Goal: Task Accomplishment & Management: Manage account settings

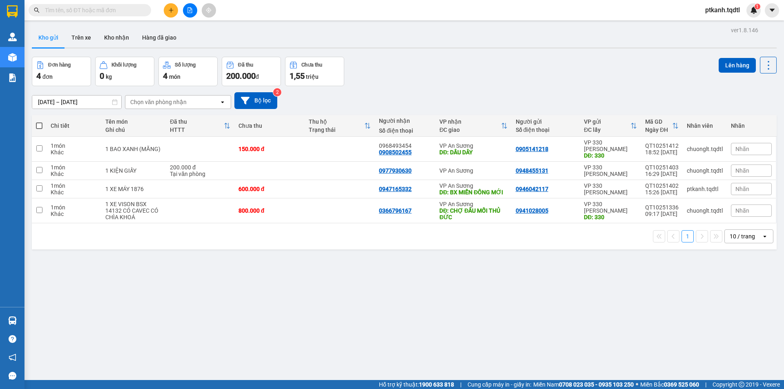
click at [104, 7] on input "text" at bounding box center [93, 10] width 96 height 9
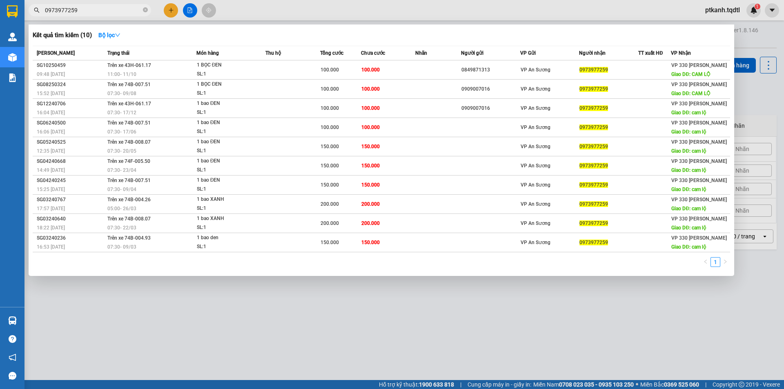
type input "0973977259"
click at [356, 317] on div at bounding box center [392, 194] width 784 height 389
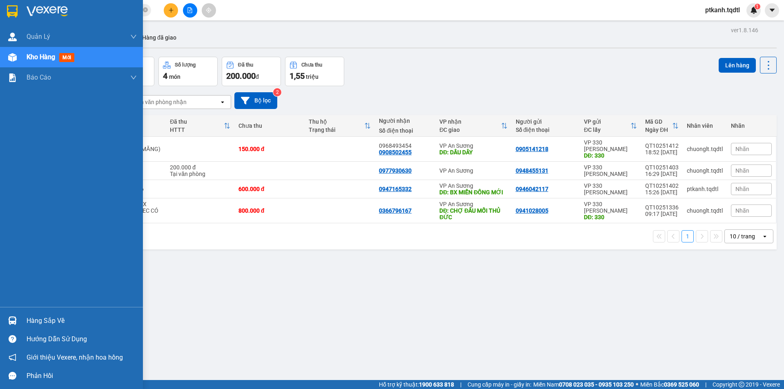
drag, startPoint x: 42, startPoint y: 328, endPoint x: 0, endPoint y: 316, distance: 43.3
click at [40, 328] on div "Hàng sắp về" at bounding box center [71, 320] width 143 height 18
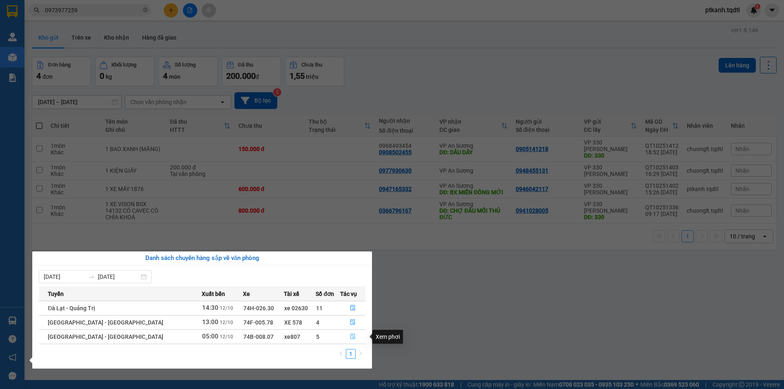
click at [350, 335] on icon "file-done" at bounding box center [353, 336] width 6 height 6
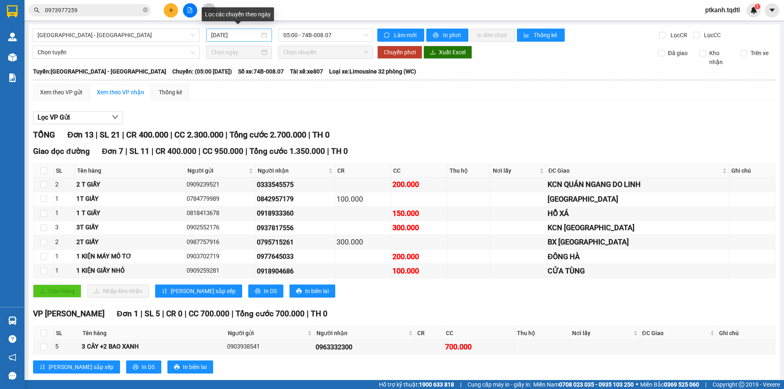
click at [265, 37] on div "12/10/2025" at bounding box center [239, 35] width 66 height 13
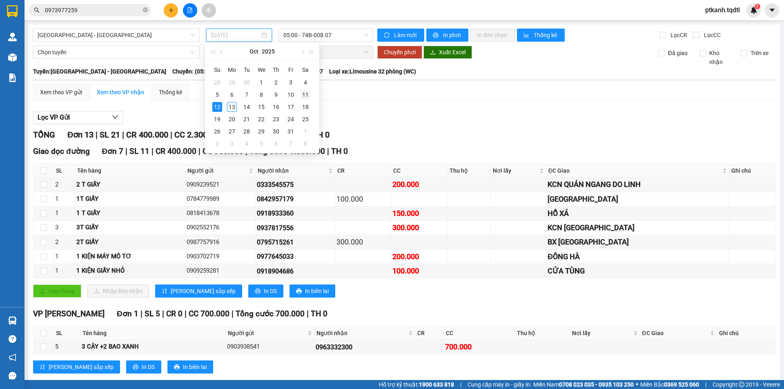
click at [301, 94] on div "11" at bounding box center [305, 95] width 10 height 10
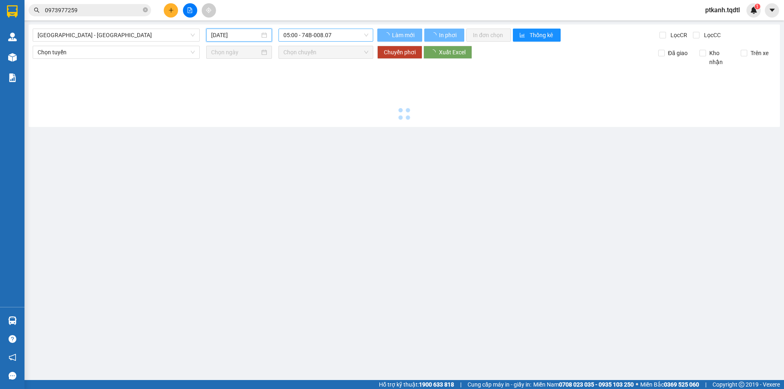
type input "11/10/2025"
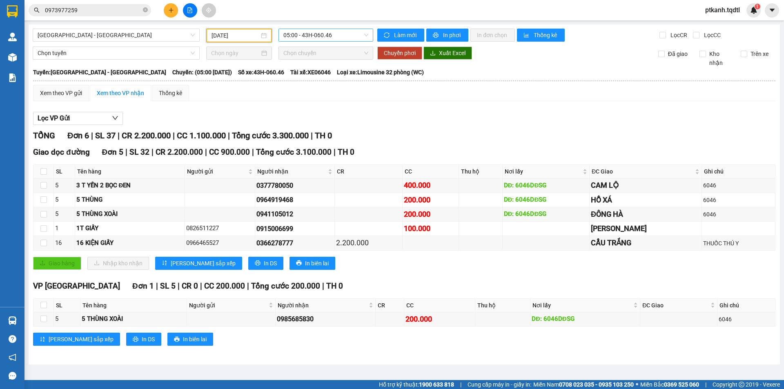
click at [344, 36] on span "05:00 - 43H-060.46" at bounding box center [325, 35] width 85 height 12
click at [330, 76] on div "11:00 - 43H-061.17" at bounding box center [315, 77] width 64 height 9
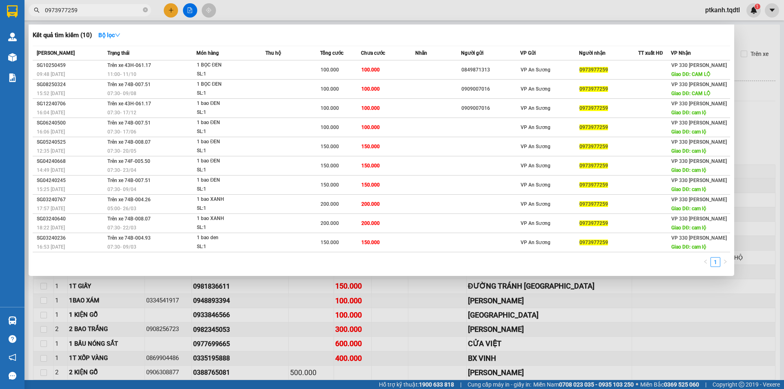
click at [102, 10] on input "0973977259" at bounding box center [93, 10] width 96 height 9
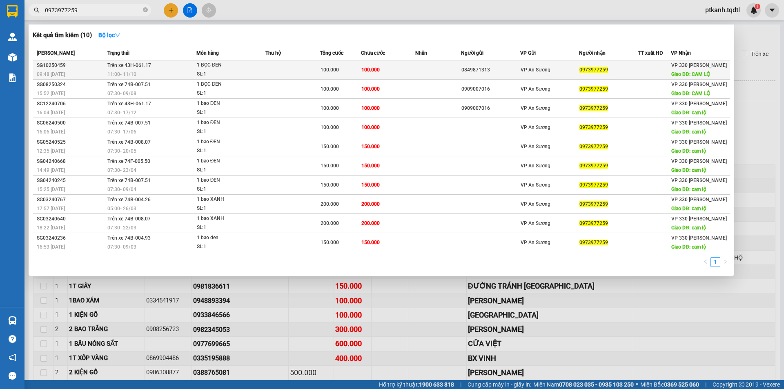
click at [231, 70] on div "SL: 1" at bounding box center [227, 74] width 61 height 9
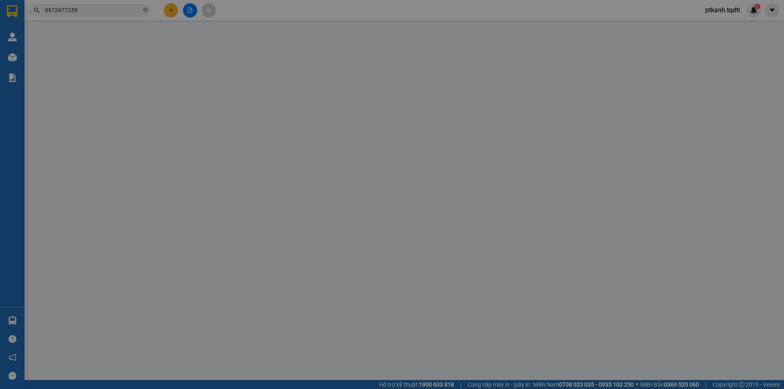
type input "0849871313"
type input "0973977259"
type input "CAM LỘ"
type input "100.000"
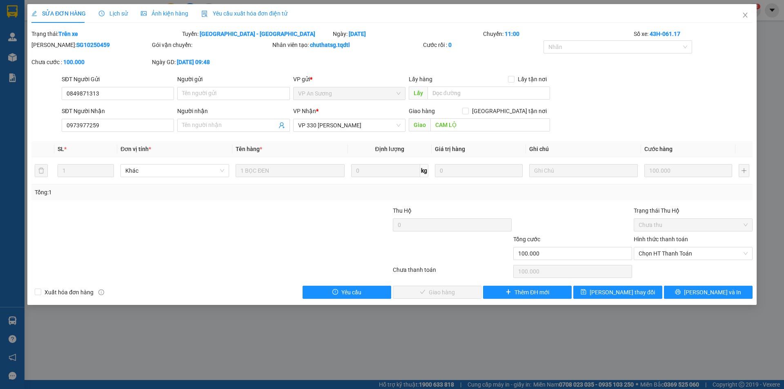
click at [117, 14] on span "Lịch sử" at bounding box center [113, 13] width 29 height 7
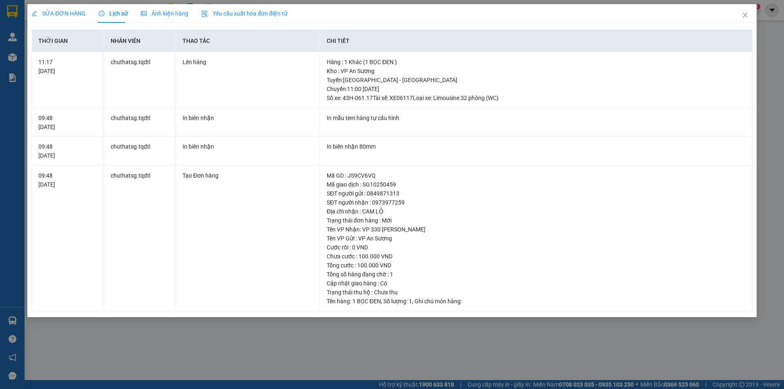
click at [327, 351] on div "SỬA ĐƠN HÀNG Lịch sử Ảnh kiện hàng Yêu cầu xuất hóa đơn điện tử Total Paid Fee …" at bounding box center [392, 194] width 784 height 389
click at [165, 345] on div "SỬA ĐƠN HÀNG Lịch sử Ảnh kiện hàng Yêu cầu xuất hóa đơn điện tử Total Paid Fee …" at bounding box center [392, 194] width 784 height 389
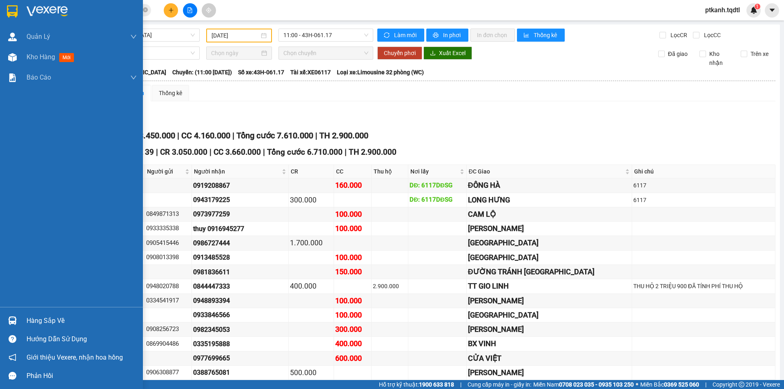
drag, startPoint x: 39, startPoint y: 321, endPoint x: 0, endPoint y: 313, distance: 39.6
click at [37, 321] on div "Hàng sắp về" at bounding box center [82, 321] width 110 height 12
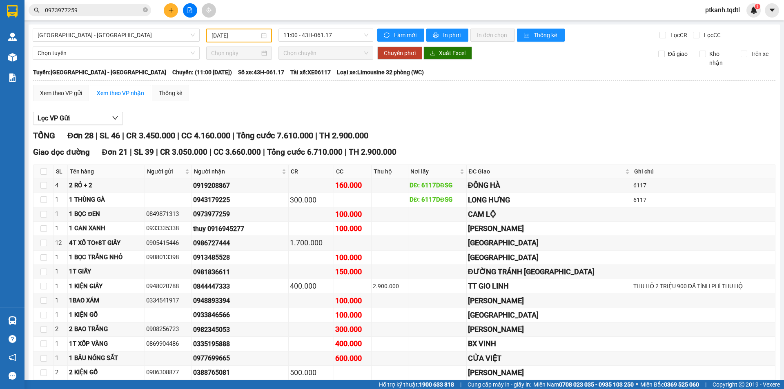
click at [560, 123] on section "Kết quả tìm kiếm ( 10 ) Bộ lọc Mã ĐH Trạng thái Món hàng Thu hộ Tổng cước Chưa …" at bounding box center [392, 194] width 784 height 389
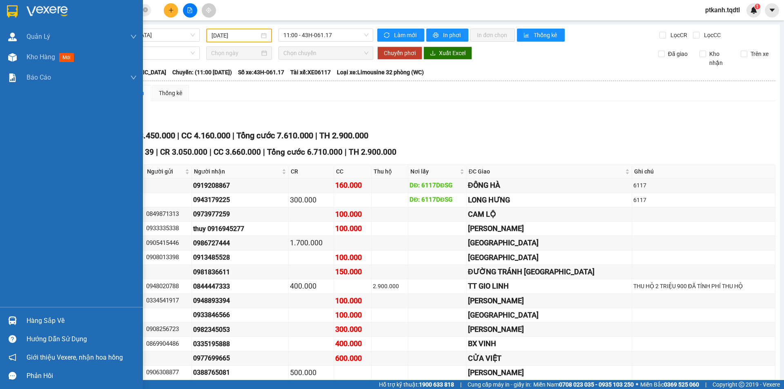
click at [10, 320] on img at bounding box center [12, 320] width 9 height 9
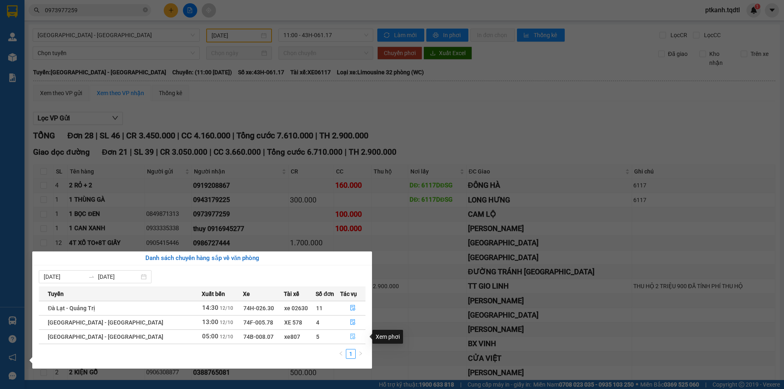
click at [350, 337] on icon "file-done" at bounding box center [352, 337] width 5 height 6
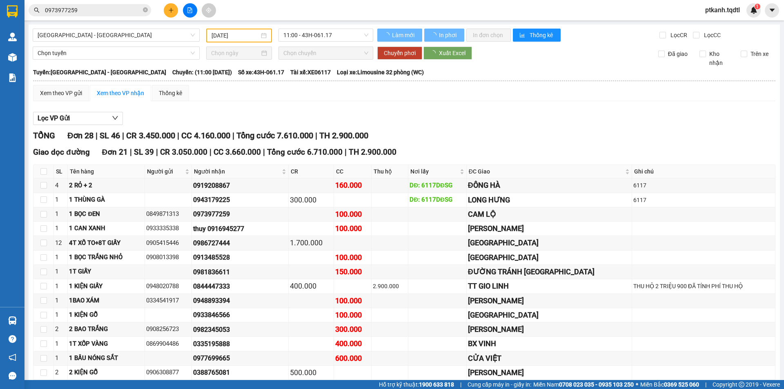
click at [349, 337] on td "400.000" at bounding box center [353, 344] width 38 height 14
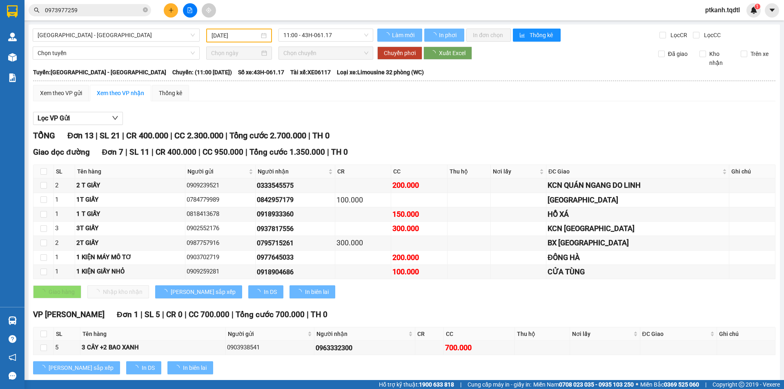
type input "12/10/2025"
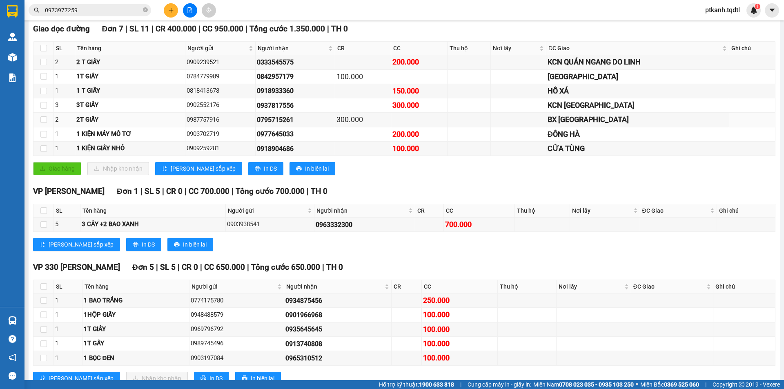
scroll to position [150, 0]
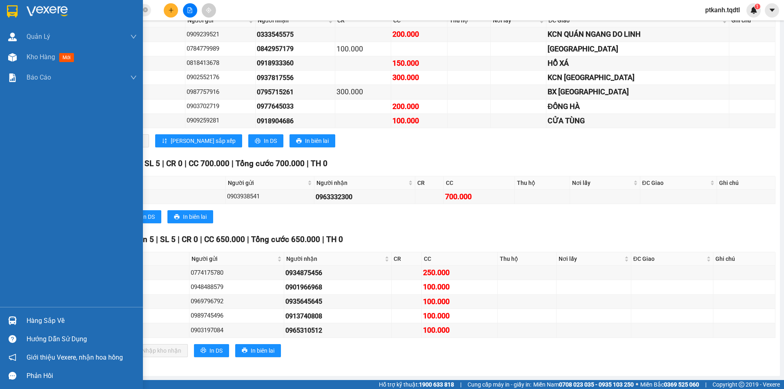
click at [21, 322] on div "Hàng sắp về" at bounding box center [71, 320] width 143 height 18
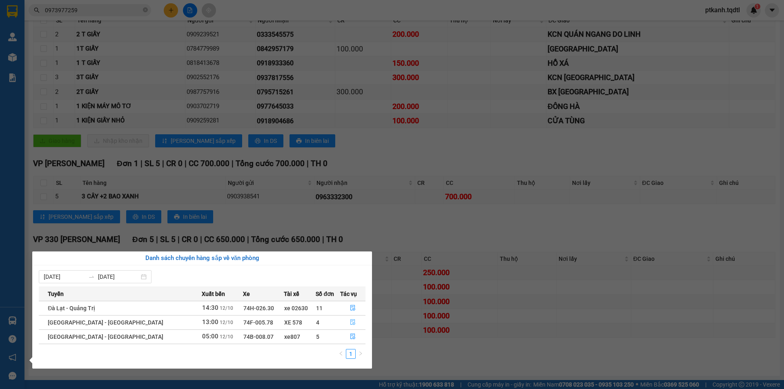
click at [350, 322] on icon "file-done" at bounding box center [353, 322] width 6 height 6
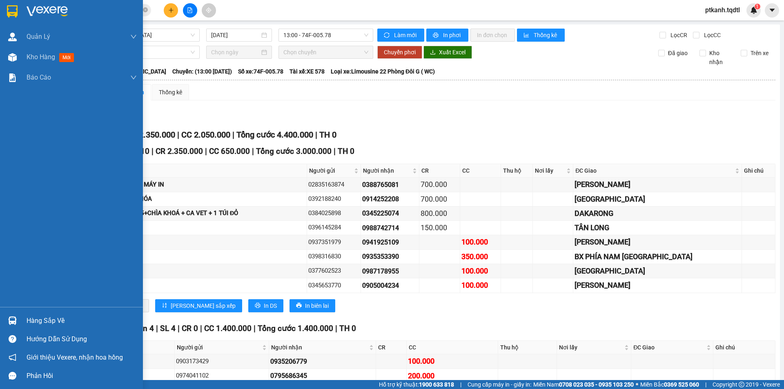
click at [29, 318] on div "Hàng sắp về" at bounding box center [82, 321] width 110 height 12
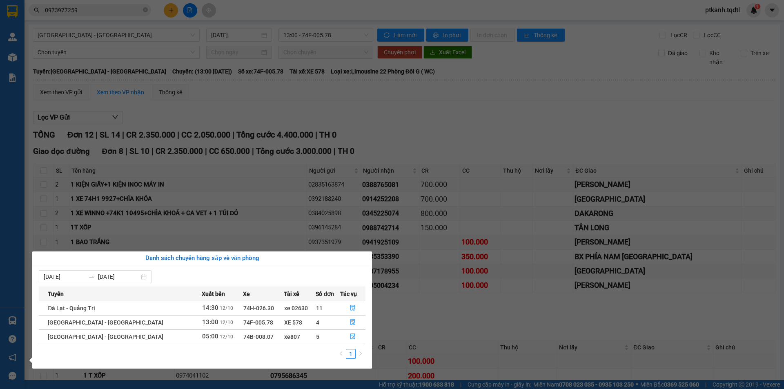
click at [29, 318] on div "Danh sách chuyến hàng sắp về văn phòng 07/10/2025 13/10/2025 Tuyến Xuất bến Xe …" at bounding box center [199, 309] width 346 height 117
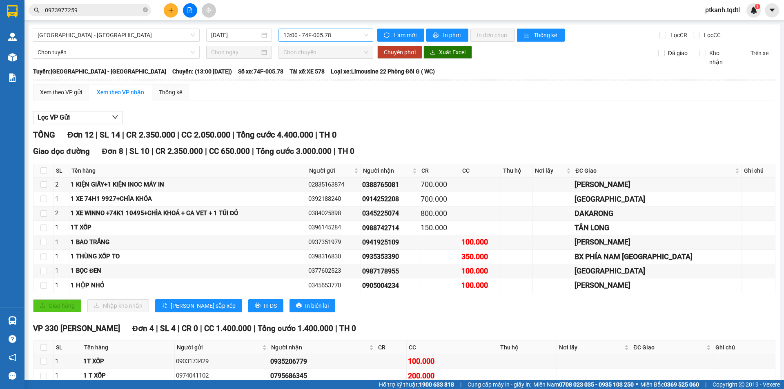
drag, startPoint x: 356, startPoint y: 30, endPoint x: 355, endPoint y: 35, distance: 4.8
click at [356, 31] on section "Kết quả tìm kiếm ( 10 ) Bộ lọc Mã ĐH Trạng thái Món hàng Thu hộ Tổng cước Chưa …" at bounding box center [392, 194] width 784 height 389
click at [355, 35] on span "13:00 - 74F-005.78" at bounding box center [325, 35] width 85 height 12
click at [324, 77] on div "11:00 - 74B-007.51" at bounding box center [313, 77] width 64 height 9
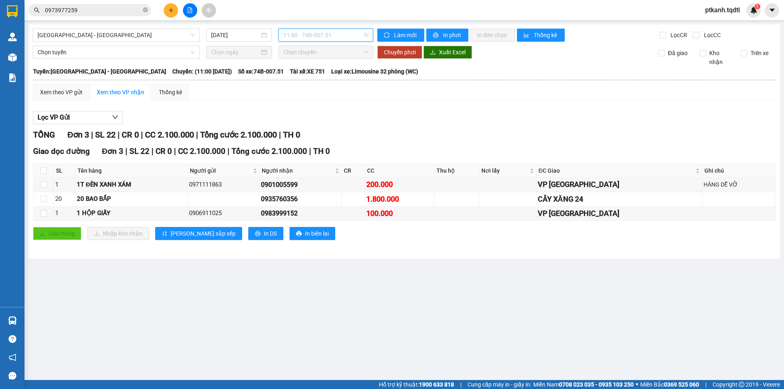
click at [345, 36] on span "11:00 - 74B-007.51" at bounding box center [325, 35] width 85 height 12
click at [330, 88] on div "13:00 - 74F-005.78" at bounding box center [315, 90] width 64 height 9
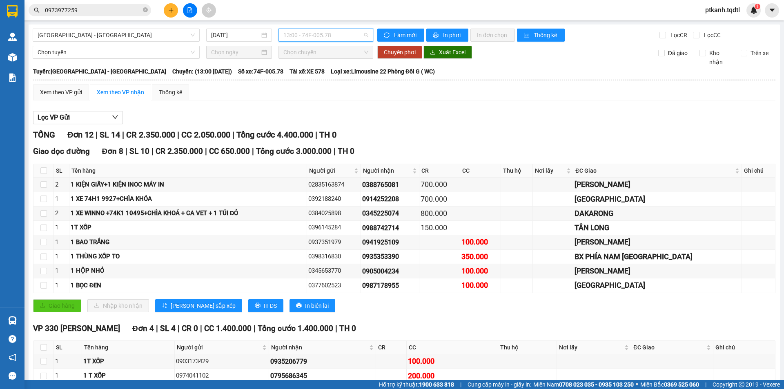
click at [344, 31] on span "13:00 - 74F-005.78" at bounding box center [325, 35] width 85 height 12
click at [330, 63] on div "05:00 - 74B-008.07" at bounding box center [313, 64] width 64 height 9
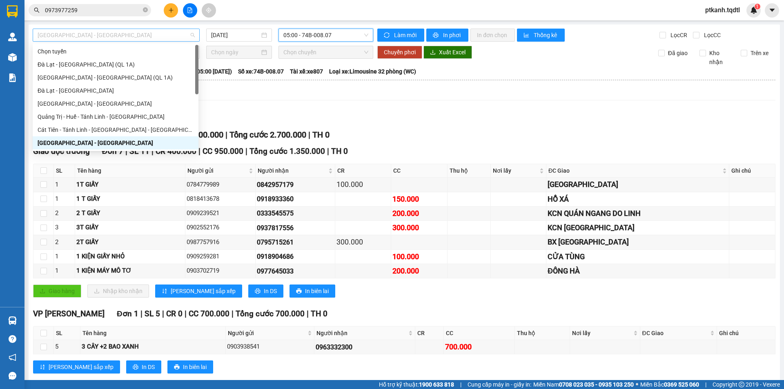
click at [191, 38] on span "[GEOGRAPHIC_DATA] - [GEOGRAPHIC_DATA]" at bounding box center [116, 35] width 157 height 12
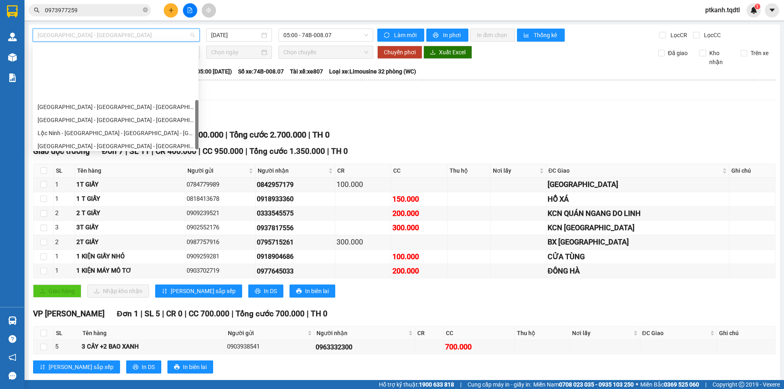
scroll to position [170, 0]
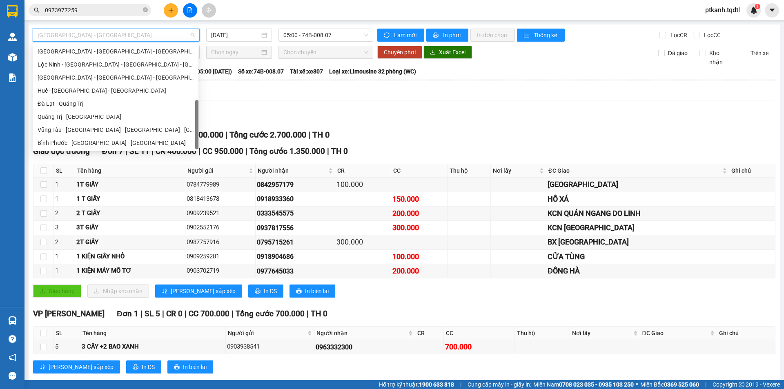
drag, startPoint x: 197, startPoint y: 51, endPoint x: 180, endPoint y: 117, distance: 67.7
click at [180, 117] on div "Đà Nẵng - Nha Trang - Đà Lạt Quảng Bình - Quảng Trị - Huế - Lộc Ninh Lộc Ninh -…" at bounding box center [116, 97] width 166 height 104
click at [109, 142] on div "Bình Phước - [GEOGRAPHIC_DATA] - [GEOGRAPHIC_DATA]" at bounding box center [116, 142] width 156 height 9
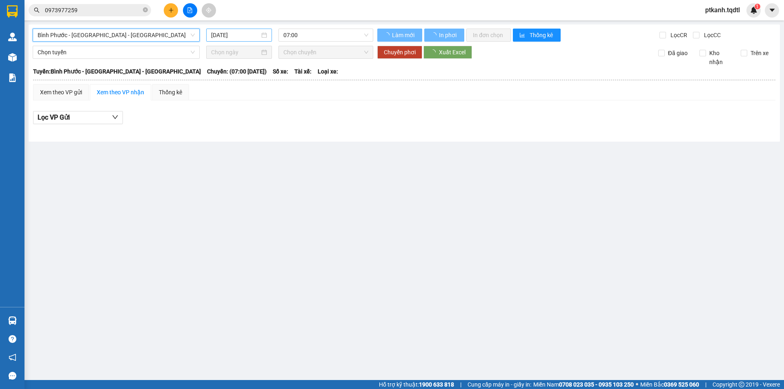
click at [265, 34] on div "[DATE]" at bounding box center [239, 35] width 56 height 9
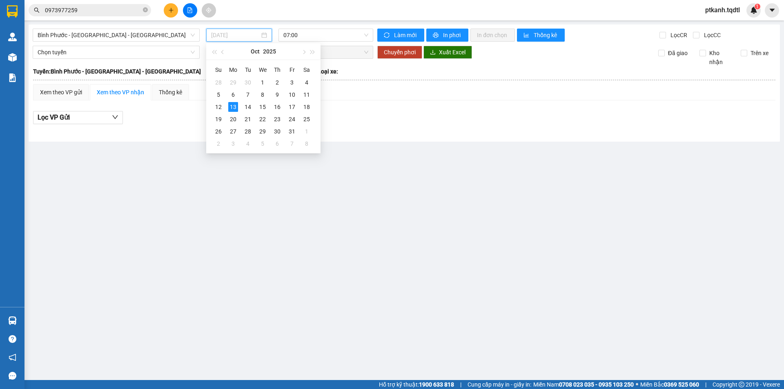
drag, startPoint x: 217, startPoint y: 106, endPoint x: 332, endPoint y: 61, distance: 123.0
click at [217, 105] on div "12" at bounding box center [218, 107] width 10 height 10
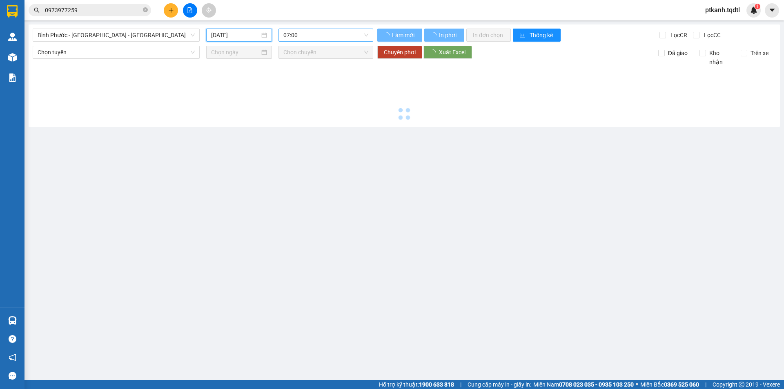
type input "12/10/2025"
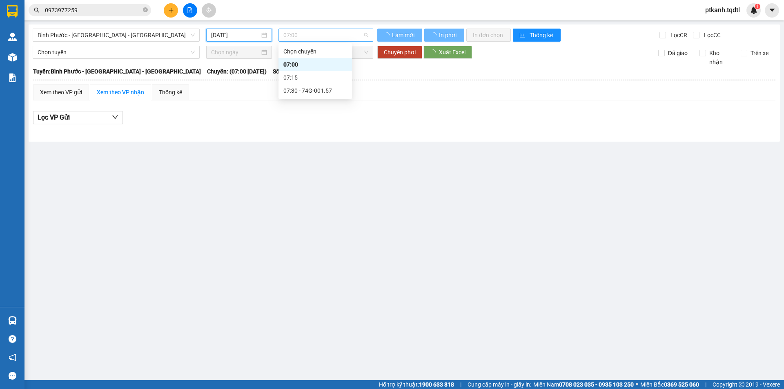
click at [344, 39] on span "07:00" at bounding box center [325, 35] width 85 height 12
click at [339, 91] on div "07:30 - 74G-001.57" at bounding box center [315, 90] width 64 height 9
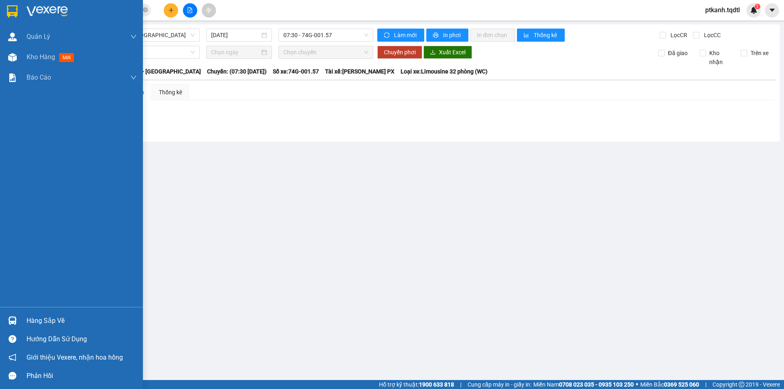
click at [38, 321] on div "Hàng sắp về" at bounding box center [82, 321] width 110 height 12
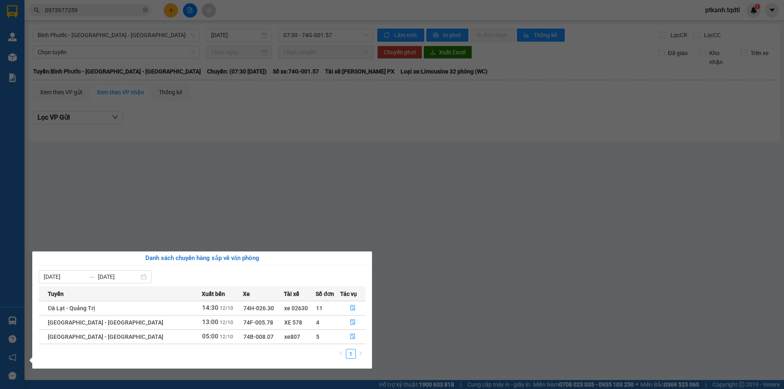
click at [529, 276] on section "Kết quả tìm kiếm ( 10 ) Bộ lọc Mã ĐH Trạng thái Món hàng Thu hộ Tổng cước Chưa …" at bounding box center [392, 194] width 784 height 389
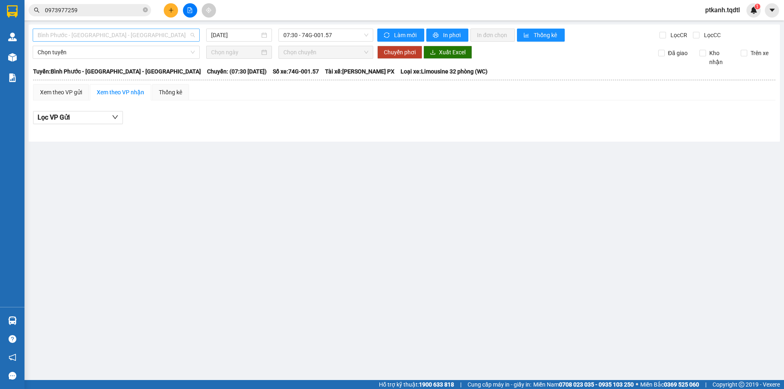
click at [191, 34] on span "Bình Phước - [GEOGRAPHIC_DATA] - [GEOGRAPHIC_DATA]" at bounding box center [116, 35] width 157 height 12
click at [196, 222] on main "Bình Phước - Bình Dương - Quảng Trị 12/10/2025 07:30 - 74G-001.57 Làm mới In ph…" at bounding box center [392, 190] width 784 height 380
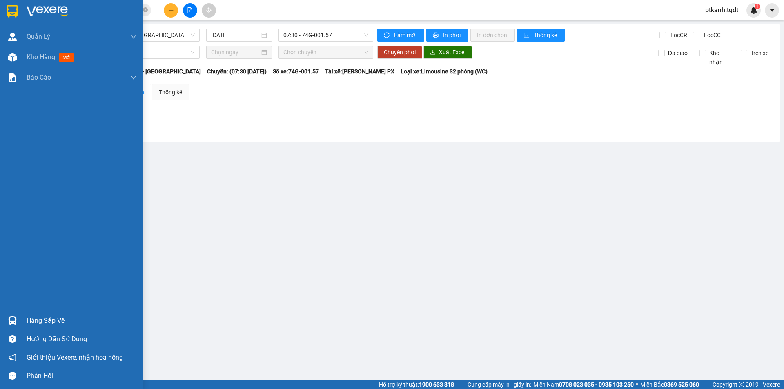
click at [14, 320] on img at bounding box center [12, 320] width 9 height 9
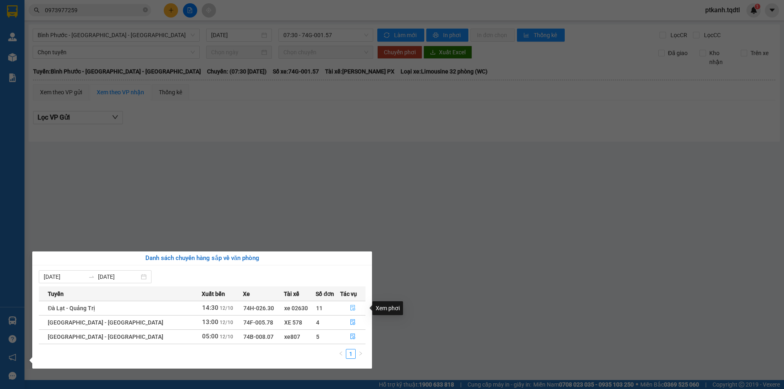
click at [350, 307] on icon "file-done" at bounding box center [352, 308] width 5 height 6
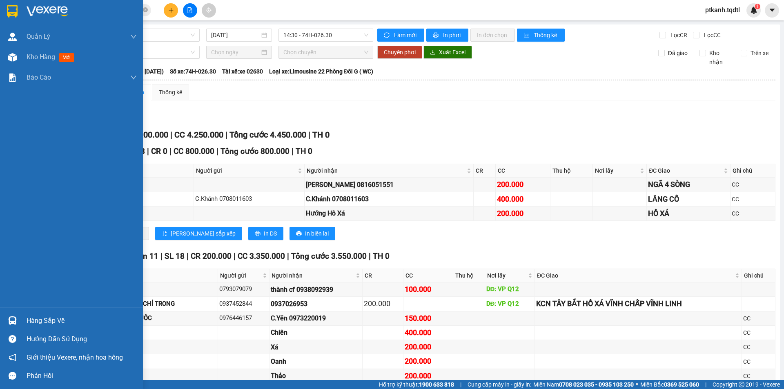
drag, startPoint x: 39, startPoint y: 321, endPoint x: 448, endPoint y: 227, distance: 419.3
click at [154, 302] on section "Kết quả tìm kiếm ( 10 ) Bộ lọc Mã ĐH Trạng thái Món hàng Thu hộ Tổng cước Chưa …" at bounding box center [392, 194] width 784 height 389
click at [19, 319] on div at bounding box center [12, 320] width 14 height 14
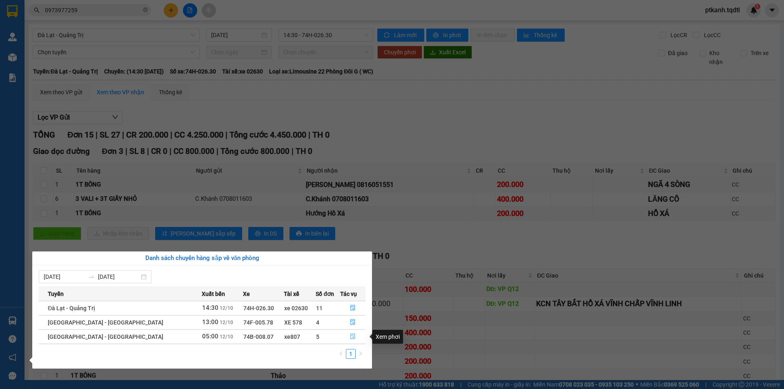
click at [351, 335] on button "button" at bounding box center [352, 336] width 25 height 13
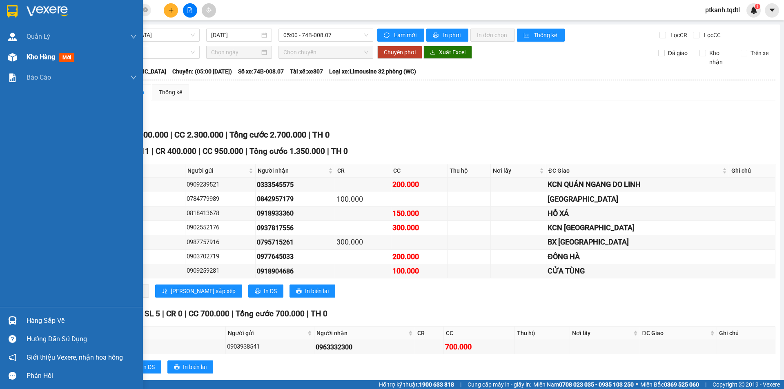
click at [38, 58] on span "Kho hàng" at bounding box center [41, 57] width 29 height 8
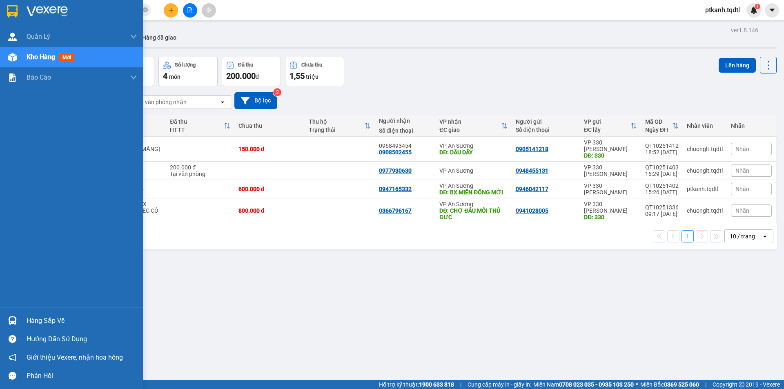
click at [13, 322] on img at bounding box center [12, 320] width 9 height 9
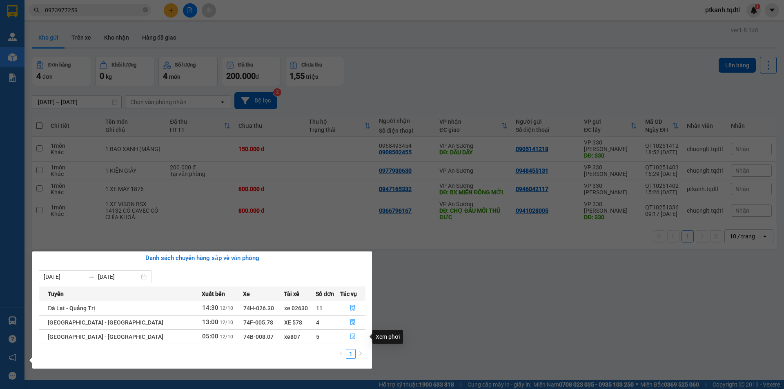
click at [350, 337] on icon "file-done" at bounding box center [353, 336] width 6 height 6
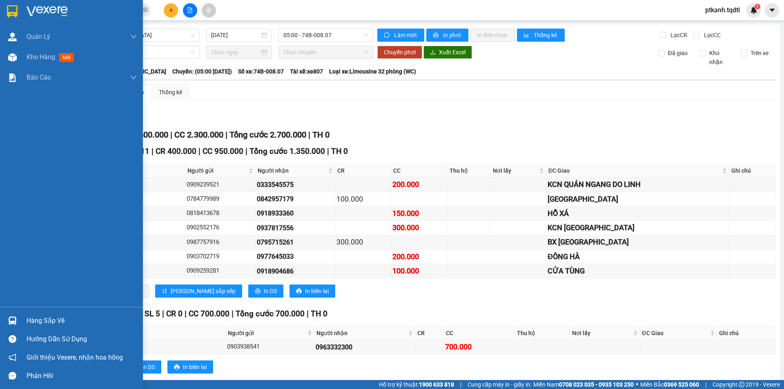
click at [8, 315] on div at bounding box center [12, 320] width 14 height 14
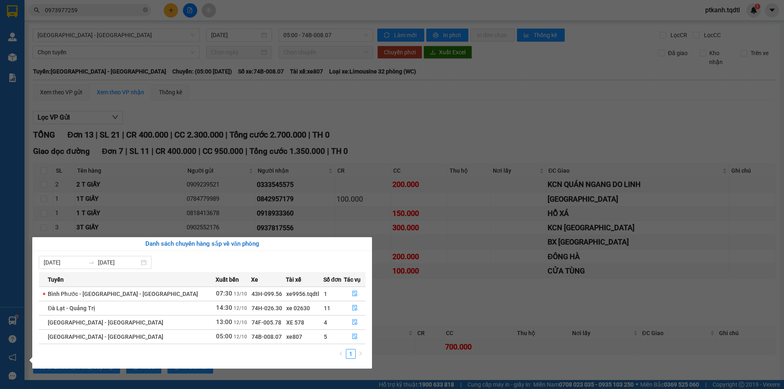
drag, startPoint x: 333, startPoint y: 120, endPoint x: 308, endPoint y: 71, distance: 55.5
click at [333, 118] on section "Kết quả tìm kiếm ( 10 ) Bộ lọc Mã ĐH Trạng thái Món hàng Thu hộ Tổng cước Chưa …" at bounding box center [392, 194] width 784 height 389
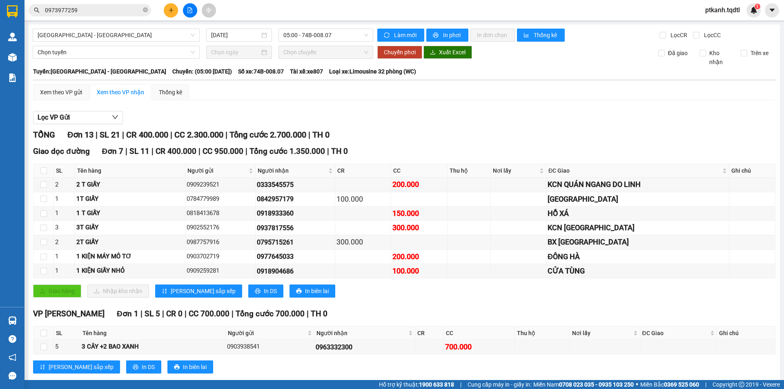
scroll to position [150, 0]
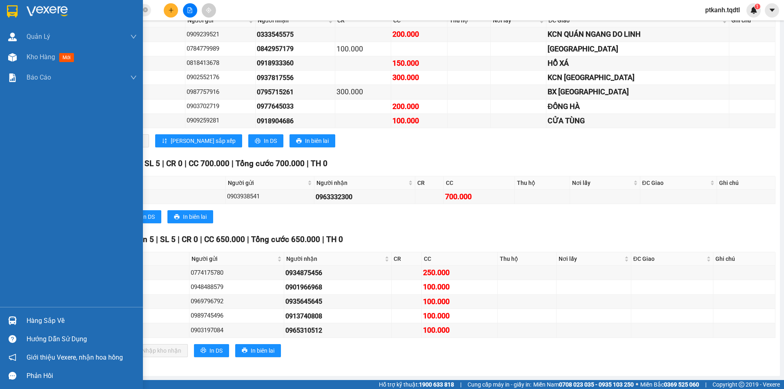
click at [11, 320] on img at bounding box center [12, 320] width 9 height 9
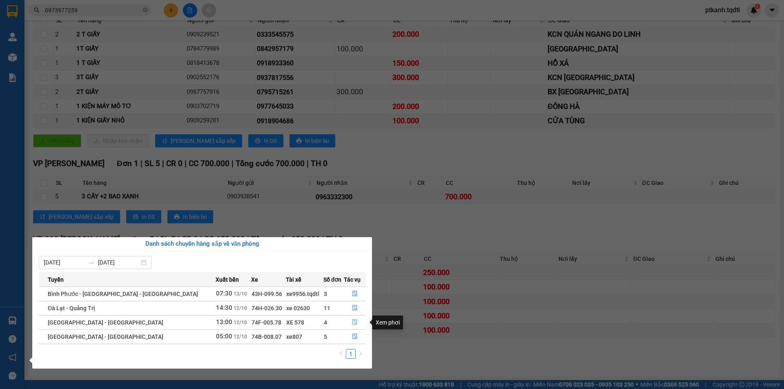
click at [352, 320] on icon "file-done" at bounding box center [355, 322] width 6 height 6
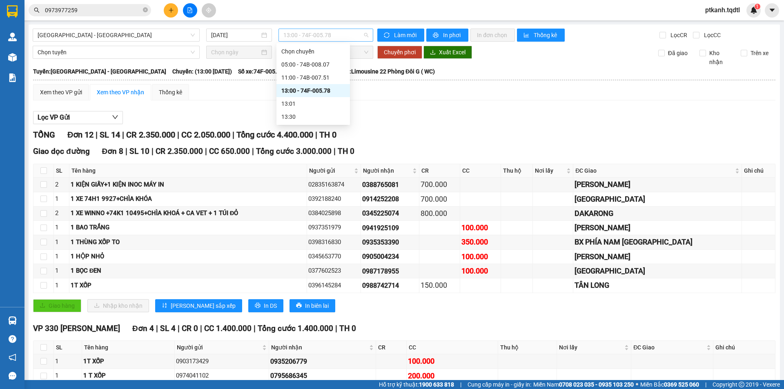
click at [350, 35] on span "13:00 - 74F-005.78" at bounding box center [325, 35] width 85 height 12
click at [327, 78] on div "11:00 - 74B-007.51" at bounding box center [313, 77] width 64 height 9
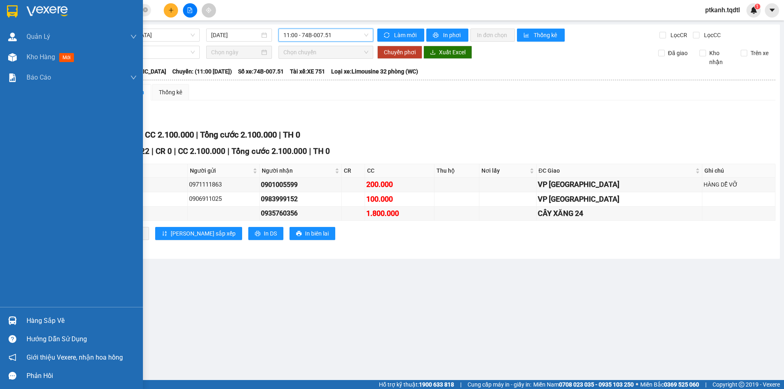
click at [27, 322] on div "Hàng sắp về" at bounding box center [82, 321] width 110 height 12
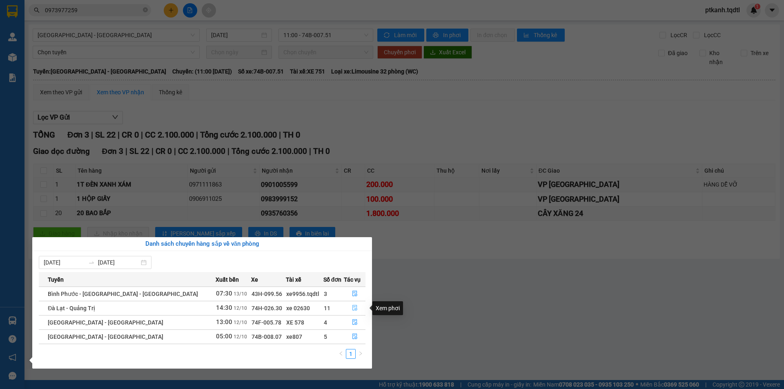
click at [352, 308] on icon "file-done" at bounding box center [355, 308] width 6 height 6
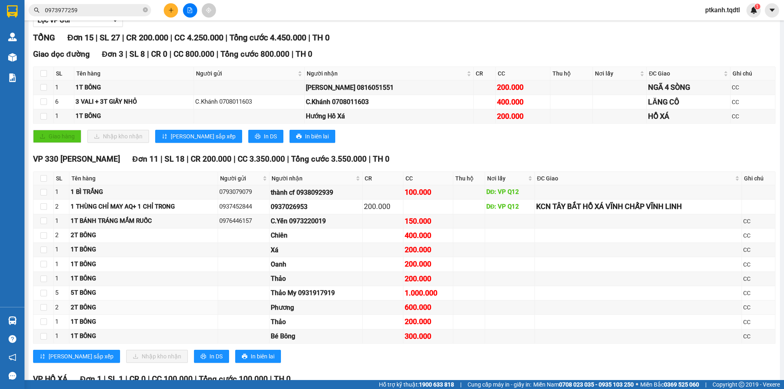
scroll to position [179, 0]
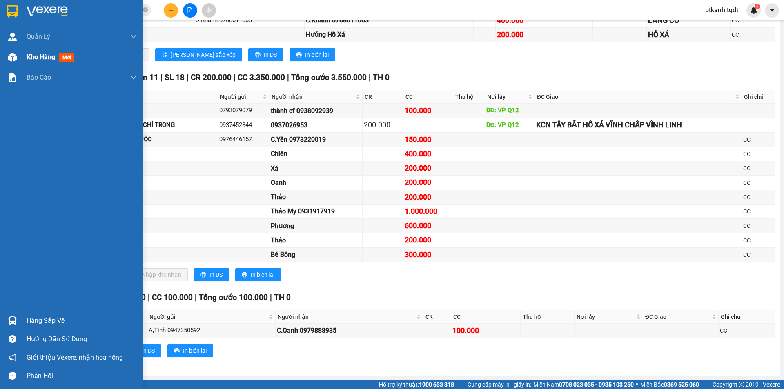
click at [36, 59] on span "Kho hàng" at bounding box center [41, 57] width 29 height 8
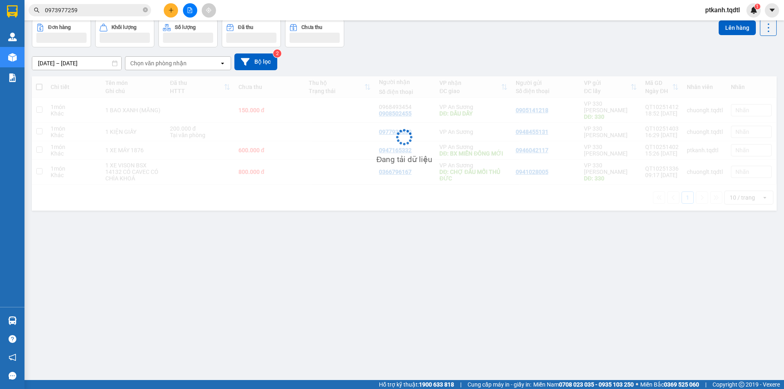
scroll to position [38, 0]
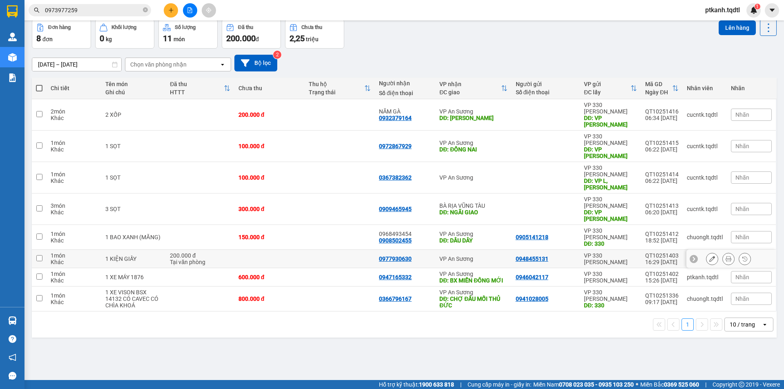
click at [328, 250] on td at bounding box center [339, 259] width 70 height 18
checkbox input "true"
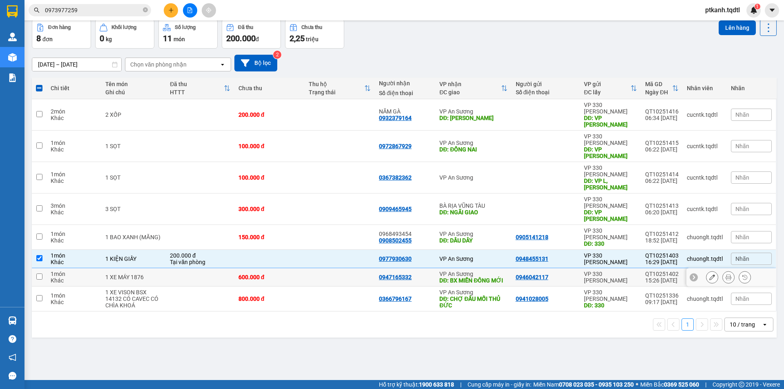
click at [327, 268] on td at bounding box center [339, 277] width 70 height 18
checkbox input "true"
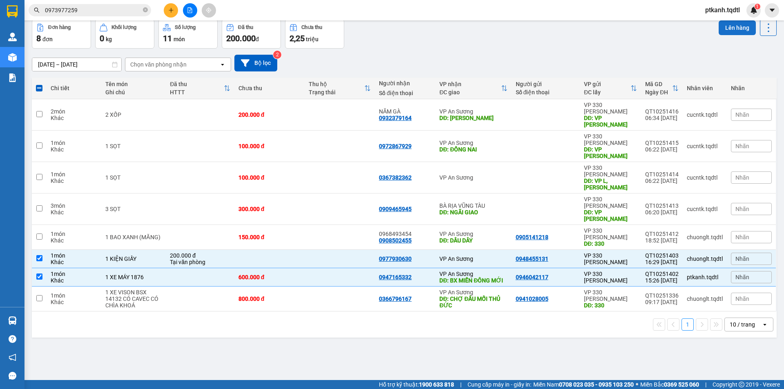
click at [738, 27] on button "Lên hàng" at bounding box center [736, 27] width 37 height 15
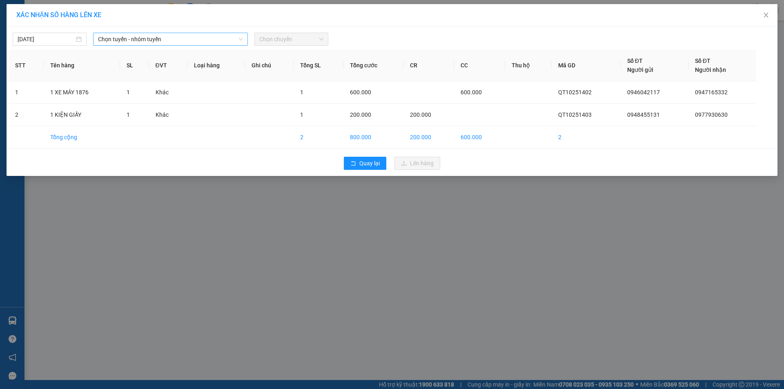
click at [193, 40] on span "Chọn tuyến - nhóm tuyến" at bounding box center [170, 39] width 145 height 12
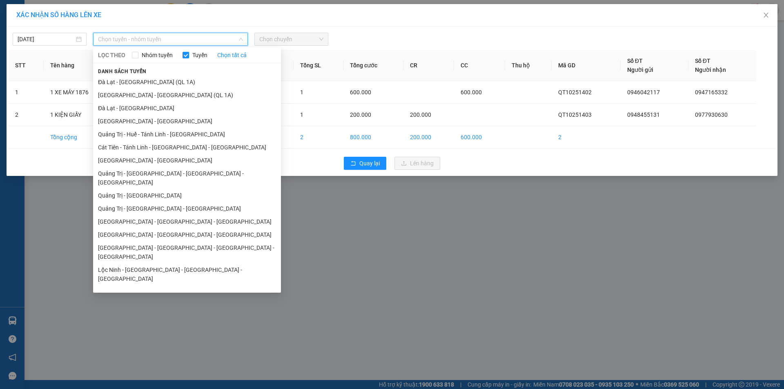
drag, startPoint x: 177, startPoint y: 189, endPoint x: 184, endPoint y: 167, distance: 24.1
click at [176, 189] on li "Quảng Trị - [GEOGRAPHIC_DATA]" at bounding box center [187, 195] width 188 height 13
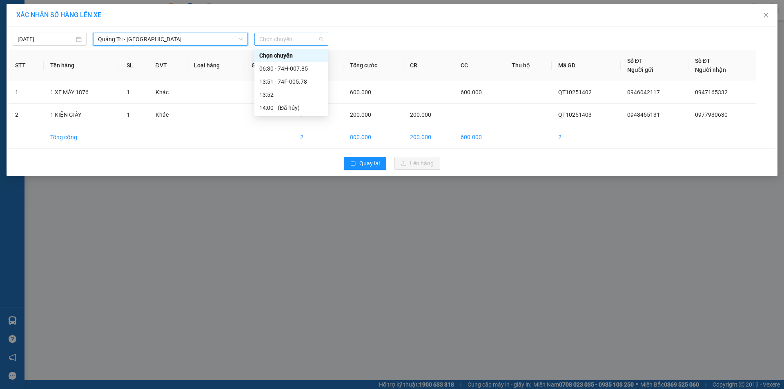
click at [299, 40] on span "Chọn chuyến" at bounding box center [291, 39] width 64 height 12
click at [303, 68] on div "06:30 - 74H-007.85" at bounding box center [291, 68] width 64 height 9
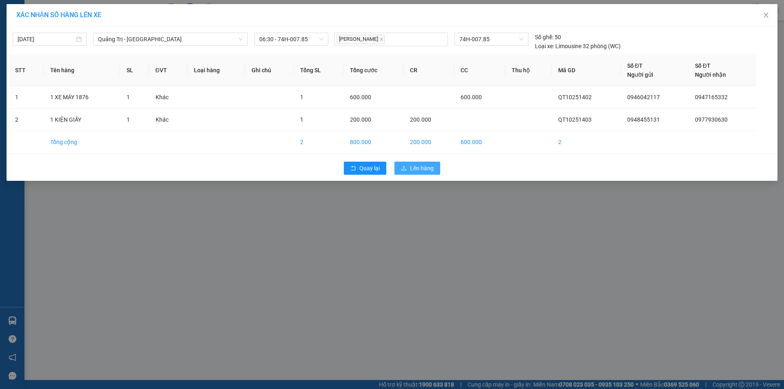
click at [418, 169] on span "Lên hàng" at bounding box center [422, 168] width 24 height 9
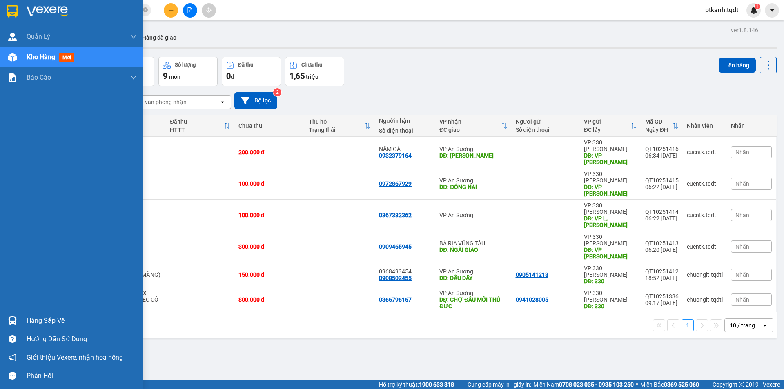
click at [26, 320] on div "Hàng sắp về" at bounding box center [71, 320] width 143 height 18
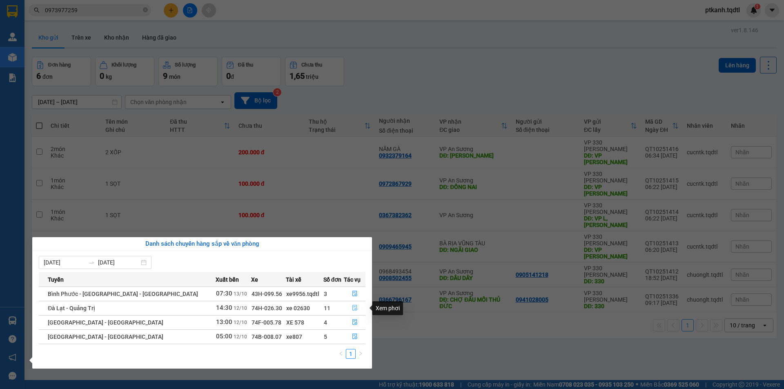
click at [352, 307] on icon "file-done" at bounding box center [355, 308] width 6 height 6
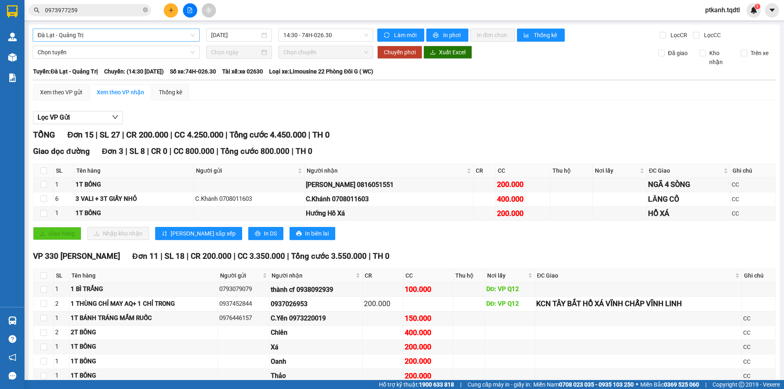
click at [190, 36] on span "Đà Lạt - Quảng Trị" at bounding box center [116, 35] width 157 height 12
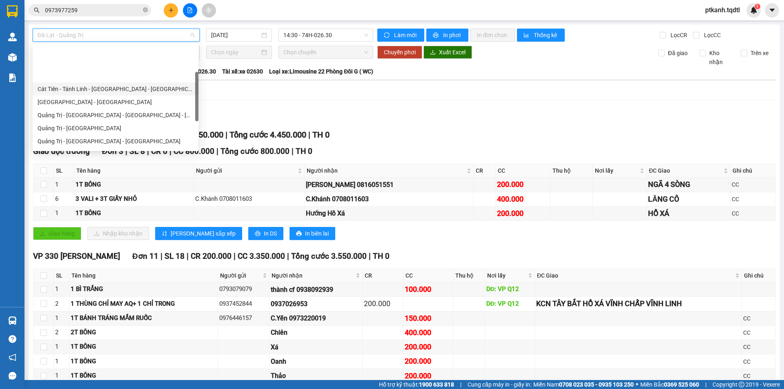
scroll to position [82, 0]
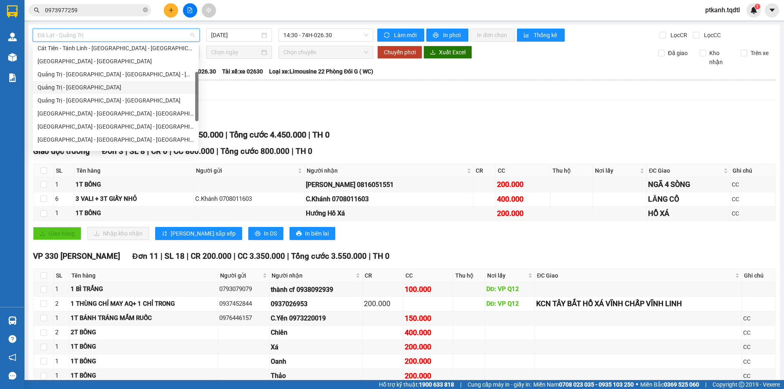
click at [87, 88] on div "Quảng Trị - [GEOGRAPHIC_DATA]" at bounding box center [116, 87] width 156 height 9
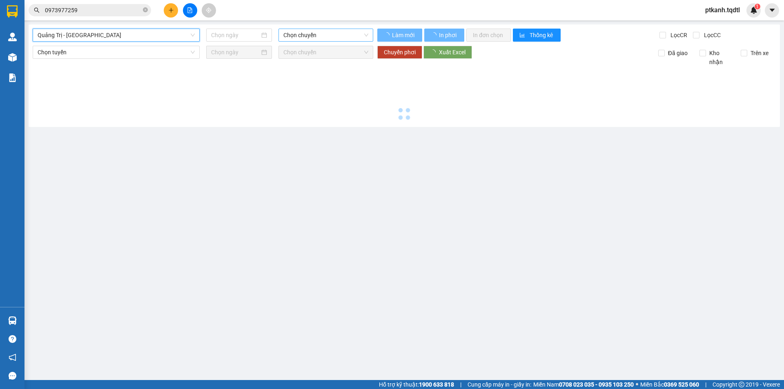
type input "[DATE]"
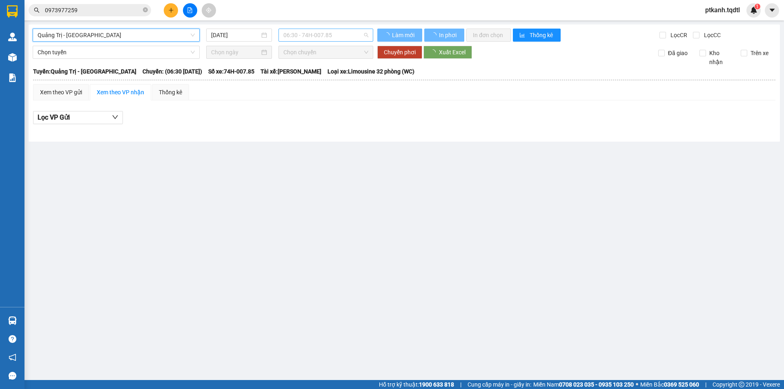
click at [351, 36] on span "06:30 - 74H-007.85" at bounding box center [325, 35] width 85 height 12
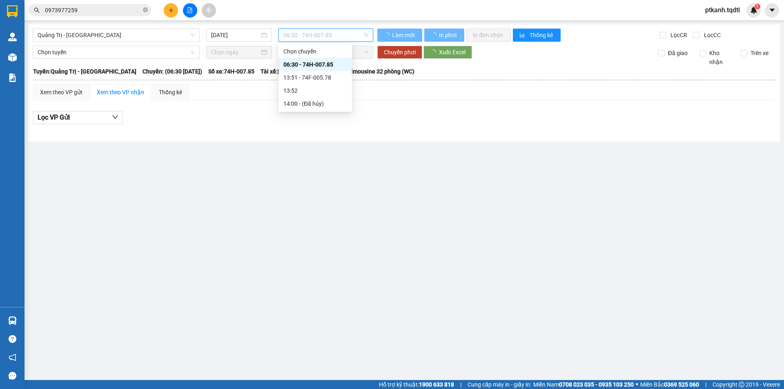
click at [351, 36] on span "06:30 - 74H-007.85" at bounding box center [325, 35] width 85 height 12
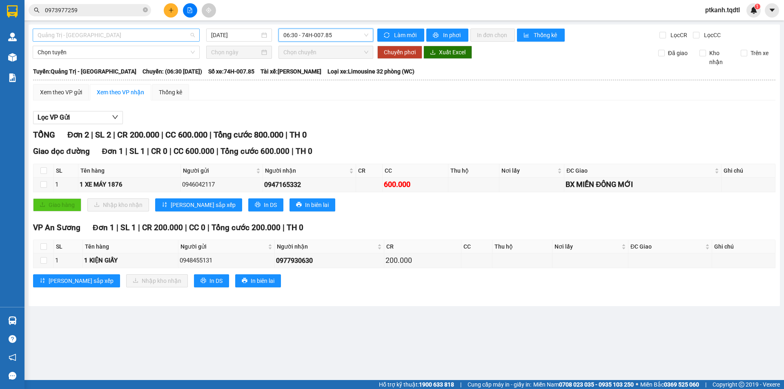
drag, startPoint x: 162, startPoint y: 31, endPoint x: 164, endPoint y: 89, distance: 57.6
click at [162, 32] on span "Quảng Trị - [GEOGRAPHIC_DATA]" at bounding box center [116, 35] width 157 height 12
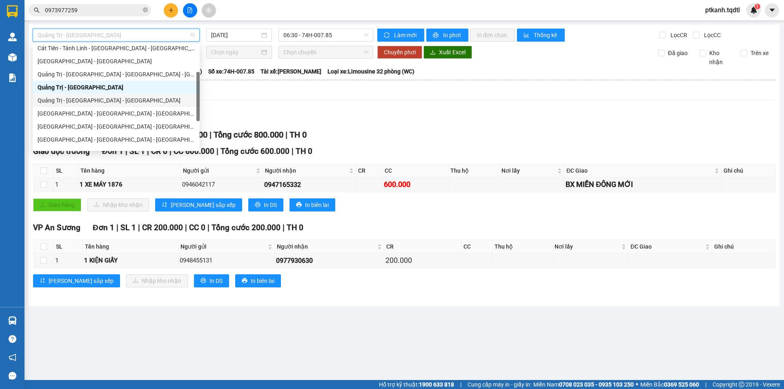
drag, startPoint x: 122, startPoint y: 100, endPoint x: 344, endPoint y: 43, distance: 228.9
click at [126, 99] on div "Quảng Trị - [GEOGRAPHIC_DATA] - [GEOGRAPHIC_DATA]" at bounding box center [116, 100] width 157 height 9
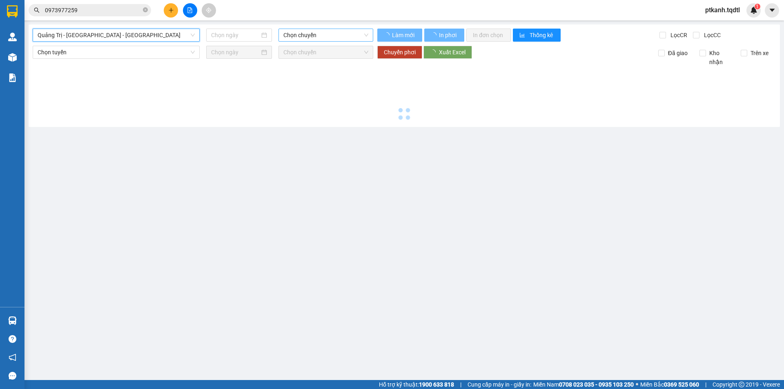
type input "[DATE]"
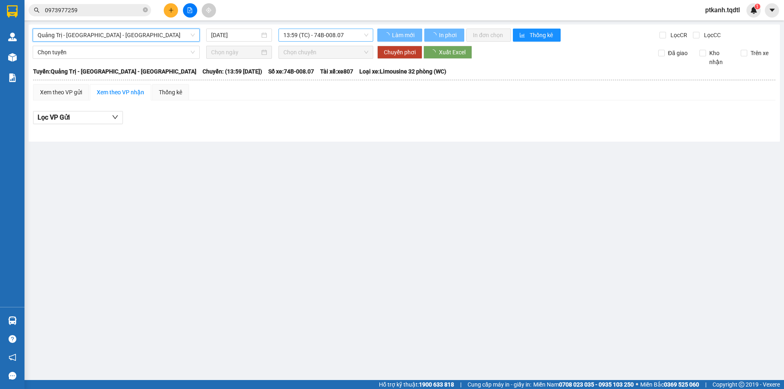
click at [354, 38] on span "13:59 (TC) - 74B-008.07" at bounding box center [325, 35] width 85 height 12
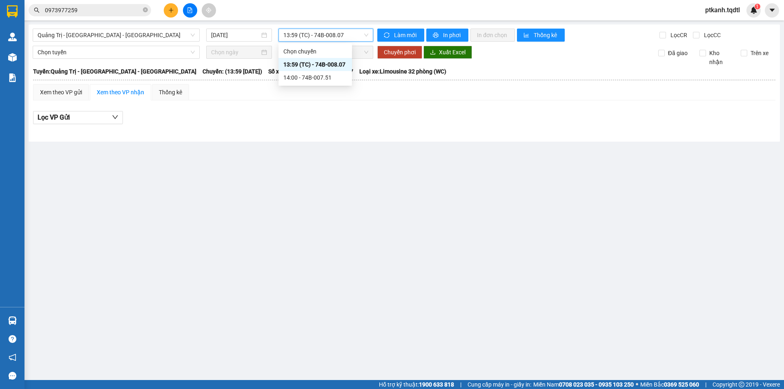
click at [354, 38] on span "13:59 (TC) - 74B-008.07" at bounding box center [325, 35] width 85 height 12
click at [427, 253] on main "Quảng Trị - Bình Dương - Bình Phước 13/10/2025 13:59 (TC) - 74B-008.07 Làm mới …" at bounding box center [392, 190] width 784 height 380
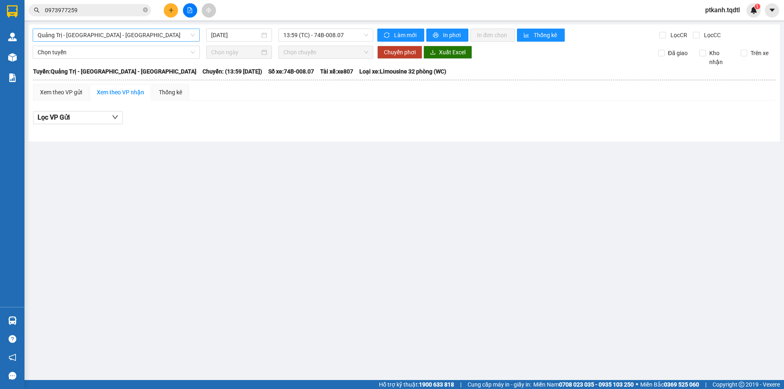
click at [195, 33] on div "Quảng Trị - [GEOGRAPHIC_DATA] - [GEOGRAPHIC_DATA]" at bounding box center [116, 35] width 167 height 13
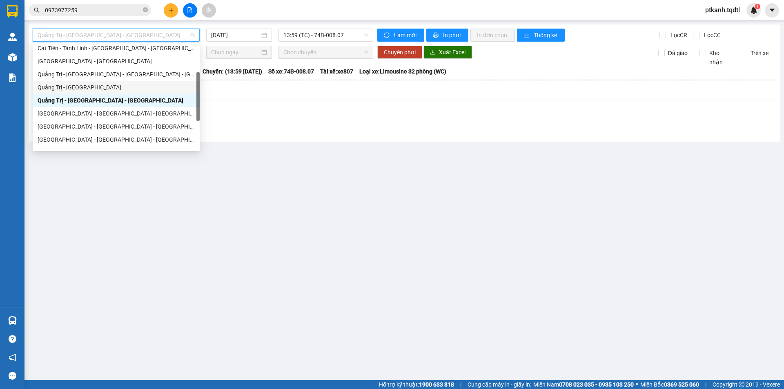
click at [144, 86] on div "Quảng Trị - [GEOGRAPHIC_DATA]" at bounding box center [116, 87] width 157 height 9
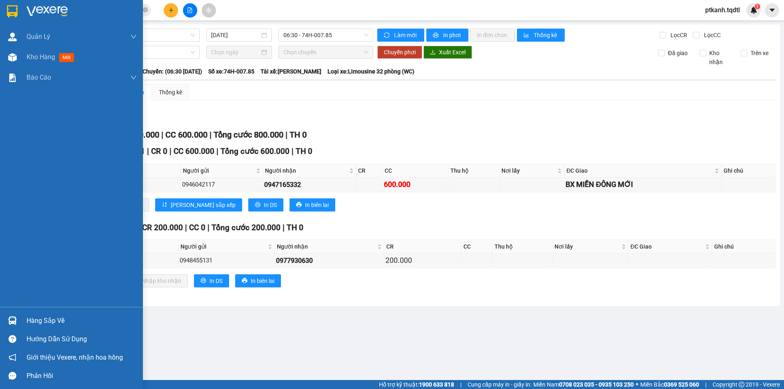
click at [25, 320] on div "Hàng sắp về" at bounding box center [71, 320] width 143 height 18
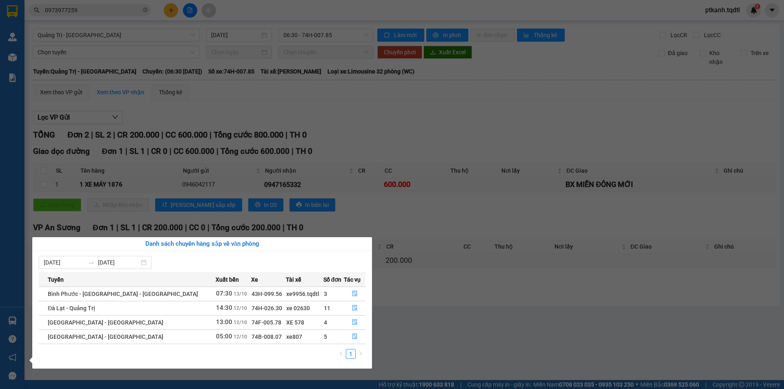
click at [446, 329] on section "Kết quả tìm kiếm ( 10 ) Bộ lọc Mã ĐH Trạng thái Món hàng Thu hộ Tổng cước Chưa …" at bounding box center [392, 194] width 784 height 389
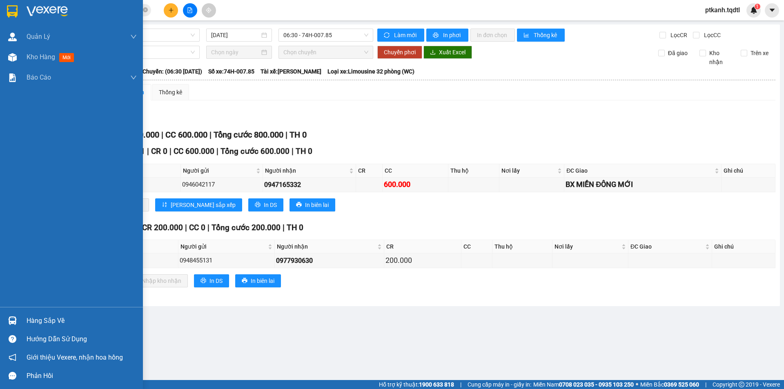
click at [3, 323] on div "Hàng sắp về" at bounding box center [71, 320] width 143 height 18
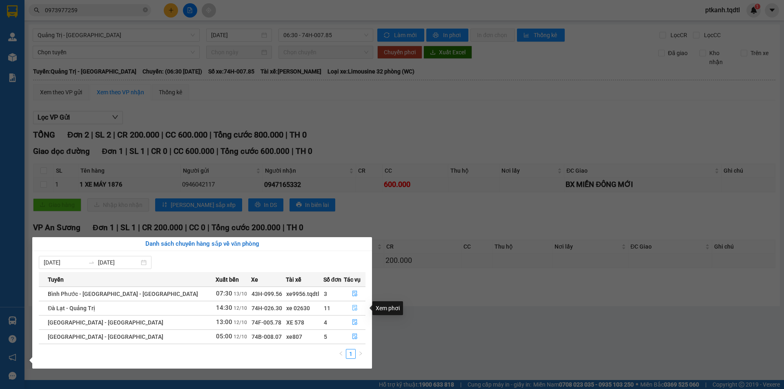
click at [352, 307] on icon "file-done" at bounding box center [355, 308] width 6 height 6
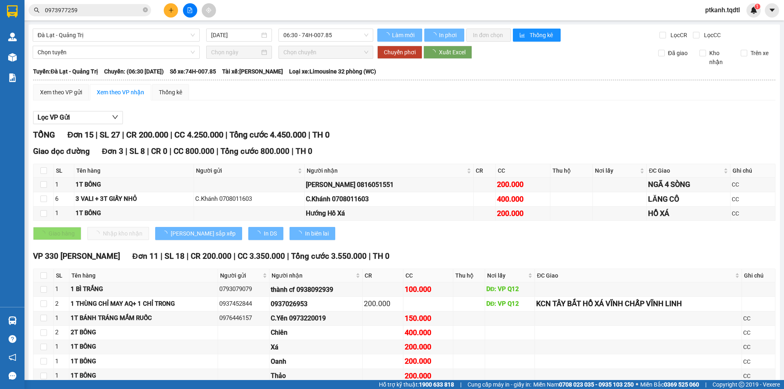
type input "12/10/2025"
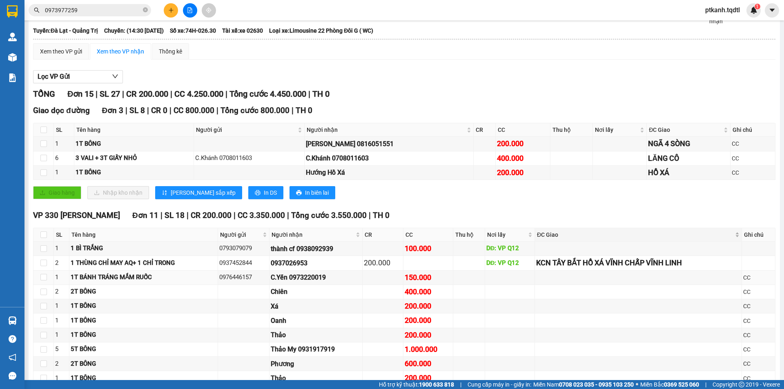
scroll to position [82, 0]
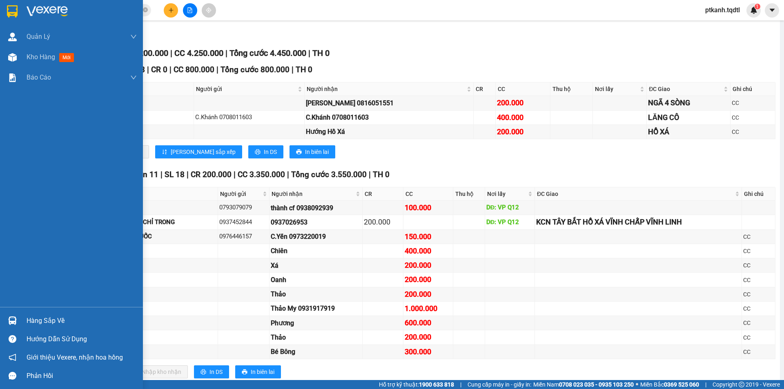
click at [36, 320] on div "Hàng sắp về" at bounding box center [82, 321] width 110 height 12
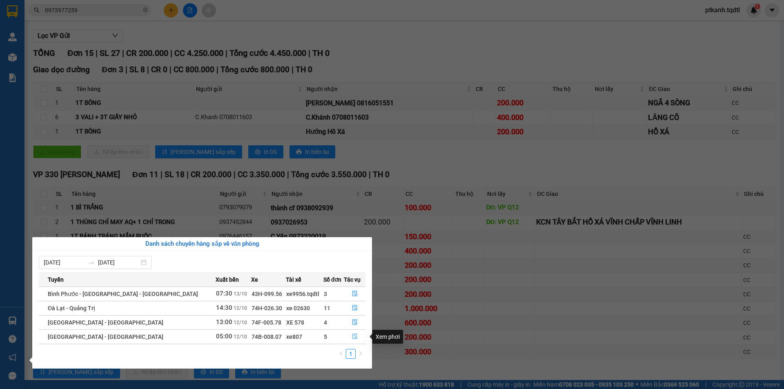
click at [353, 334] on icon "file-done" at bounding box center [354, 337] width 5 height 6
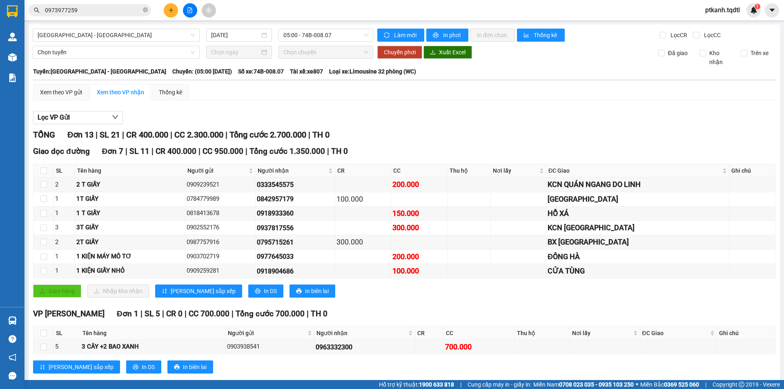
drag, startPoint x: 352, startPoint y: 33, endPoint x: 358, endPoint y: 50, distance: 17.7
click at [352, 34] on span "05:00 - 74B-008.07" at bounding box center [325, 35] width 85 height 12
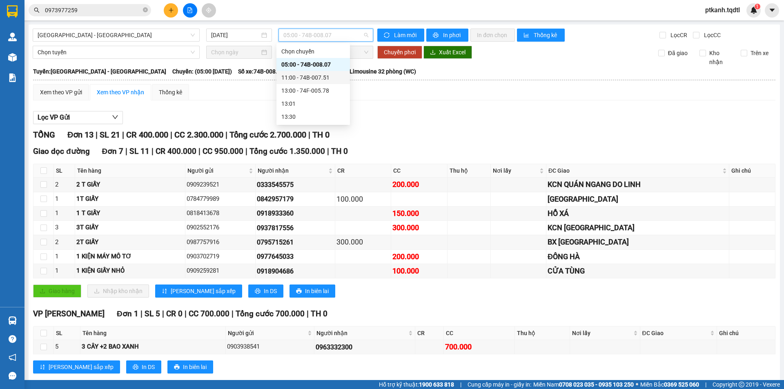
click at [331, 77] on div "11:00 - 74B-007.51" at bounding box center [313, 77] width 64 height 9
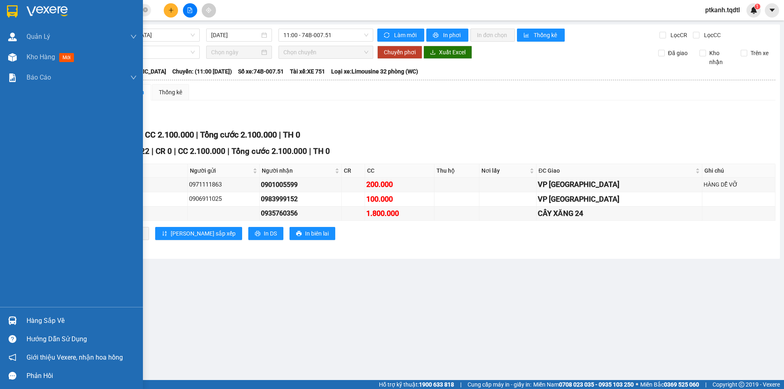
click at [33, 318] on div "Hàng sắp về" at bounding box center [82, 321] width 110 height 12
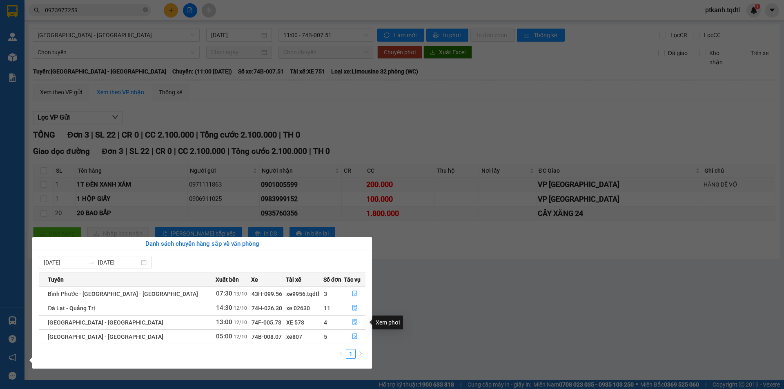
click at [353, 320] on icon "file-done" at bounding box center [354, 323] width 5 height 6
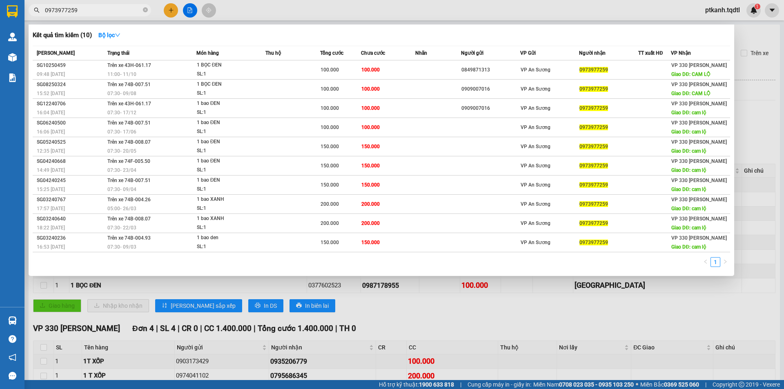
click at [81, 13] on input "0973977259" at bounding box center [93, 10] width 96 height 9
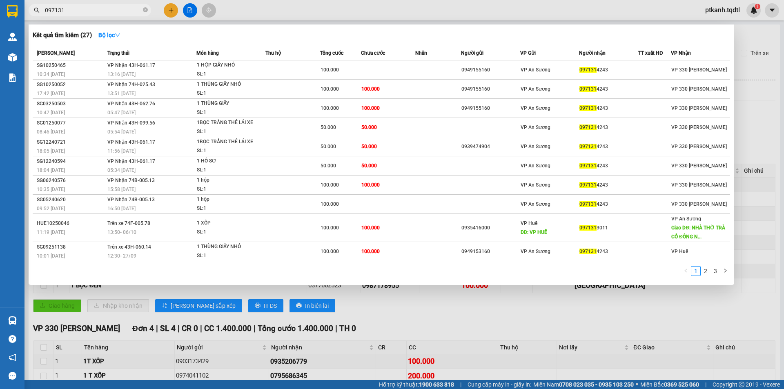
click at [418, 315] on div at bounding box center [392, 194] width 784 height 389
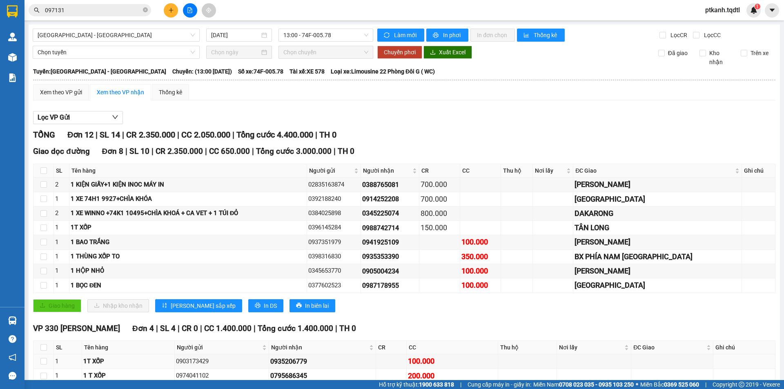
scroll to position [74, 0]
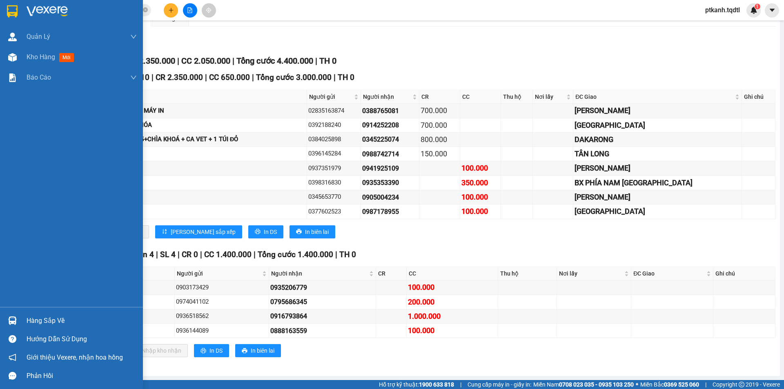
drag, startPoint x: 46, startPoint y: 323, endPoint x: 0, endPoint y: 312, distance: 47.4
click at [41, 323] on div "Hàng sắp về" at bounding box center [82, 321] width 110 height 12
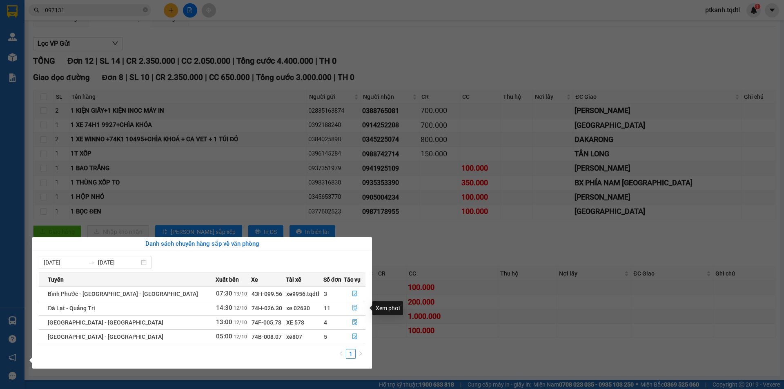
click at [352, 308] on icon "file-done" at bounding box center [355, 308] width 6 height 6
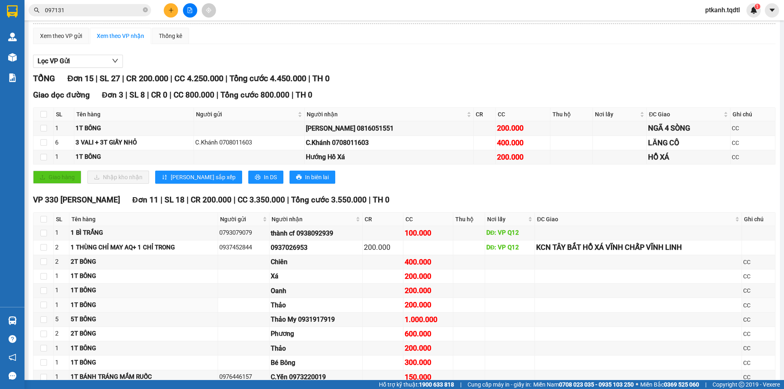
scroll to position [180, 0]
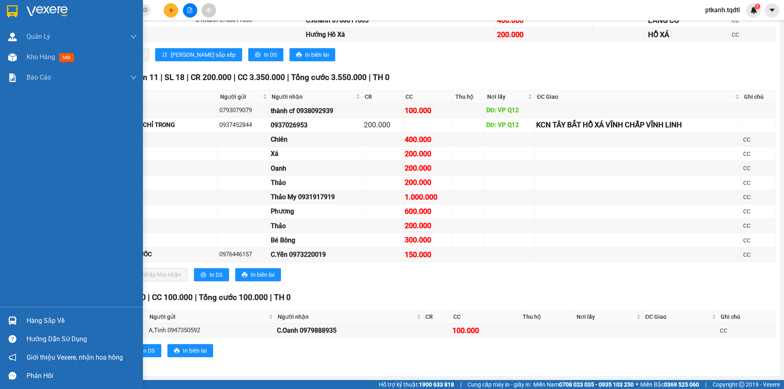
drag, startPoint x: 26, startPoint y: 322, endPoint x: 198, endPoint y: 302, distance: 173.0
click at [26, 322] on div "Hàng sắp về" at bounding box center [71, 320] width 143 height 18
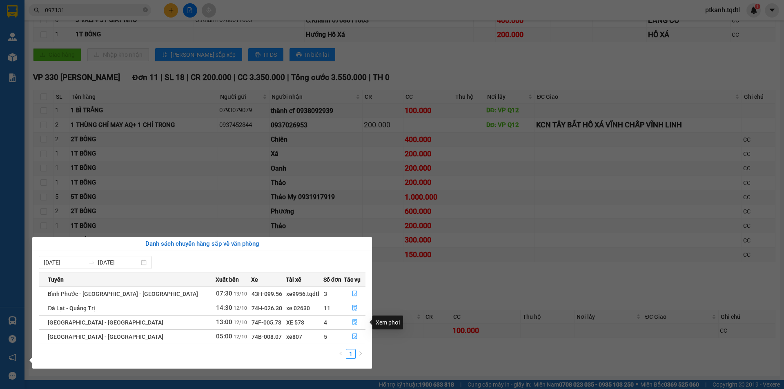
click at [352, 324] on icon "file-done" at bounding box center [355, 322] width 6 height 6
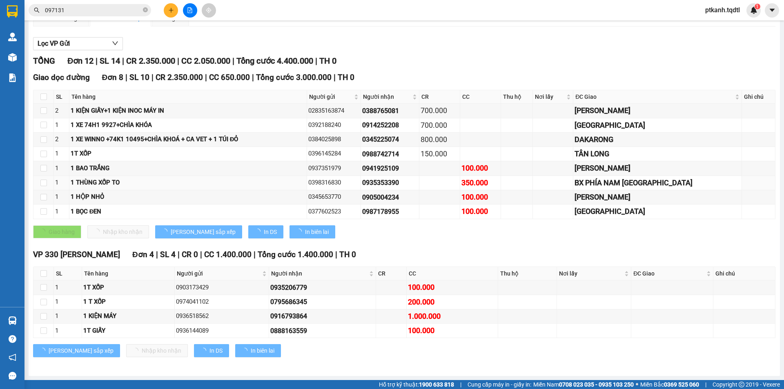
scroll to position [75, 0]
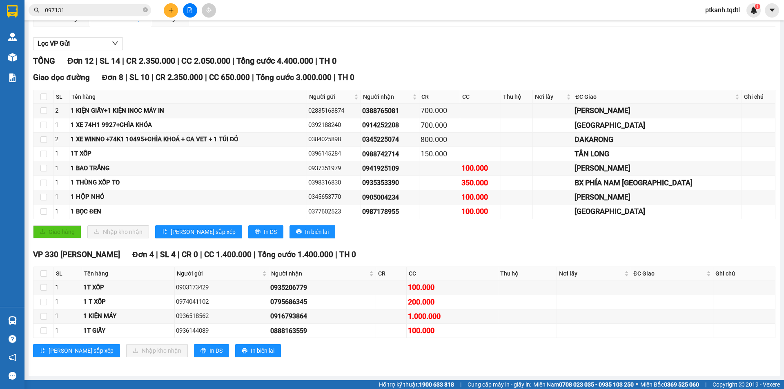
click at [93, 10] on input "097131" at bounding box center [93, 10] width 96 height 9
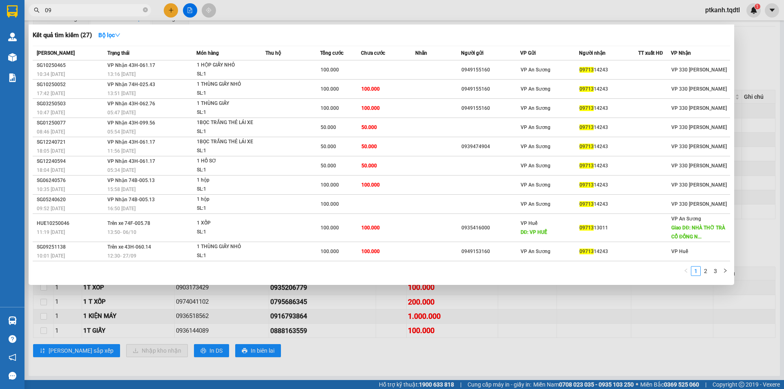
type input "0"
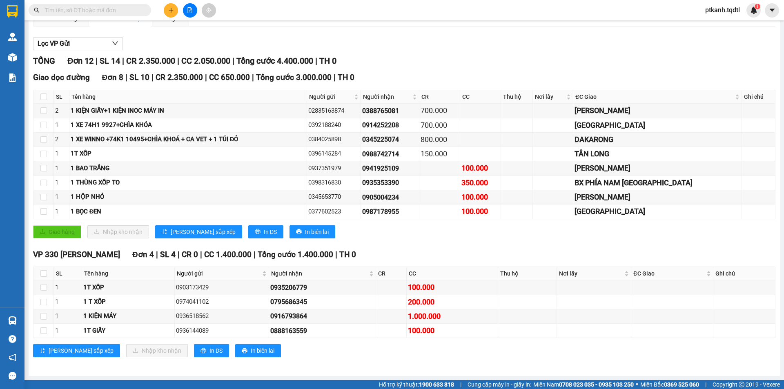
scroll to position [0, 0]
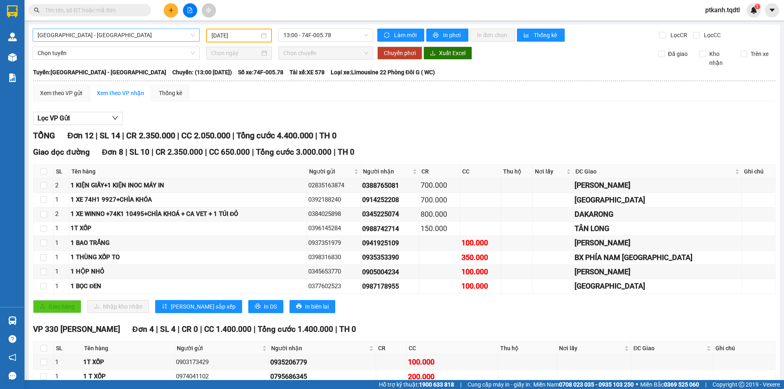
click at [193, 38] on div "[GEOGRAPHIC_DATA] - [GEOGRAPHIC_DATA]" at bounding box center [116, 35] width 167 height 13
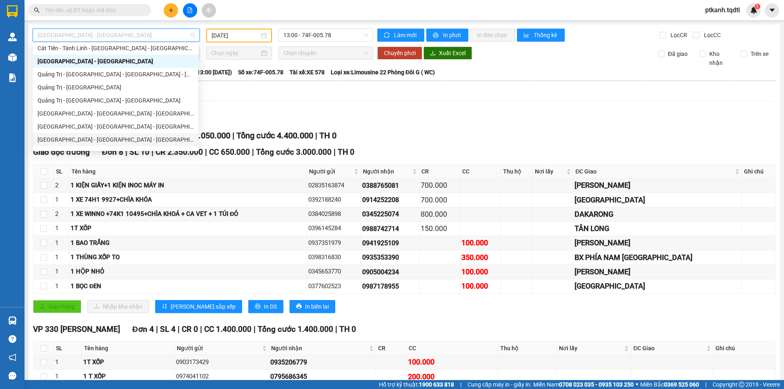
click at [158, 140] on div "[GEOGRAPHIC_DATA] - [GEOGRAPHIC_DATA] - [GEOGRAPHIC_DATA] - [GEOGRAPHIC_DATA]" at bounding box center [116, 139] width 156 height 9
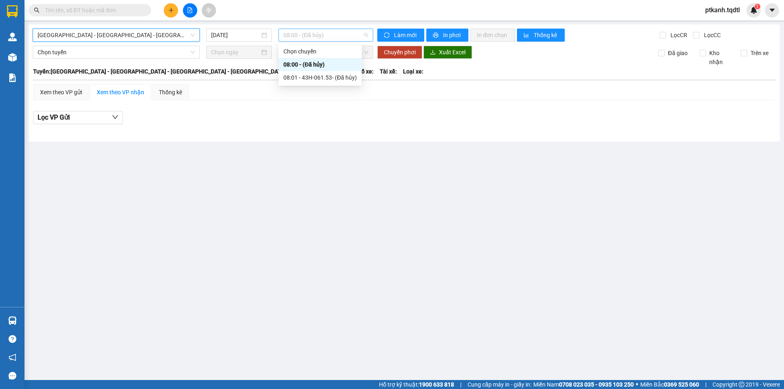
click at [353, 34] on span "08:00 - (Đã hủy)" at bounding box center [325, 35] width 85 height 12
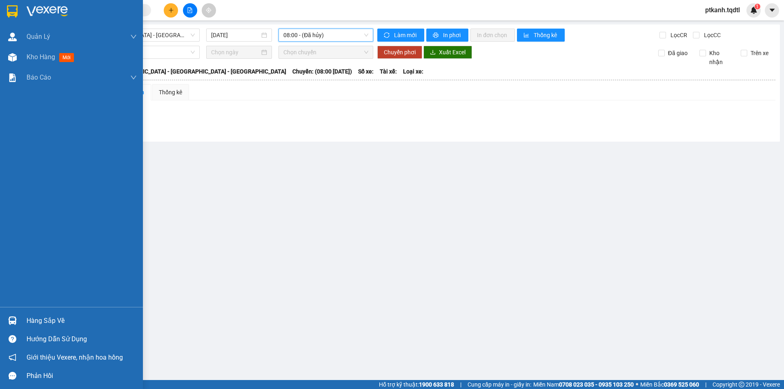
drag, startPoint x: 48, startPoint y: 321, endPoint x: 0, endPoint y: 216, distance: 116.0
click at [48, 321] on div "Hàng sắp về" at bounding box center [82, 321] width 110 height 12
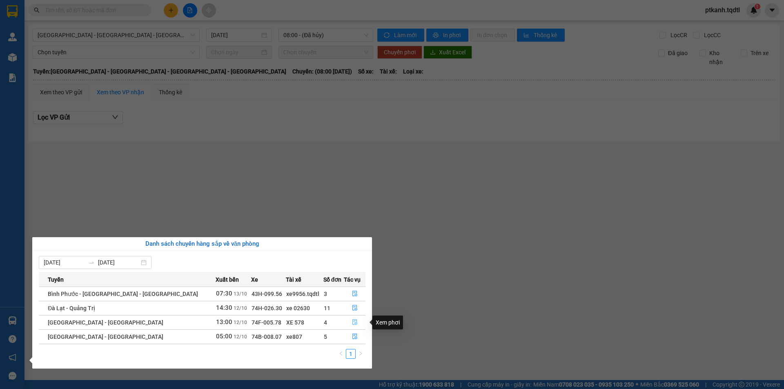
click at [353, 320] on icon "file-done" at bounding box center [355, 322] width 6 height 6
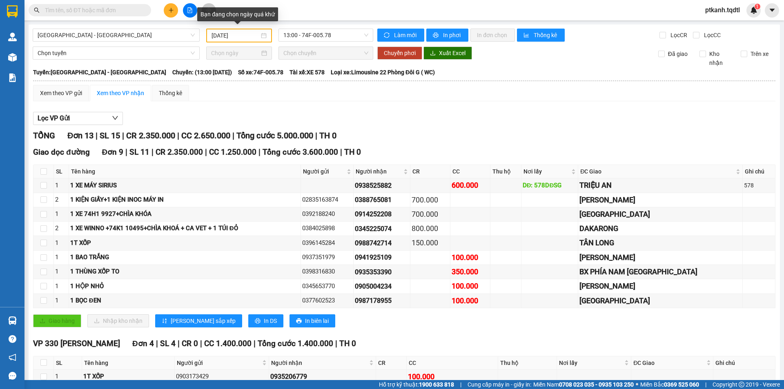
click at [263, 36] on div "12/10/2025" at bounding box center [238, 35] width 55 height 9
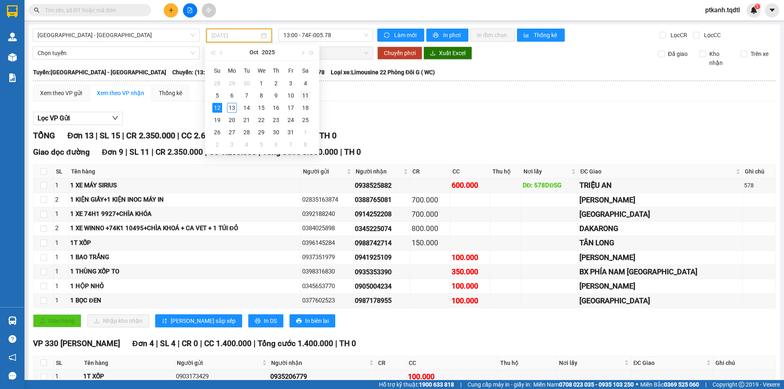
click at [302, 95] on div "11" at bounding box center [305, 96] width 10 height 10
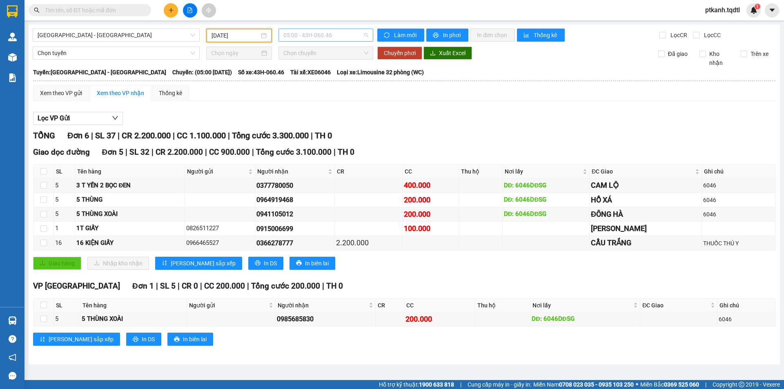
click at [345, 39] on span "05:00 - 43H-060.46" at bounding box center [325, 35] width 85 height 12
click at [332, 115] on div "13:15 (TC) - 74H-025.91" at bounding box center [315, 116] width 64 height 9
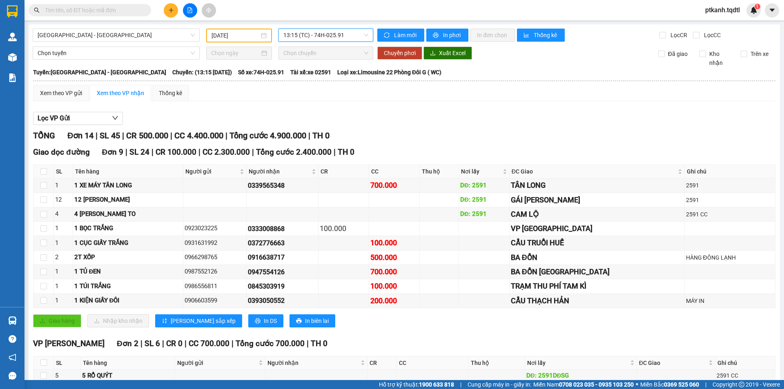
scroll to position [41, 0]
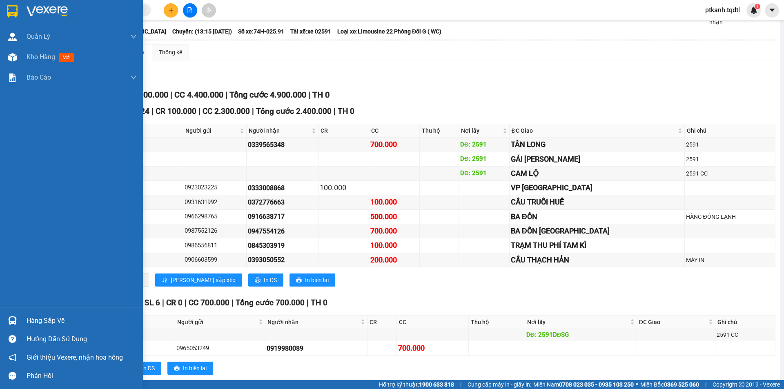
click at [39, 319] on div "Hàng sắp về" at bounding box center [82, 321] width 110 height 12
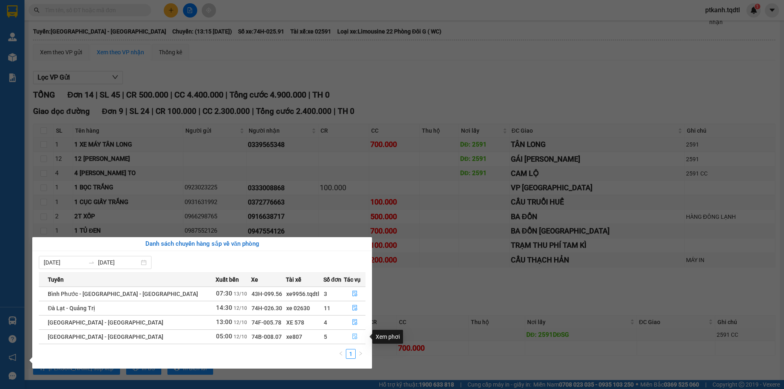
click at [353, 336] on icon "file-done" at bounding box center [355, 336] width 6 height 6
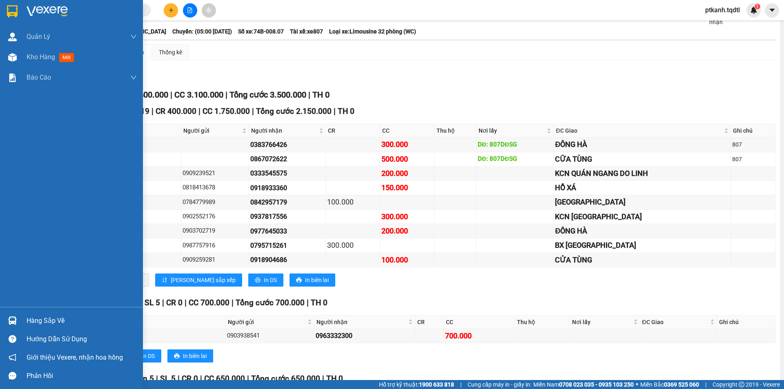
click at [14, 318] on img at bounding box center [12, 320] width 9 height 9
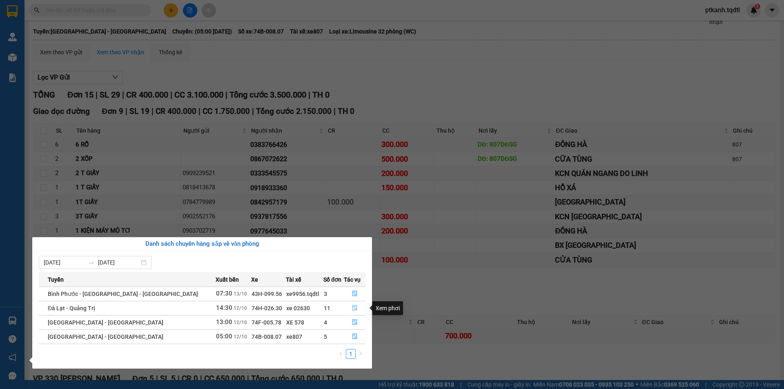
click at [352, 307] on icon "file-done" at bounding box center [355, 308] width 6 height 6
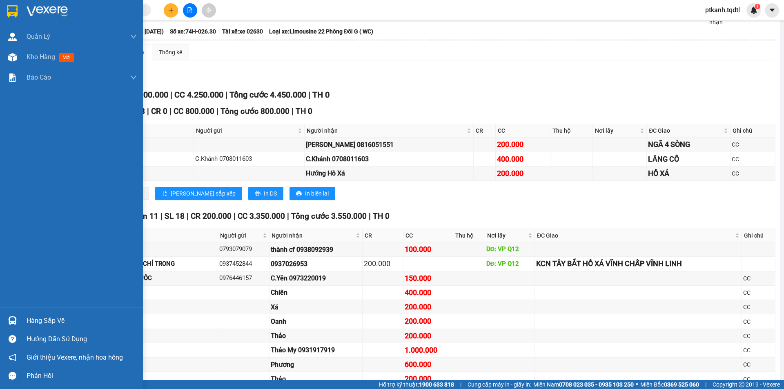
click at [47, 321] on div "Hàng sắp về" at bounding box center [82, 321] width 110 height 12
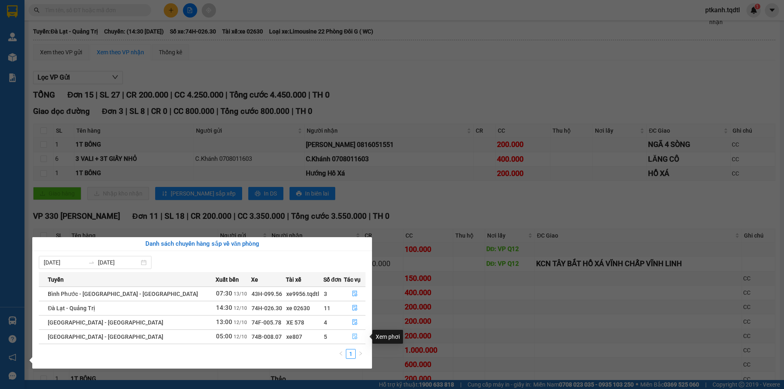
click at [352, 336] on icon "file-done" at bounding box center [354, 337] width 5 height 6
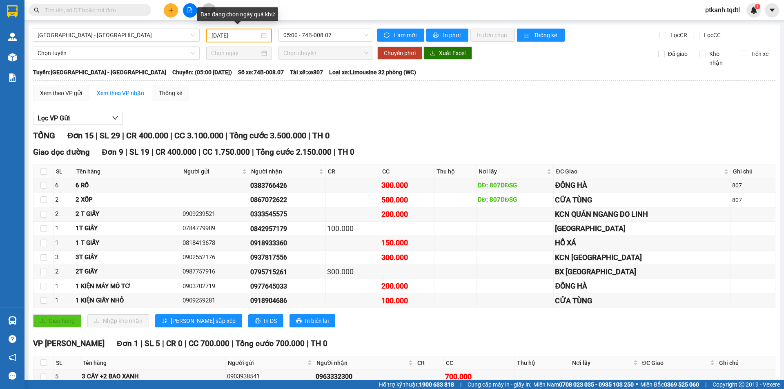
click at [264, 36] on div "12/10/2025" at bounding box center [238, 35] width 55 height 9
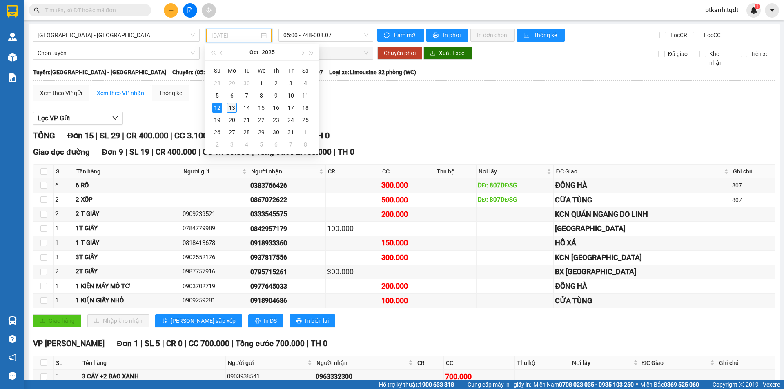
drag, startPoint x: 233, startPoint y: 110, endPoint x: 277, endPoint y: 60, distance: 65.9
click at [233, 110] on div "13" at bounding box center [232, 108] width 10 height 10
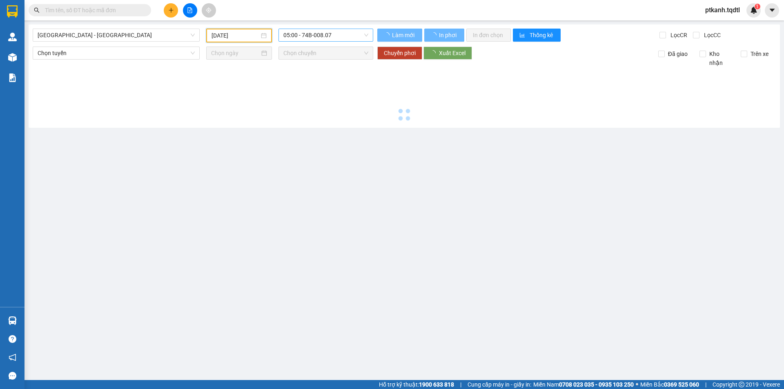
type input "[DATE]"
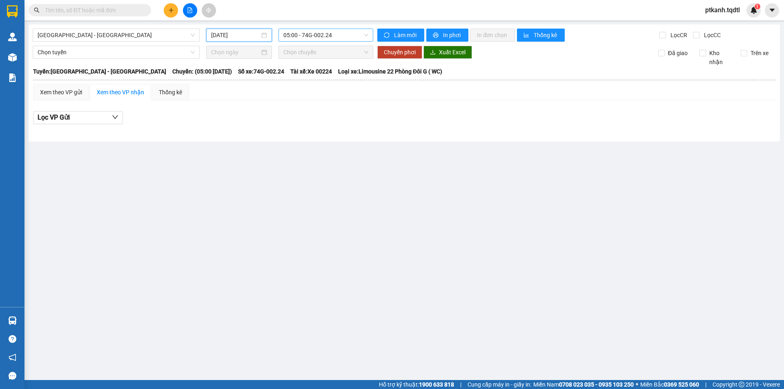
click at [349, 33] on span "05:00 - 74G-002.24" at bounding box center [325, 35] width 85 height 12
click at [194, 33] on span "[GEOGRAPHIC_DATA] - [GEOGRAPHIC_DATA]" at bounding box center [116, 35] width 157 height 12
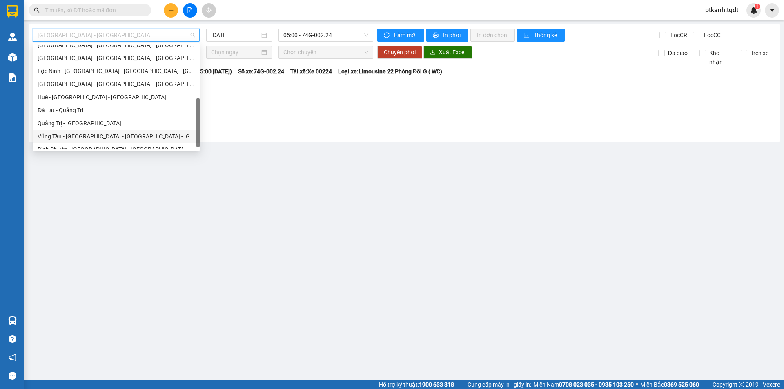
scroll to position [170, 0]
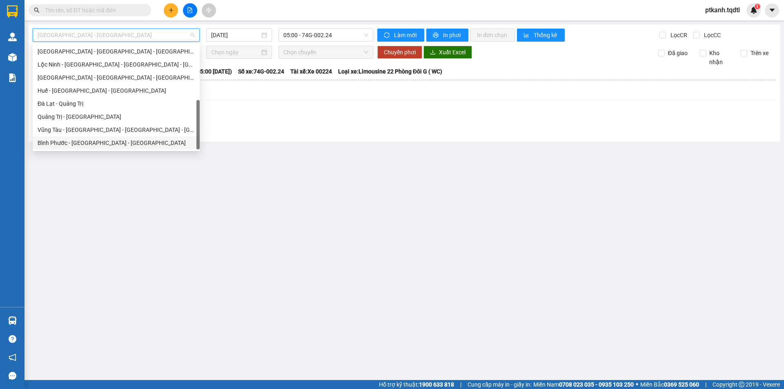
click at [149, 143] on div "Bình Phước - [GEOGRAPHIC_DATA] - [GEOGRAPHIC_DATA]" at bounding box center [116, 142] width 157 height 9
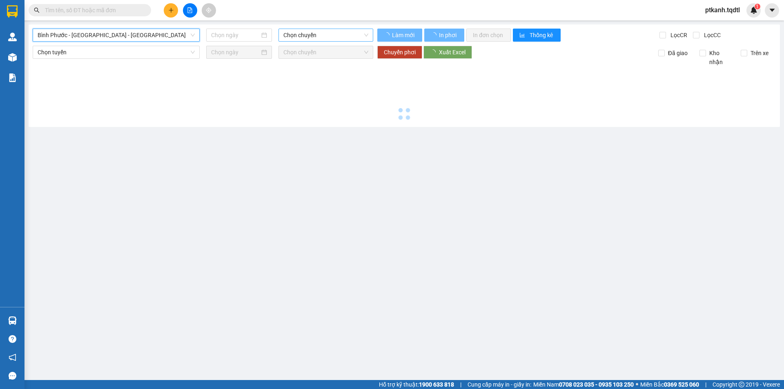
type input "[DATE]"
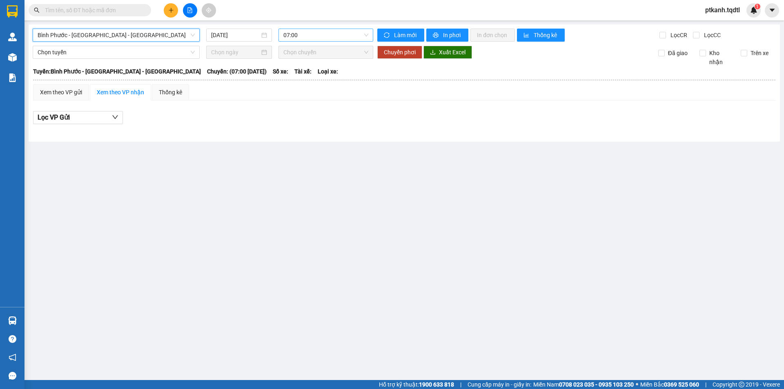
click at [349, 38] on span "07:00" at bounding box center [325, 35] width 85 height 12
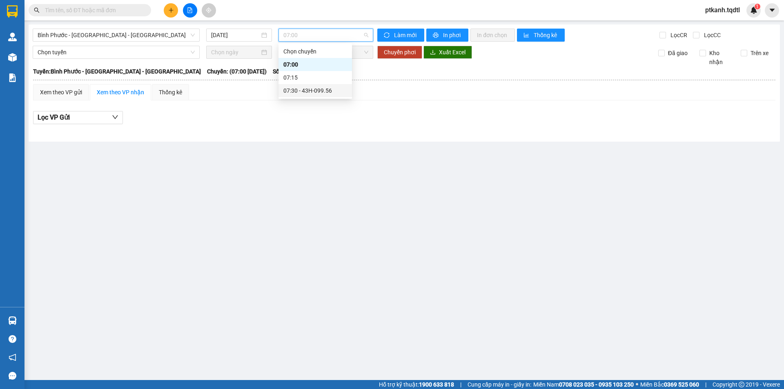
click at [331, 91] on div "07:30 - 43H-099.56" at bounding box center [315, 90] width 64 height 9
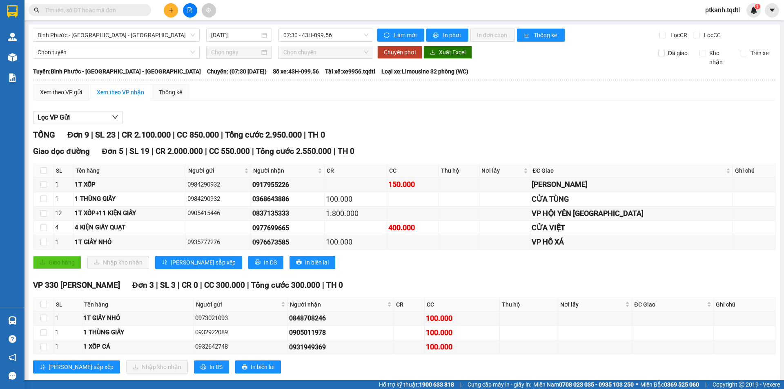
click at [485, 115] on div "Lọc VP Gửi" at bounding box center [404, 117] width 742 height 13
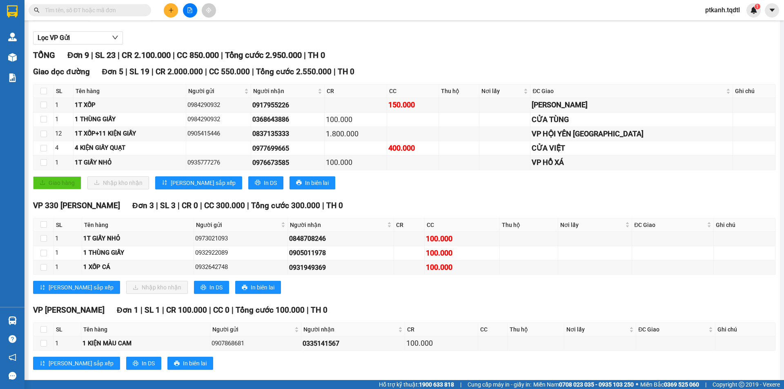
click at [90, 10] on input "text" at bounding box center [93, 10] width 96 height 9
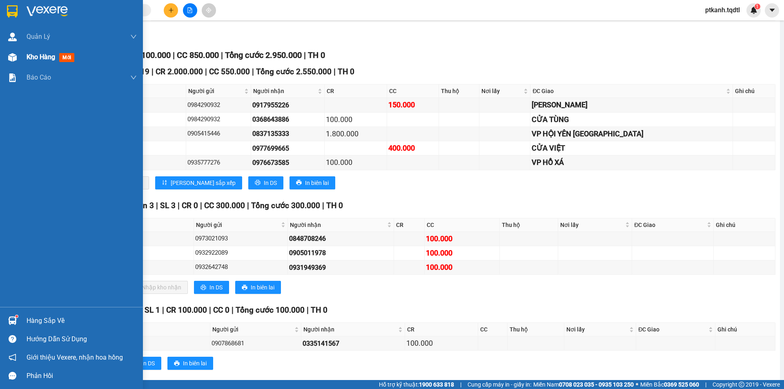
click at [41, 57] on span "Kho hàng" at bounding box center [41, 57] width 29 height 8
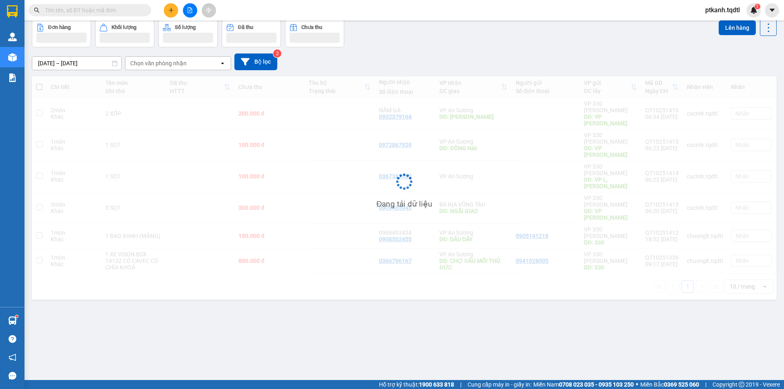
scroll to position [38, 0]
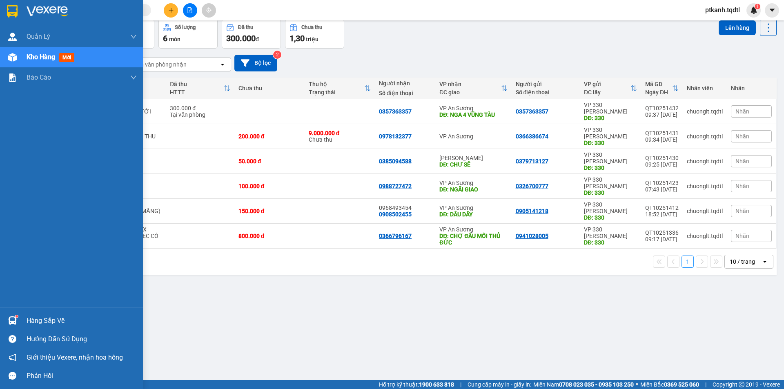
click at [16, 316] on sup at bounding box center [17, 316] width 2 height 2
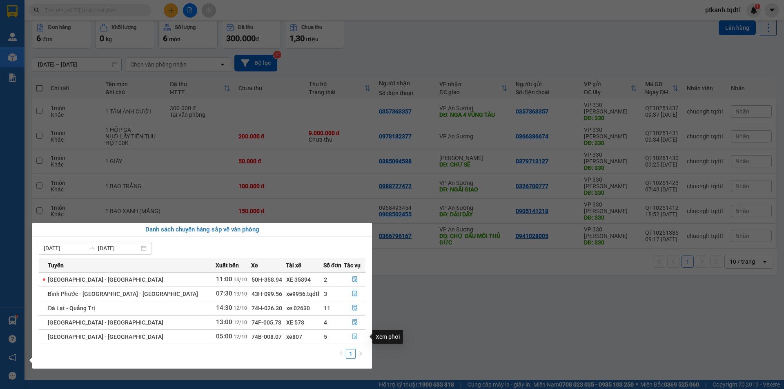
click at [352, 335] on icon "file-done" at bounding box center [355, 336] width 6 height 6
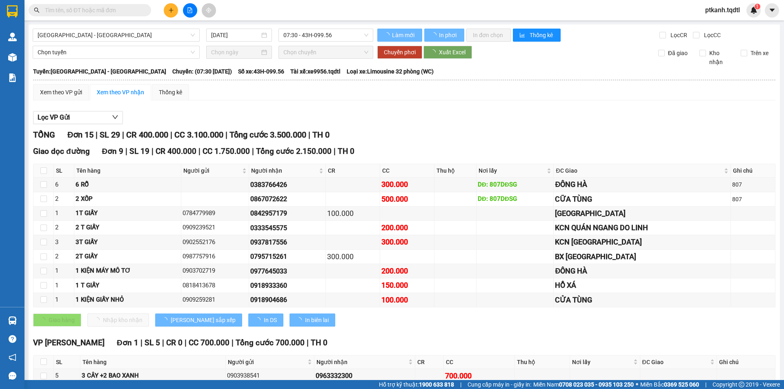
type input "12/10/2025"
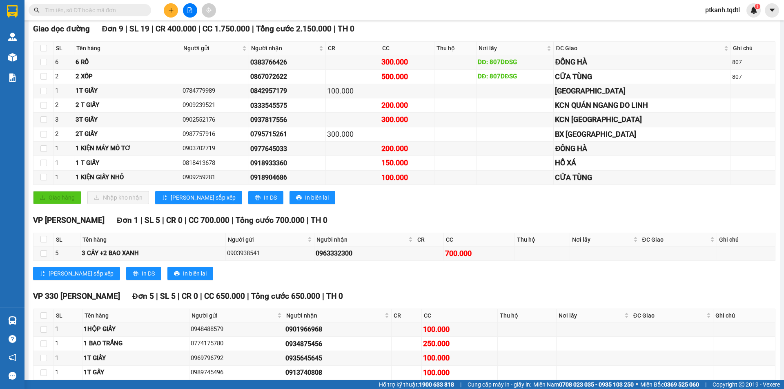
scroll to position [180, 0]
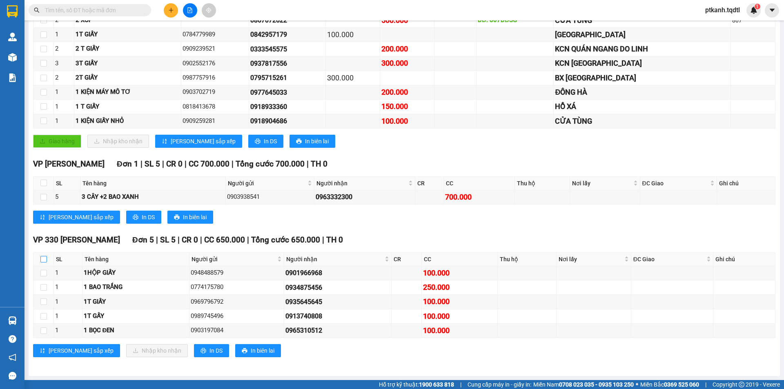
click at [43, 259] on input "checkbox" at bounding box center [43, 259] width 7 height 7
checkbox input "true"
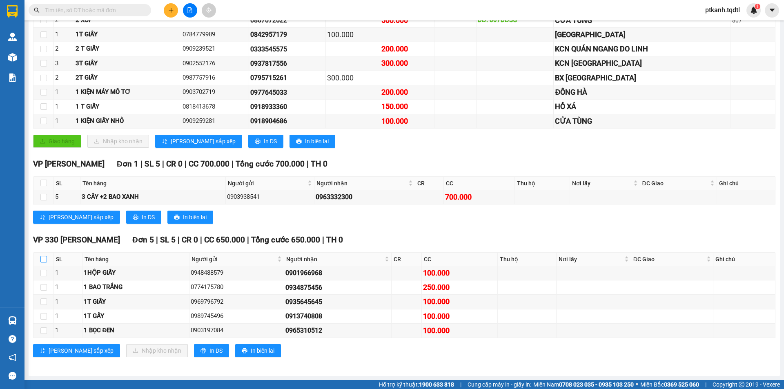
checkbox input "true"
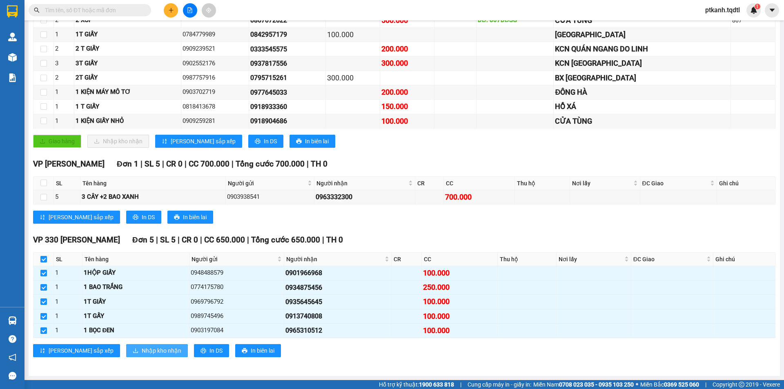
click at [142, 352] on span "Nhập kho nhận" at bounding box center [162, 350] width 40 height 9
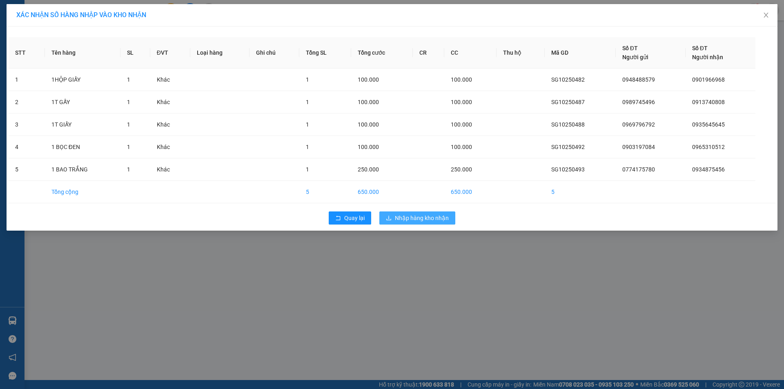
click at [420, 217] on span "Nhập hàng kho nhận" at bounding box center [422, 217] width 54 height 9
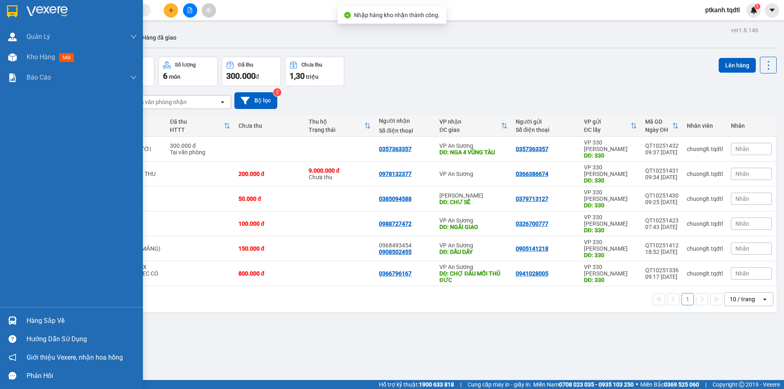
drag, startPoint x: 29, startPoint y: 318, endPoint x: 0, endPoint y: 295, distance: 37.2
click at [27, 319] on div "Hàng sắp về" at bounding box center [82, 321] width 110 height 12
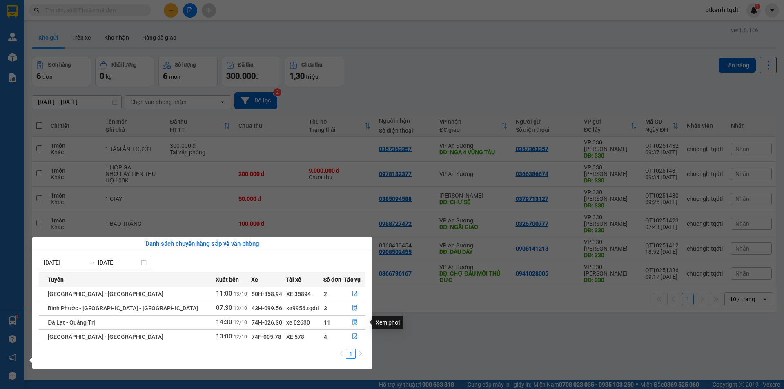
click at [352, 320] on icon "file-done" at bounding box center [355, 322] width 6 height 6
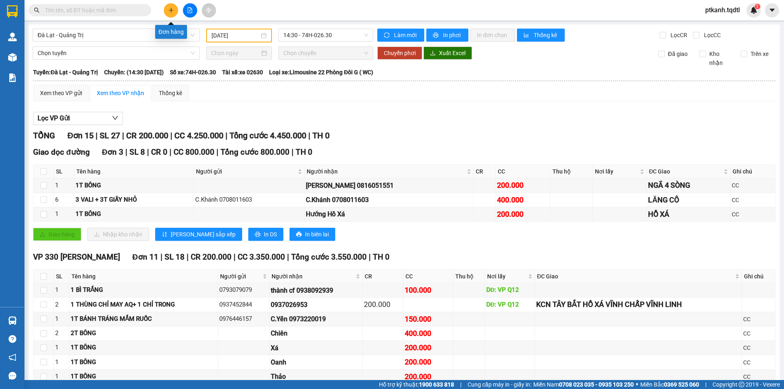
click at [171, 9] on icon "plus" at bounding box center [171, 10] width 6 height 6
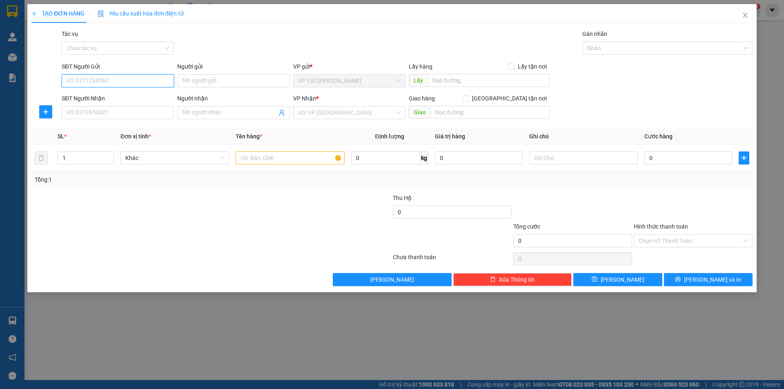
click at [133, 84] on input "SĐT Người Gửi" at bounding box center [118, 80] width 112 height 13
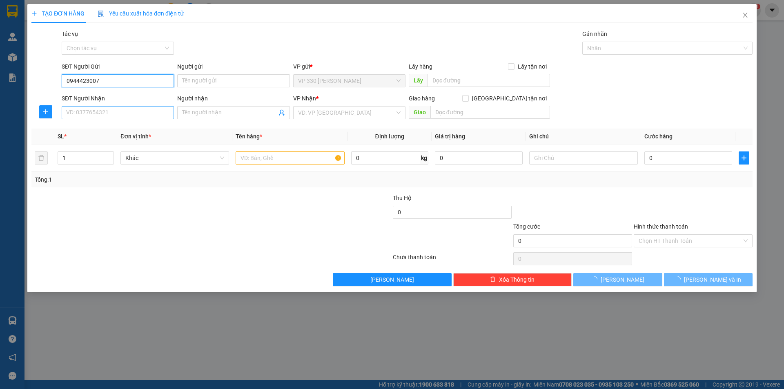
type input "0944423007"
click at [129, 113] on input "SĐT Người Nhận" at bounding box center [118, 112] width 112 height 13
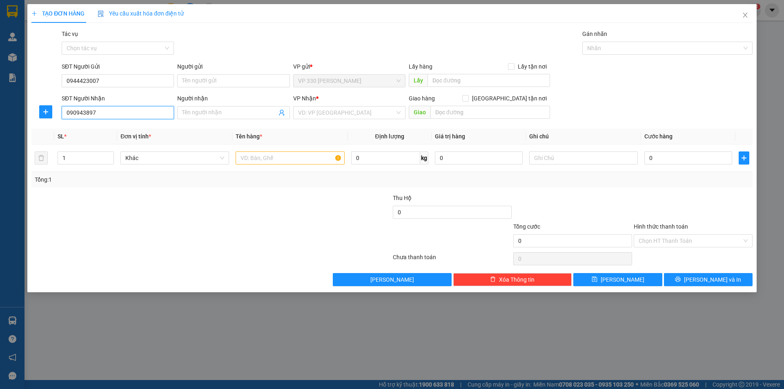
type input "0909438977"
click at [116, 130] on div "0909438977" at bounding box center [118, 128] width 102 height 9
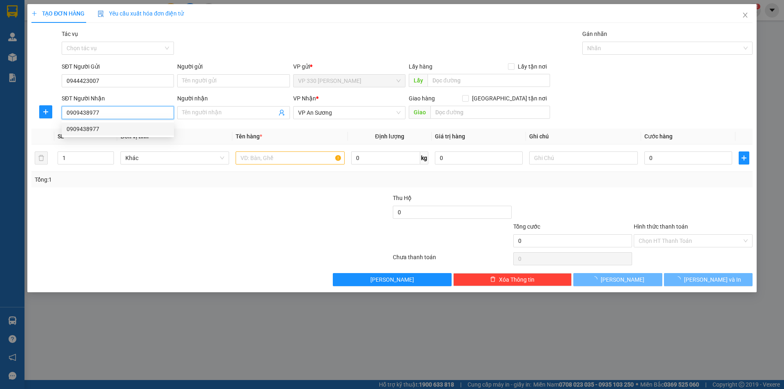
type input "150.000"
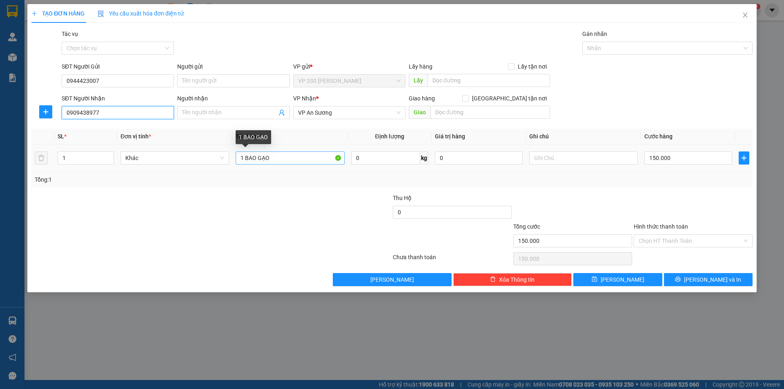
type input "0909438977"
drag, startPoint x: 246, startPoint y: 156, endPoint x: 364, endPoint y: 155, distance: 118.4
click at [363, 156] on tr "1 Khác 1 BAO GẠO 0 kg 0 150.000" at bounding box center [391, 157] width 721 height 27
type input "1 HỘP ĐIỆN THOẠI"
click at [685, 157] on input "150.000" at bounding box center [688, 157] width 88 height 13
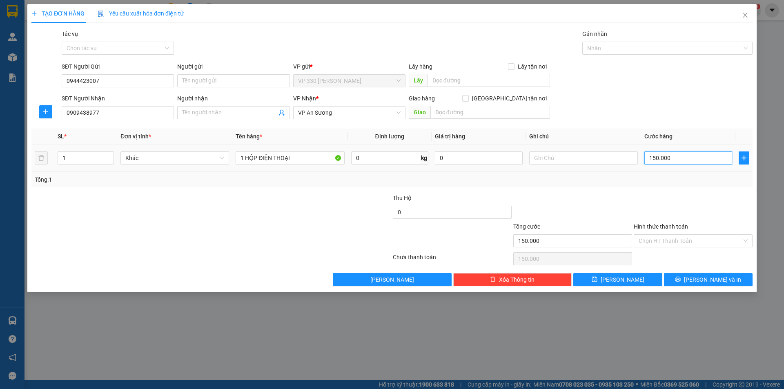
type input "2"
type input "20"
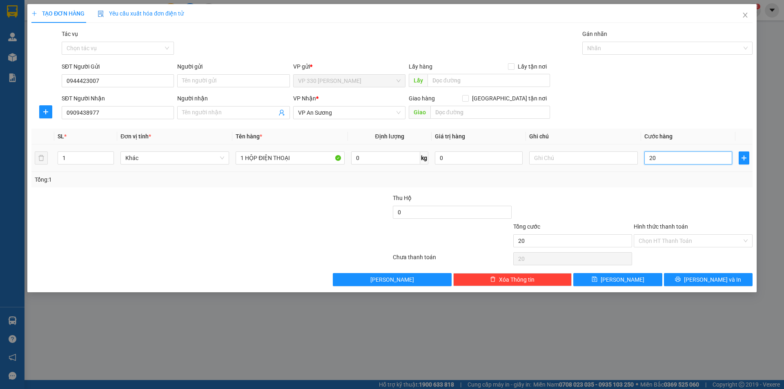
type input "200"
type input "2.000"
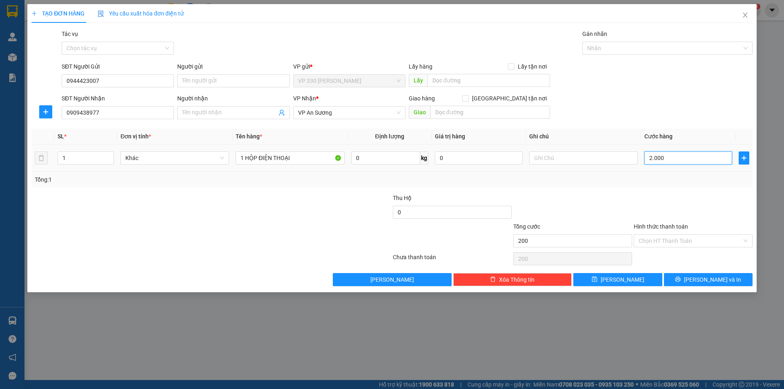
type input "2.000"
type input "20.000"
type input "200.000"
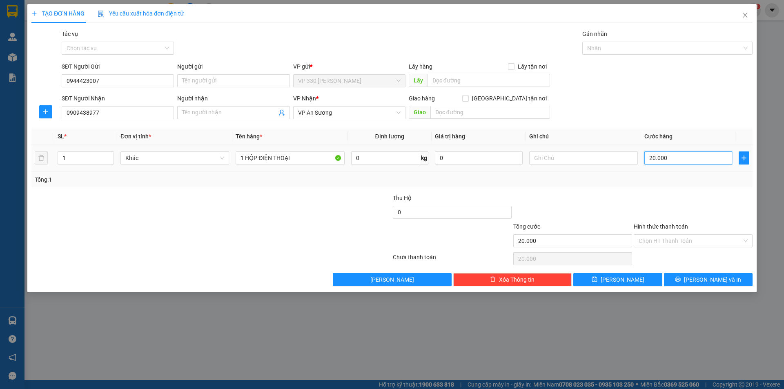
type input "200.000"
click at [685, 157] on input "200.000" at bounding box center [688, 157] width 88 height 13
type input "1"
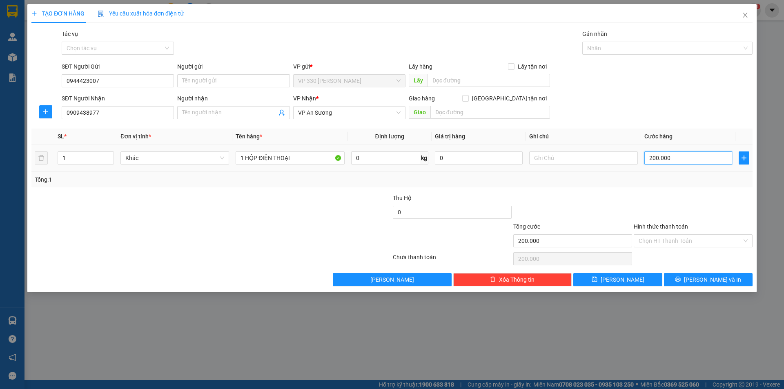
type input "1"
type input "15"
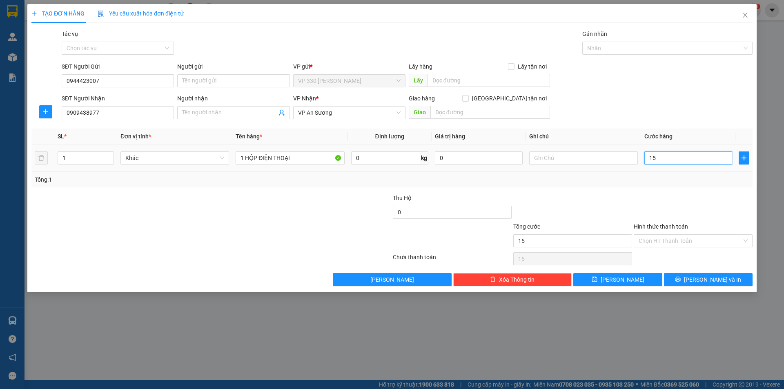
type input "150"
type input "1.500"
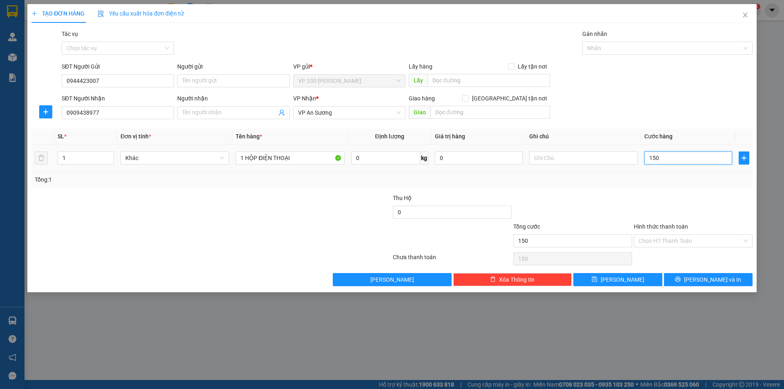
type input "1.500"
type input "15.000"
type input "150.000"
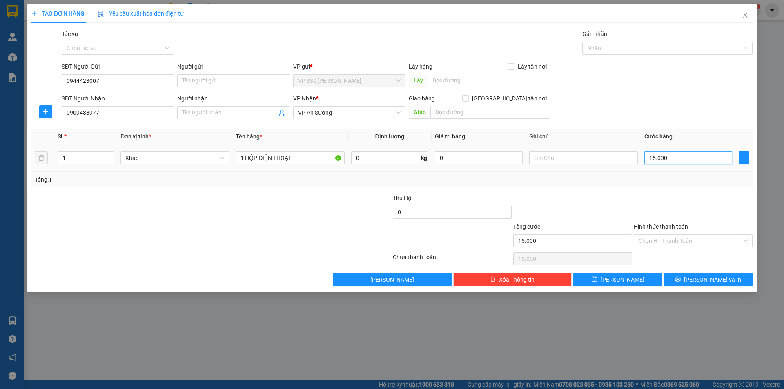
type input "150.000"
click at [666, 225] on label "Hình thức thanh toán" at bounding box center [660, 226] width 54 height 7
click at [666, 235] on input "Hình thức thanh toán" at bounding box center [689, 241] width 103 height 12
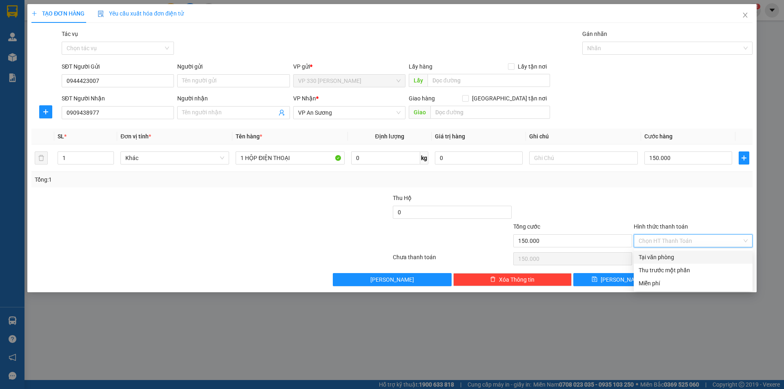
click at [680, 257] on div "Tại văn phòng" at bounding box center [692, 257] width 109 height 9
type input "0"
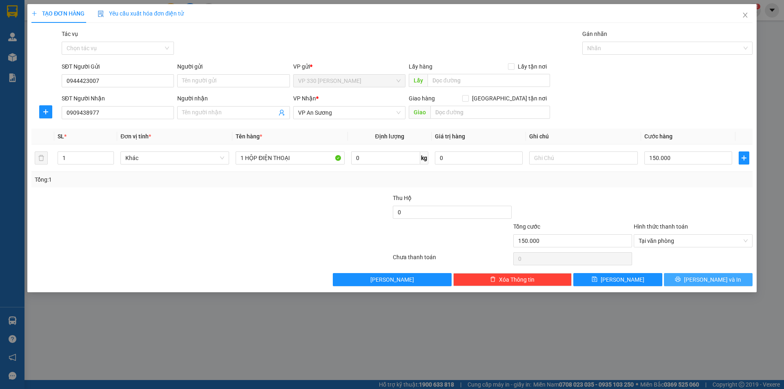
click at [698, 277] on button "[PERSON_NAME] và In" at bounding box center [708, 279] width 89 height 13
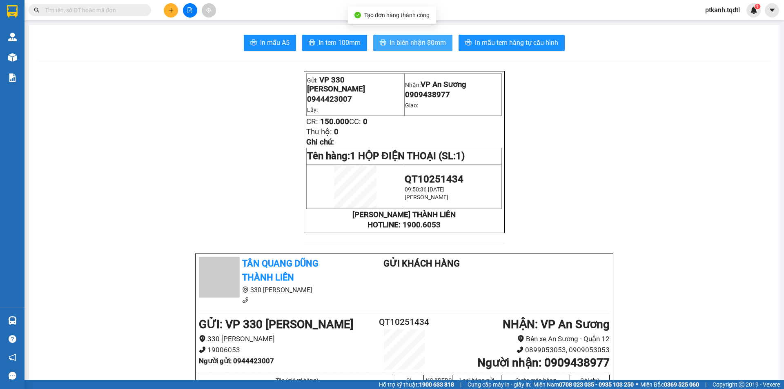
drag, startPoint x: 407, startPoint y: 47, endPoint x: 292, endPoint y: 2, distance: 123.6
click at [407, 47] on span "In biên nhận 80mm" at bounding box center [417, 43] width 56 height 10
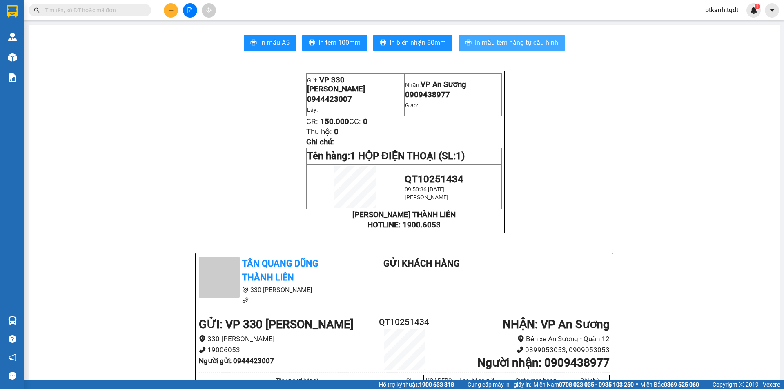
click at [511, 41] on span "In mẫu tem hàng tự cấu hình" at bounding box center [516, 43] width 83 height 10
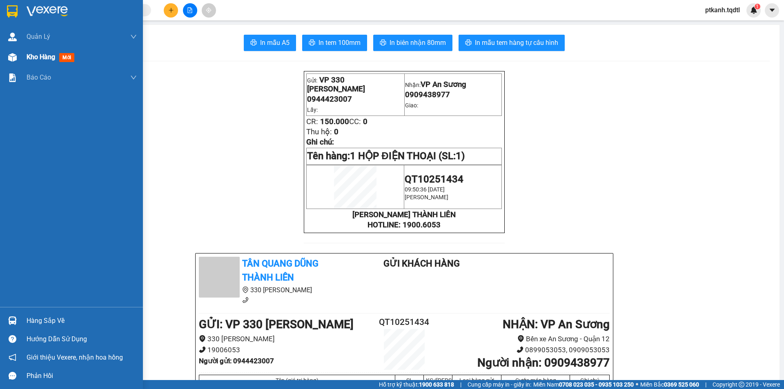
click at [34, 54] on span "Kho hàng" at bounding box center [41, 57] width 29 height 8
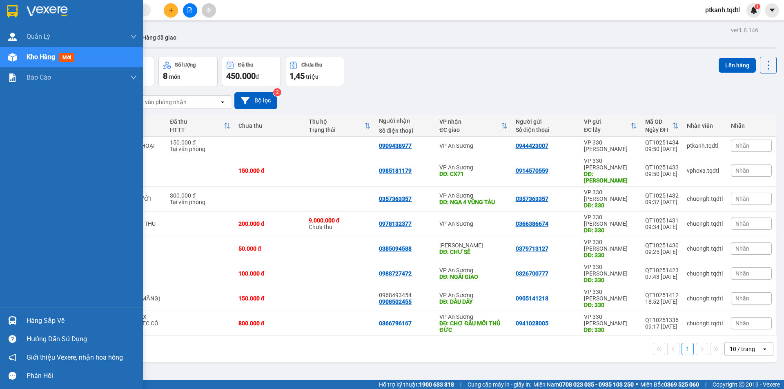
click at [29, 321] on div "Hàng sắp về" at bounding box center [82, 321] width 110 height 12
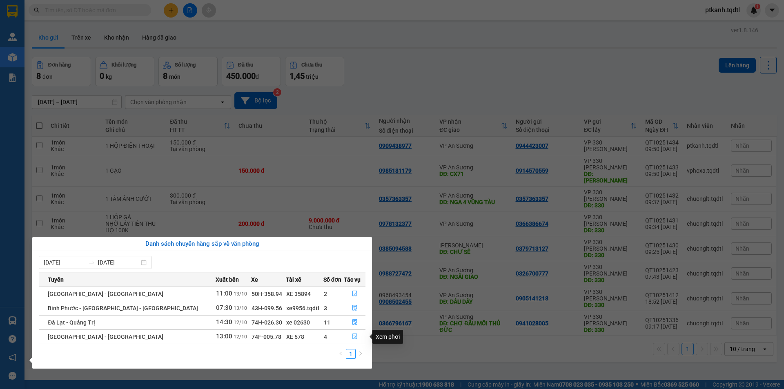
click at [352, 334] on icon "file-done" at bounding box center [354, 337] width 5 height 6
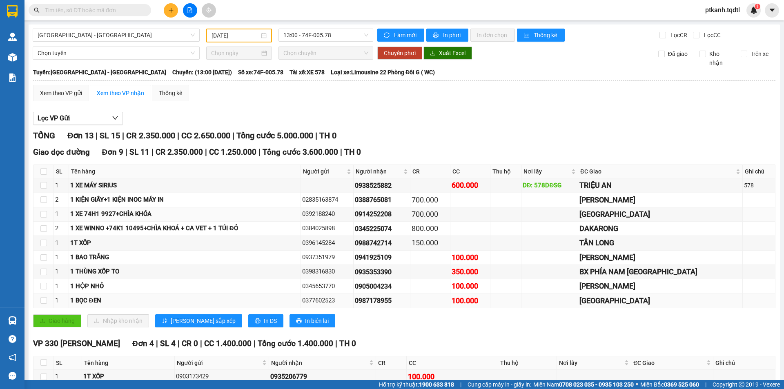
scroll to position [89, 0]
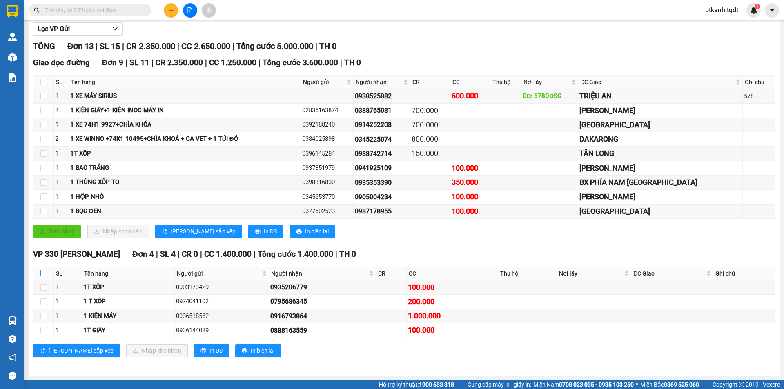
click at [44, 273] on input "checkbox" at bounding box center [43, 273] width 7 height 7
checkbox input "true"
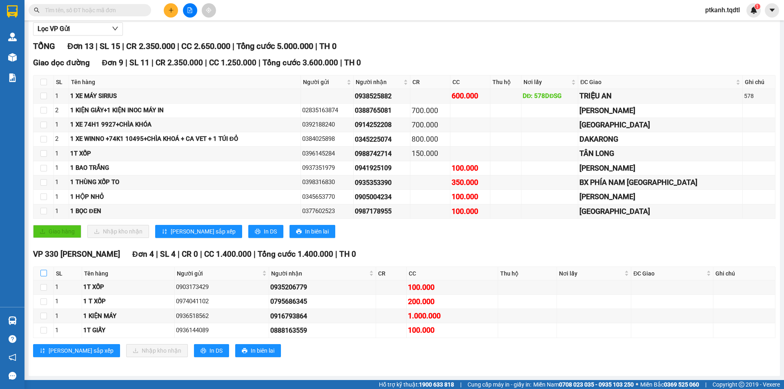
checkbox input "true"
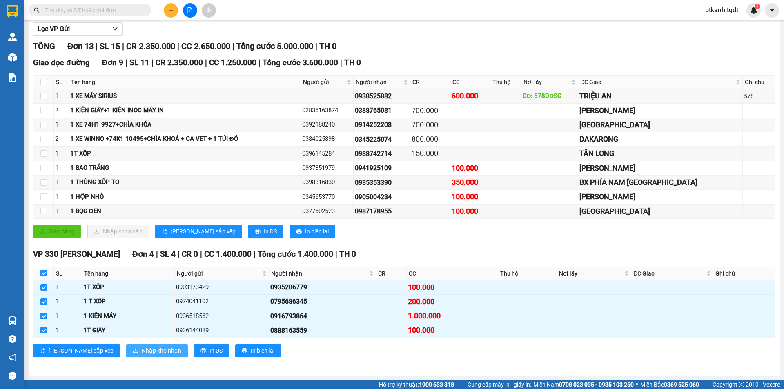
click at [142, 349] on span "Nhập kho nhận" at bounding box center [162, 350] width 40 height 9
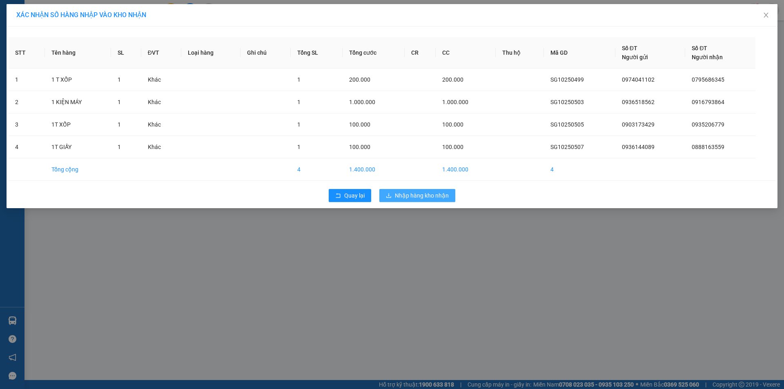
click at [423, 193] on span "Nhập hàng kho nhận" at bounding box center [422, 195] width 54 height 9
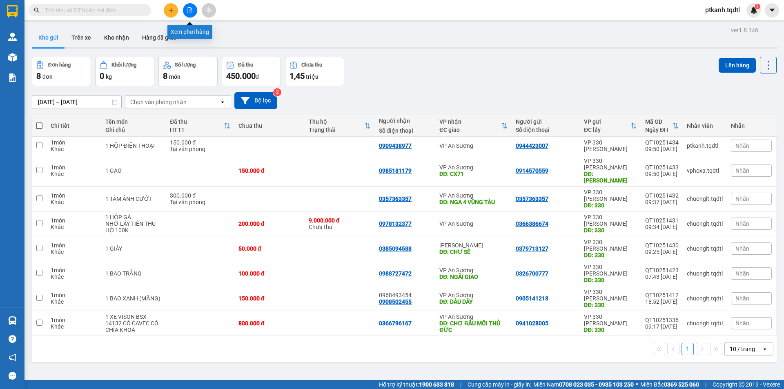
click at [189, 11] on icon "file-add" at bounding box center [190, 10] width 6 height 6
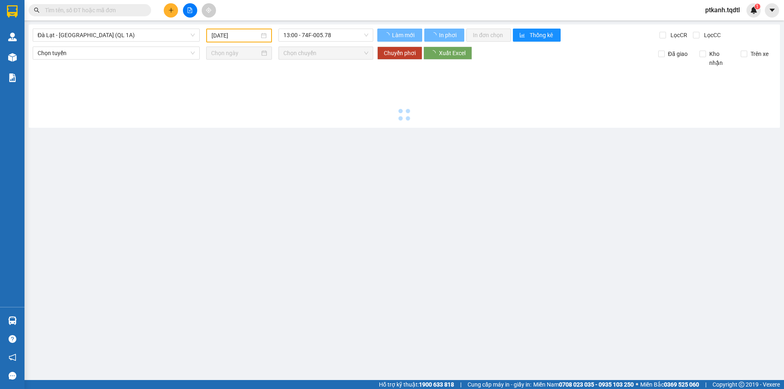
type input "[DATE]"
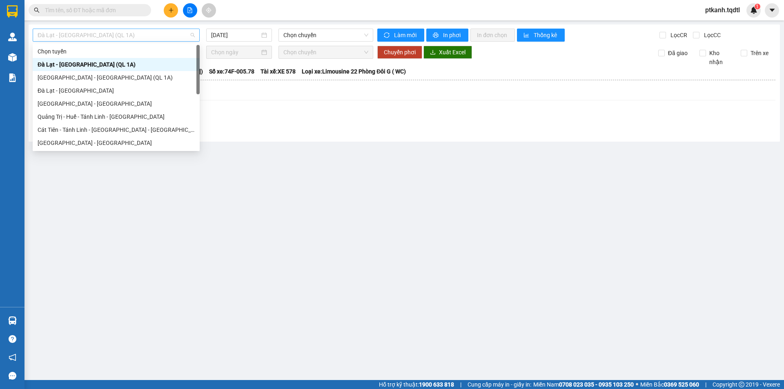
click at [176, 37] on span "Đà Lạt - [GEOGRAPHIC_DATA] (QL 1A)" at bounding box center [116, 35] width 157 height 12
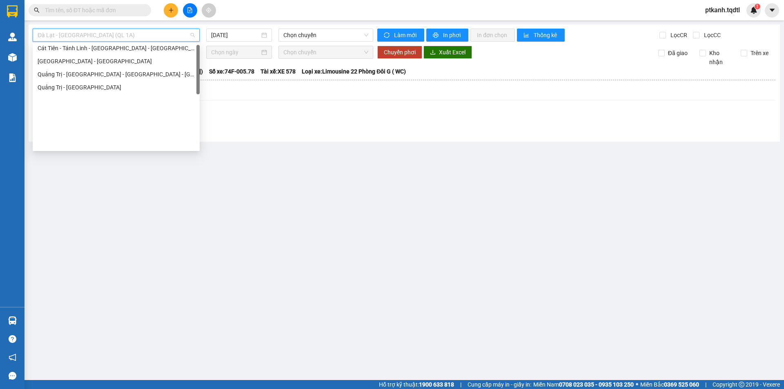
scroll to position [122, 0]
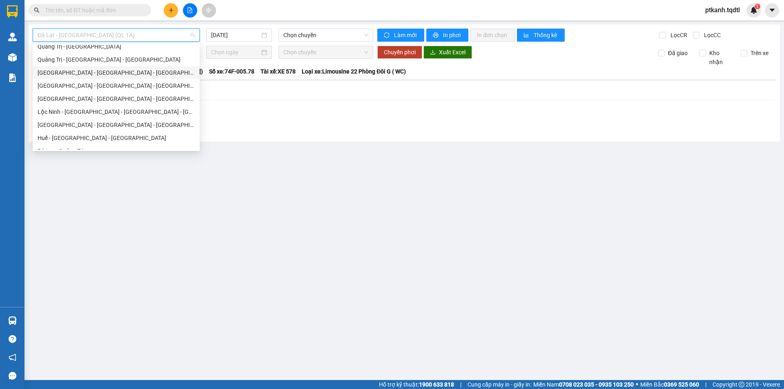
drag, startPoint x: 128, startPoint y: 72, endPoint x: 269, endPoint y: 22, distance: 150.3
click at [128, 72] on div "[GEOGRAPHIC_DATA] - [GEOGRAPHIC_DATA] - [GEOGRAPHIC_DATA]" at bounding box center [116, 72] width 157 height 9
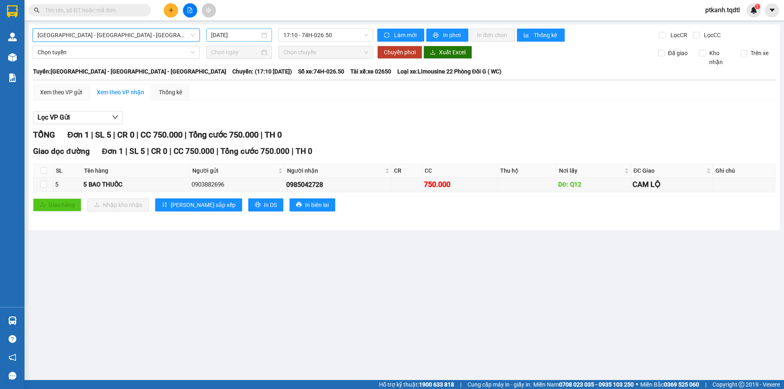
drag, startPoint x: 265, startPoint y: 35, endPoint x: 264, endPoint y: 40, distance: 5.0
click at [265, 35] on div "[DATE]" at bounding box center [239, 35] width 56 height 9
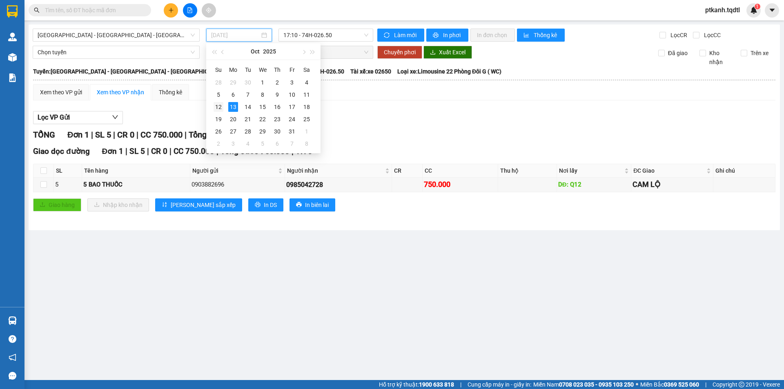
click at [215, 107] on div "12" at bounding box center [218, 107] width 10 height 10
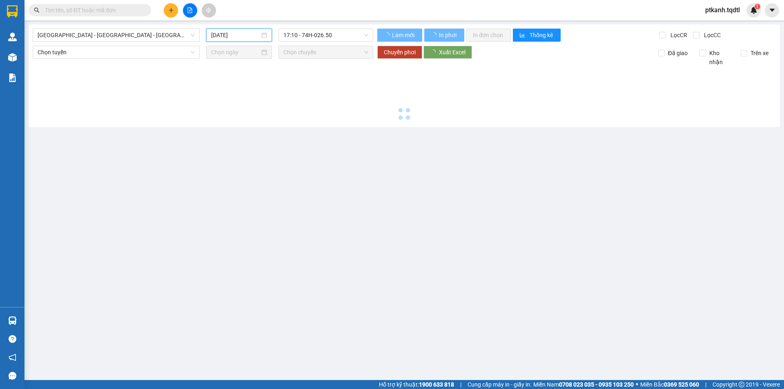
type input "12/10/2025"
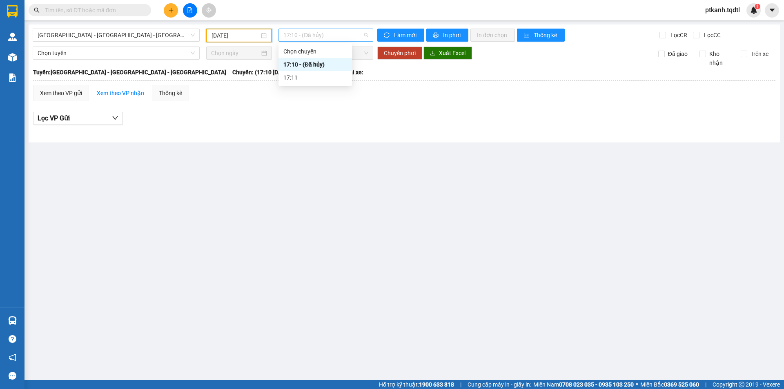
click at [353, 38] on span "17:10 - (Đã hủy)" at bounding box center [325, 35] width 85 height 12
click at [169, 35] on span "[GEOGRAPHIC_DATA] - [GEOGRAPHIC_DATA] - [GEOGRAPHIC_DATA]" at bounding box center [116, 35] width 157 height 12
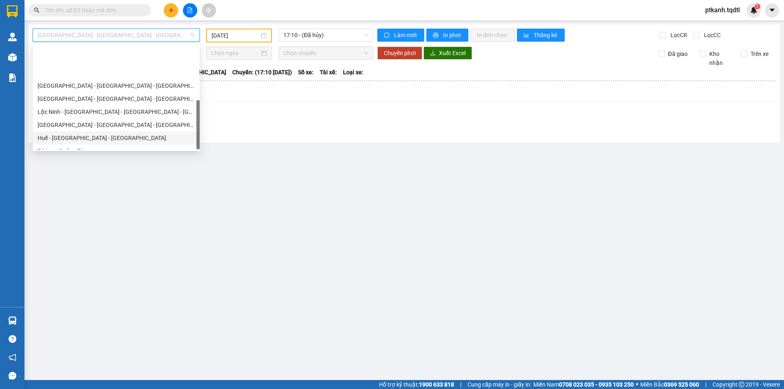
scroll to position [170, 0]
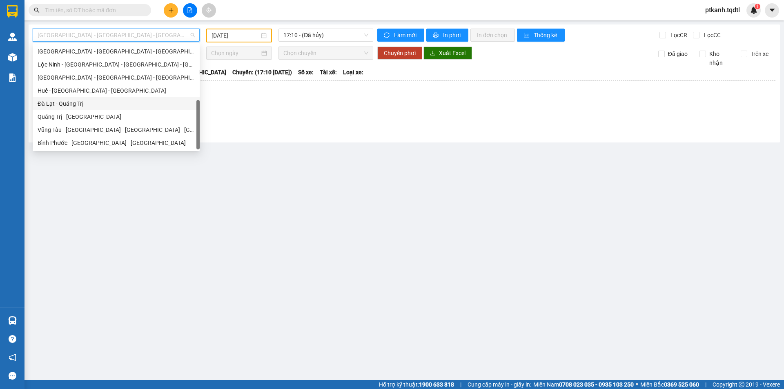
drag, startPoint x: 108, startPoint y: 103, endPoint x: 265, endPoint y: 52, distance: 165.3
click at [109, 103] on div "Đà Lạt - Quảng Trị" at bounding box center [116, 103] width 157 height 9
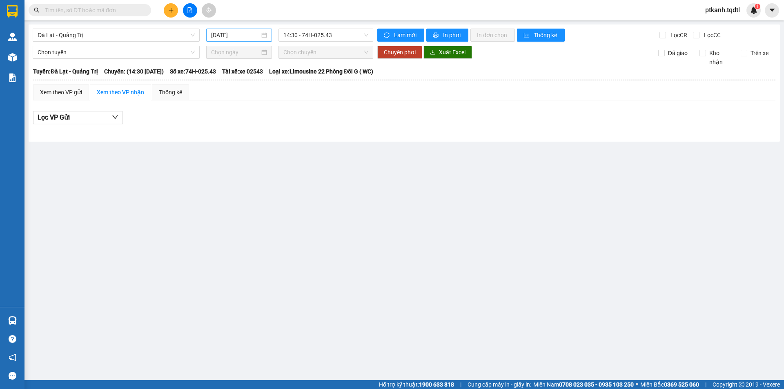
click at [265, 33] on div "[DATE]" at bounding box center [239, 35] width 56 height 9
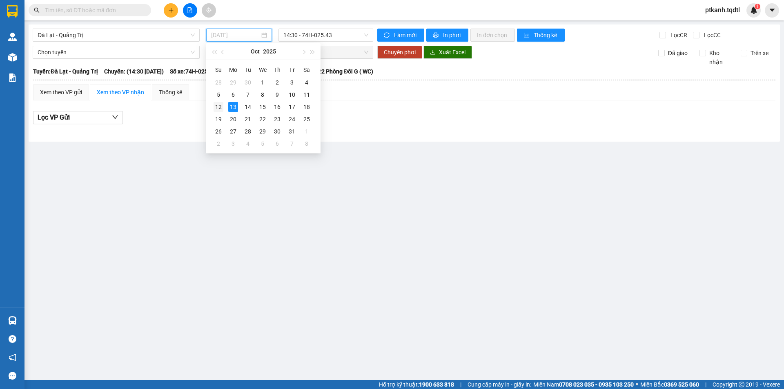
click at [215, 106] on div "12" at bounding box center [218, 107] width 10 height 10
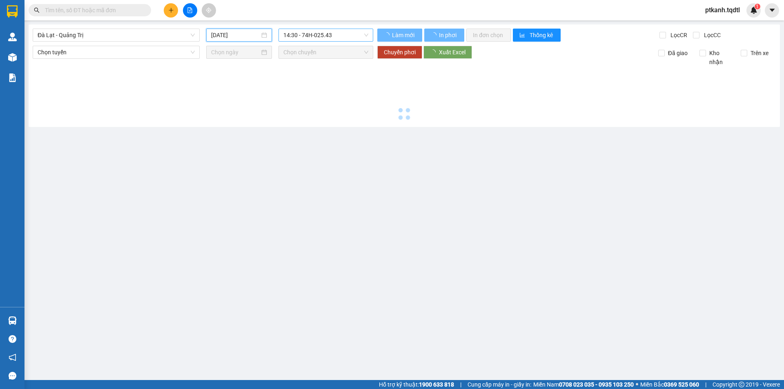
type input "12/10/2025"
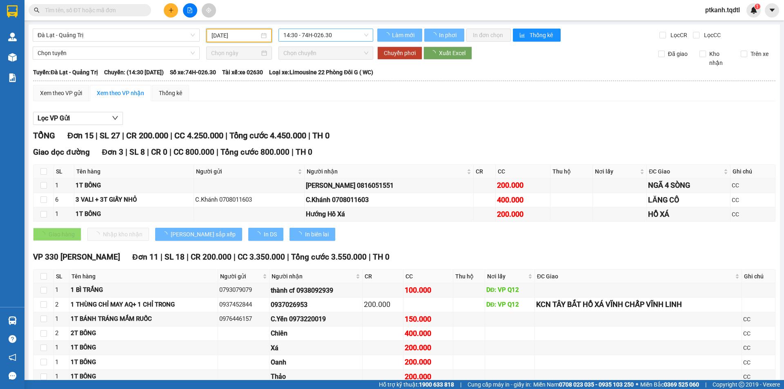
click at [348, 38] on span "14:30 - 74H-026.30" at bounding box center [325, 35] width 85 height 12
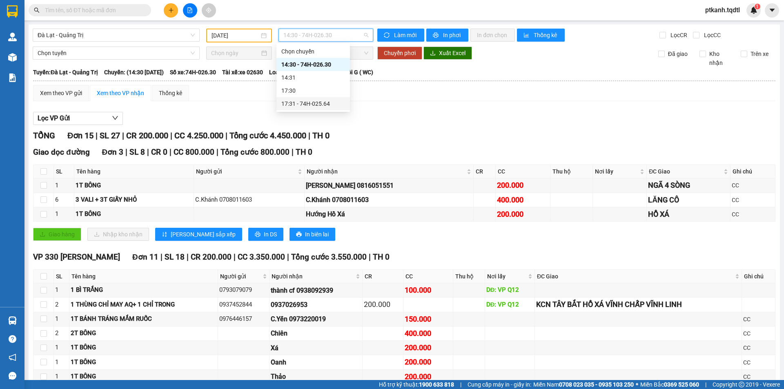
click at [324, 105] on div "17:31 - 74H-025.64" at bounding box center [313, 103] width 64 height 9
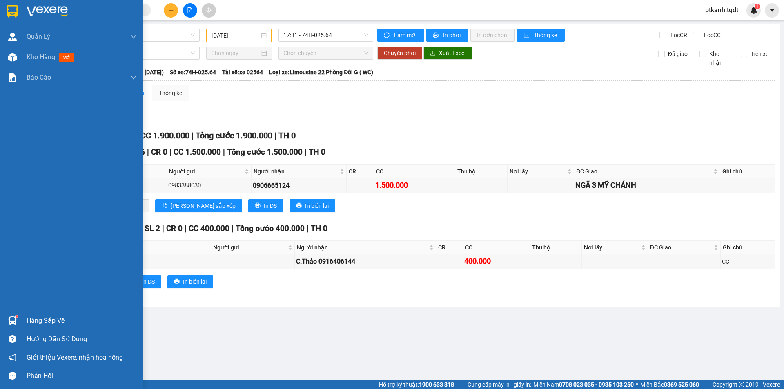
click at [16, 320] on img at bounding box center [12, 320] width 9 height 9
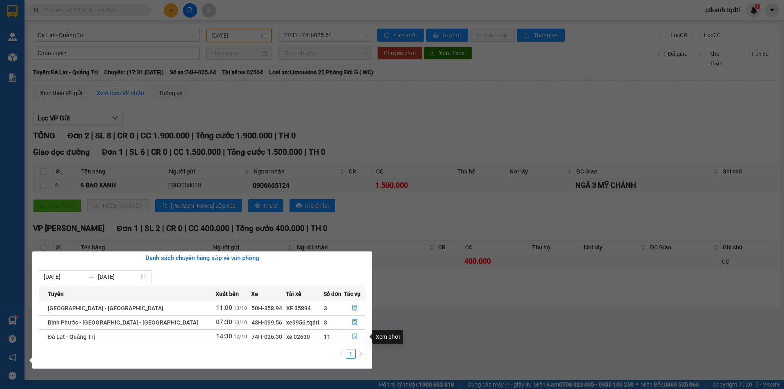
click at [354, 337] on icon "file-done" at bounding box center [354, 337] width 5 height 6
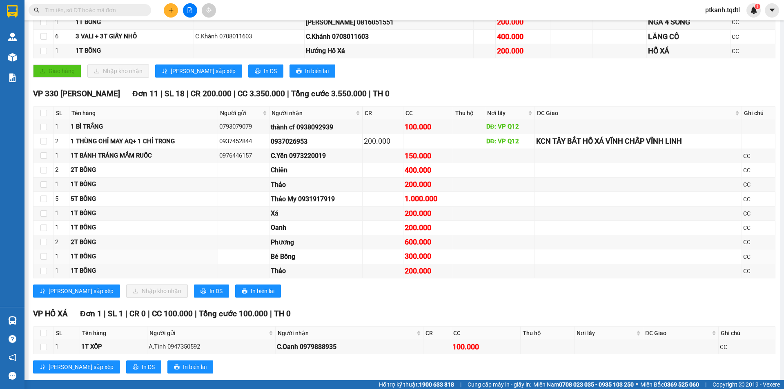
scroll to position [180, 0]
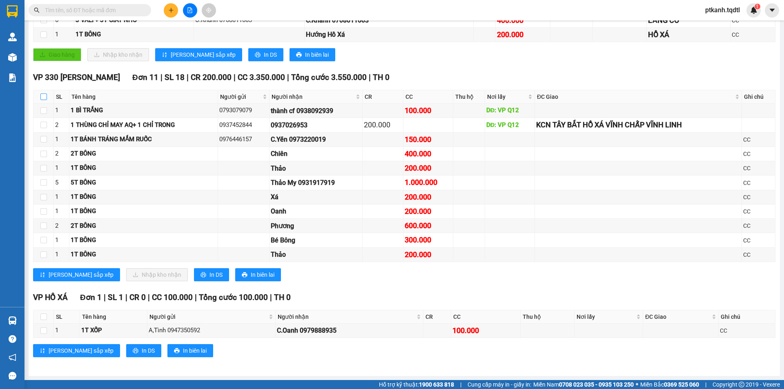
click at [43, 94] on input "checkbox" at bounding box center [43, 96] width 7 height 7
checkbox input "true"
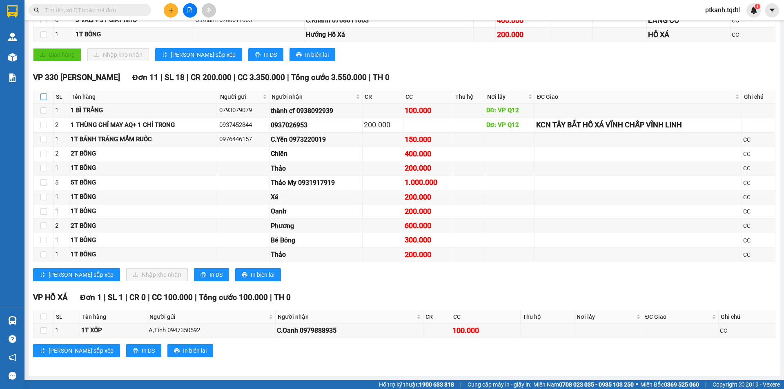
checkbox input "true"
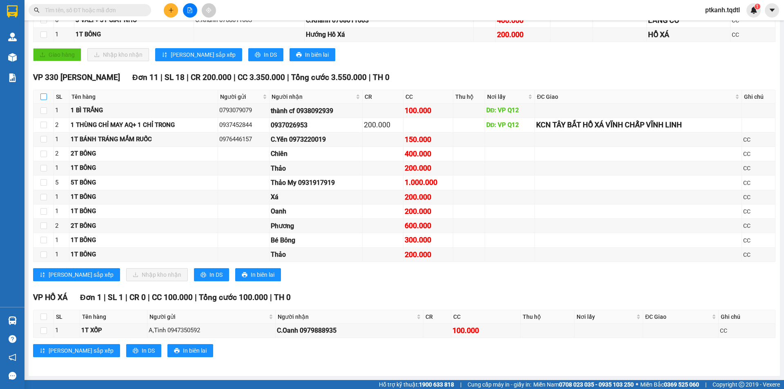
checkbox input "true"
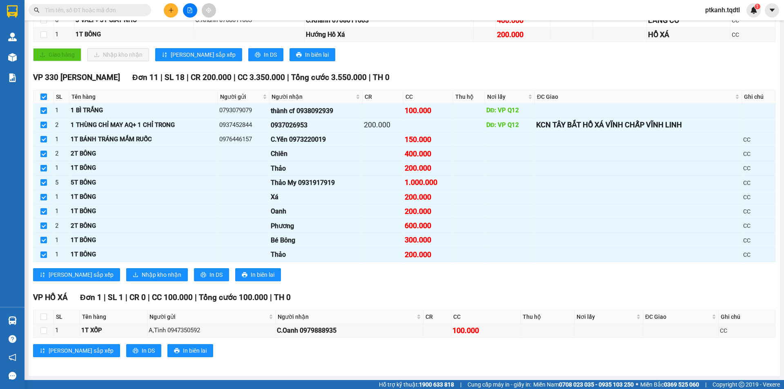
scroll to position [0, 0]
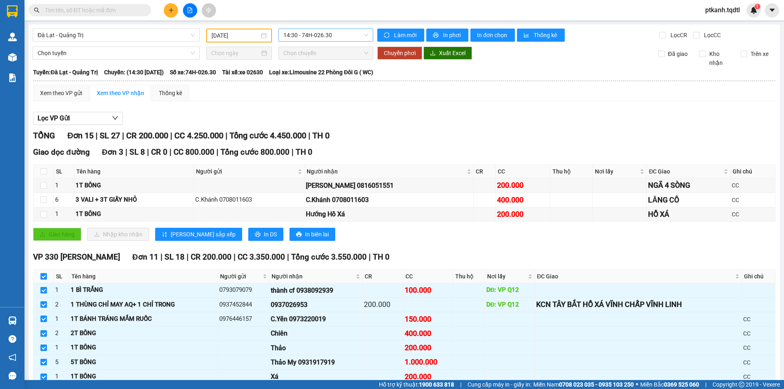
click at [351, 36] on span "14:30 - 74H-026.30" at bounding box center [325, 35] width 85 height 12
click at [327, 101] on div "17:31 - 74H-025.64" at bounding box center [313, 103] width 64 height 9
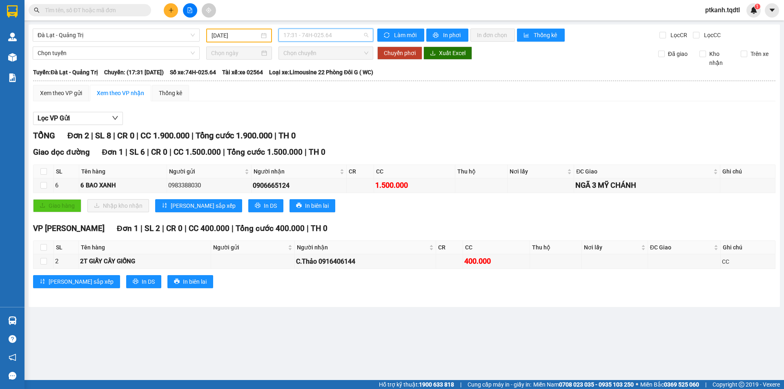
click at [347, 40] on span "17:31 - 74H-025.64" at bounding box center [325, 35] width 85 height 12
click at [332, 65] on div "14:30 - 74H-026.30" at bounding box center [315, 64] width 64 height 9
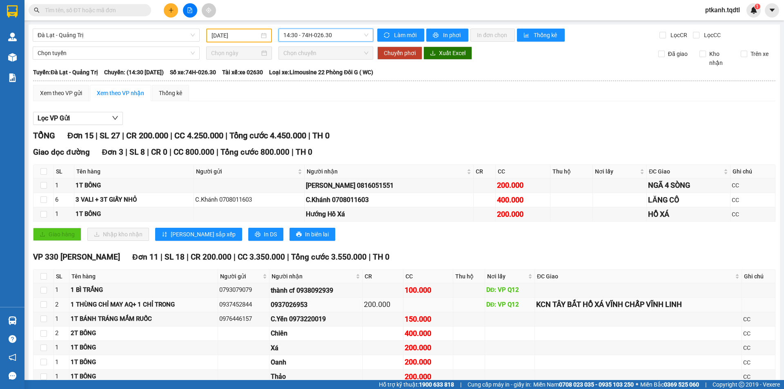
scroll to position [122, 0]
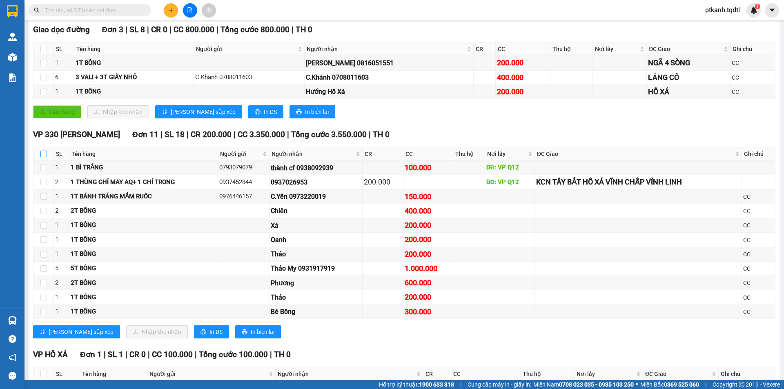
click at [43, 151] on input "checkbox" at bounding box center [43, 154] width 7 height 7
checkbox input "true"
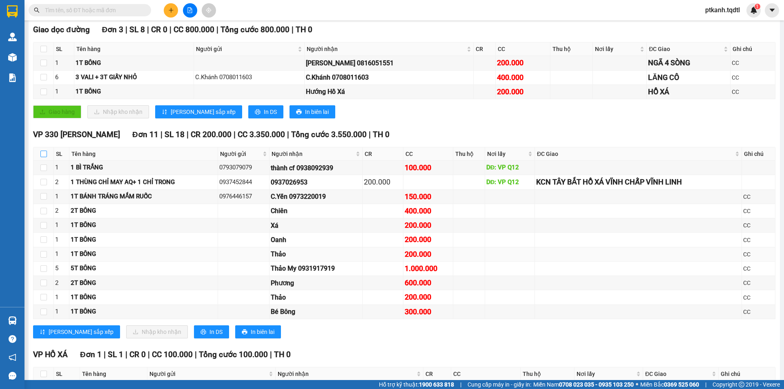
checkbox input "true"
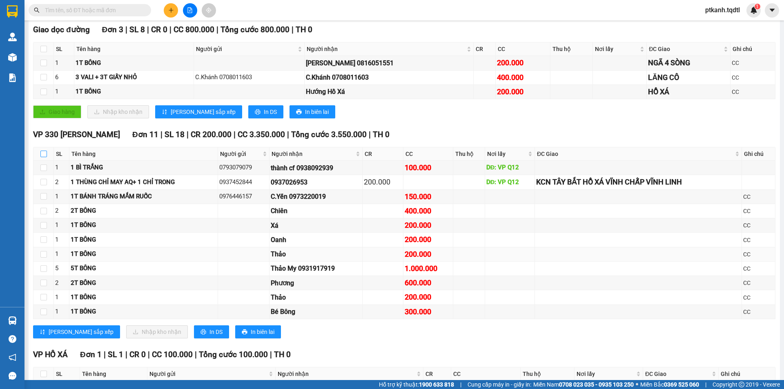
checkbox input "true"
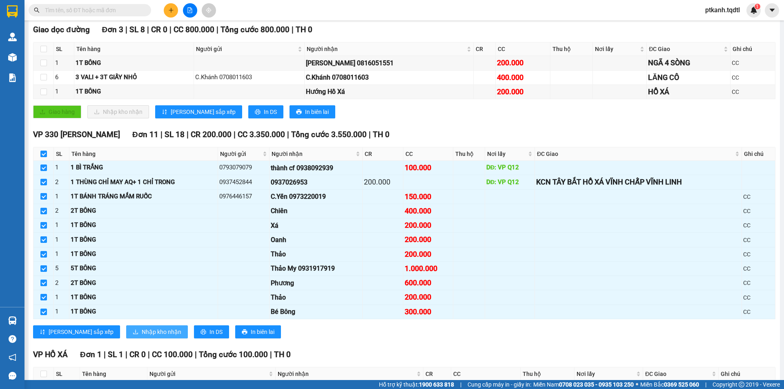
click at [142, 331] on span "Nhập kho nhận" at bounding box center [162, 331] width 40 height 9
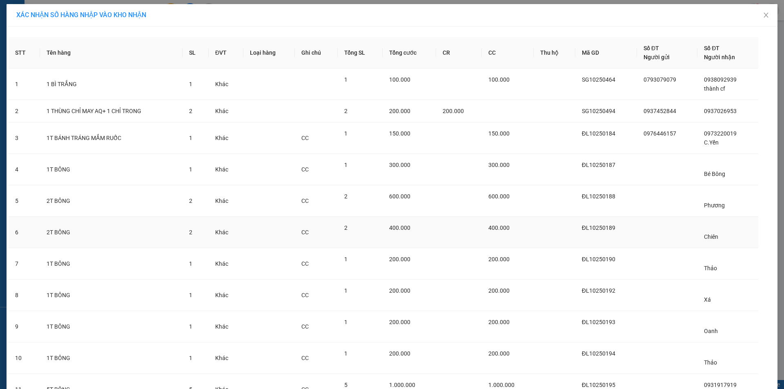
scroll to position [76, 0]
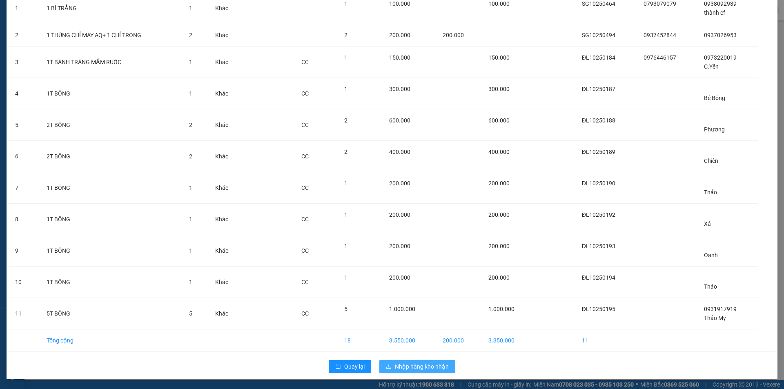
drag, startPoint x: 413, startPoint y: 367, endPoint x: 394, endPoint y: 361, distance: 19.7
click at [408, 366] on span "Nhập hàng kho nhận" at bounding box center [422, 366] width 54 height 9
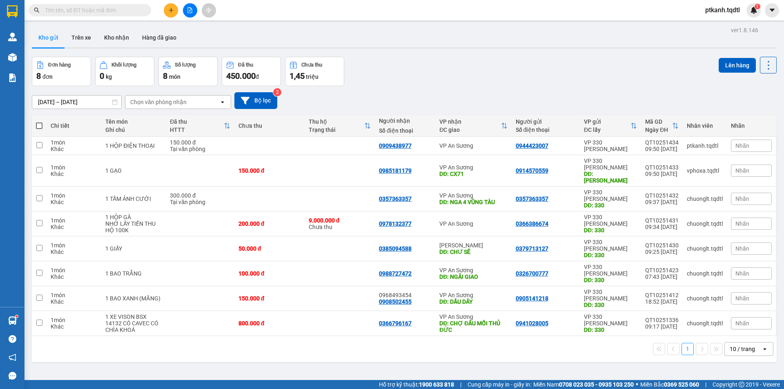
click at [91, 11] on input "text" at bounding box center [93, 10] width 96 height 9
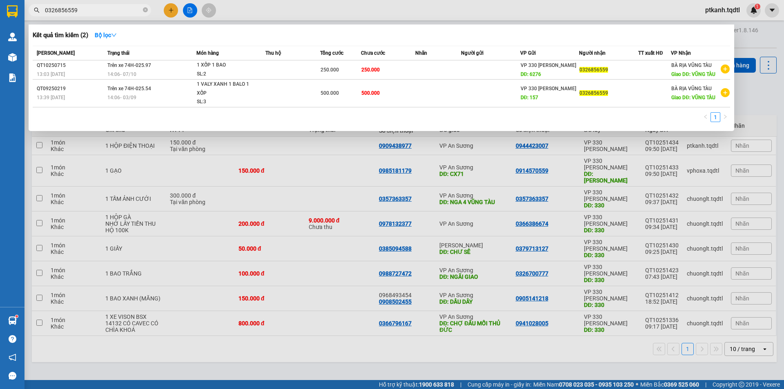
type input "0326856559"
click at [510, 349] on div at bounding box center [392, 194] width 784 height 389
click at [106, 10] on input "0326856559" at bounding box center [93, 10] width 96 height 9
drag, startPoint x: 465, startPoint y: 341, endPoint x: 355, endPoint y: 322, distance: 112.1
click at [464, 341] on div at bounding box center [392, 194] width 784 height 389
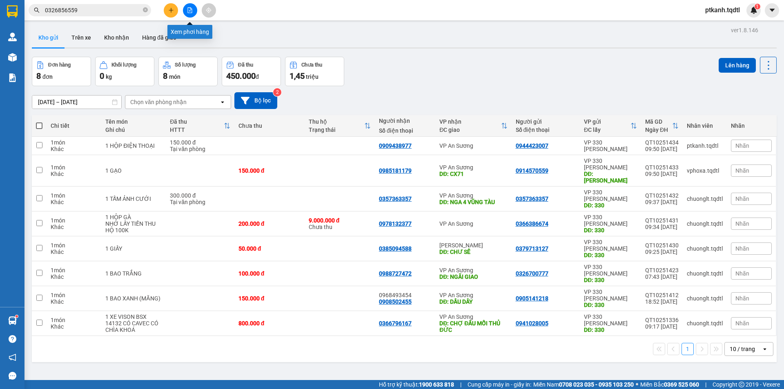
click at [186, 11] on button at bounding box center [190, 10] width 14 height 14
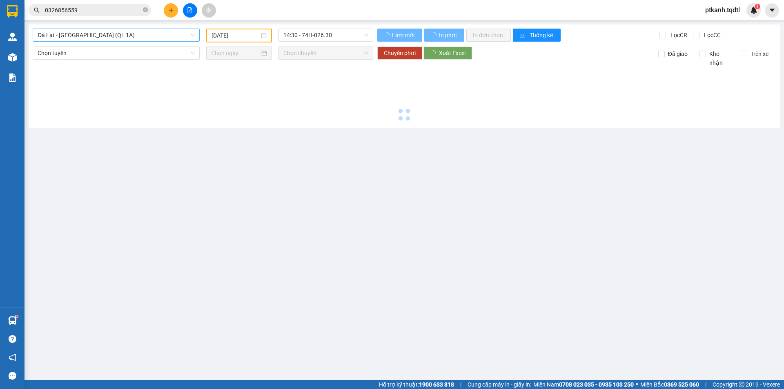
type input "[DATE]"
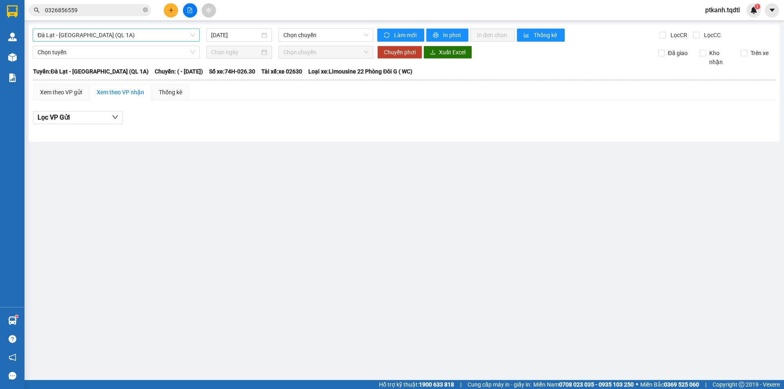
click at [192, 35] on span "Đà Lạt - [GEOGRAPHIC_DATA] (QL 1A)" at bounding box center [116, 35] width 157 height 12
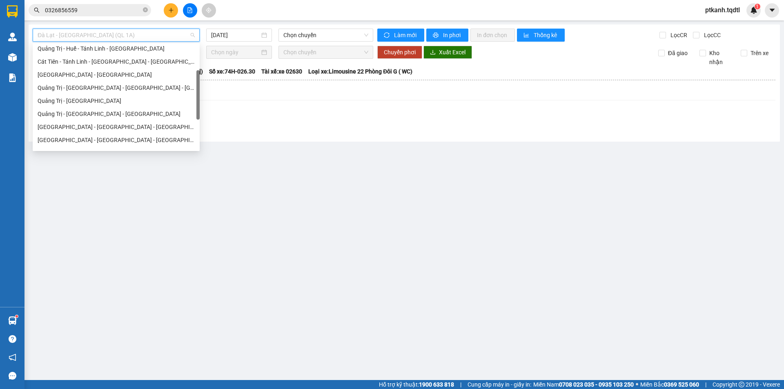
scroll to position [70, 0]
drag, startPoint x: 198, startPoint y: 54, endPoint x: 199, endPoint y: 80, distance: 25.7
click at [199, 80] on div at bounding box center [197, 95] width 3 height 49
drag, startPoint x: 137, startPoint y: 86, endPoint x: 223, endPoint y: 64, distance: 88.8
click at [139, 85] on div "Quảng Trị - [GEOGRAPHIC_DATA] - [GEOGRAPHIC_DATA] - [GEOGRAPHIC_DATA]" at bounding box center [116, 85] width 157 height 9
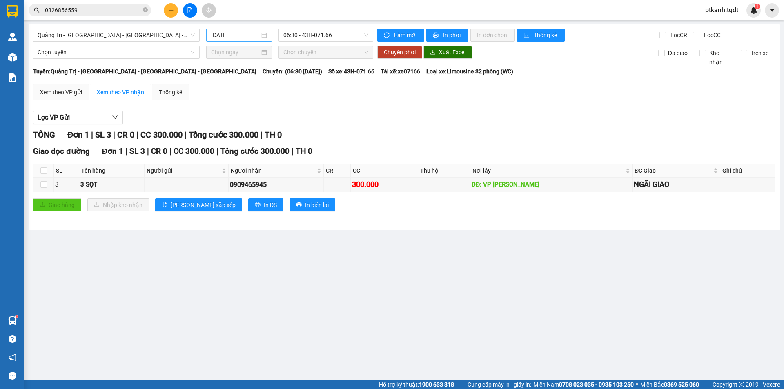
click at [264, 37] on div "[DATE]" at bounding box center [239, 35] width 56 height 9
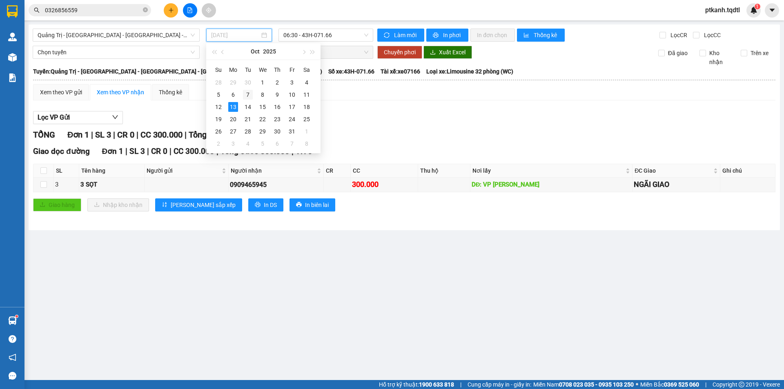
click at [245, 95] on div "7" at bounding box center [248, 95] width 10 height 10
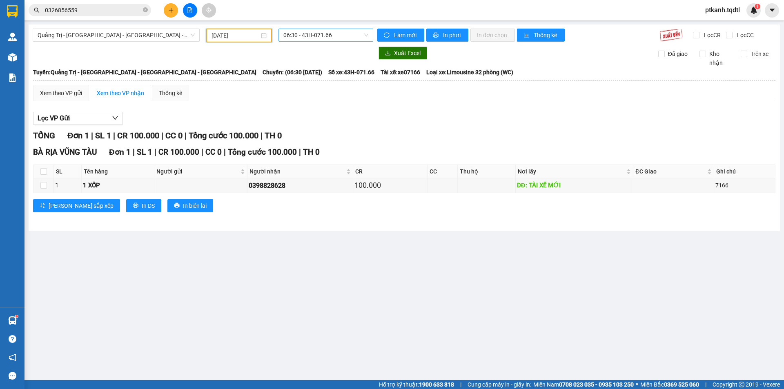
click at [352, 34] on span "06:30 - 43H-071.66" at bounding box center [325, 35] width 85 height 12
click at [320, 91] on div "14:06 - 74H-025.97" at bounding box center [315, 90] width 64 height 9
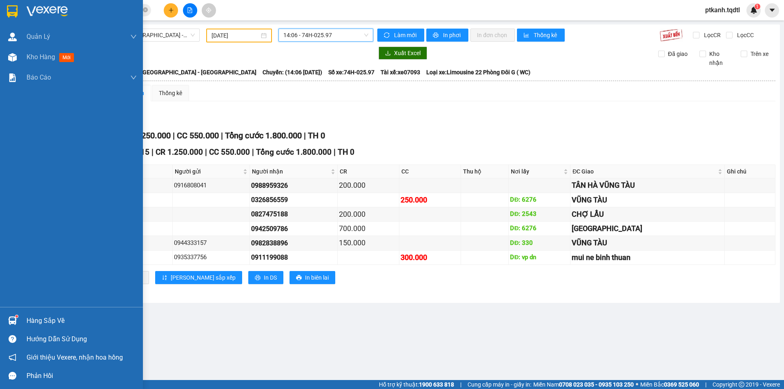
click at [36, 320] on div "Hàng sắp về" at bounding box center [82, 321] width 110 height 12
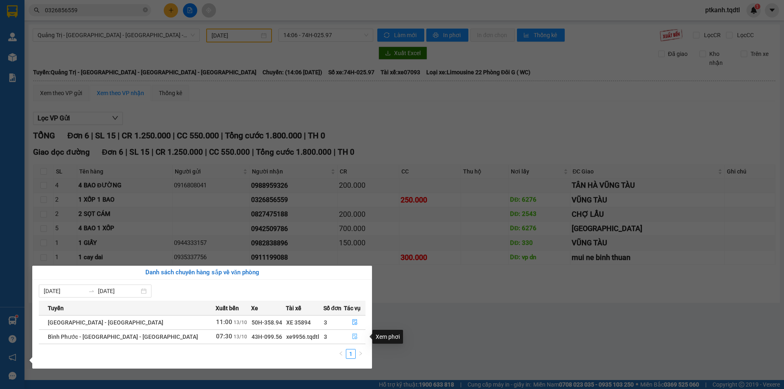
click at [352, 336] on icon "file-done" at bounding box center [355, 336] width 6 height 6
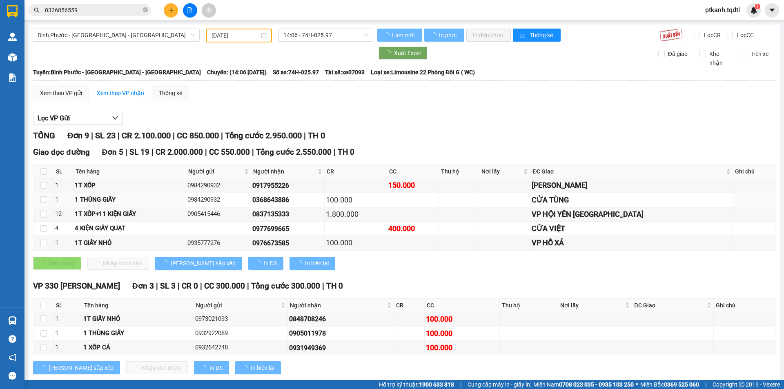
type input "[DATE]"
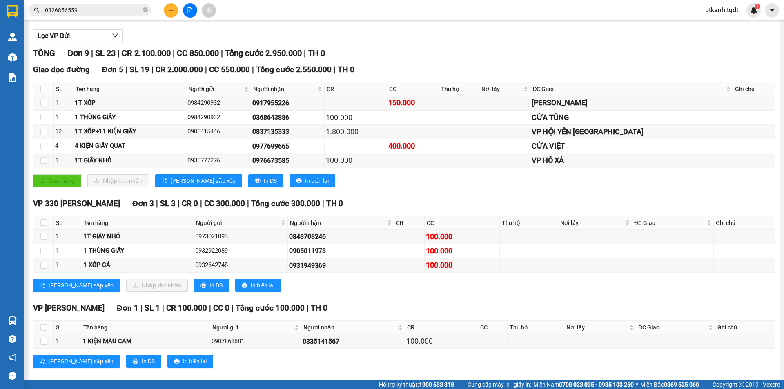
scroll to position [92, 0]
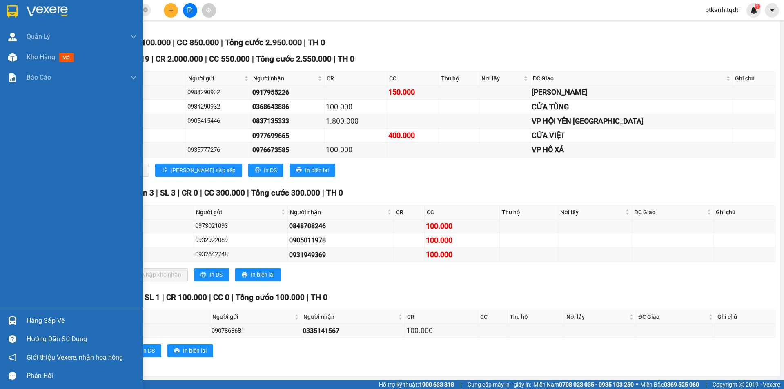
click at [14, 318] on img at bounding box center [12, 320] width 9 height 9
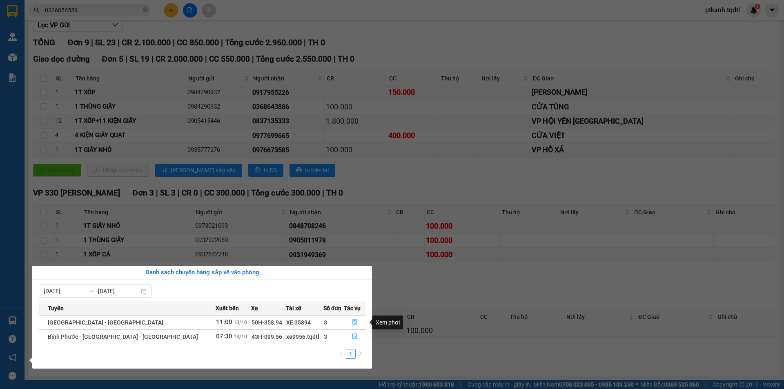
click at [352, 321] on icon "file-done" at bounding box center [355, 322] width 6 height 6
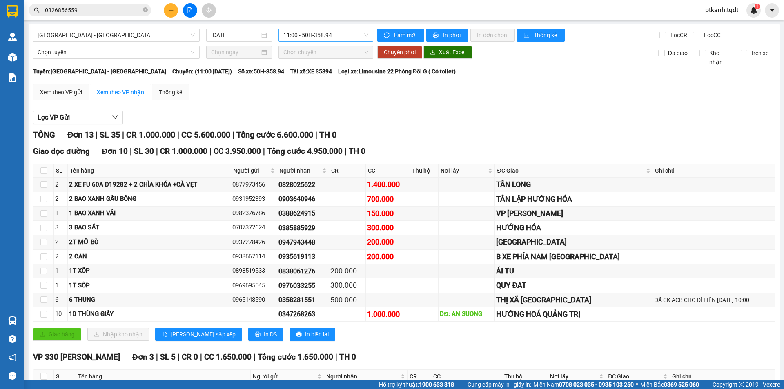
click at [347, 40] on span "11:00 - 50H-358.94" at bounding box center [325, 35] width 85 height 12
click at [407, 120] on div "Lọc VP Gửi" at bounding box center [404, 117] width 742 height 13
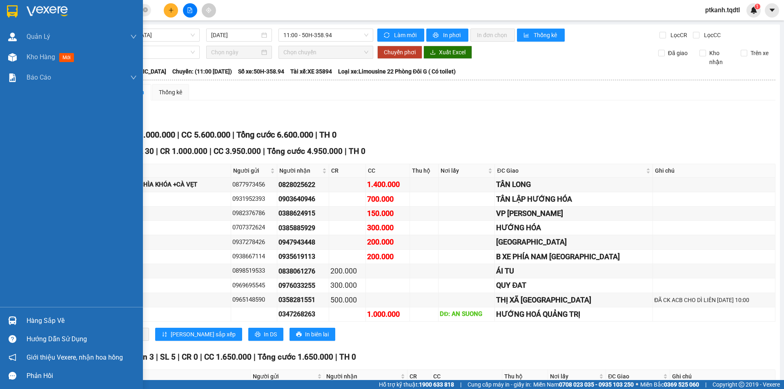
click at [34, 319] on div "Hàng sắp về" at bounding box center [82, 321] width 110 height 12
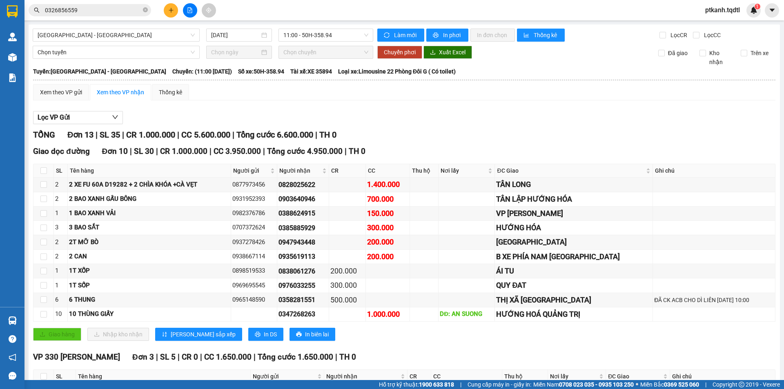
click at [416, 342] on section "Kết quả tìm kiếm ( 2 ) Bộ lọc Mã ĐH Trạng thái Món hàng Thu hộ Tổng cước Chưa c…" at bounding box center [392, 194] width 784 height 389
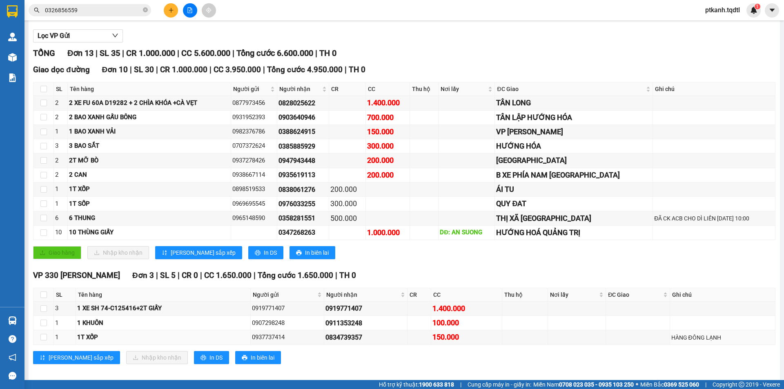
scroll to position [89, 0]
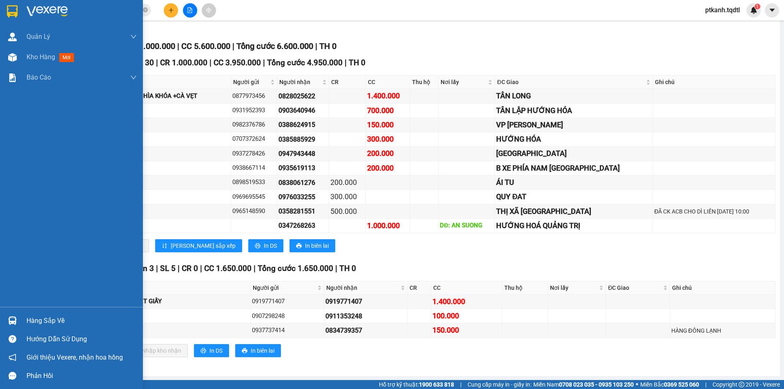
click at [38, 318] on div "Hàng sắp về" at bounding box center [82, 321] width 110 height 12
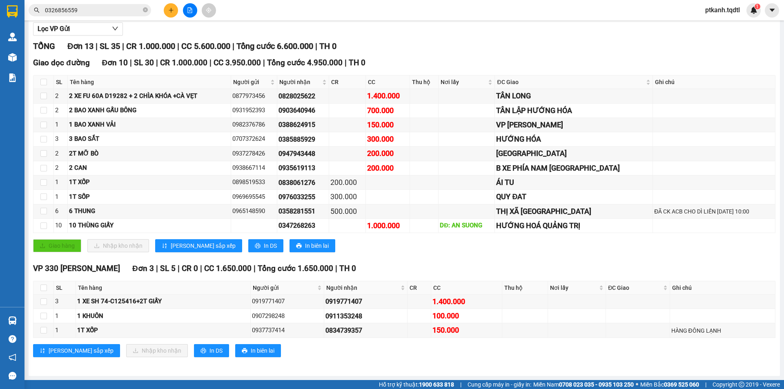
click at [417, 274] on section "Kết quả tìm kiếm ( 2 ) Bộ lọc Mã ĐH Trạng thái Món hàng Thu hộ Tổng cước Chưa c…" at bounding box center [392, 194] width 784 height 389
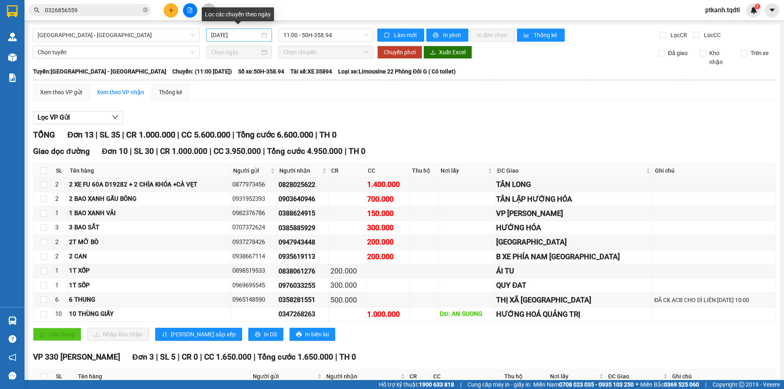
click at [262, 38] on div "[DATE]" at bounding box center [239, 35] width 56 height 9
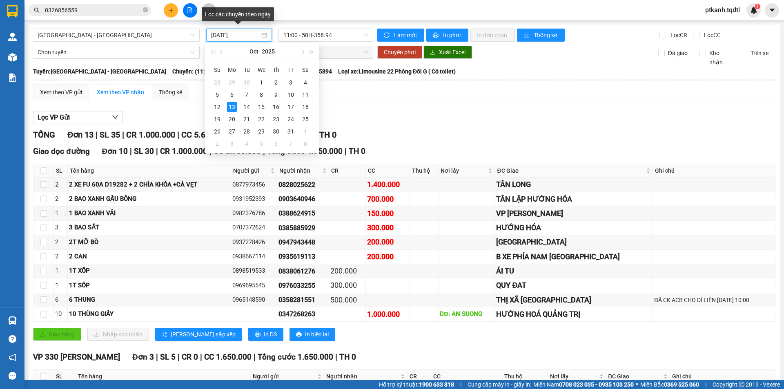
click at [262, 38] on div "[DATE]" at bounding box center [239, 35] width 56 height 9
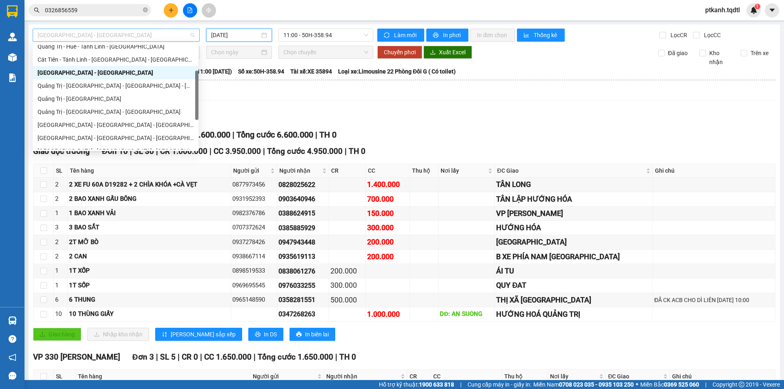
click at [193, 34] on span "[GEOGRAPHIC_DATA] - [GEOGRAPHIC_DATA]" at bounding box center [116, 35] width 157 height 12
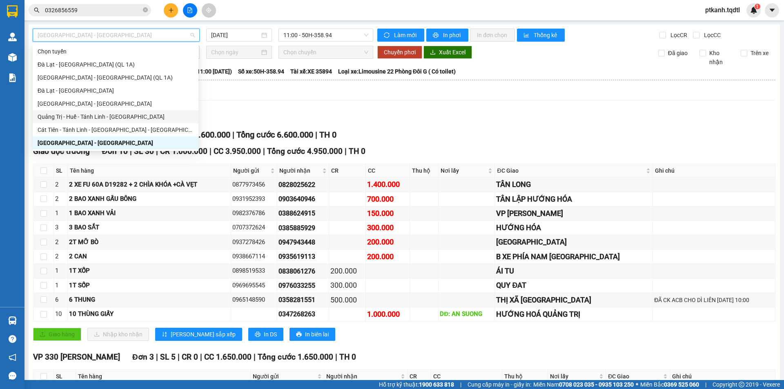
scroll to position [41, 0]
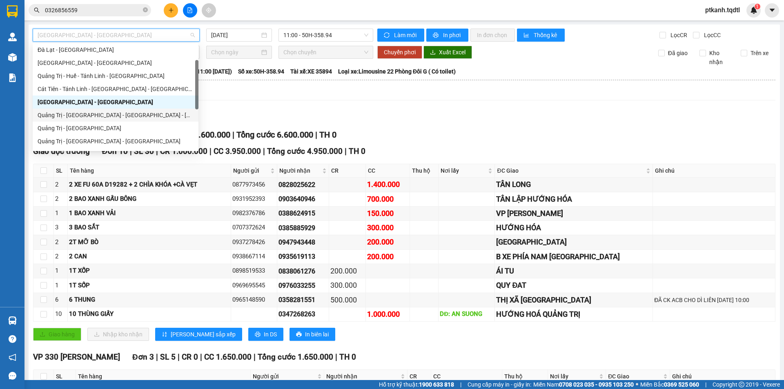
click at [153, 115] on div "Quảng Trị - [GEOGRAPHIC_DATA] - [GEOGRAPHIC_DATA] - [GEOGRAPHIC_DATA]" at bounding box center [116, 115] width 156 height 9
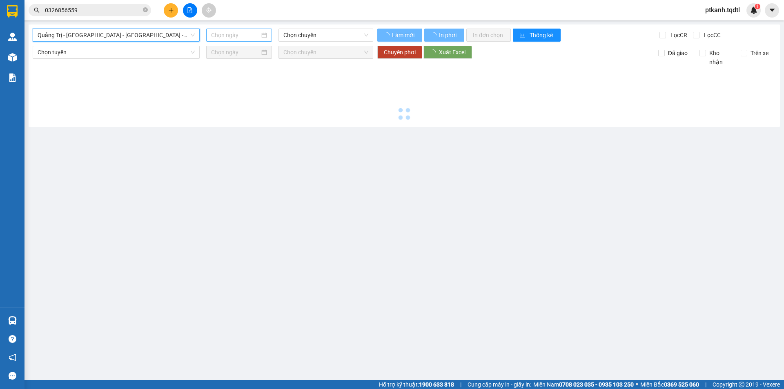
type input "[DATE]"
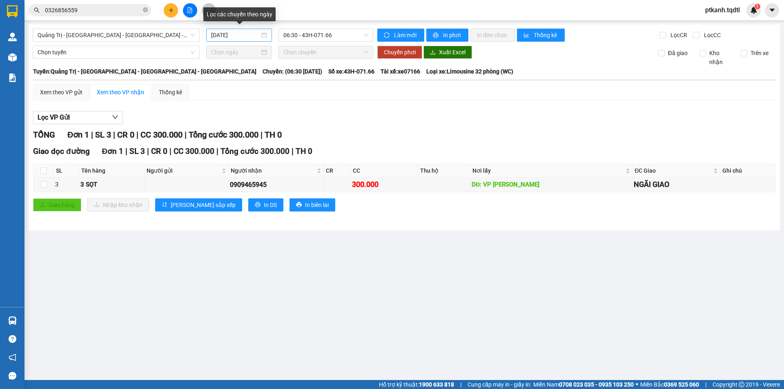
click at [265, 38] on div "[DATE]" at bounding box center [239, 35] width 56 height 9
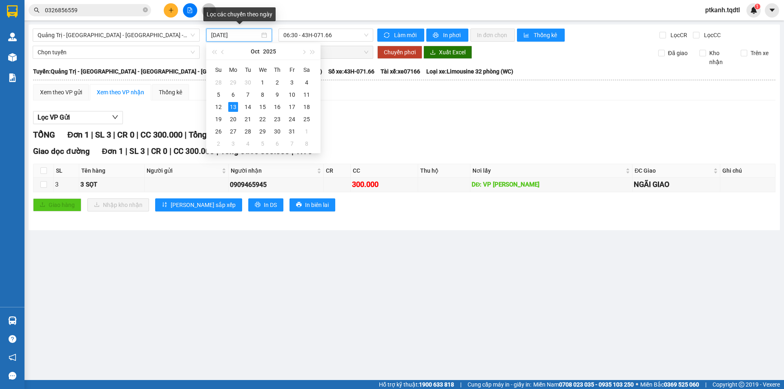
click at [265, 38] on div "[DATE]" at bounding box center [239, 35] width 56 height 9
click at [344, 38] on span "06:30 - 43H-071.66" at bounding box center [325, 35] width 85 height 12
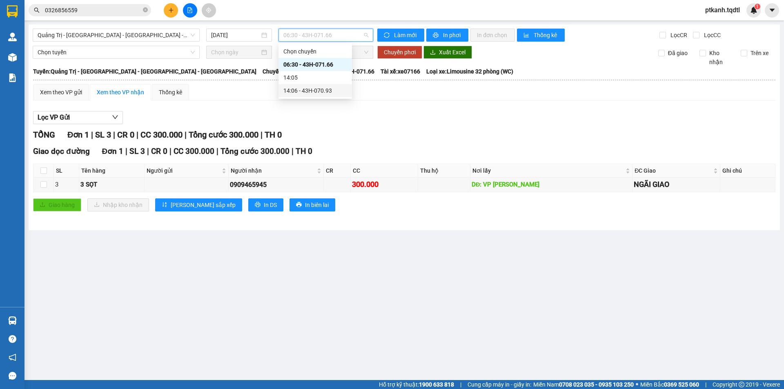
click at [327, 89] on div "14:06 - 43H-070.93" at bounding box center [315, 90] width 64 height 9
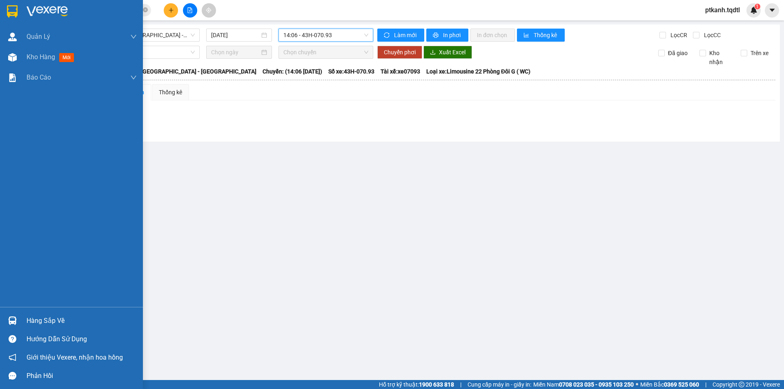
click at [18, 318] on div at bounding box center [12, 320] width 14 height 14
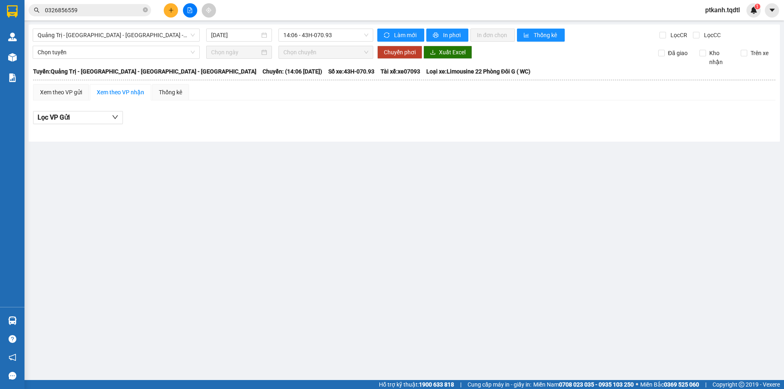
drag, startPoint x: 438, startPoint y: 193, endPoint x: 209, endPoint y: 133, distance: 236.4
click at [436, 193] on section "Kết quả tìm kiếm ( 2 ) Bộ lọc Mã ĐH Trạng thái Món hàng Thu hộ Tổng cước Chưa c…" at bounding box center [392, 194] width 784 height 389
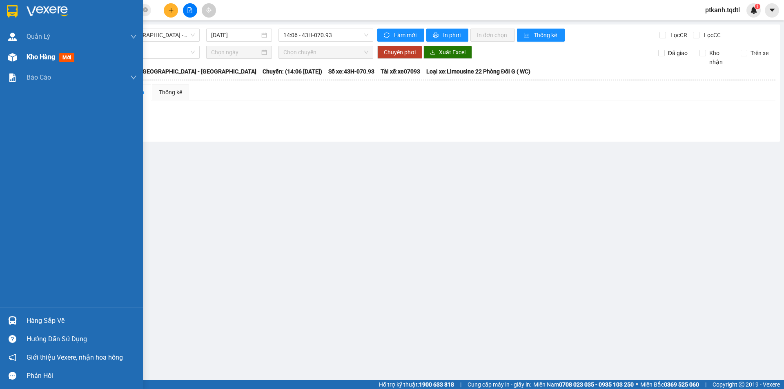
click at [33, 60] on span "Kho hàng" at bounding box center [41, 57] width 29 height 8
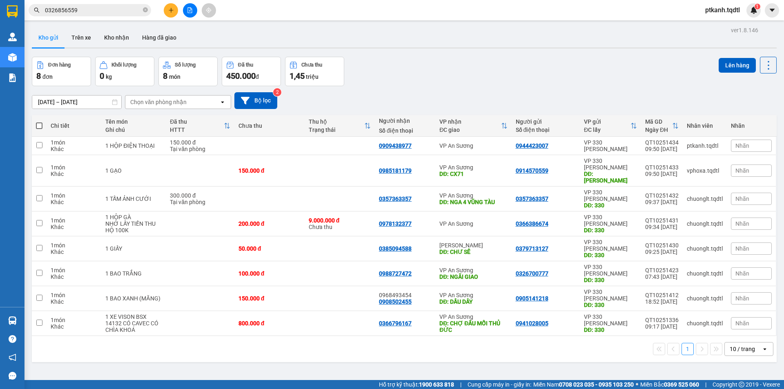
click at [106, 11] on input "0326856559" at bounding box center [93, 10] width 96 height 9
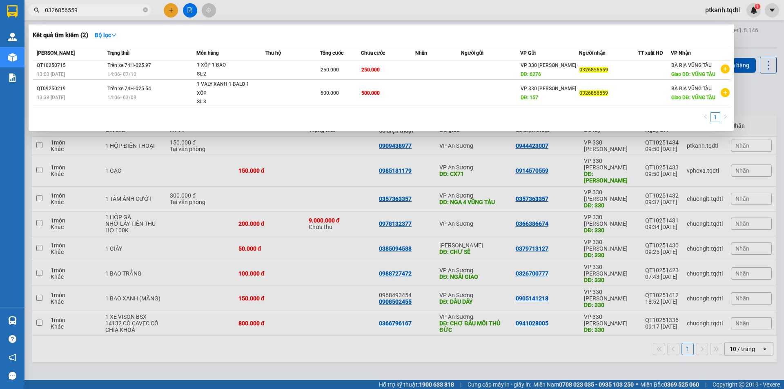
click at [106, 11] on input "0326856559" at bounding box center [93, 10] width 96 height 9
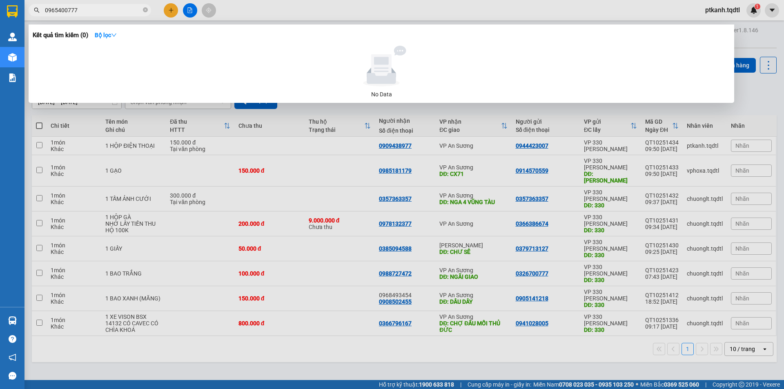
click at [64, 9] on input "0965400777" at bounding box center [93, 10] width 96 height 9
click at [107, 8] on input "0965420777" at bounding box center [93, 10] width 96 height 9
type input "0965420777"
click at [331, 348] on div at bounding box center [392, 194] width 784 height 389
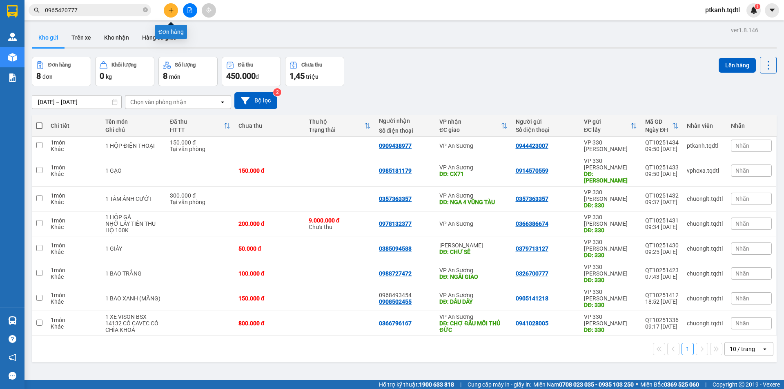
click at [173, 5] on button at bounding box center [171, 10] width 14 height 14
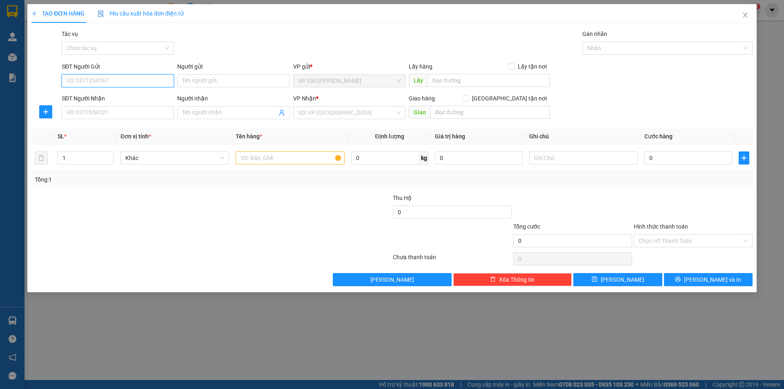
click at [149, 82] on input "SĐT Người Gửi" at bounding box center [118, 80] width 112 height 13
click at [142, 98] on div "0982603915" at bounding box center [118, 97] width 102 height 9
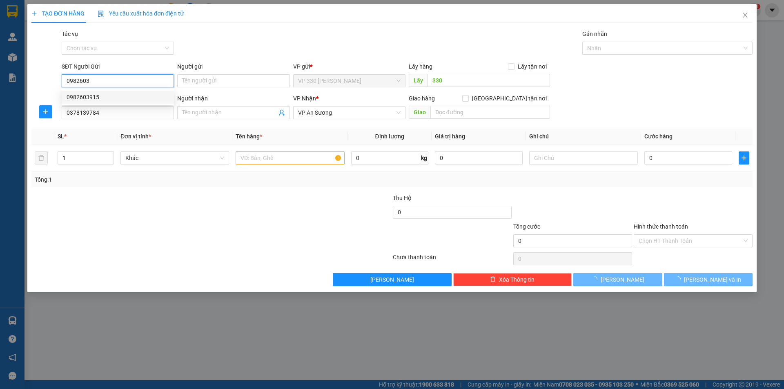
type input "0982603915"
type input "330"
type input "0378139784"
type input "150.000"
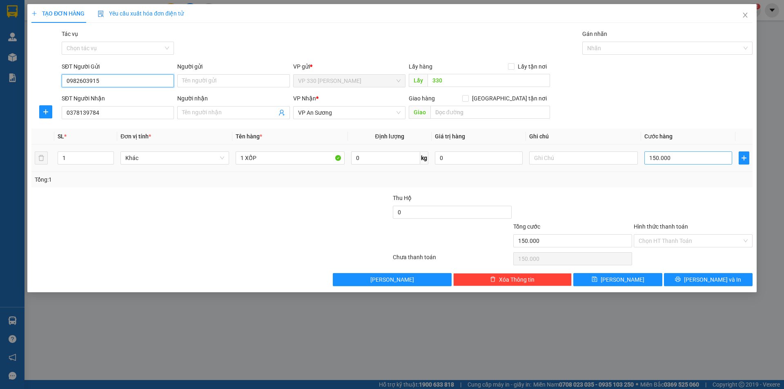
type input "0982603915"
click at [671, 160] on input "150.000" at bounding box center [688, 157] width 88 height 13
type input "1"
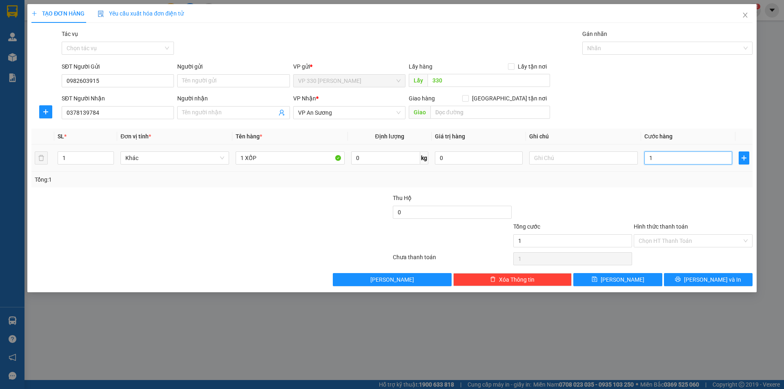
type input "10"
type input "100"
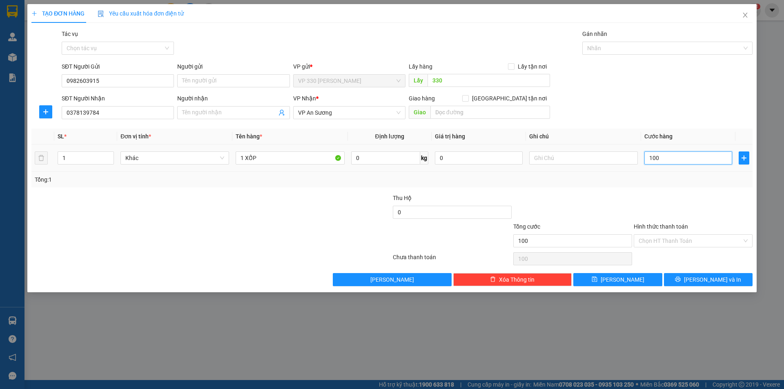
type input "1.000"
type input "10.000"
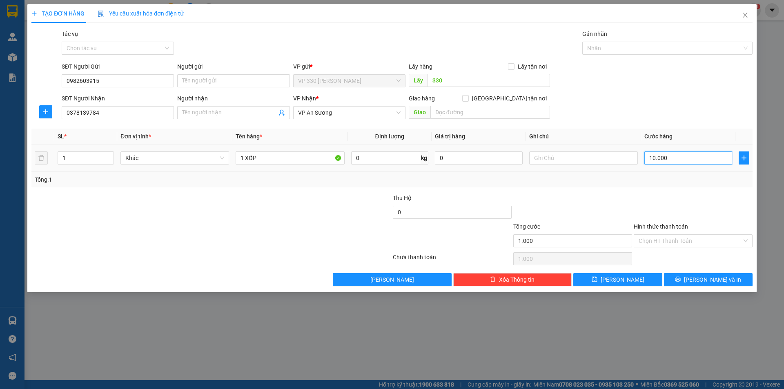
type input "10.000"
type input "100.000"
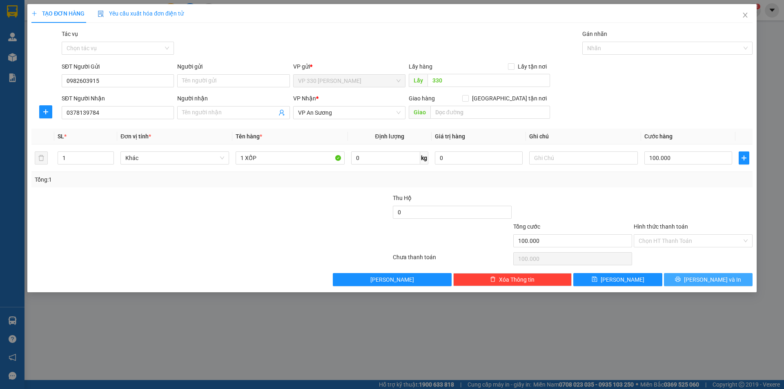
click at [687, 276] on button "[PERSON_NAME] và In" at bounding box center [708, 279] width 89 height 13
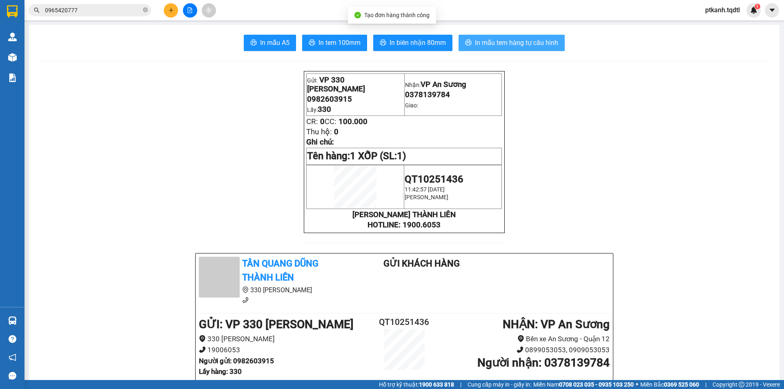
drag, startPoint x: 518, startPoint y: 42, endPoint x: 328, endPoint y: 8, distance: 193.3
click at [515, 42] on span "In mẫu tem hàng tự cấu hình" at bounding box center [516, 43] width 83 height 10
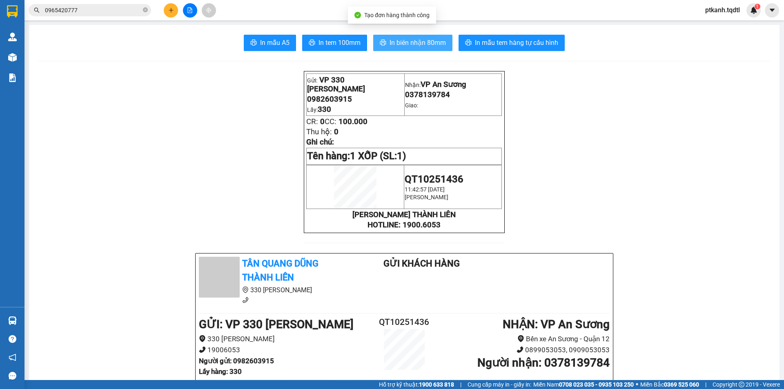
click at [401, 42] on span "In biên nhận 80mm" at bounding box center [417, 43] width 56 height 10
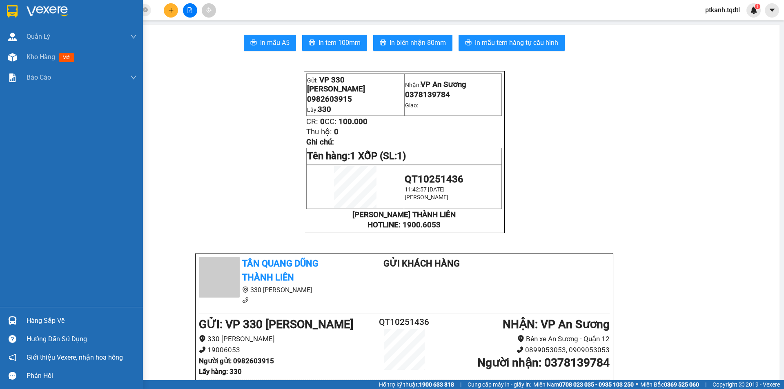
click at [16, 321] on img at bounding box center [12, 320] width 9 height 9
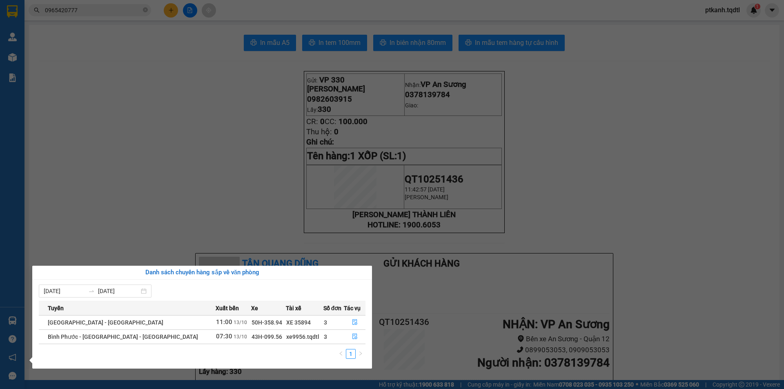
click at [599, 193] on section "Kết quả tìm kiếm ( 0 ) Bộ lọc No Data 0965420777 ptkanh.tqdtl 1 Quản Lý Quản lý…" at bounding box center [392, 194] width 784 height 389
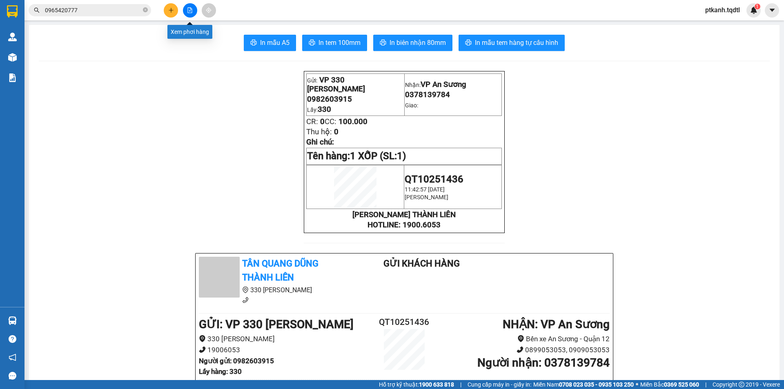
click at [189, 13] on button at bounding box center [190, 10] width 14 height 14
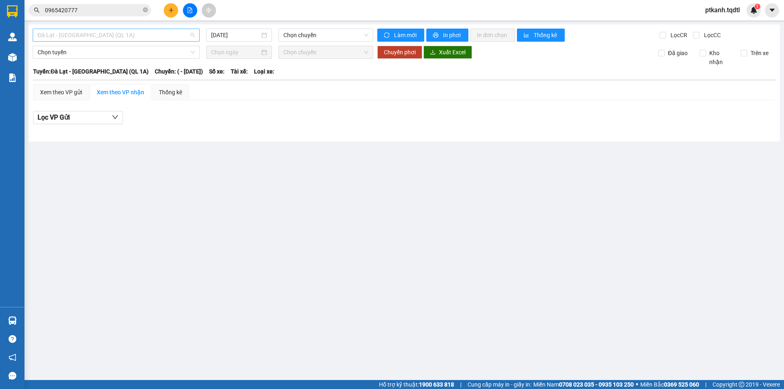
click at [192, 37] on span "Đà Lạt - [GEOGRAPHIC_DATA] (QL 1A)" at bounding box center [116, 35] width 157 height 12
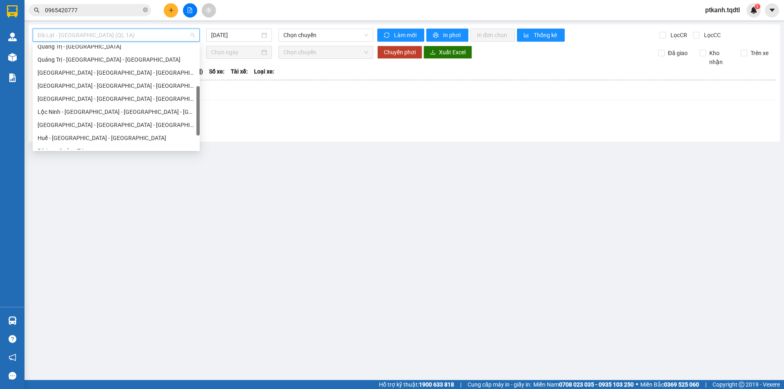
scroll to position [163, 0]
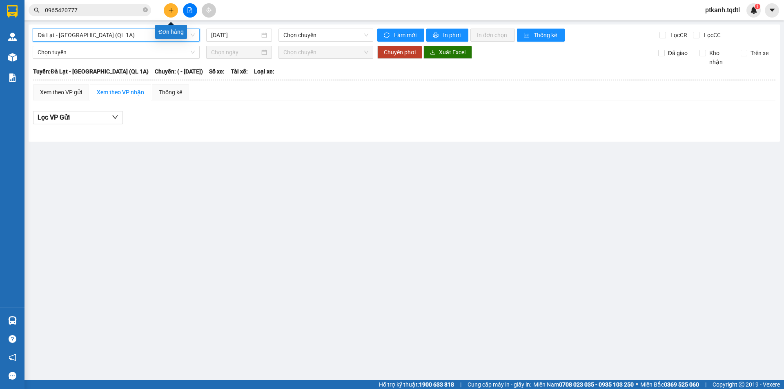
click at [169, 10] on icon "plus" at bounding box center [171, 10] width 6 height 6
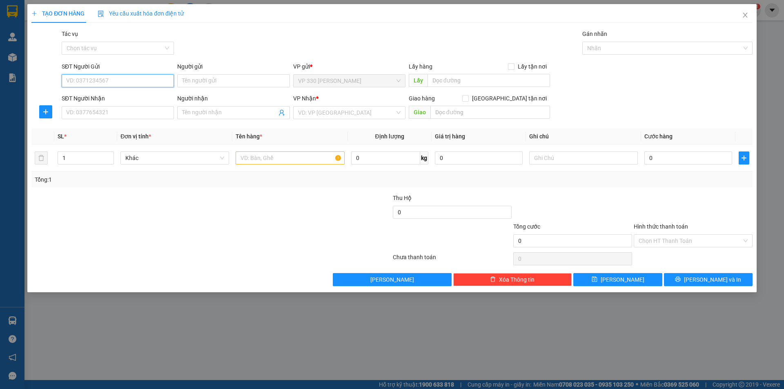
click at [149, 81] on input "SĐT Người Gửi" at bounding box center [118, 80] width 112 height 13
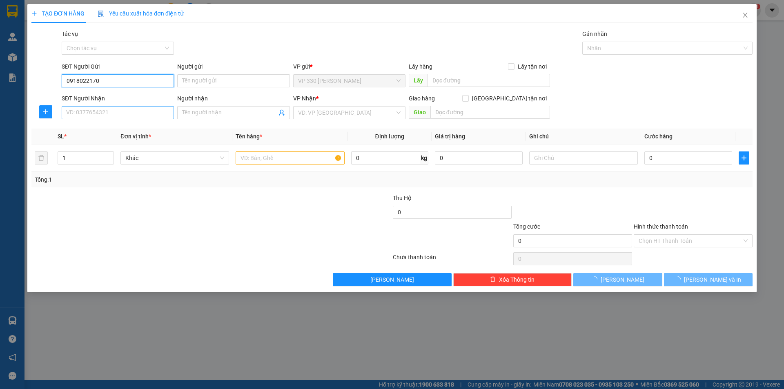
type input "0918022170"
click at [127, 113] on input "SĐT Người Nhận" at bounding box center [118, 112] width 112 height 13
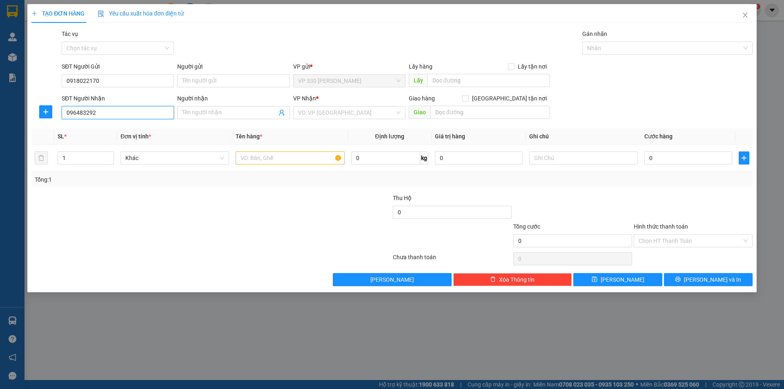
type input "0964832927"
click at [130, 125] on div "0964832927" at bounding box center [118, 128] width 102 height 9
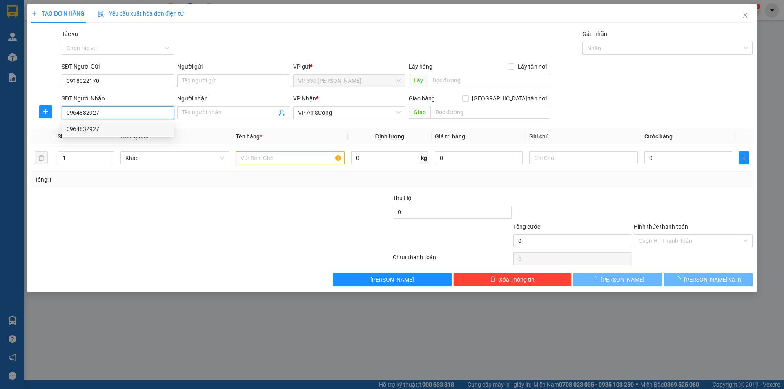
type input "150.000"
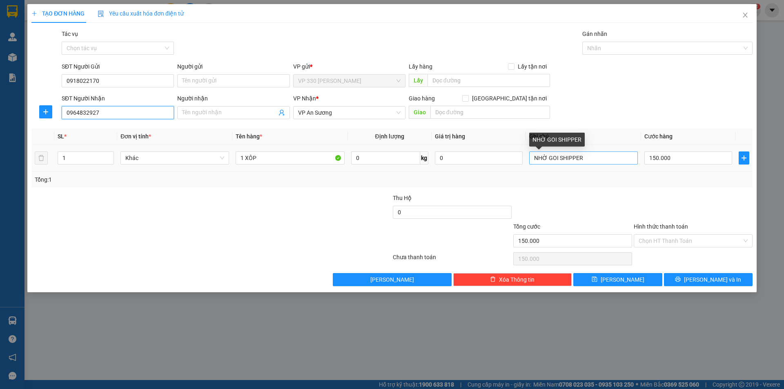
type input "0964832927"
drag, startPoint x: 597, startPoint y: 157, endPoint x: 302, endPoint y: 140, distance: 295.2
click at [310, 145] on tr "1 Khác 1 XÔP 0 kg 0 NHỜ GOI SHIPPER 150.000" at bounding box center [391, 157] width 721 height 27
type input "NHỜ GỌI SHIP"
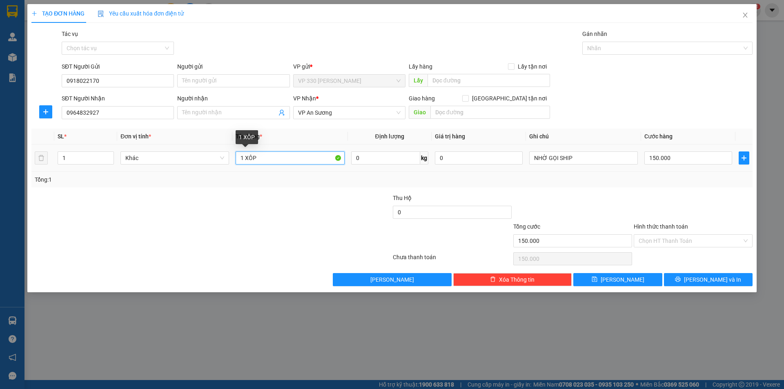
click at [271, 162] on input "1 XÔP" at bounding box center [290, 157] width 109 height 13
type input "1 XỐP"
click at [667, 226] on label "Hình thức thanh toán" at bounding box center [660, 226] width 54 height 7
click at [667, 235] on input "Hình thức thanh toán" at bounding box center [689, 241] width 103 height 12
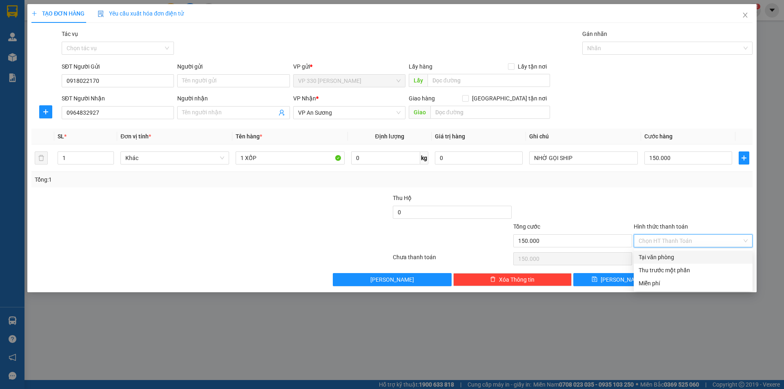
click at [682, 255] on div "Tại văn phòng" at bounding box center [692, 257] width 109 height 9
type input "0"
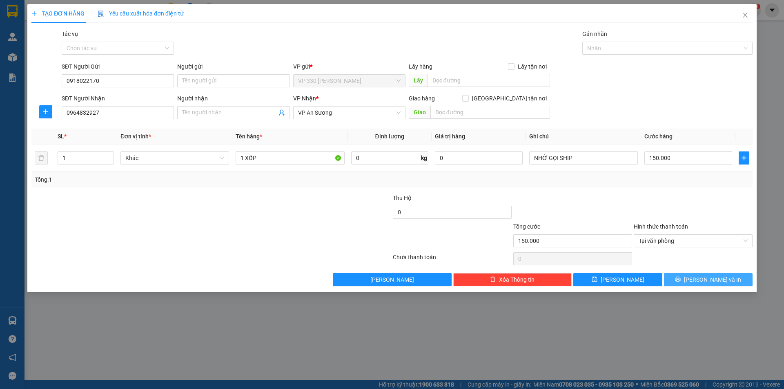
click at [701, 281] on span "[PERSON_NAME] và In" at bounding box center [712, 279] width 57 height 9
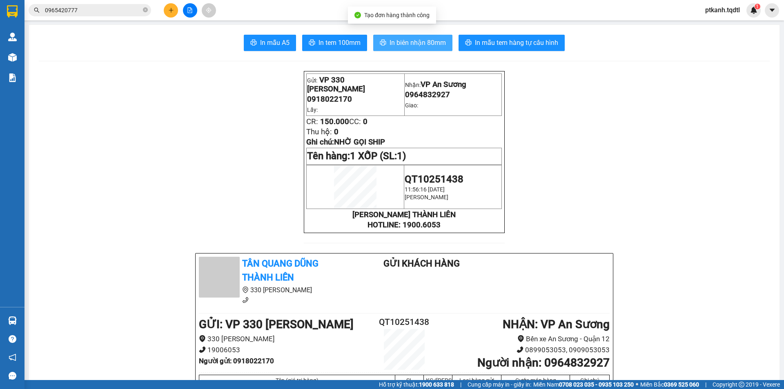
click at [416, 41] on span "In biên nhận 80mm" at bounding box center [417, 43] width 56 height 10
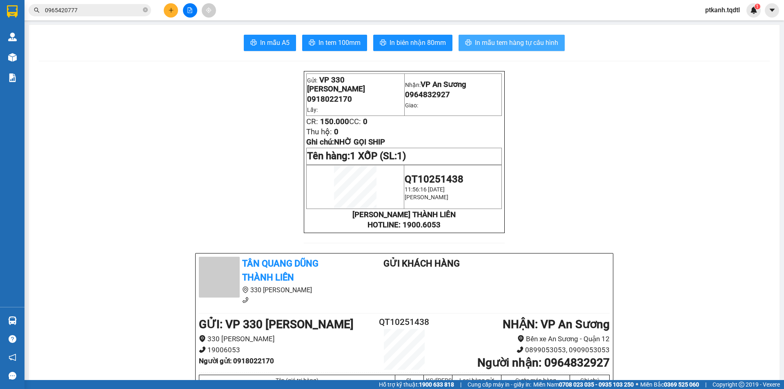
click at [497, 41] on span "In mẫu tem hàng tự cấu hình" at bounding box center [516, 43] width 83 height 10
click at [170, 11] on icon "plus" at bounding box center [171, 10] width 6 height 6
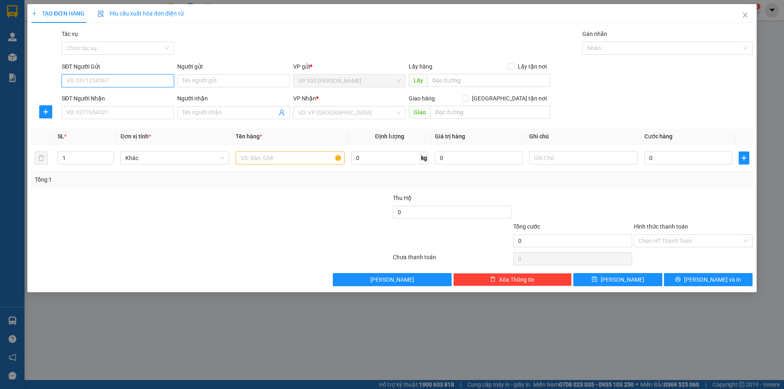
drag, startPoint x: 159, startPoint y: 81, endPoint x: 336, endPoint y: 142, distance: 187.3
click at [159, 81] on input "SĐT Người Gửi" at bounding box center [118, 80] width 112 height 13
click at [154, 116] on input "SĐT Người Nhận" at bounding box center [118, 112] width 112 height 13
type input "0947124559"
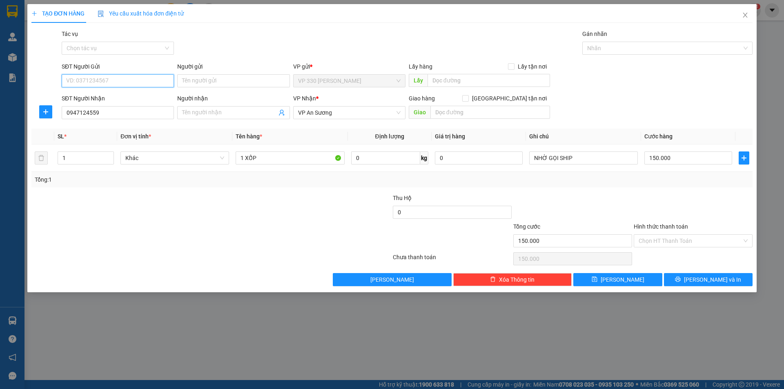
click at [113, 79] on input "SĐT Người Gửi" at bounding box center [118, 80] width 112 height 13
click at [103, 97] on div "0914457565" at bounding box center [118, 97] width 102 height 9
type input "0914457565"
type input "330"
click at [675, 227] on label "Hình thức thanh toán" at bounding box center [660, 226] width 54 height 7
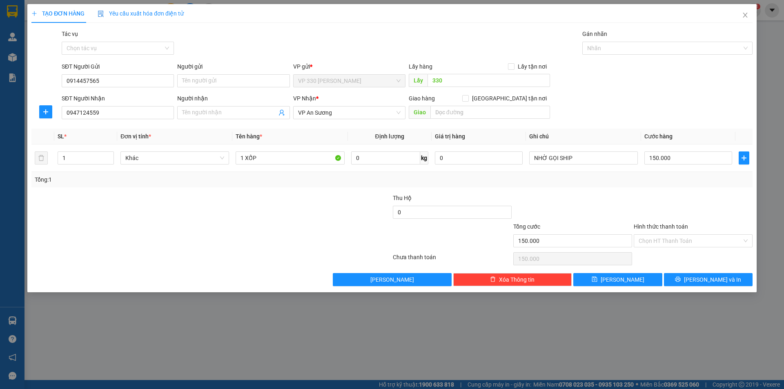
click at [675, 235] on input "Hình thức thanh toán" at bounding box center [689, 241] width 103 height 12
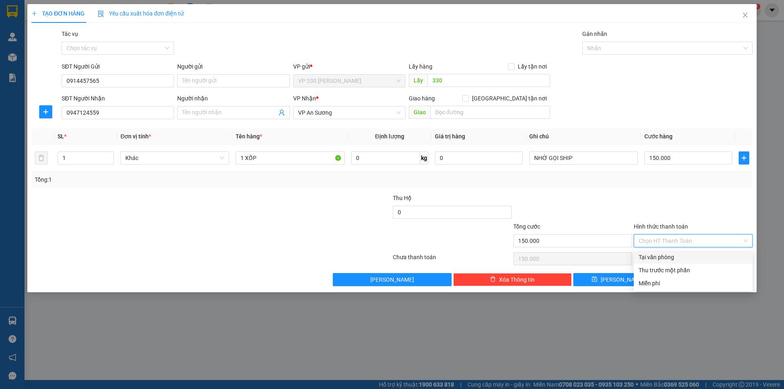
click at [677, 256] on div "Tại văn phòng" at bounding box center [692, 257] width 109 height 9
type input "0"
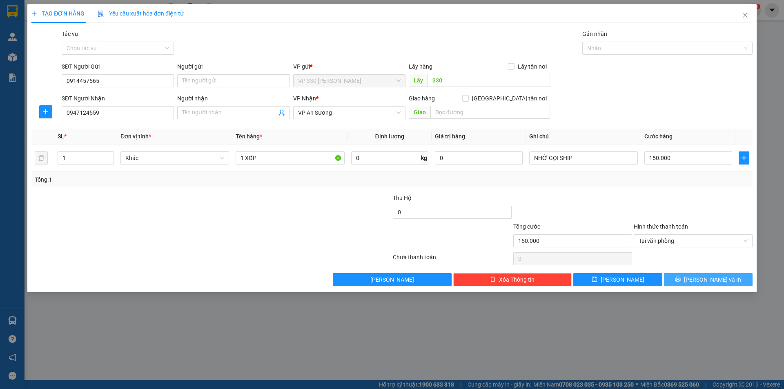
click at [709, 280] on span "[PERSON_NAME] và In" at bounding box center [712, 279] width 57 height 9
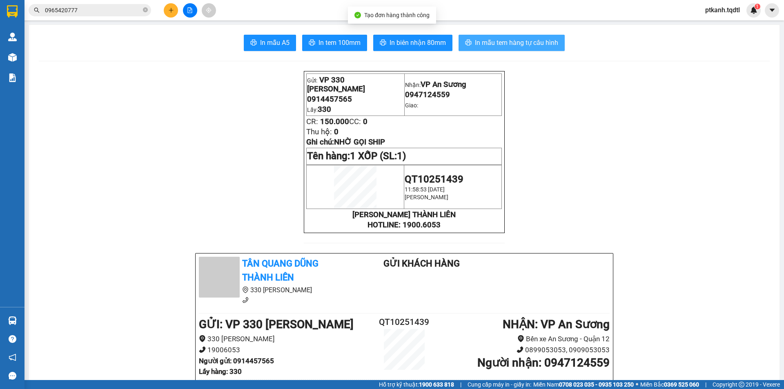
click at [492, 42] on span "In mẫu tem hàng tự cấu hình" at bounding box center [516, 43] width 83 height 10
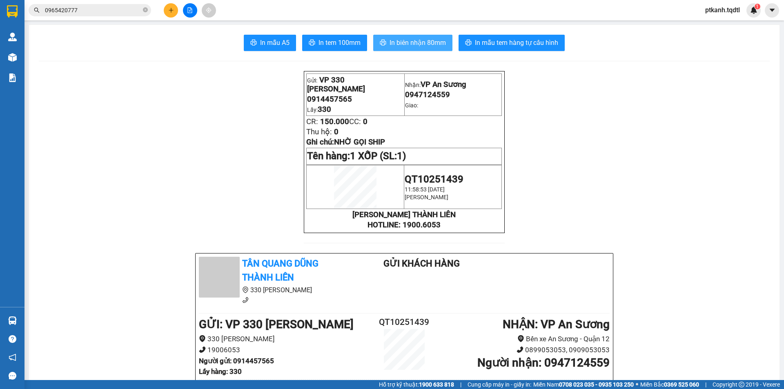
click at [407, 46] on span "In biên nhận 80mm" at bounding box center [417, 43] width 56 height 10
click at [165, 9] on button at bounding box center [171, 10] width 14 height 14
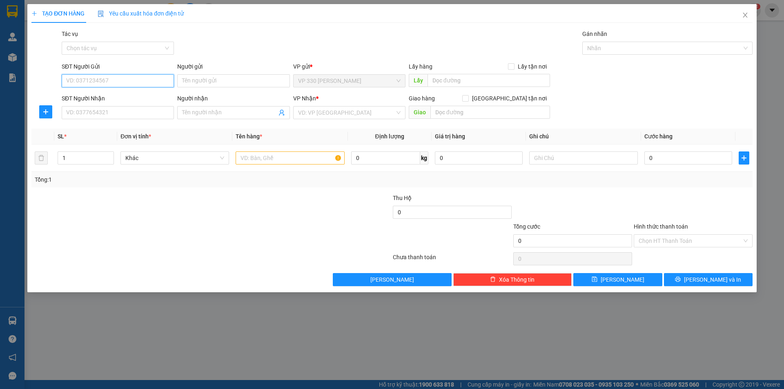
click at [144, 79] on input "SĐT Người Gửi" at bounding box center [118, 80] width 112 height 13
click at [118, 95] on div "0914457565" at bounding box center [118, 97] width 102 height 9
type input "0914457565"
type input "330"
type input "0947124559"
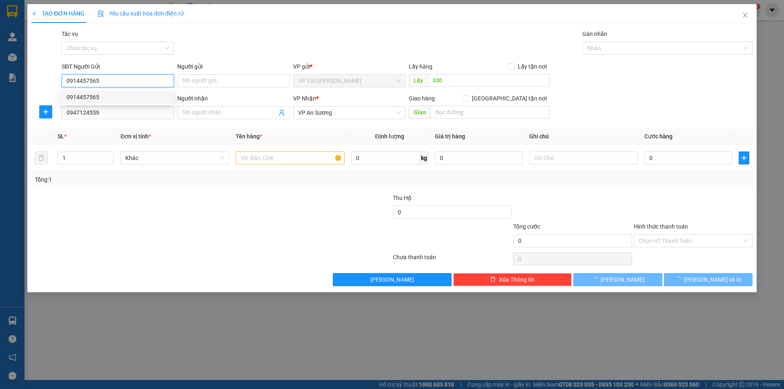
type input "150.000"
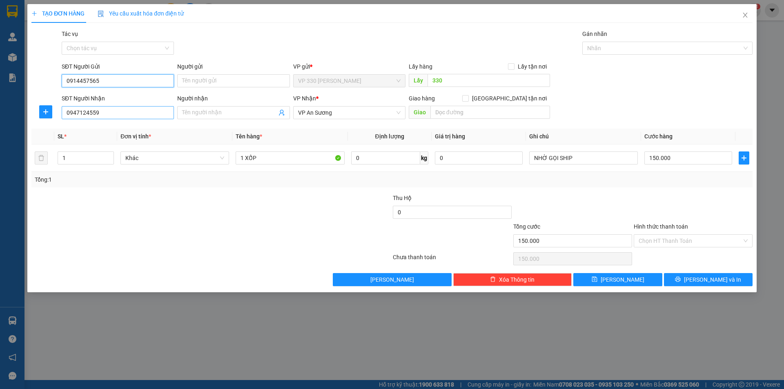
type input "0914457565"
click at [123, 112] on input "0947124559" at bounding box center [118, 112] width 112 height 13
click at [120, 126] on div "0988973471" at bounding box center [118, 128] width 102 height 9
type input "0988973471"
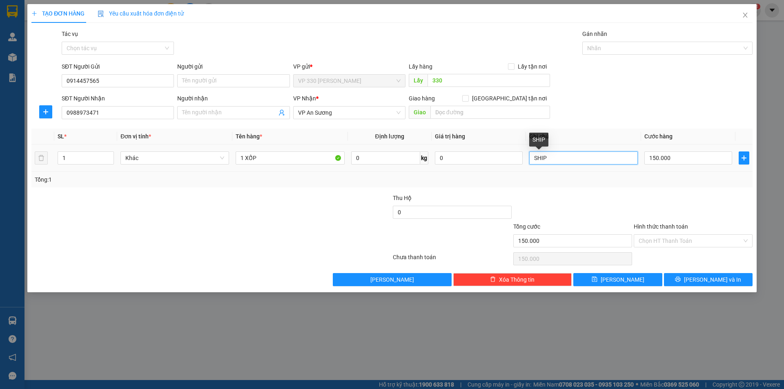
click at [580, 160] on input "SHIP" at bounding box center [583, 157] width 109 height 13
type input "S"
type input "NHỜ GỌI SHIP"
click at [680, 160] on input "150.000" at bounding box center [688, 157] width 88 height 13
type input "1"
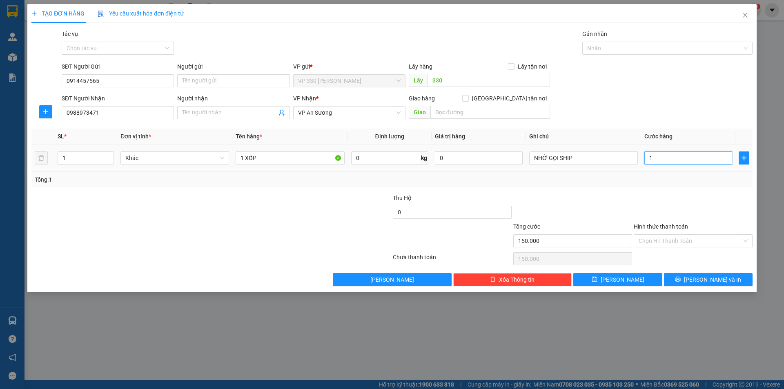
type input "1"
type input "10"
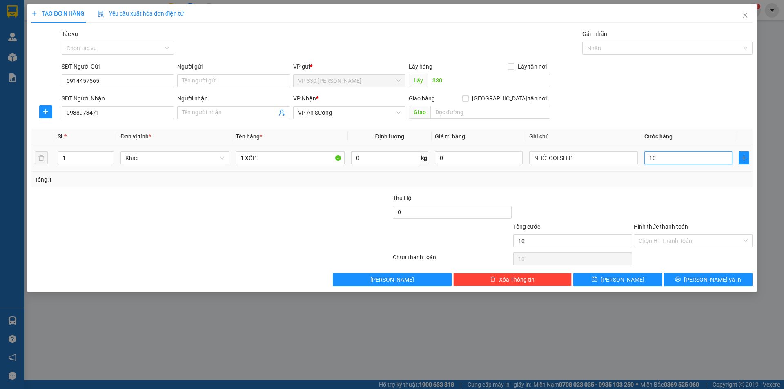
type input "100"
type input "1.000"
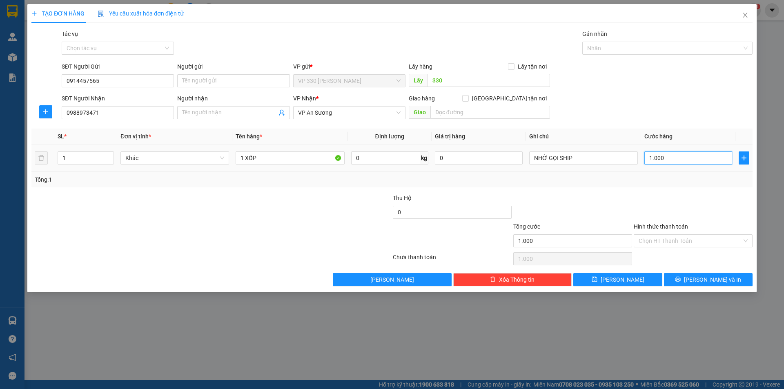
type input "10.000"
type input "100.000"
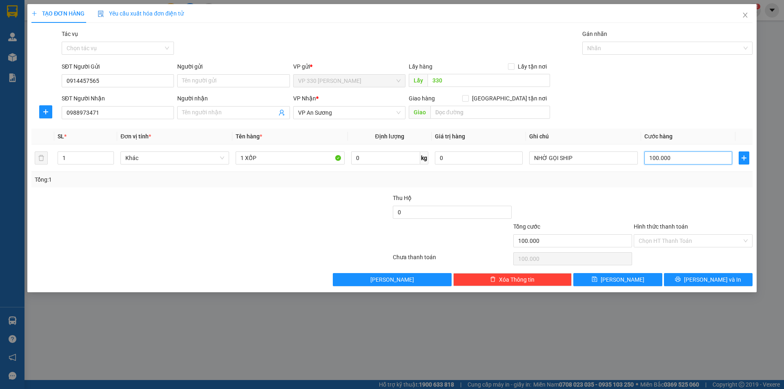
type input "100.000"
click at [668, 227] on label "Hình thức thanh toán" at bounding box center [660, 226] width 54 height 7
click at [668, 235] on input "Hình thức thanh toán" at bounding box center [689, 241] width 103 height 12
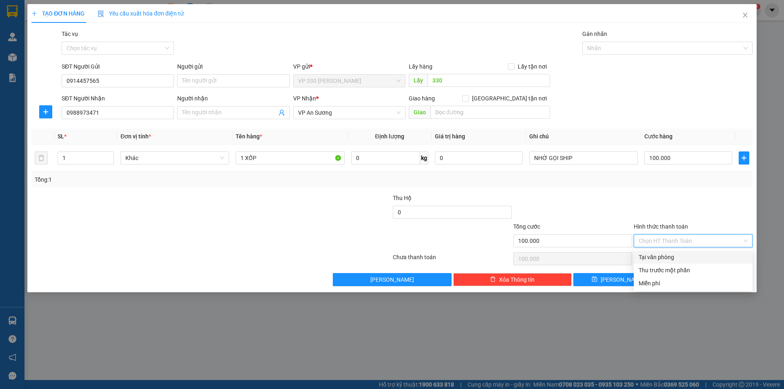
drag, startPoint x: 677, startPoint y: 253, endPoint x: 698, endPoint y: 273, distance: 28.9
click at [677, 254] on div "Tại văn phòng" at bounding box center [692, 257] width 109 height 9
type input "0"
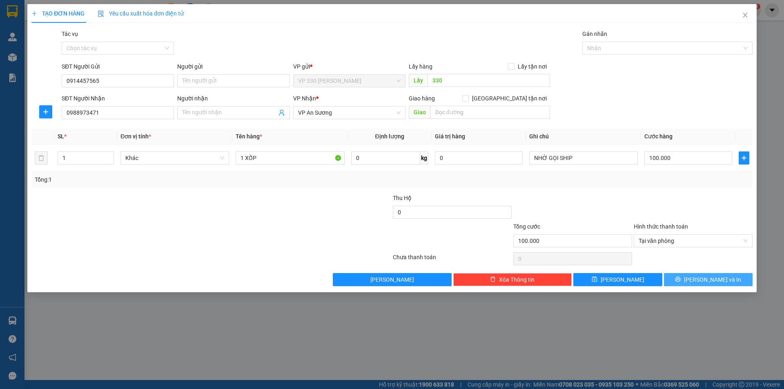
click at [698, 275] on button "[PERSON_NAME] và In" at bounding box center [708, 279] width 89 height 13
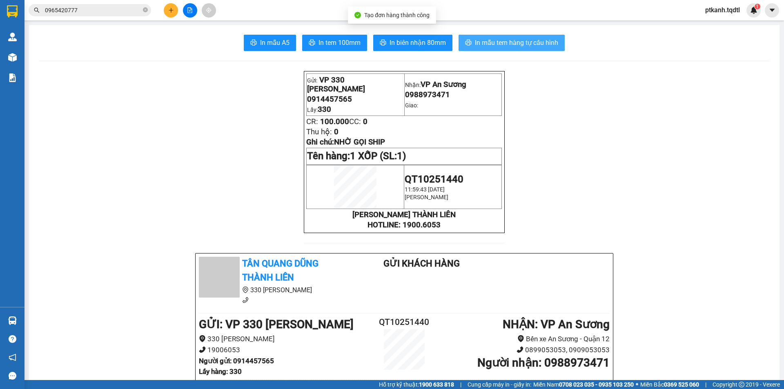
drag, startPoint x: 506, startPoint y: 42, endPoint x: 630, endPoint y: 58, distance: 124.7
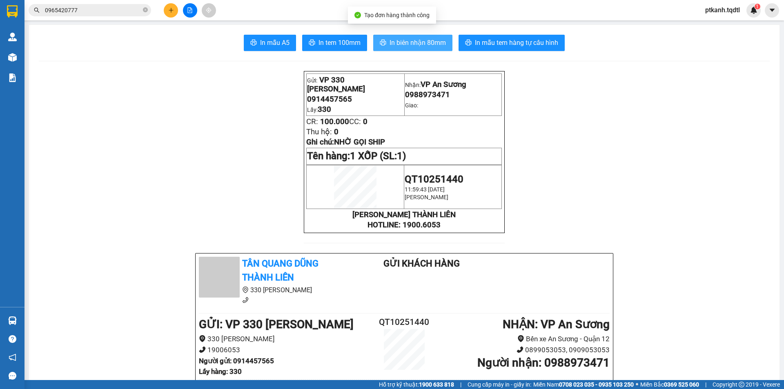
click at [413, 42] on span "In biên nhận 80mm" at bounding box center [417, 43] width 56 height 10
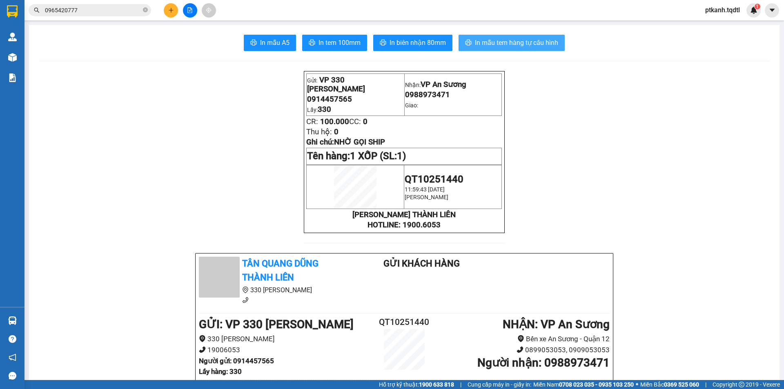
drag, startPoint x: 507, startPoint y: 46, endPoint x: 507, endPoint y: 42, distance: 4.5
click at [507, 43] on span "In mẫu tem hàng tự cấu hình" at bounding box center [516, 43] width 83 height 10
click at [187, 11] on button at bounding box center [190, 10] width 14 height 14
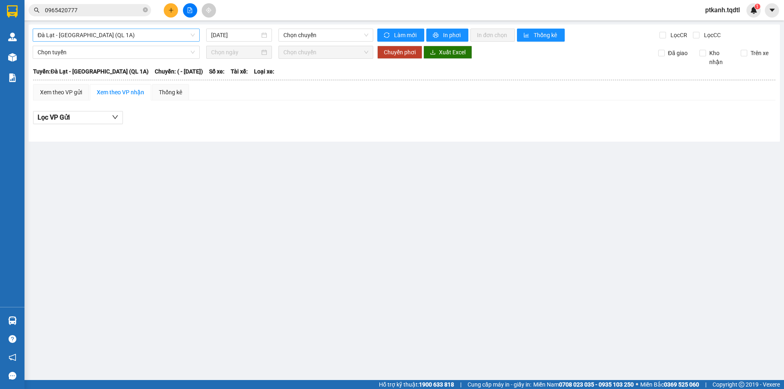
click at [189, 36] on span "Đà Lạt - [GEOGRAPHIC_DATA] (QL 1A)" at bounding box center [116, 35] width 157 height 12
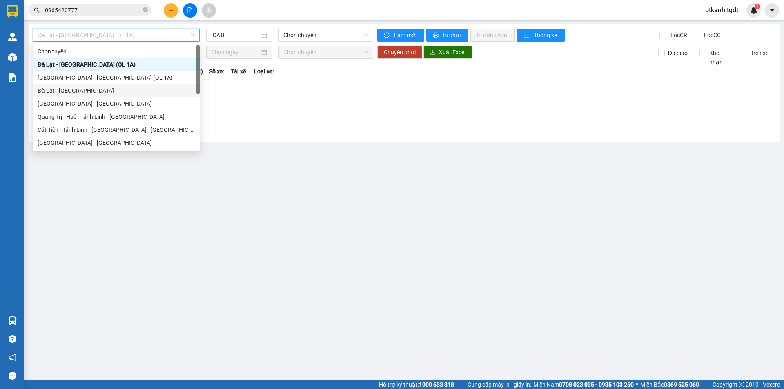
drag, startPoint x: 196, startPoint y: 52, endPoint x: 196, endPoint y: 84, distance: 31.8
click at [196, 89] on div "Chọn tuyến Đà Lạt - Sài Gòn (QL 1A) Sài Gòn - Đà Lạt (QL 1A) Đà Lạt - Sài Gòn S…" at bounding box center [116, 110] width 167 height 131
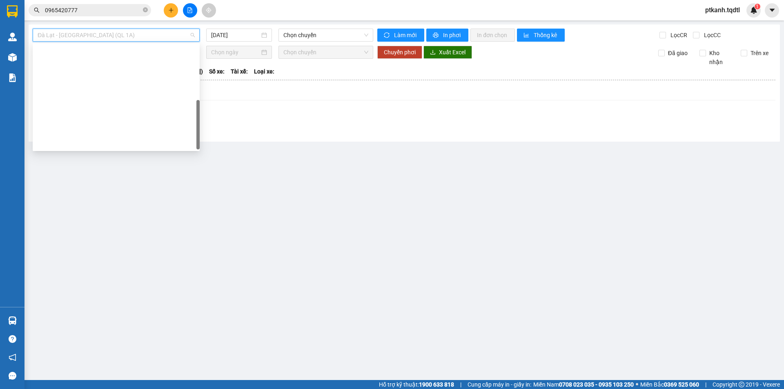
drag, startPoint x: 197, startPoint y: 54, endPoint x: 167, endPoint y: 108, distance: 61.6
click at [193, 111] on div "Đà Nẵng - Nha Trang - Đà Lạt Quảng Bình - Quảng Trị - Huế - Lộc Ninh Lộc Ninh -…" at bounding box center [116, 97] width 167 height 104
click at [136, 269] on div "Đà Lạt - Quảng Trị" at bounding box center [116, 273] width 157 height 9
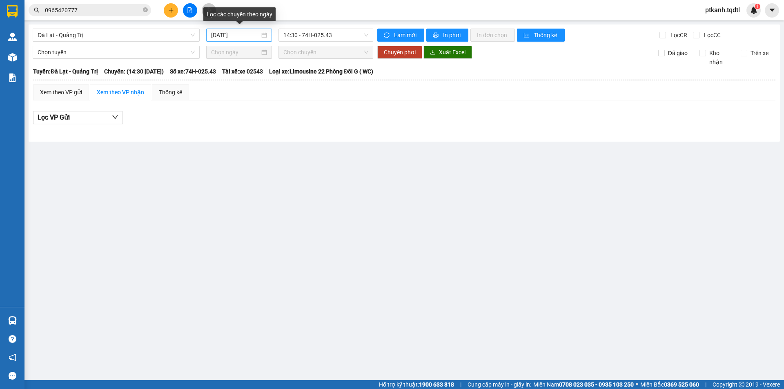
click at [262, 37] on div "[DATE]" at bounding box center [239, 35] width 56 height 9
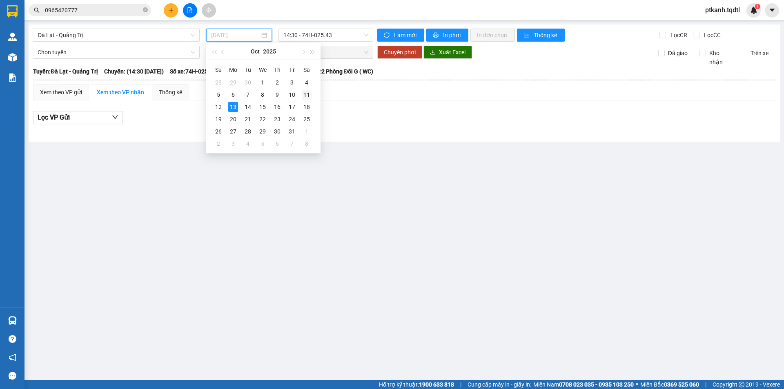
click at [307, 94] on div "11" at bounding box center [307, 95] width 10 height 10
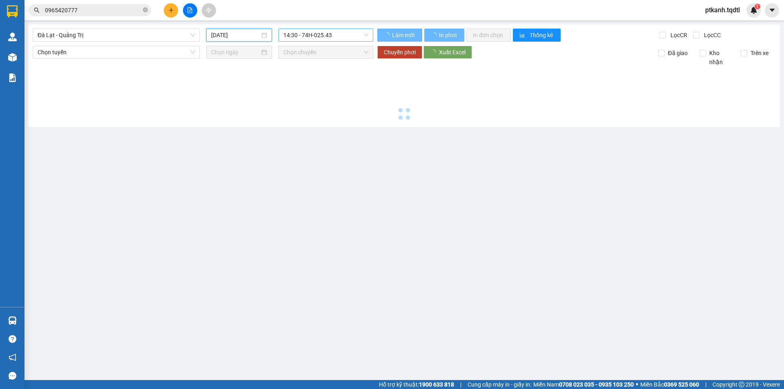
type input "11/10/2025"
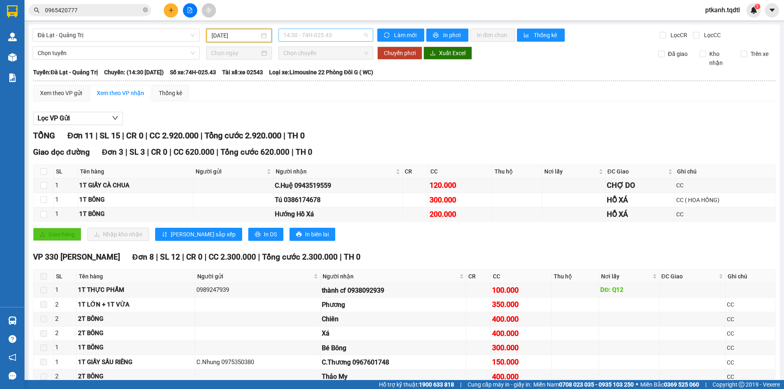
click at [356, 35] on span "14:30 - 74H-025.43" at bounding box center [325, 35] width 85 height 12
click at [349, 34] on span "14:30 - 74H-025.43" at bounding box center [325, 35] width 85 height 12
click at [191, 36] on span "Đà Lạt - Quảng Trị" at bounding box center [116, 35] width 157 height 12
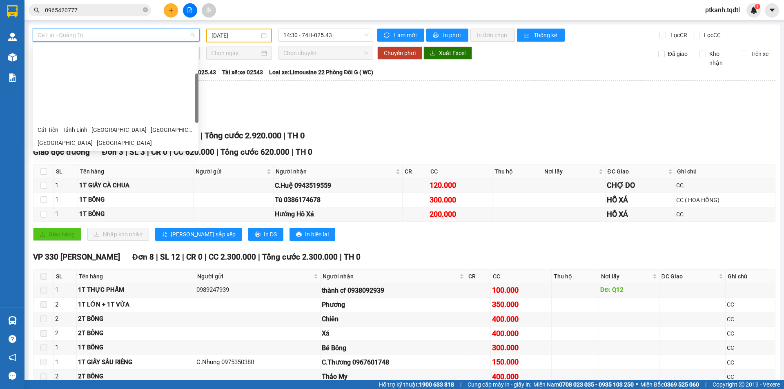
click at [127, 191] on div "[GEOGRAPHIC_DATA] - [GEOGRAPHIC_DATA] - [GEOGRAPHIC_DATA]" at bounding box center [116, 195] width 156 height 9
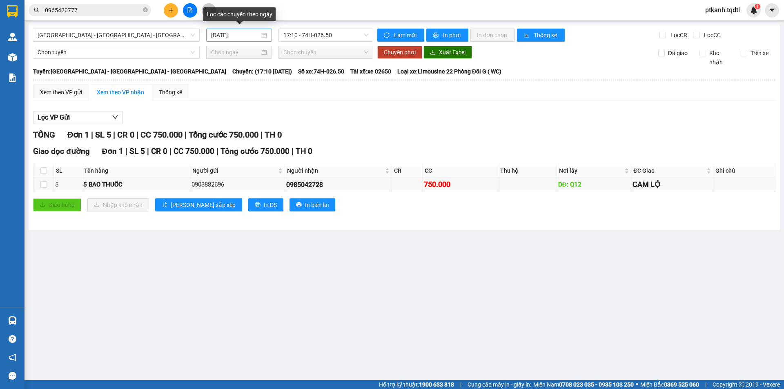
click at [265, 37] on div "[DATE]" at bounding box center [239, 35] width 56 height 9
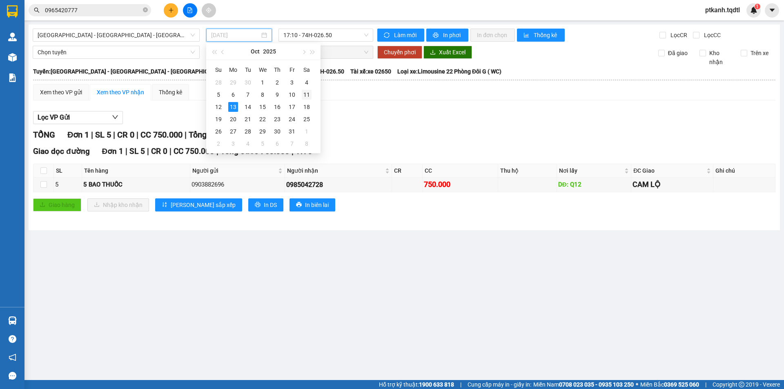
click at [306, 94] on div "11" at bounding box center [307, 95] width 10 height 10
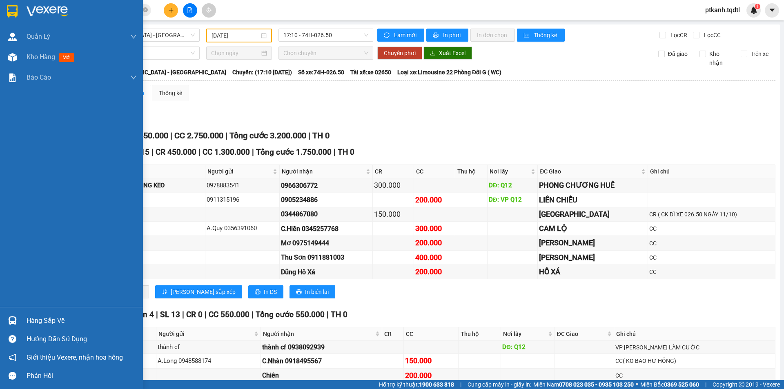
click at [15, 321] on img at bounding box center [12, 320] width 9 height 9
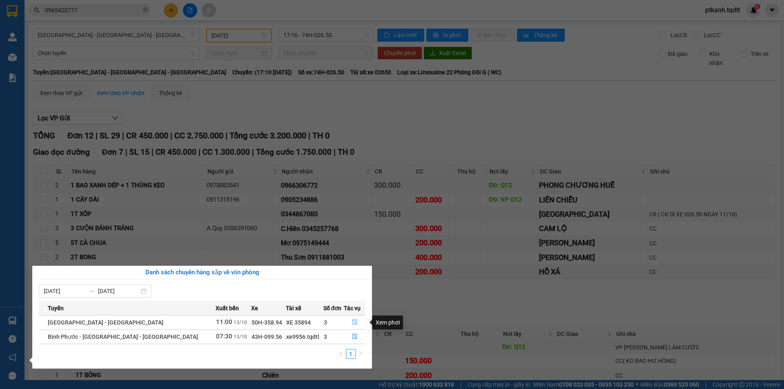
click at [352, 320] on icon "file-done" at bounding box center [354, 323] width 5 height 6
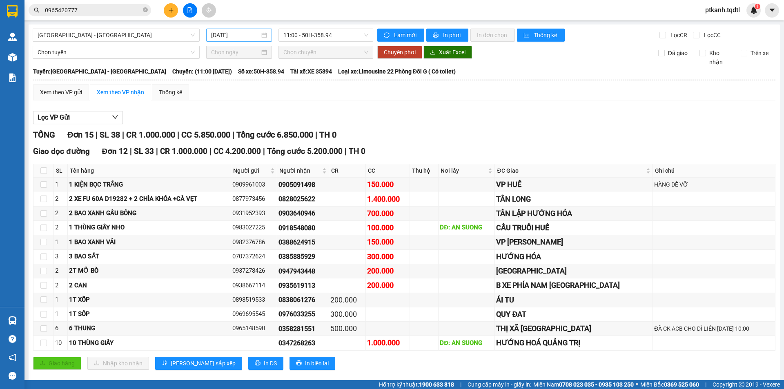
click at [267, 35] on div "[DATE]" at bounding box center [239, 35] width 66 height 13
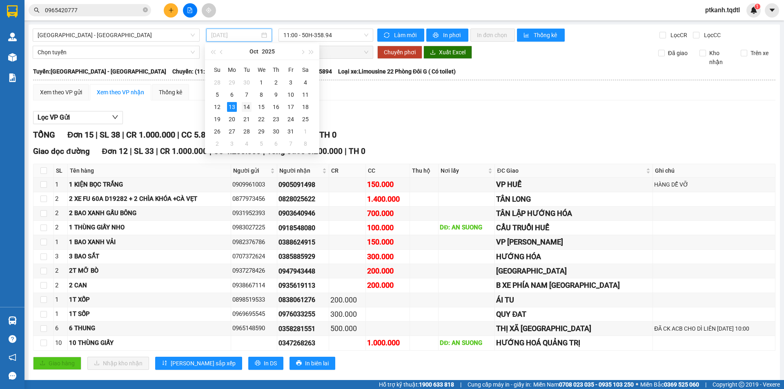
click at [249, 104] on div "14" at bounding box center [247, 107] width 10 height 10
type input "[DATE]"
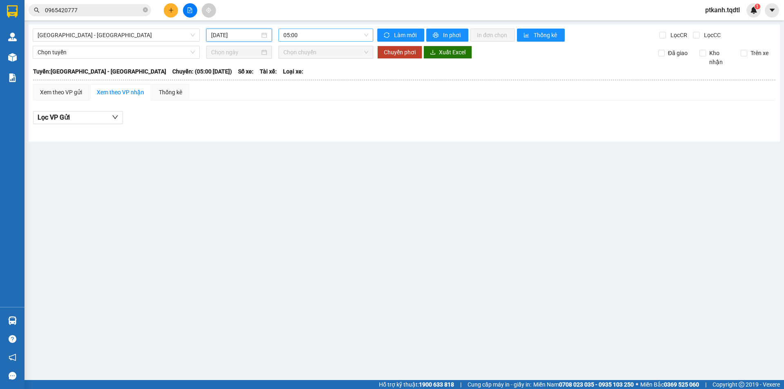
click at [351, 33] on span "05:00" at bounding box center [325, 35] width 85 height 12
click at [352, 33] on span "05:00" at bounding box center [325, 35] width 85 height 12
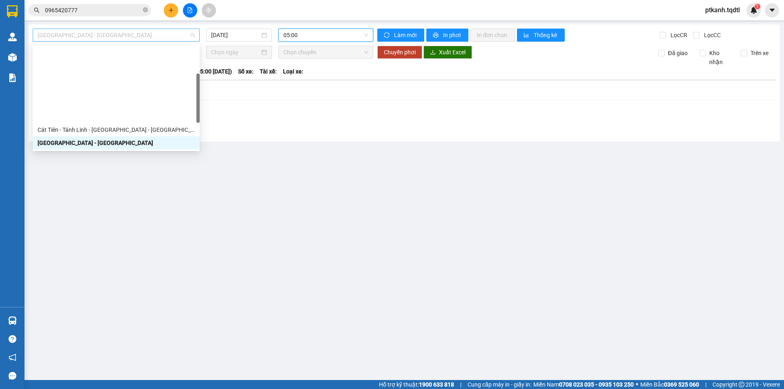
click at [191, 34] on span "[GEOGRAPHIC_DATA] - [GEOGRAPHIC_DATA]" at bounding box center [116, 35] width 157 height 12
click at [142, 287] on main "Sài Gòn - Quảng Trị 14/10/2025 05:00 Làm mới In phơi In đơn chọn Thống kê Lọc C…" at bounding box center [392, 190] width 784 height 380
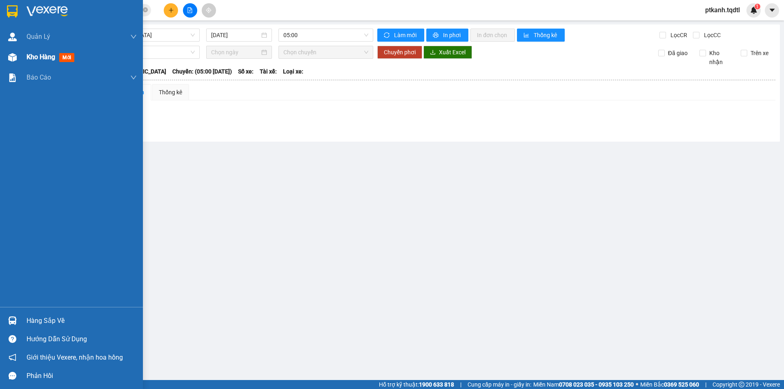
click at [14, 56] on img at bounding box center [12, 57] width 9 height 9
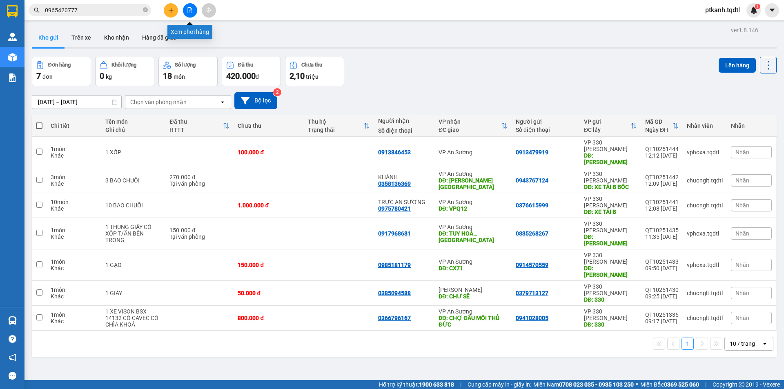
click at [188, 11] on icon "file-add" at bounding box center [190, 10] width 6 height 6
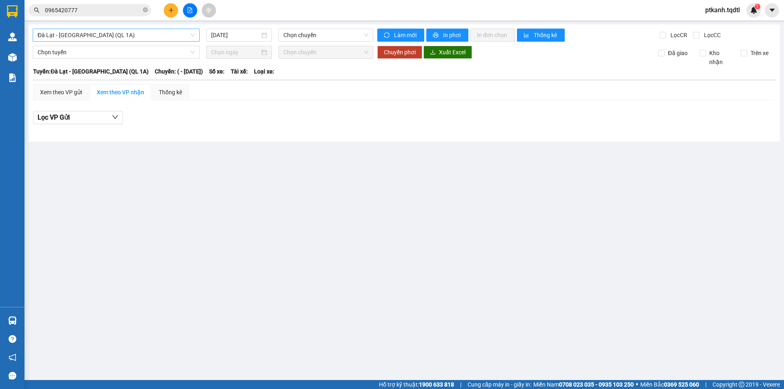
click at [193, 33] on span "Đà Lạt - [GEOGRAPHIC_DATA] (QL 1A)" at bounding box center [116, 35] width 157 height 12
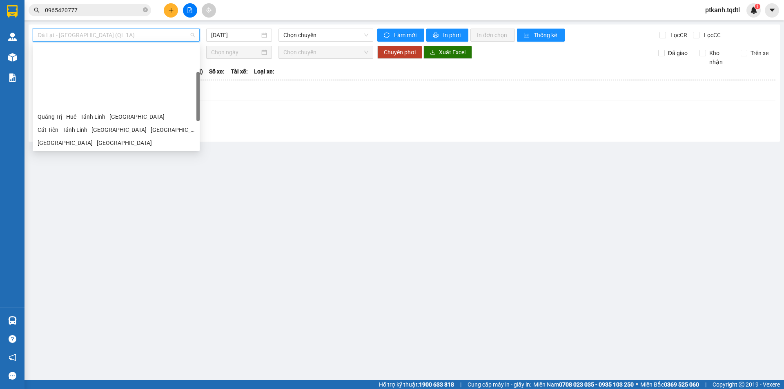
drag, startPoint x: 197, startPoint y: 58, endPoint x: 197, endPoint y: 87, distance: 28.2
click at [197, 87] on div at bounding box center [197, 96] width 3 height 49
click at [125, 164] on div "Quảng Trị - [GEOGRAPHIC_DATA]" at bounding box center [116, 168] width 157 height 9
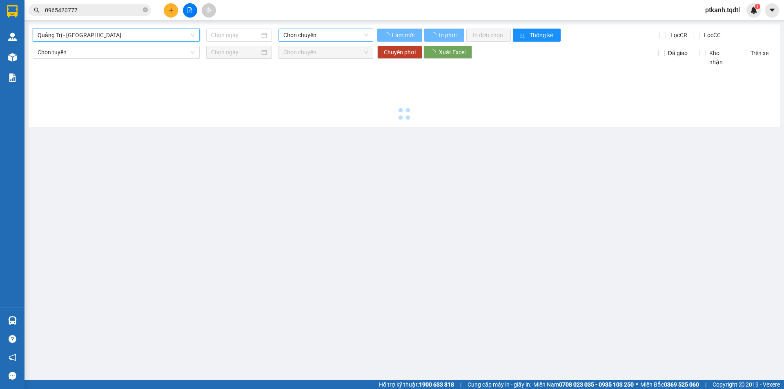
type input "[DATE]"
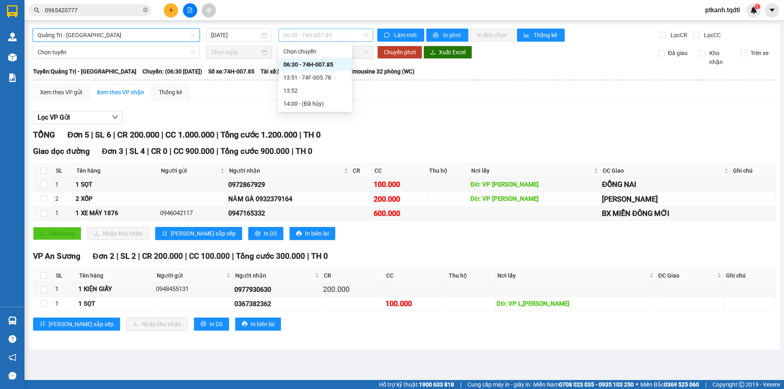
click at [339, 36] on span "06:30 - 74H-007.85" at bounding box center [325, 35] width 85 height 12
click at [323, 77] on div "13:51 - 74F-005.78" at bounding box center [315, 77] width 64 height 9
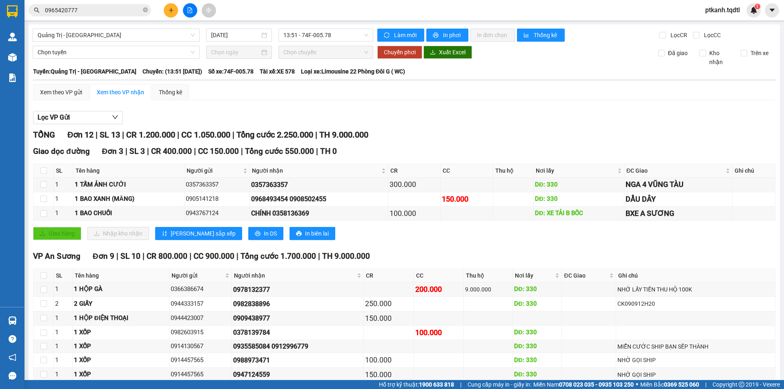
drag, startPoint x: 273, startPoint y: 318, endPoint x: 234, endPoint y: 320, distance: 38.8
click at [234, 384] on div "0964832927" at bounding box center [297, 389] width 129 height 10
click at [85, 11] on input "0965420777" at bounding box center [93, 10] width 96 height 9
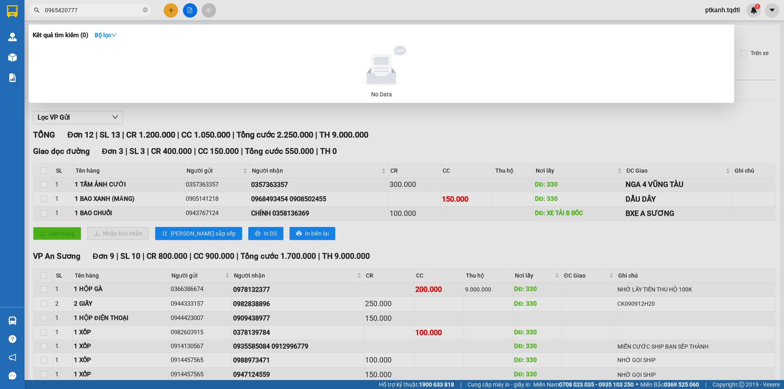
click at [85, 11] on input "0965420777" at bounding box center [93, 10] width 96 height 9
paste input "483292"
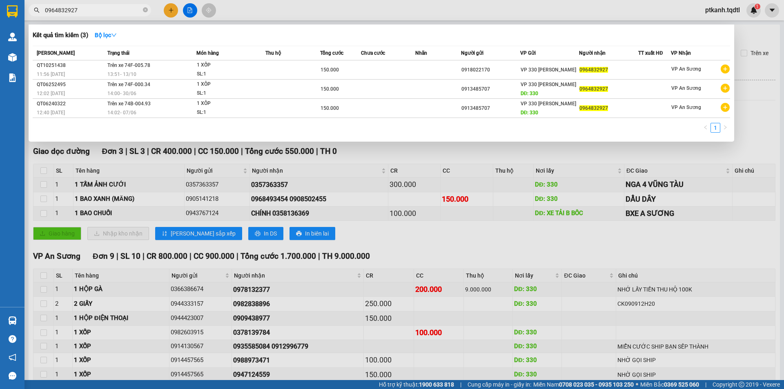
type input "0964832927"
click at [395, 164] on div at bounding box center [392, 194] width 784 height 389
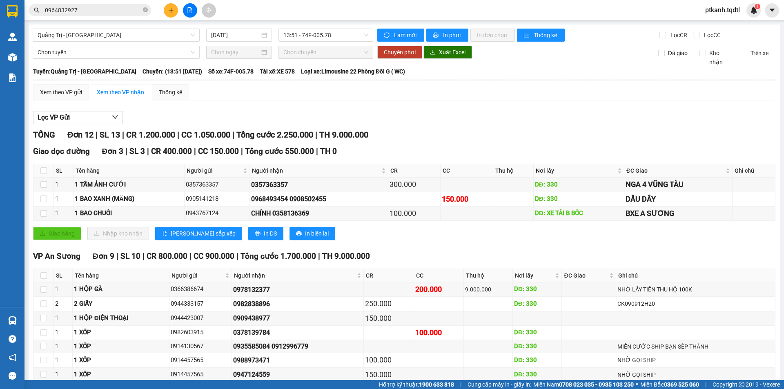
click at [427, 168] on div "Giao dọc đường Đơn 3 | SL 3 | CR 400.000 | CC 150.000 | Tổng cước 550.000 | TH …" at bounding box center [404, 195] width 742 height 101
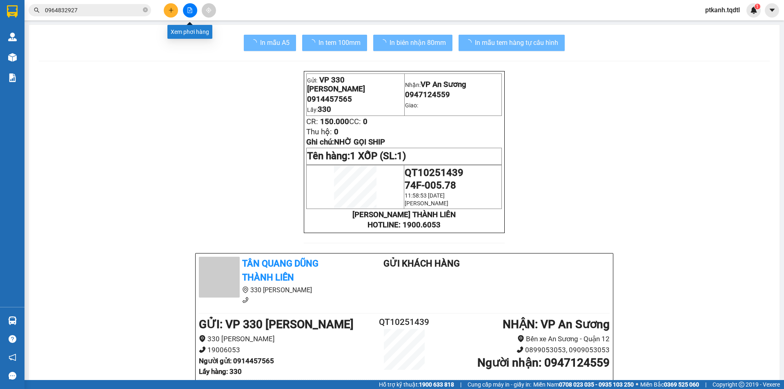
click at [192, 8] on icon "file-add" at bounding box center [190, 10] width 6 height 6
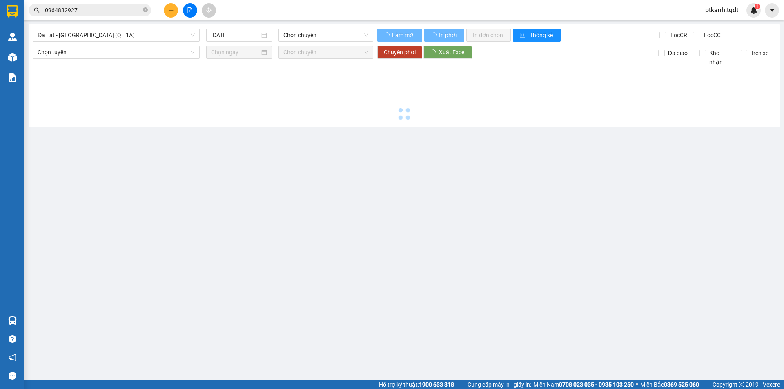
type input "[DATE]"
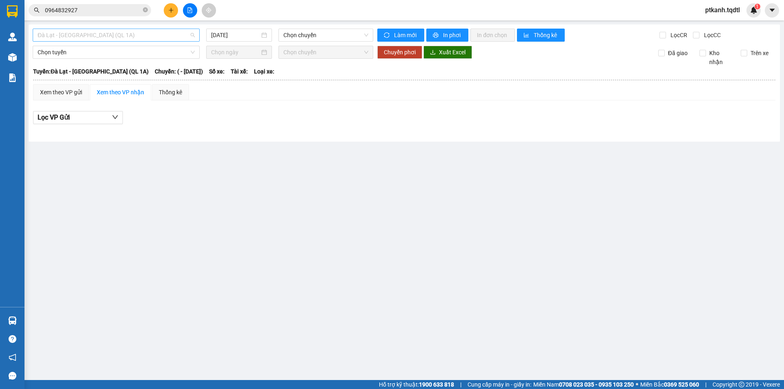
click at [193, 34] on span "Đà Lạt - [GEOGRAPHIC_DATA] (QL 1A)" at bounding box center [116, 35] width 157 height 12
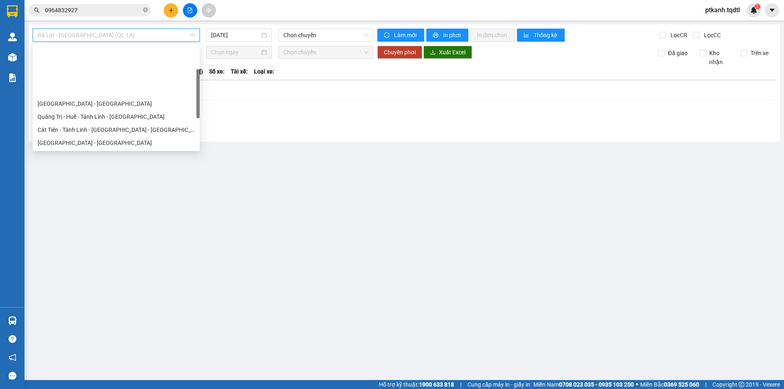
drag, startPoint x: 198, startPoint y: 59, endPoint x: 145, endPoint y: 107, distance: 72.0
click at [202, 84] on body "Kết quả tìm kiếm ( 3 ) Bộ lọc Mã ĐH Trạng thái Món hàng Thu hộ Tổng cước Chưa c…" at bounding box center [392, 194] width 784 height 389
click at [114, 164] on div "Quảng Trị - [GEOGRAPHIC_DATA]" at bounding box center [116, 168] width 157 height 9
type input "[DATE]"
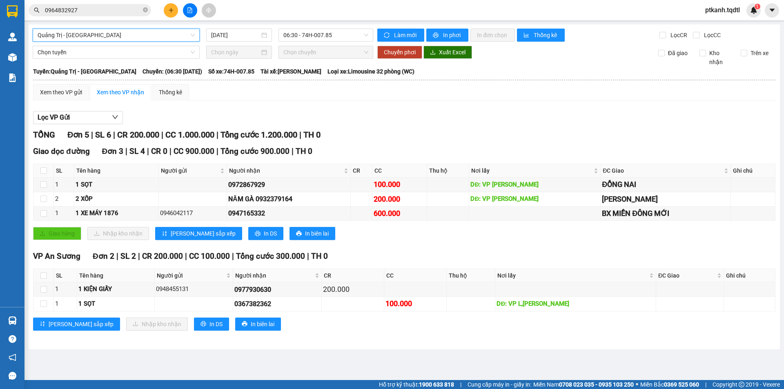
click at [195, 35] on div "Quảng Trị - [GEOGRAPHIC_DATA]" at bounding box center [116, 35] width 167 height 13
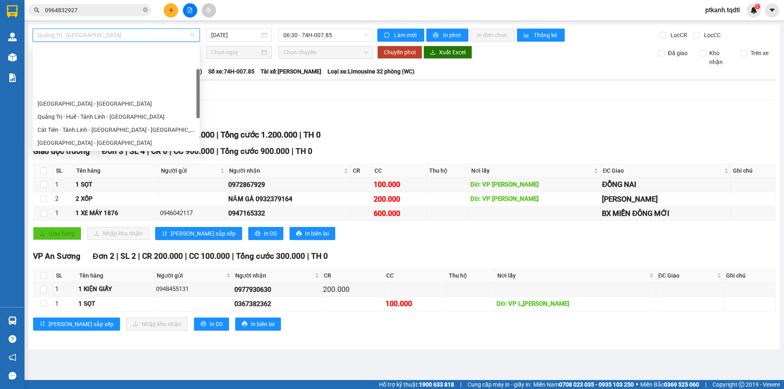
click at [153, 178] on div "Quảng Trị - [GEOGRAPHIC_DATA] - [GEOGRAPHIC_DATA]" at bounding box center [116, 182] width 157 height 9
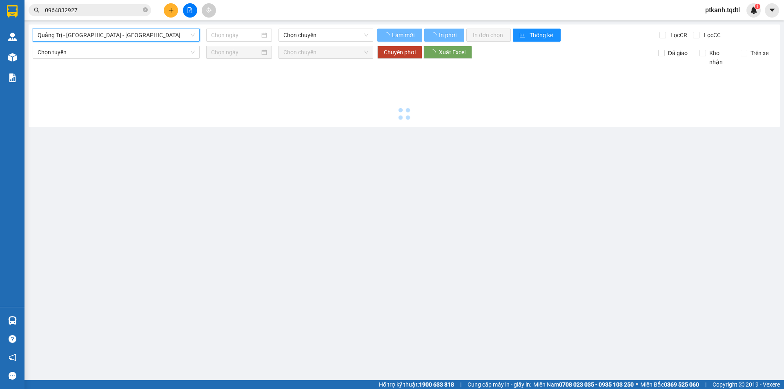
type input "[DATE]"
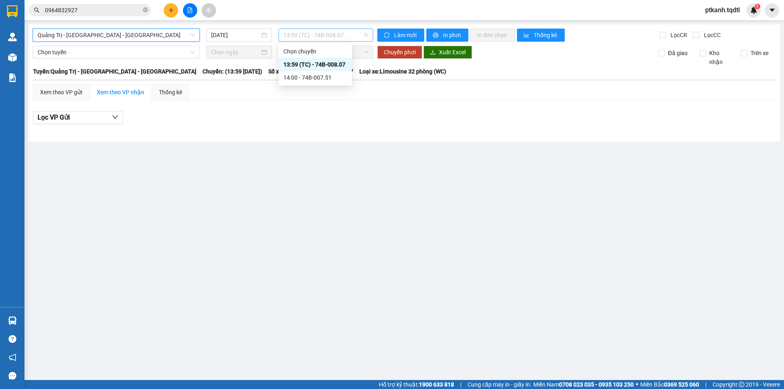
click at [353, 35] on span "13:59 (TC) - 74B-008.07" at bounding box center [325, 35] width 85 height 12
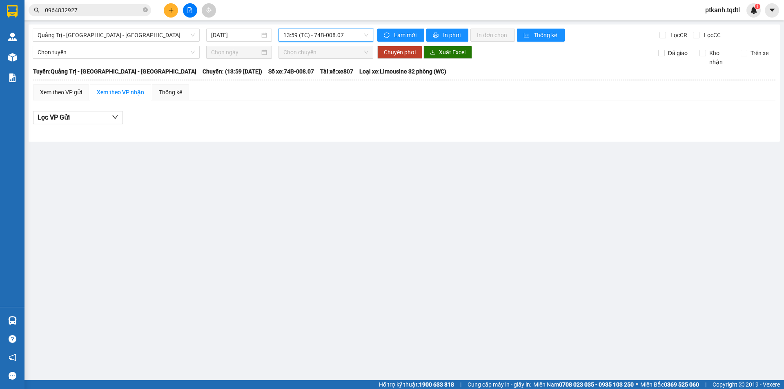
click at [353, 35] on span "13:59 (TC) - 74B-008.07" at bounding box center [325, 35] width 85 height 12
click at [347, 209] on main "Quảng Trị - Bình Dương - Bình Phước 13/10/2025 13:59 (TC) - 74B-008.07 Làm mới …" at bounding box center [392, 190] width 784 height 380
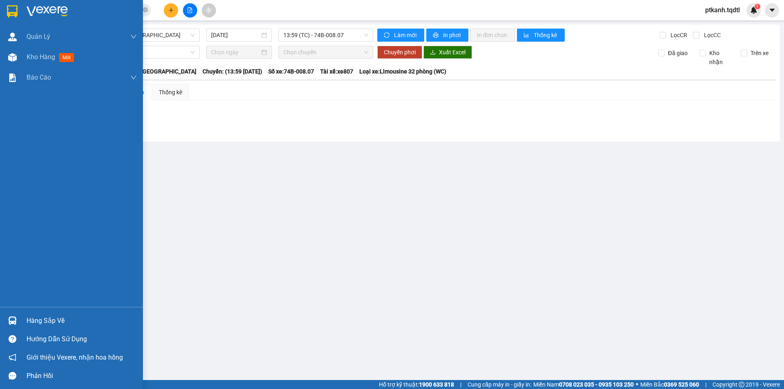
click at [11, 324] on img at bounding box center [12, 320] width 9 height 9
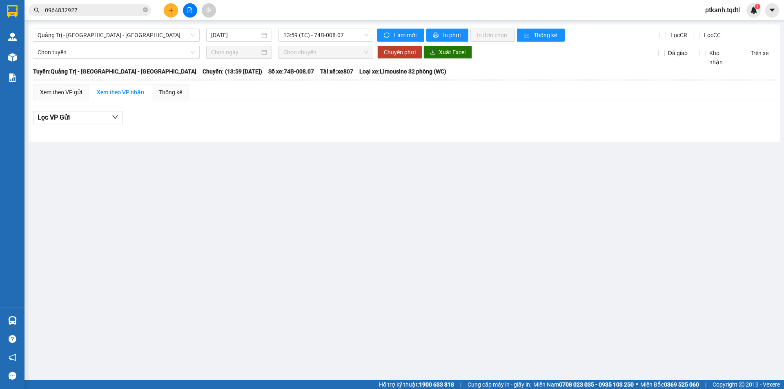
click at [283, 152] on section "Kết quả tìm kiếm ( 3 ) Bộ lọc Mã ĐH Trạng thái Món hàng Thu hộ Tổng cước Chưa c…" at bounding box center [392, 194] width 784 height 389
click at [175, 8] on button at bounding box center [171, 10] width 14 height 14
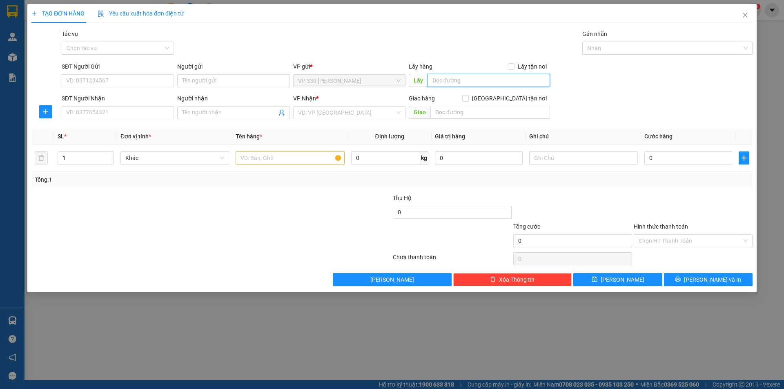
click at [447, 77] on input "text" at bounding box center [488, 80] width 122 height 13
type input "807"
click at [141, 114] on input "SĐT Người Nhận" at bounding box center [118, 112] width 112 height 13
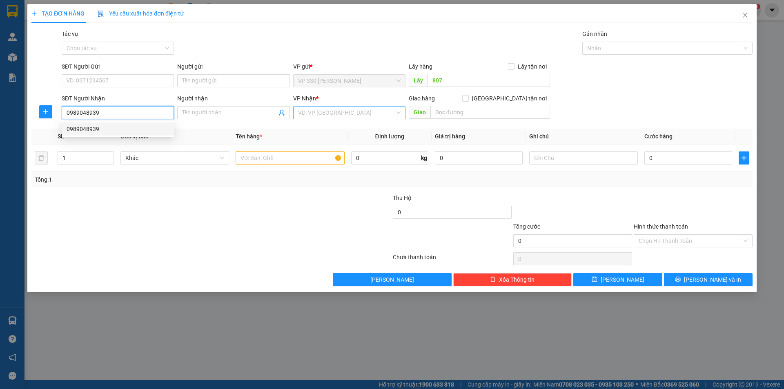
type input "0989048939"
click at [326, 110] on input "search" at bounding box center [346, 113] width 97 height 12
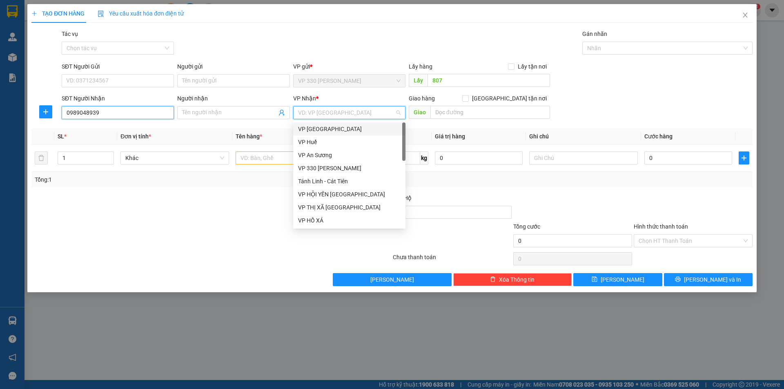
click at [113, 112] on input "0989048939" at bounding box center [118, 112] width 112 height 13
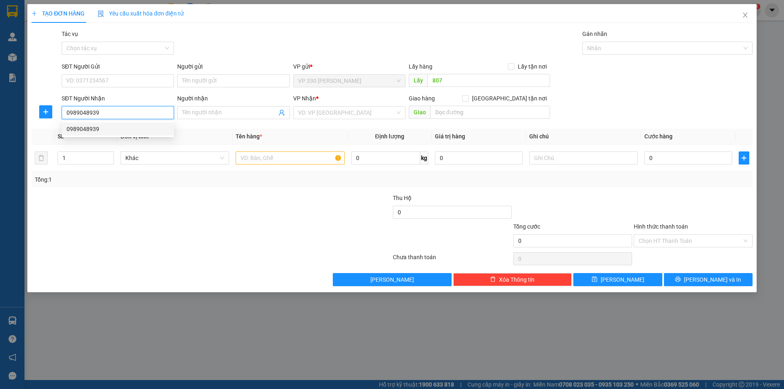
click at [118, 131] on div "0989048939" at bounding box center [118, 128] width 102 height 9
type input "200.000"
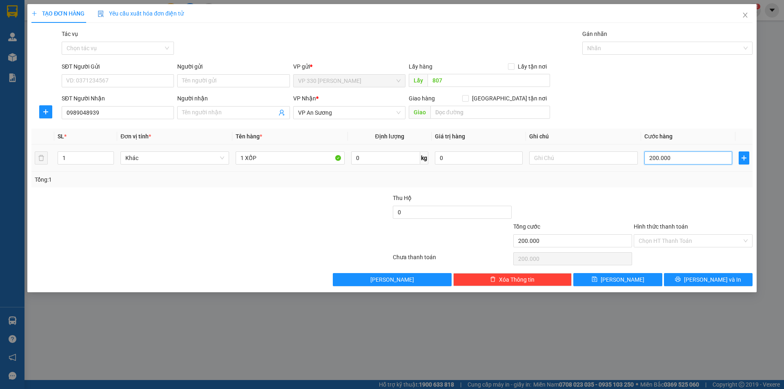
click at [703, 155] on input "200.000" at bounding box center [688, 157] width 88 height 13
type input "1"
type input "15"
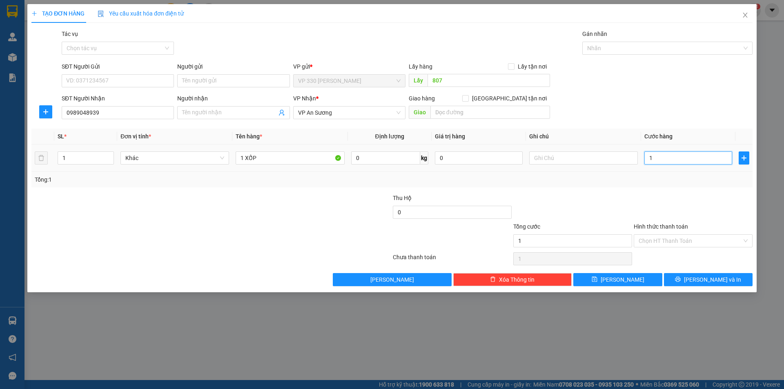
type input "15"
type input "150"
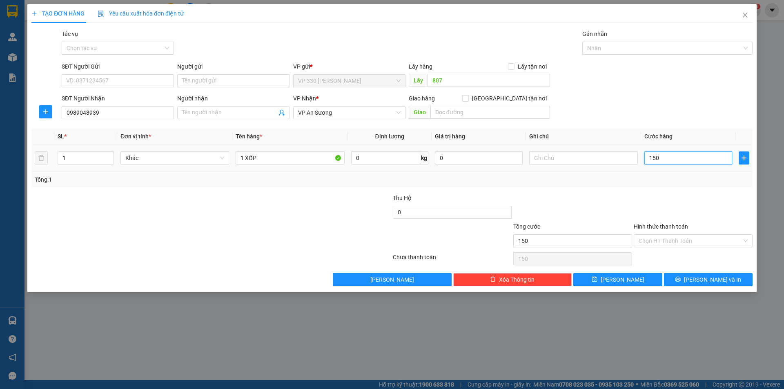
type input "1.500"
type input "15.000"
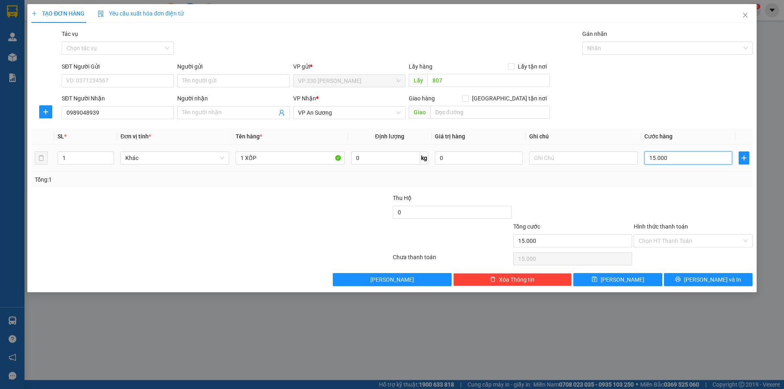
type input "150.000"
click at [670, 226] on label "Hình thức thanh toán" at bounding box center [660, 226] width 54 height 7
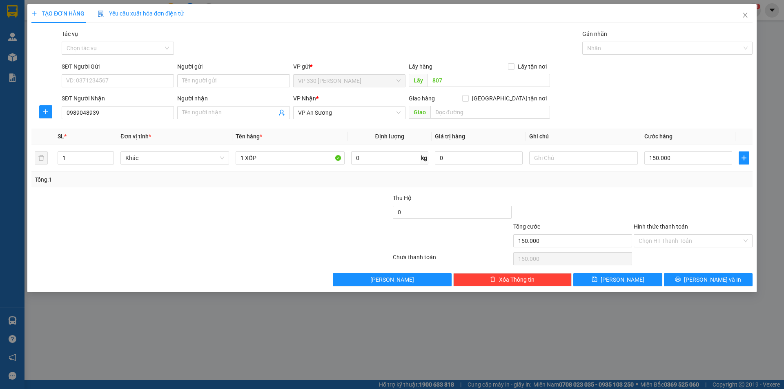
click at [670, 235] on input "Hình thức thanh toán" at bounding box center [689, 241] width 103 height 12
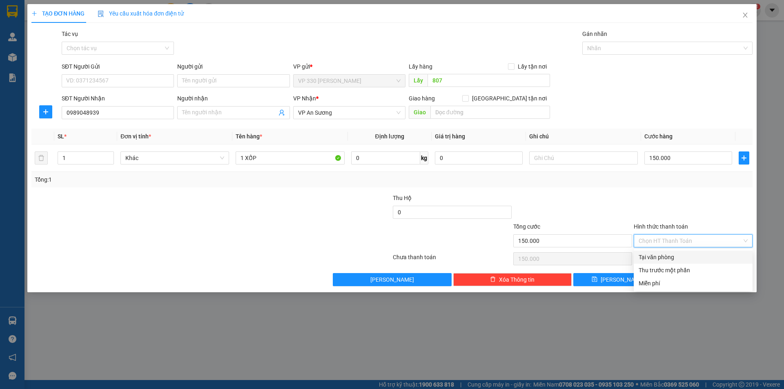
click at [676, 256] on div "Tại văn phòng" at bounding box center [692, 257] width 109 height 9
type input "0"
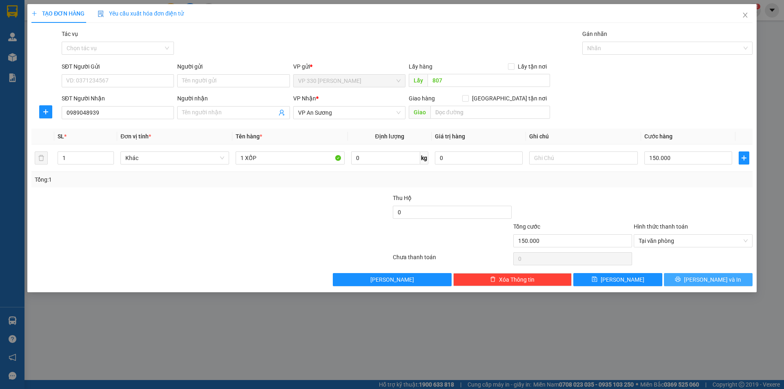
drag, startPoint x: 704, startPoint y: 278, endPoint x: 487, endPoint y: 220, distance: 224.5
click at [704, 279] on span "[PERSON_NAME] và In" at bounding box center [712, 279] width 57 height 9
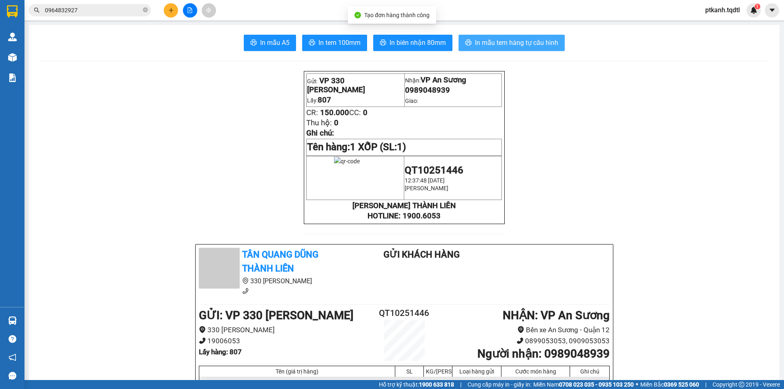
click at [482, 42] on span "In mẫu tem hàng tự cấu hình" at bounding box center [516, 43] width 83 height 10
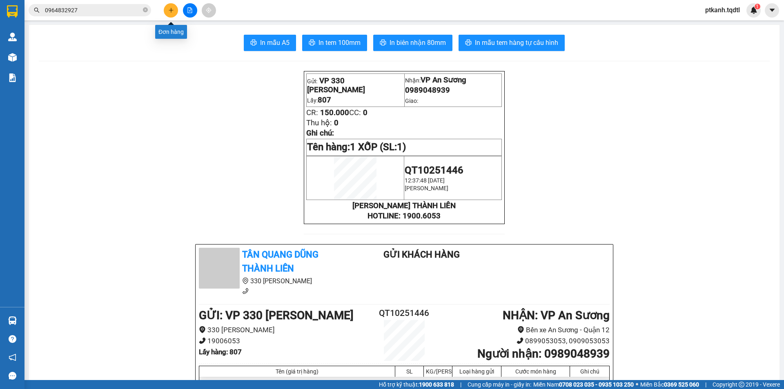
click at [171, 10] on icon "plus" at bounding box center [171, 10] width 6 height 6
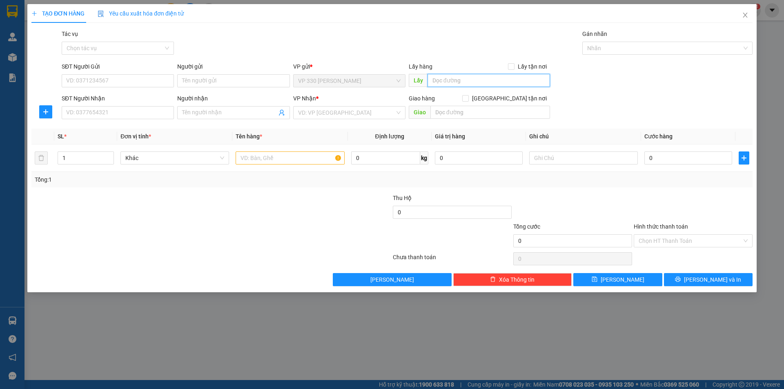
click at [473, 80] on input "text" at bounding box center [488, 80] width 122 height 13
type input "807"
click at [162, 114] on input "SĐT Người Nhận" at bounding box center [118, 112] width 112 height 13
click at [115, 111] on input "0364349" at bounding box center [118, 112] width 112 height 13
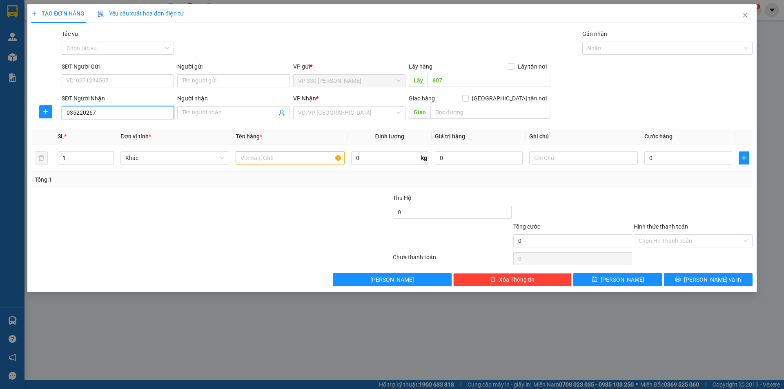
type input "0352202678"
click at [103, 128] on div "0352202678" at bounding box center [118, 128] width 102 height 9
type input "BẢO CHÁNH"
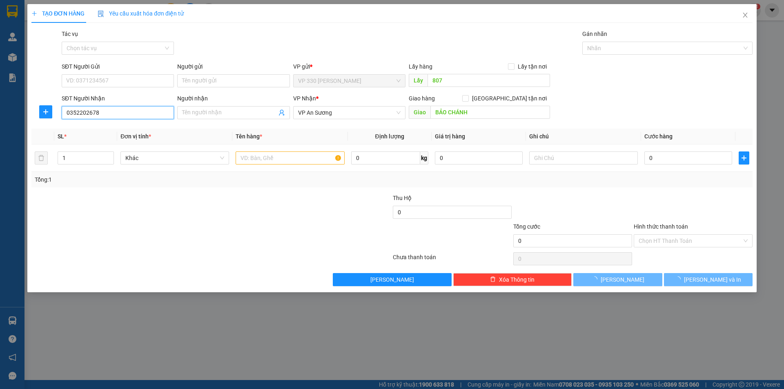
type input "200.000"
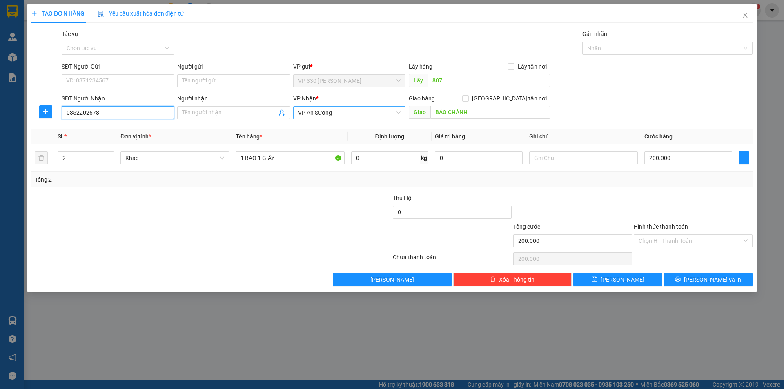
click at [348, 113] on span "VP An Sương" at bounding box center [349, 113] width 102 height 12
type input "0352202678"
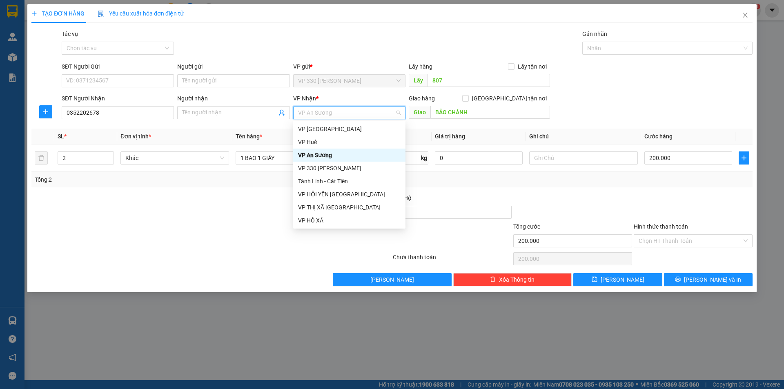
type input "B"
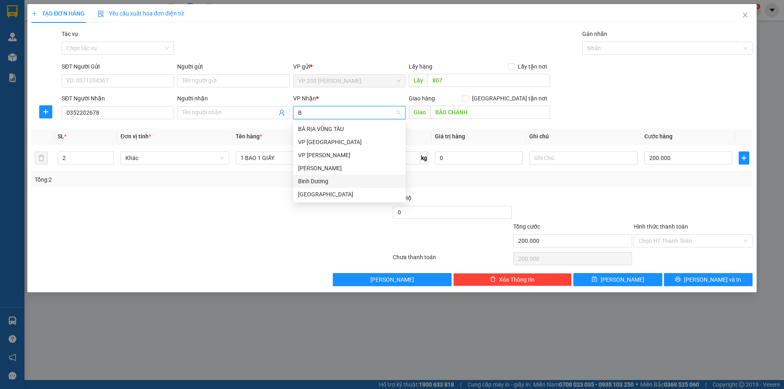
click at [333, 181] on div "Bình Dương" at bounding box center [349, 181] width 102 height 9
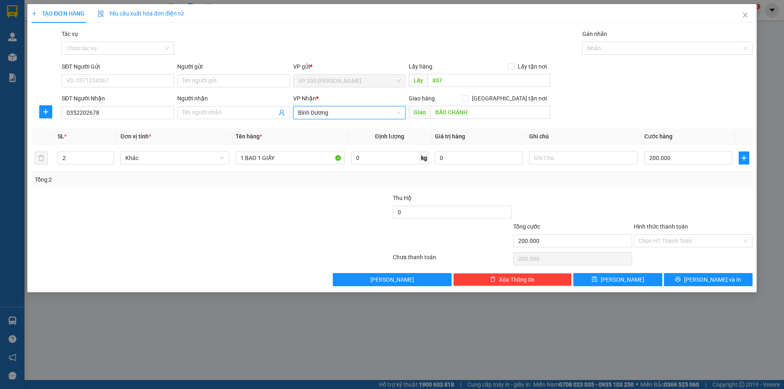
click at [356, 109] on span "Bình Dương" at bounding box center [349, 113] width 102 height 12
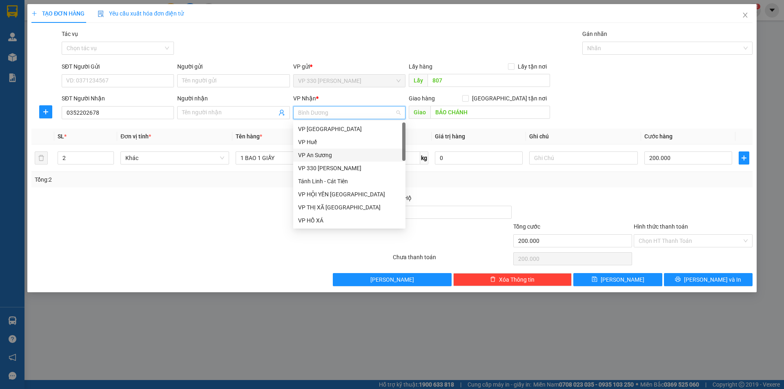
click at [342, 155] on div "VP An Sương" at bounding box center [349, 155] width 102 height 9
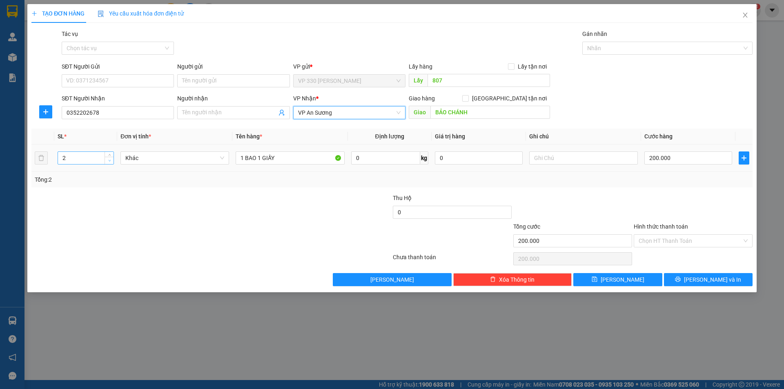
type input "1"
click at [111, 160] on icon "down" at bounding box center [109, 160] width 3 height 3
drag, startPoint x: 218, startPoint y: 151, endPoint x: 204, endPoint y: 149, distance: 14.2
click at [205, 149] on tr "1 Khác 1 BAO 1 GIẤY 0 kg 0 200.000" at bounding box center [391, 157] width 721 height 27
click at [275, 160] on input "1IẤY" at bounding box center [290, 157] width 109 height 13
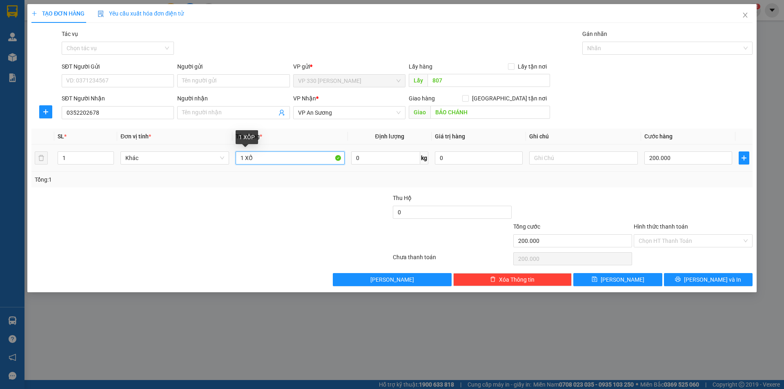
type input "1 XỐP"
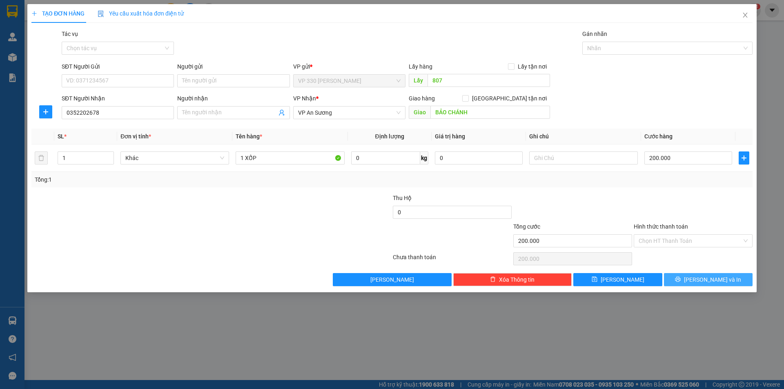
click at [698, 275] on button "[PERSON_NAME] và In" at bounding box center [708, 279] width 89 height 13
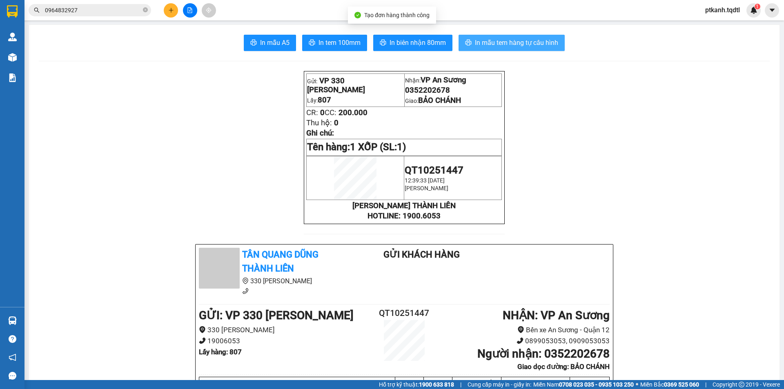
click at [497, 42] on span "In mẫu tem hàng tự cấu hình" at bounding box center [516, 43] width 83 height 10
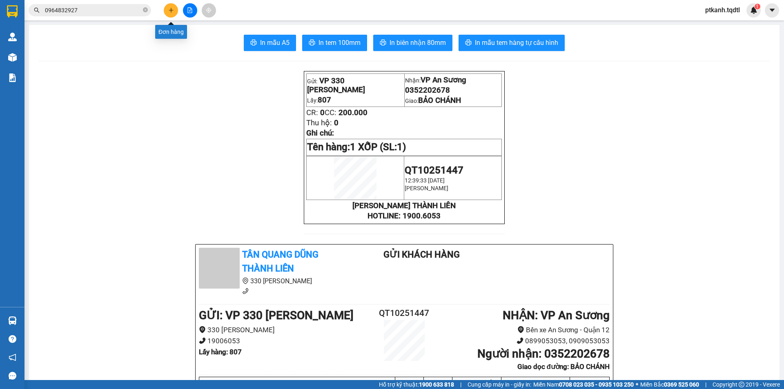
click at [169, 10] on icon "plus" at bounding box center [171, 10] width 4 height 0
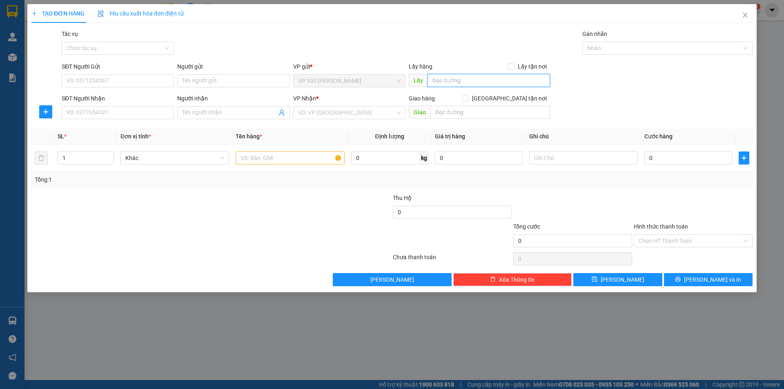
click at [456, 78] on input "text" at bounding box center [488, 80] width 122 height 13
type input "807"
drag, startPoint x: 162, startPoint y: 112, endPoint x: 169, endPoint y: 107, distance: 8.3
click at [164, 111] on input "SĐT Người Nhận" at bounding box center [118, 112] width 112 height 13
click at [337, 111] on input "search" at bounding box center [346, 113] width 97 height 12
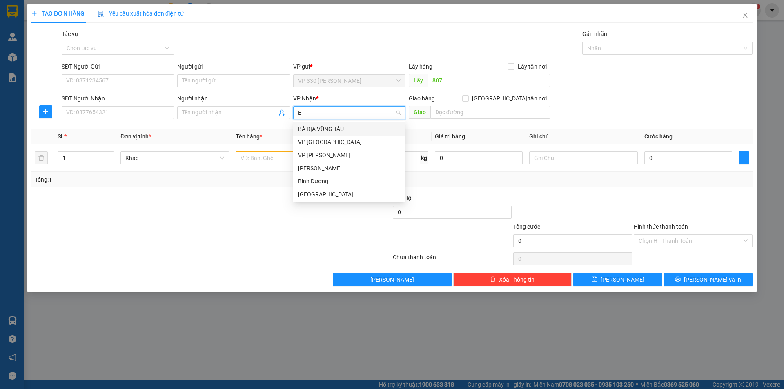
type input "B"
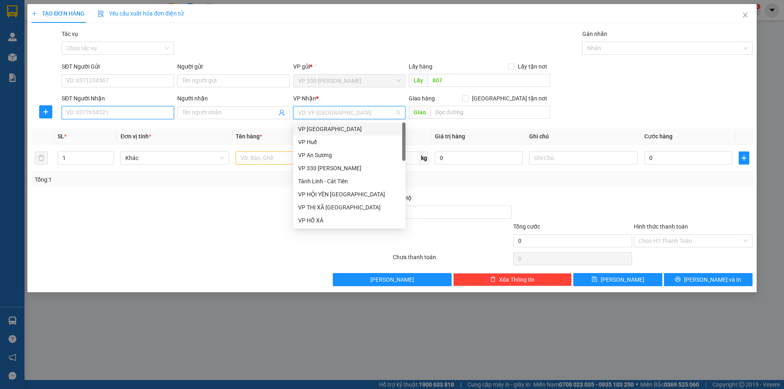
click at [120, 113] on input "SĐT Người Nhận" at bounding box center [118, 112] width 112 height 13
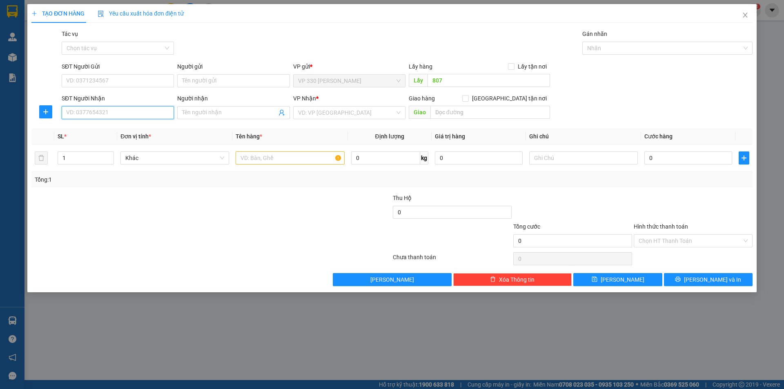
click at [120, 113] on input "SĐT Người Nhận" at bounding box center [118, 112] width 112 height 13
type input "0364"
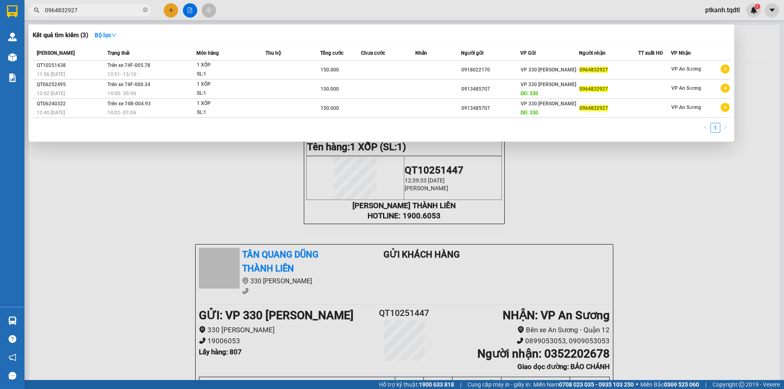
click at [120, 9] on input "0964832927" at bounding box center [93, 10] width 96 height 9
type input "4980"
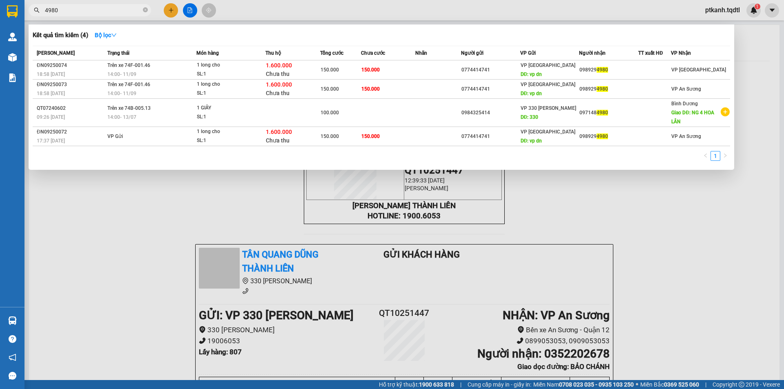
click at [79, 7] on input "4980" at bounding box center [93, 10] width 96 height 9
click at [171, 11] on div at bounding box center [392, 194] width 784 height 389
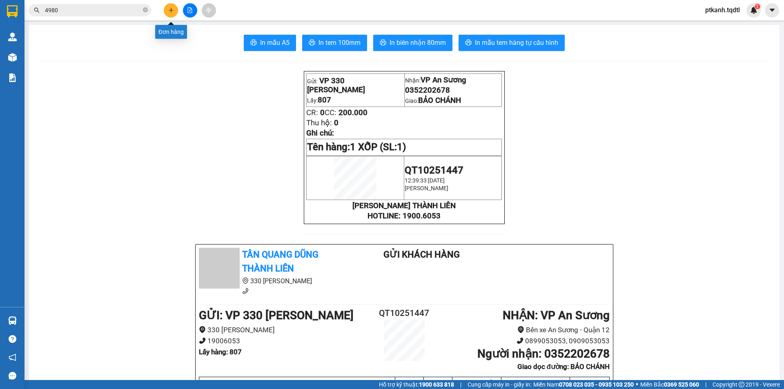
click at [173, 7] on button at bounding box center [171, 10] width 14 height 14
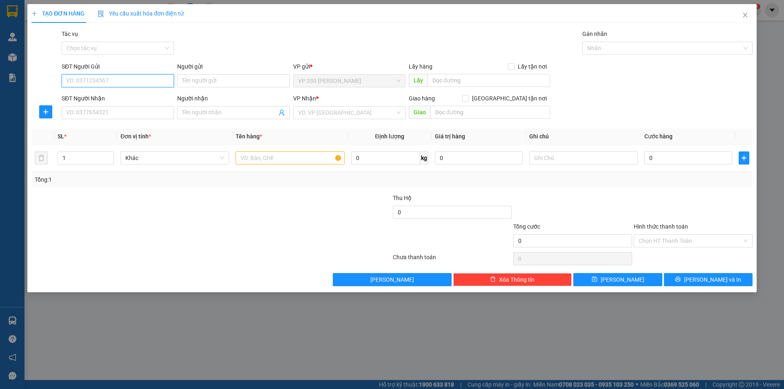
click at [158, 82] on input "SĐT Người Gửi" at bounding box center [118, 80] width 112 height 13
click at [142, 101] on div "0393879122" at bounding box center [118, 97] width 102 height 9
type input "0393879122"
type input "0355599412"
type input "ĐƯC LONG"
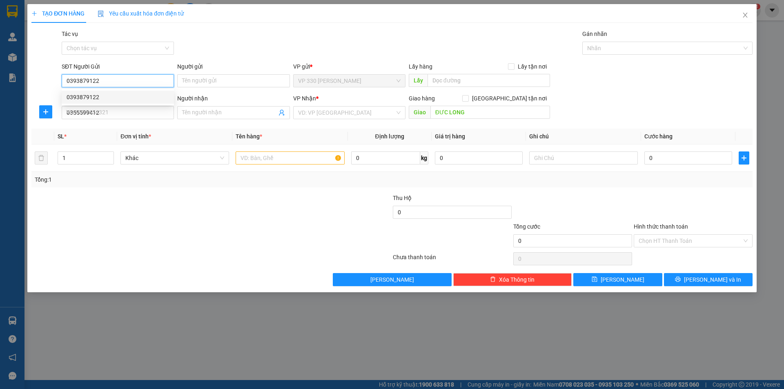
type input "200.000"
type input "0393879122"
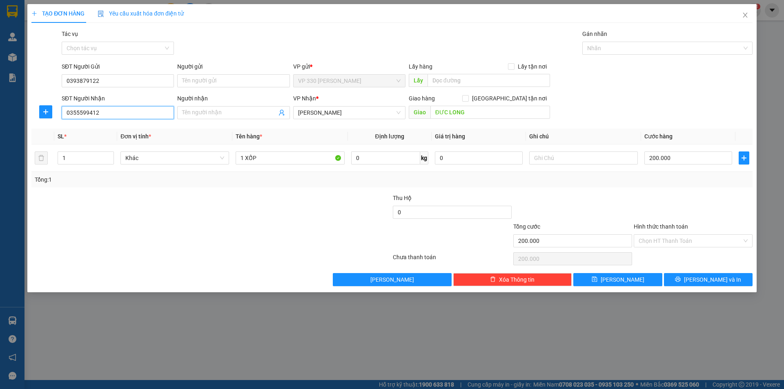
click at [140, 111] on input "0355599412" at bounding box center [118, 112] width 112 height 13
click at [481, 109] on input "ĐƯC LONG" at bounding box center [490, 112] width 120 height 13
type input "D"
type input "Đ"
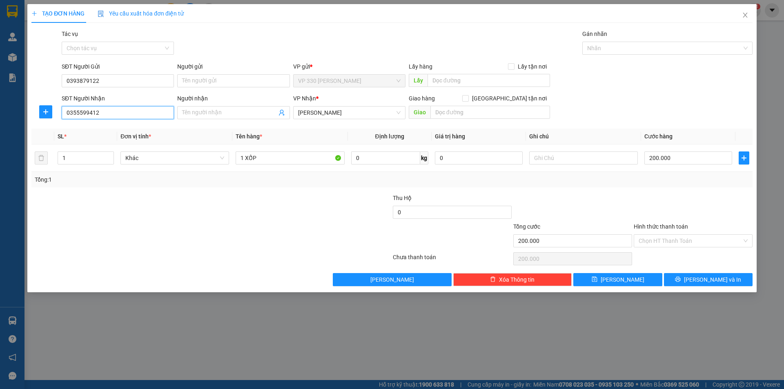
click at [126, 112] on input "0355599412" at bounding box center [118, 112] width 112 height 13
click at [337, 111] on span "[PERSON_NAME]" at bounding box center [349, 113] width 102 height 12
type input "0339584067"
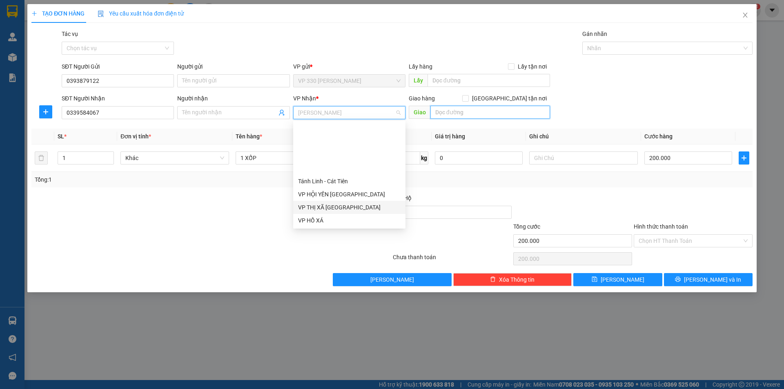
click at [457, 116] on input "text" at bounding box center [490, 112] width 120 height 13
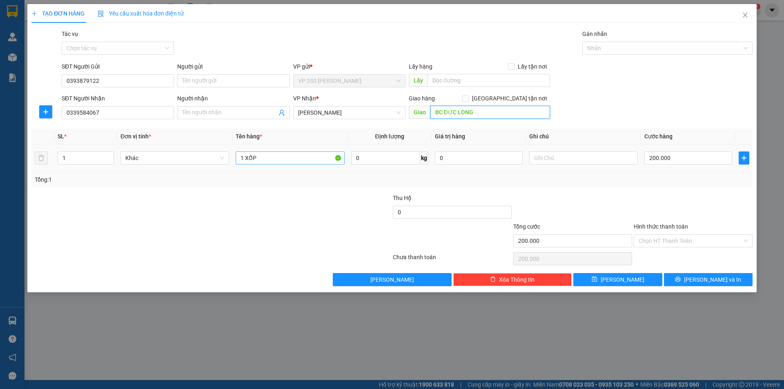
type input "BC ĐỨC LONG"
click at [288, 156] on input "1 XỐP" at bounding box center [290, 157] width 109 height 13
type input "1 HỘP CHIM"
drag, startPoint x: 703, startPoint y: 159, endPoint x: 689, endPoint y: 209, distance: 51.6
click at [702, 159] on input "200.000" at bounding box center [688, 157] width 88 height 13
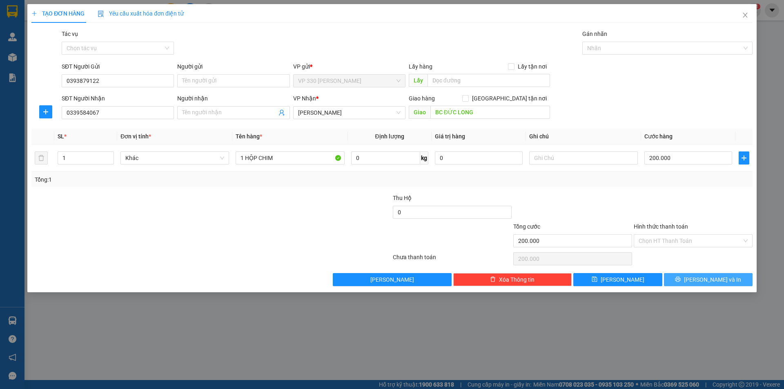
drag, startPoint x: 706, startPoint y: 278, endPoint x: 706, endPoint y: 274, distance: 4.1
click at [706, 278] on span "[PERSON_NAME] và In" at bounding box center [712, 279] width 57 height 9
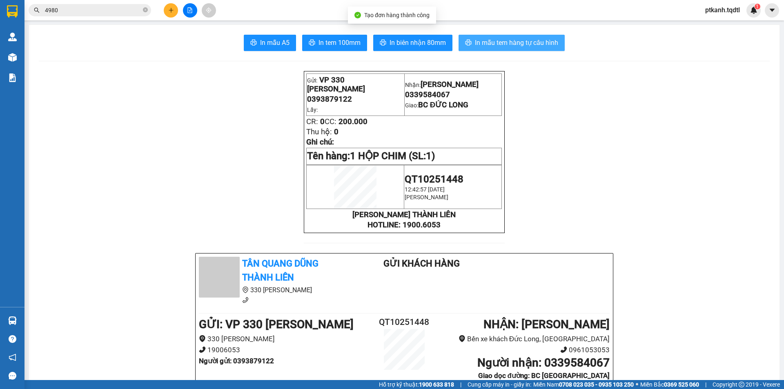
click at [492, 40] on span "In mẫu tem hàng tự cấu hình" at bounding box center [516, 43] width 83 height 10
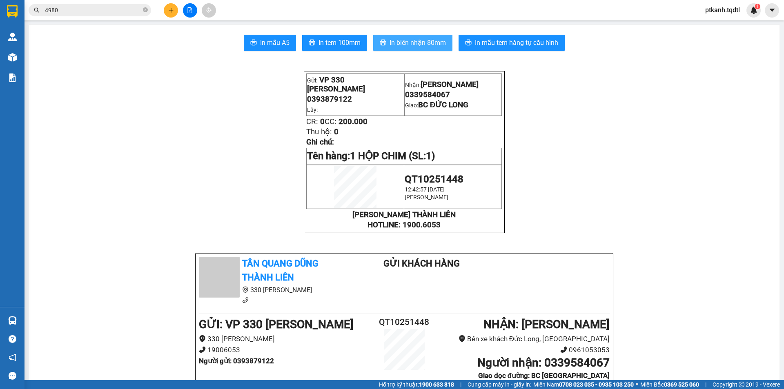
click at [408, 44] on span "In biên nhận 80mm" at bounding box center [417, 43] width 56 height 10
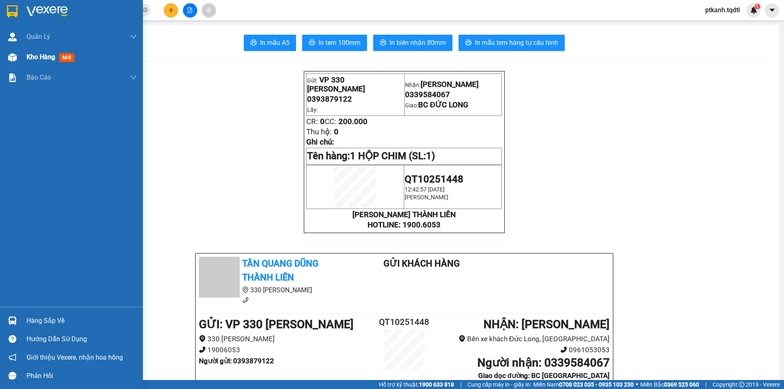
click at [27, 57] on span "Kho hàng" at bounding box center [41, 57] width 29 height 8
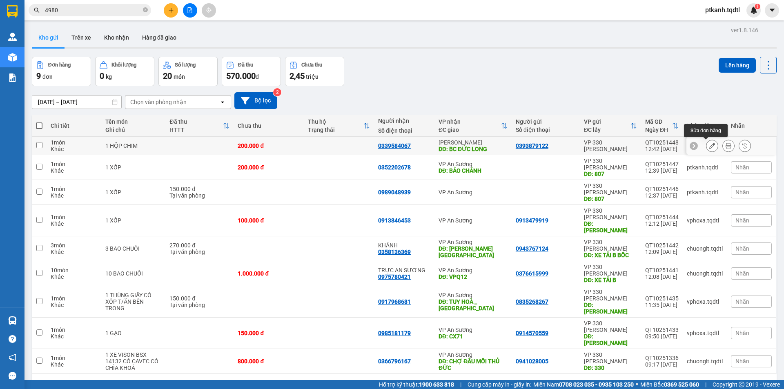
click at [709, 144] on icon at bounding box center [712, 146] width 6 height 6
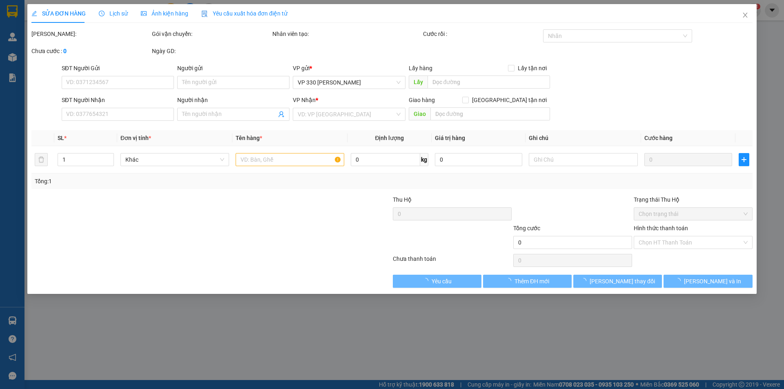
type input "0393879122"
type input "0339584067"
type input "BC ĐỨC LONG"
type input "200.000"
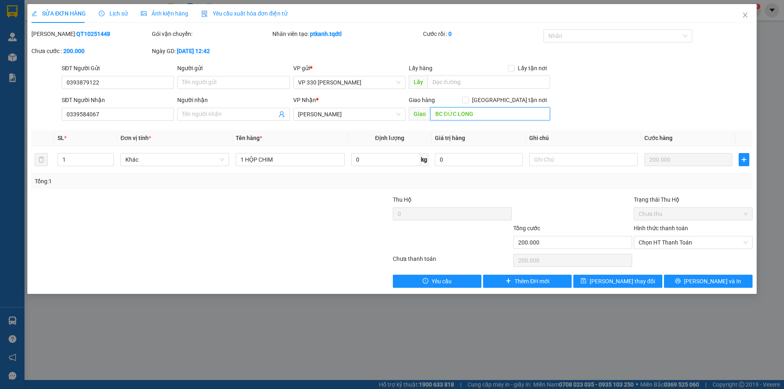
click at [443, 112] on input "BC ĐỨC LONG" at bounding box center [490, 113] width 120 height 13
type input "BX ĐỨC"
drag, startPoint x: 626, startPoint y: 279, endPoint x: 558, endPoint y: 280, distance: 67.4
click at [625, 279] on span "[PERSON_NAME] thay đổi" at bounding box center [621, 281] width 65 height 9
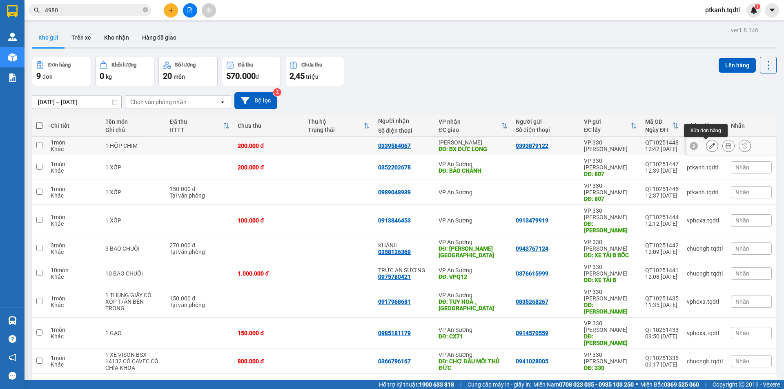
click at [709, 146] on icon at bounding box center [712, 146] width 6 height 6
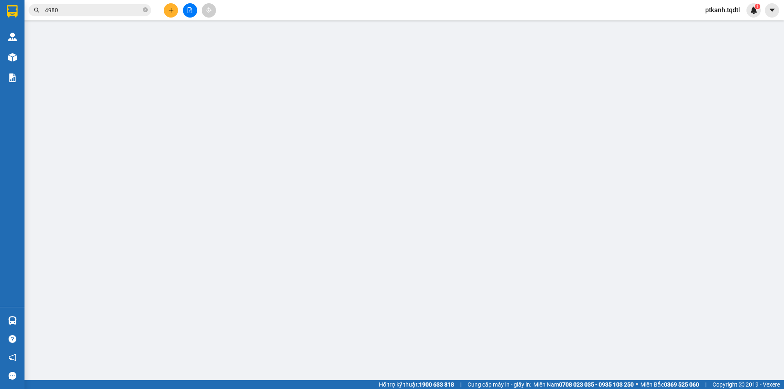
type input "0393879122"
type input "0339584067"
type input "BX ĐỨC LONG"
type input "200.000"
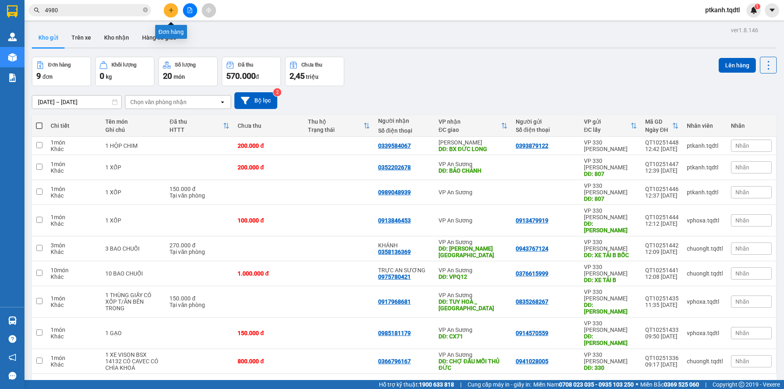
click at [168, 11] on icon "plus" at bounding box center [171, 10] width 6 height 6
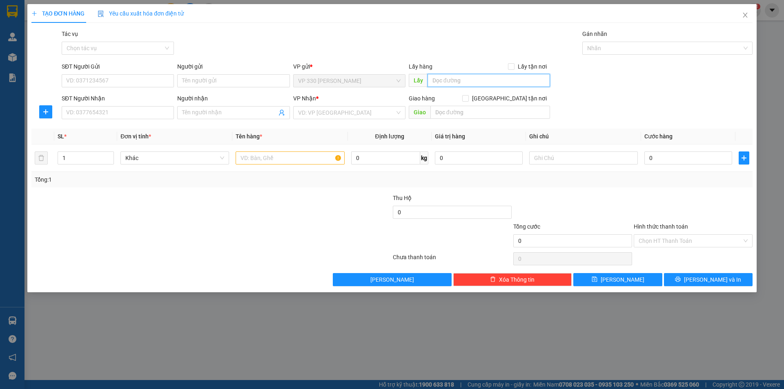
click at [454, 78] on input "text" at bounding box center [488, 80] width 122 height 13
type input "807"
click at [156, 117] on input "SĐT Người Nhận" at bounding box center [118, 112] width 112 height 13
type input "0366434980"
click at [330, 113] on input "search" at bounding box center [346, 113] width 97 height 12
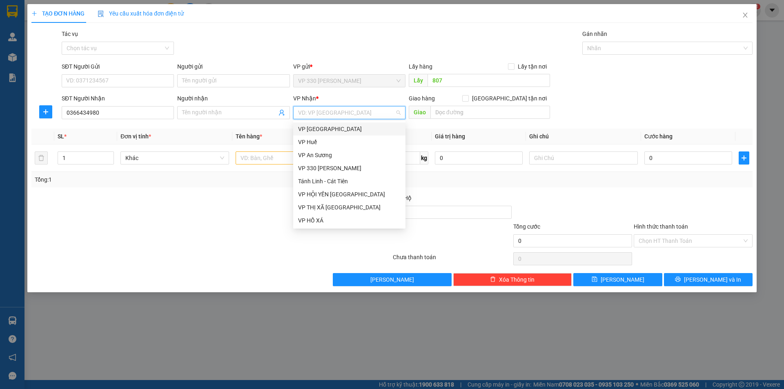
type input "B"
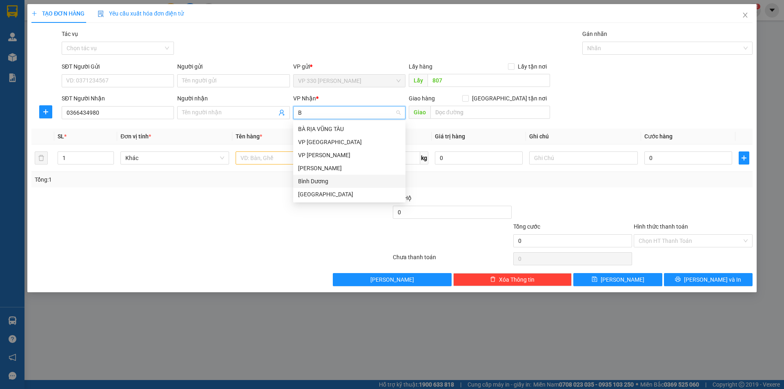
click at [328, 179] on div "Bình Dương" at bounding box center [349, 181] width 102 height 9
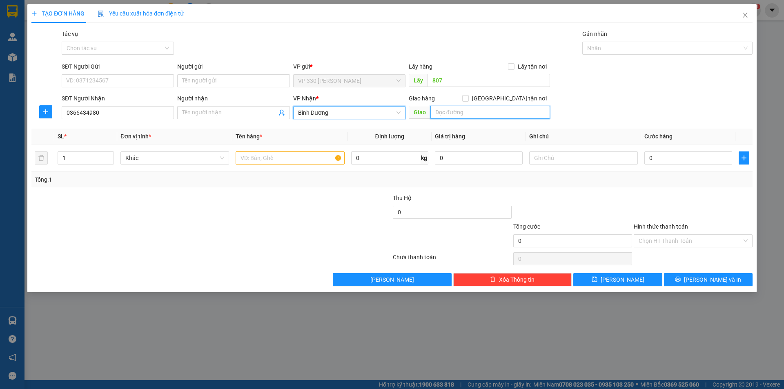
click at [461, 115] on input "text" at bounding box center [490, 112] width 120 height 13
type input "CỔNG XANH"
click at [257, 153] on input "text" at bounding box center [290, 157] width 109 height 13
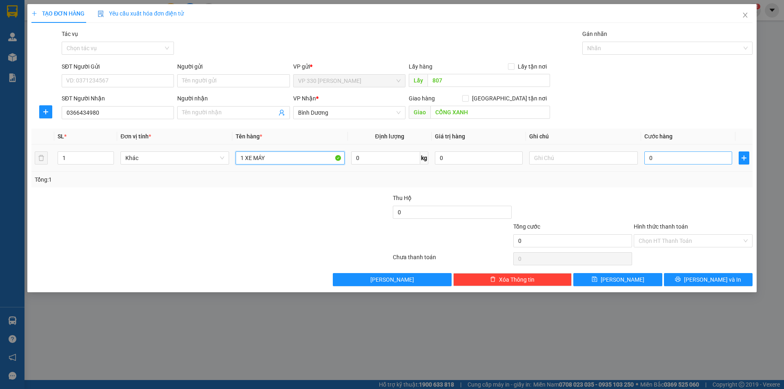
type input "1 XE MÁY"
click at [659, 162] on input "0" at bounding box center [688, 157] width 88 height 13
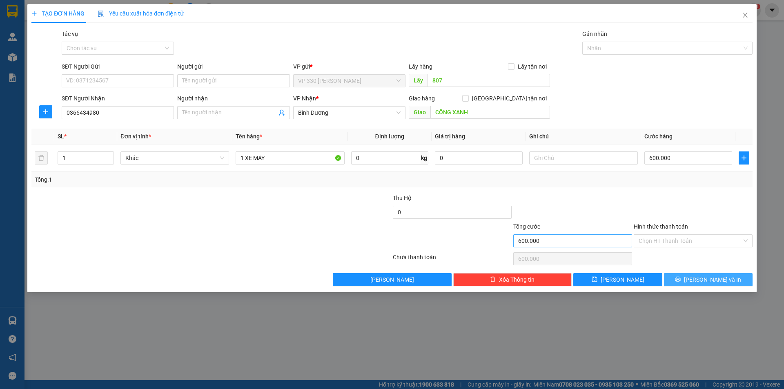
drag, startPoint x: 698, startPoint y: 280, endPoint x: 629, endPoint y: 235, distance: 82.1
click at [680, 278] on icon "printer" at bounding box center [678, 279] width 6 height 6
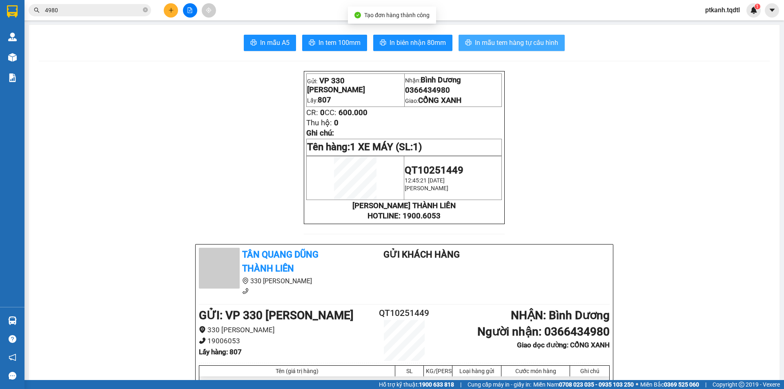
click at [497, 43] on span "In mẫu tem hàng tự cấu hình" at bounding box center [516, 43] width 83 height 10
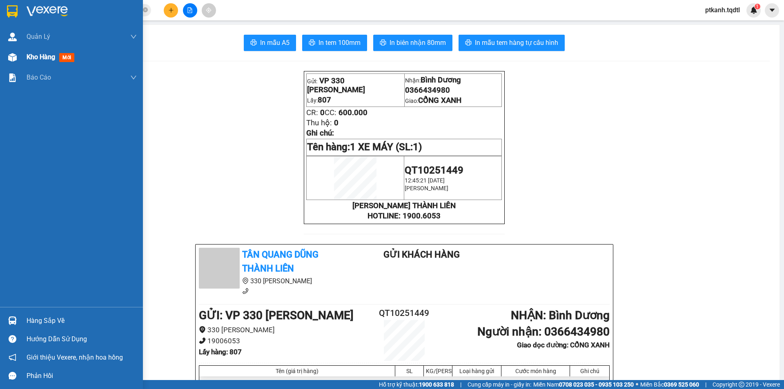
click at [32, 57] on span "Kho hàng" at bounding box center [41, 57] width 29 height 8
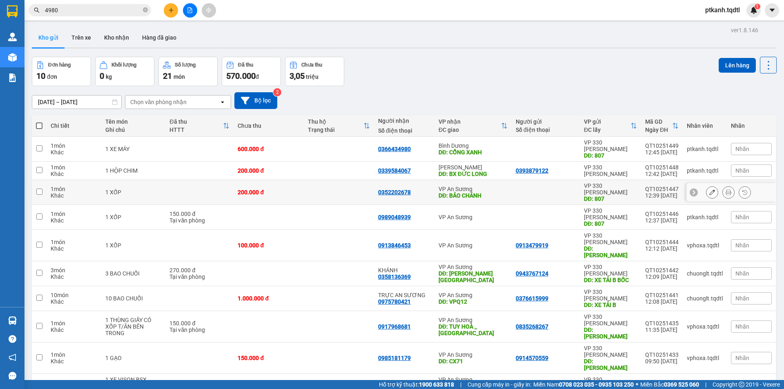
click at [504, 187] on td "VP An Sương DĐ: BẢO CHÁNH" at bounding box center [472, 192] width 77 height 25
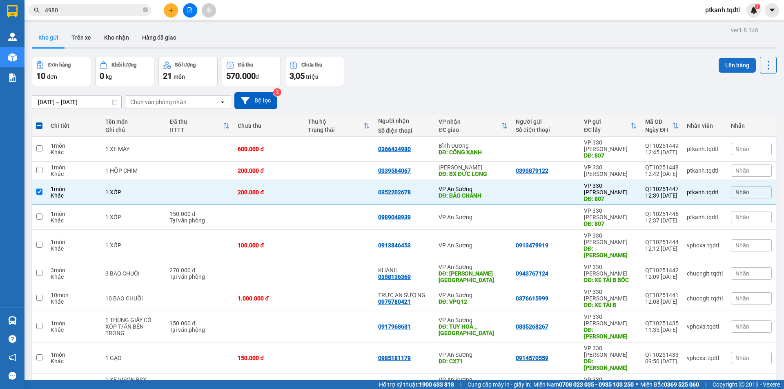
click at [728, 67] on button "Lên hàng" at bounding box center [736, 65] width 37 height 15
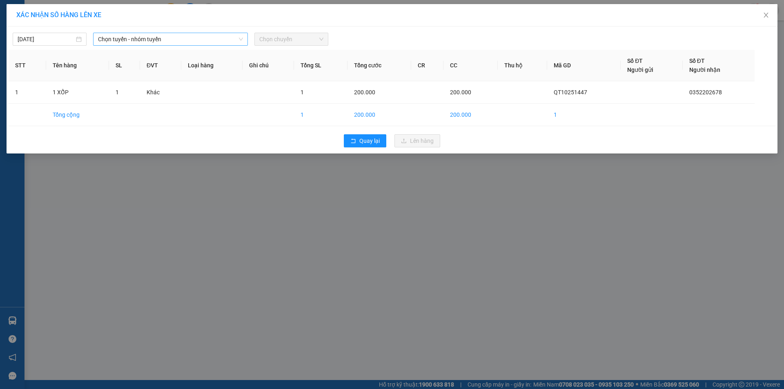
click at [214, 39] on span "Chọn tuyến - nhóm tuyến" at bounding box center [170, 39] width 145 height 12
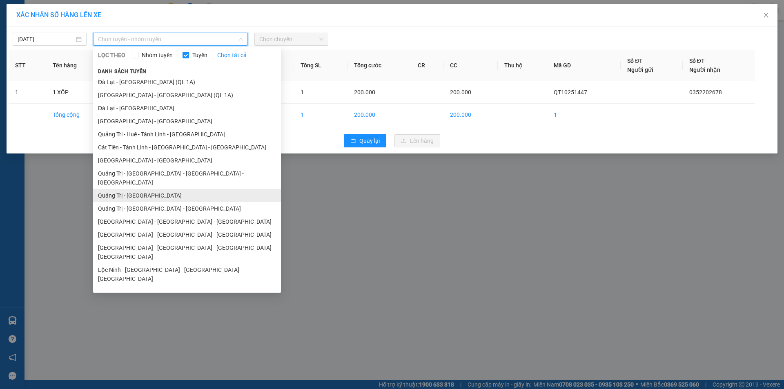
click at [184, 189] on li "Quảng Trị - [GEOGRAPHIC_DATA]" at bounding box center [187, 195] width 188 height 13
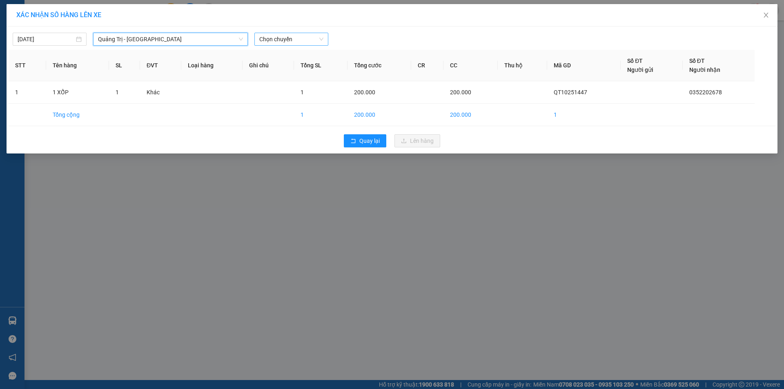
click at [310, 41] on span "Chọn chuyến" at bounding box center [291, 39] width 64 height 12
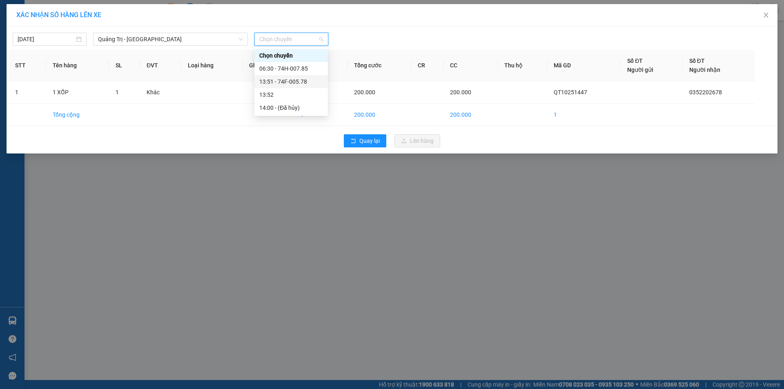
click at [304, 80] on div "13:51 - 74F-005.78" at bounding box center [291, 81] width 64 height 9
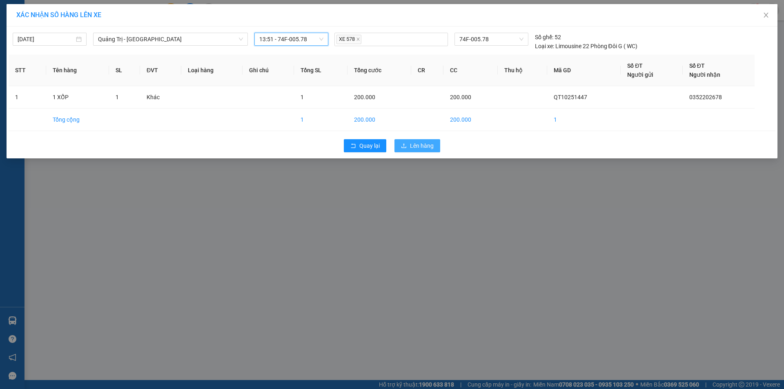
click at [417, 147] on span "Lên hàng" at bounding box center [422, 145] width 24 height 9
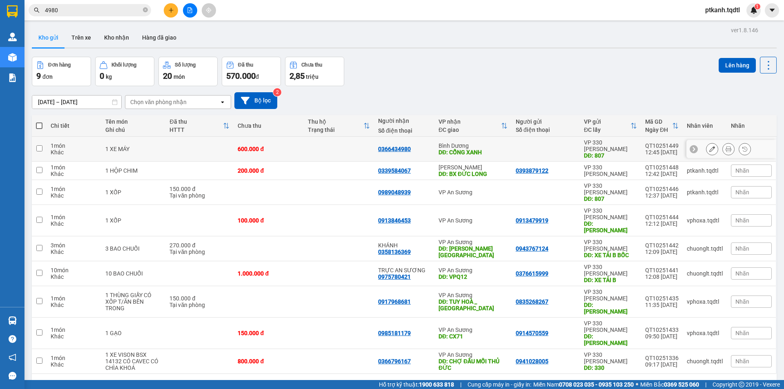
drag, startPoint x: 509, startPoint y: 146, endPoint x: 520, endPoint y: 163, distance: 20.4
click at [511, 147] on td at bounding box center [545, 149] width 68 height 25
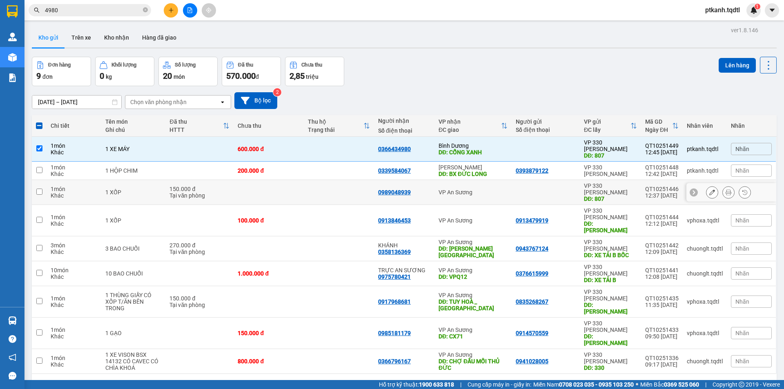
drag, startPoint x: 516, startPoint y: 178, endPoint x: 500, endPoint y: 191, distance: 21.0
click at [516, 180] on td at bounding box center [545, 192] width 68 height 25
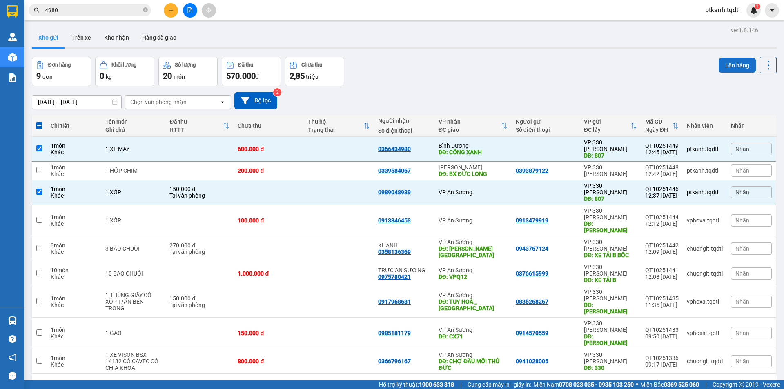
drag, startPoint x: 719, startPoint y: 62, endPoint x: 725, endPoint y: 61, distance: 6.2
click at [723, 61] on button "Lên hàng" at bounding box center [736, 65] width 37 height 15
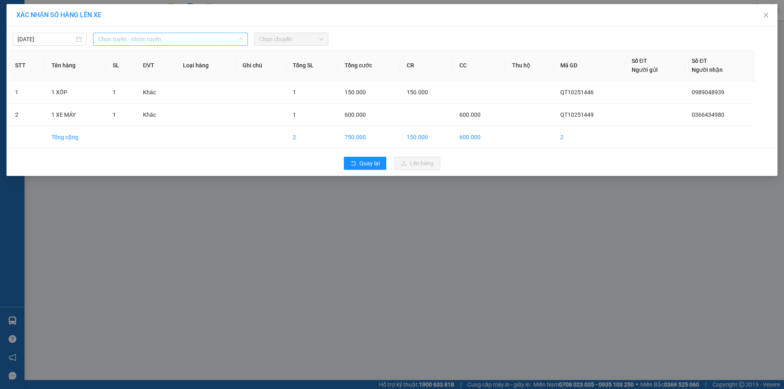
click at [202, 39] on span "Chọn tuyến - nhóm tuyến" at bounding box center [170, 39] width 145 height 12
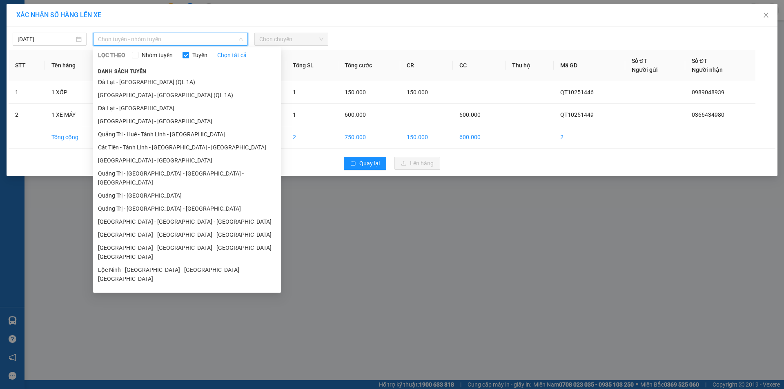
click at [198, 202] on li "Quảng Trị - [GEOGRAPHIC_DATA] - [GEOGRAPHIC_DATA]" at bounding box center [187, 208] width 188 height 13
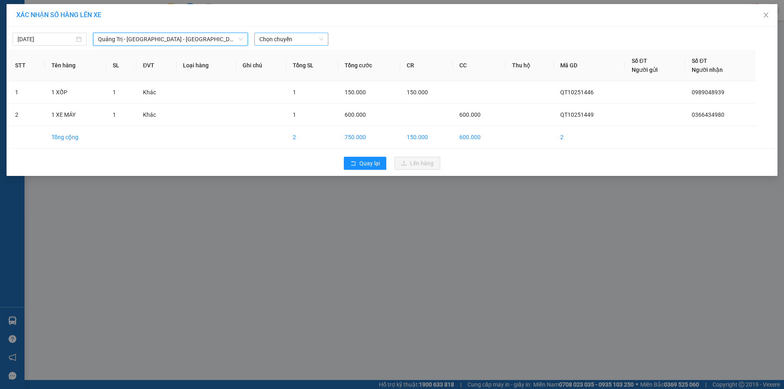
click at [313, 36] on span "Chọn chuyến" at bounding box center [291, 39] width 64 height 12
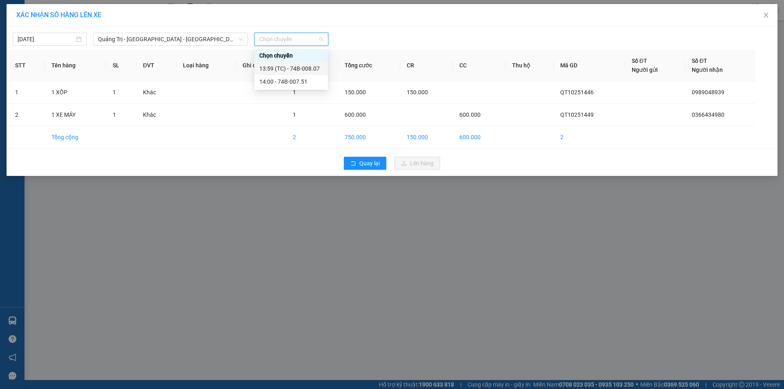
click at [309, 69] on div "13:59 (TC) - 74B-008.07" at bounding box center [291, 68] width 64 height 9
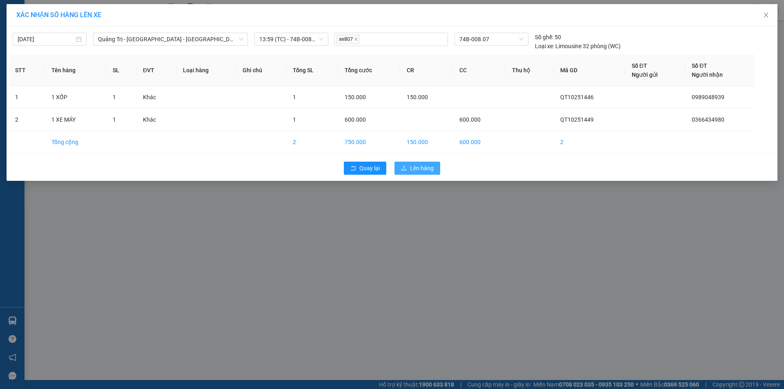
click at [423, 166] on span "Lên hàng" at bounding box center [422, 168] width 24 height 9
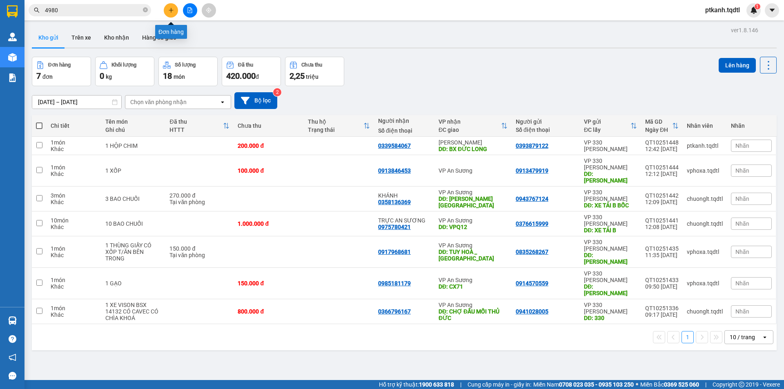
click at [167, 14] on button at bounding box center [171, 10] width 14 height 14
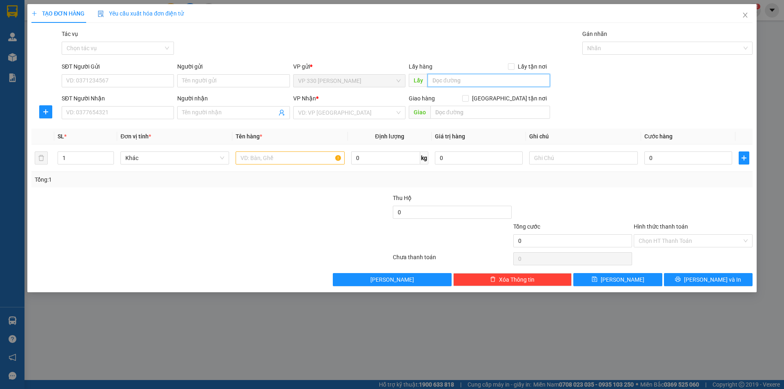
click at [452, 78] on input "text" at bounding box center [488, 80] width 122 height 13
type input "2630"
click at [153, 117] on input "SĐT Người Nhận" at bounding box center [118, 112] width 112 height 13
type input "0966079679"
click at [321, 113] on input "search" at bounding box center [346, 113] width 97 height 12
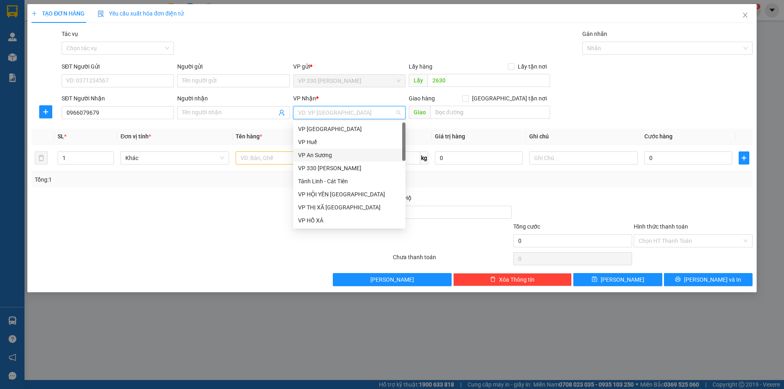
click at [320, 153] on div "VP An Sương" at bounding box center [349, 155] width 102 height 9
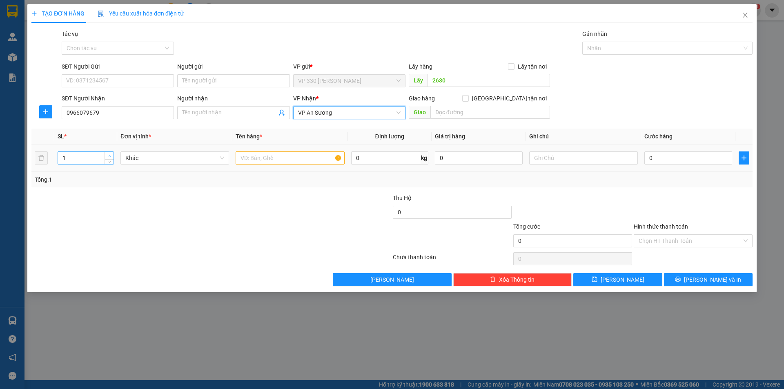
type input "2"
click at [108, 155] on icon "up" at bounding box center [109, 156] width 3 height 3
click at [271, 159] on input "text" at bounding box center [290, 157] width 109 height 13
type input "2 GIẤY"
click at [667, 160] on input "0" at bounding box center [688, 157] width 88 height 13
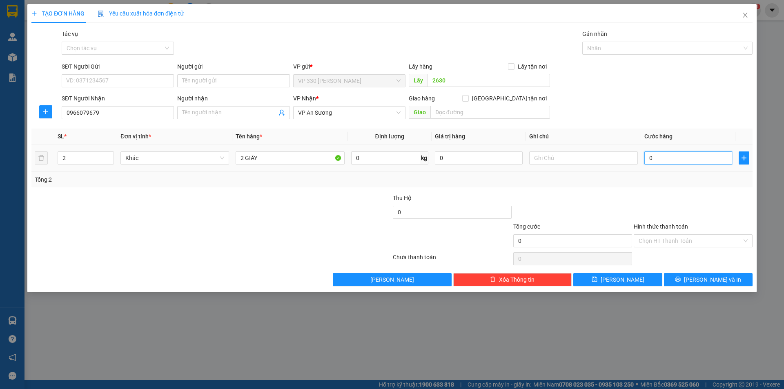
type input "1"
type input "15"
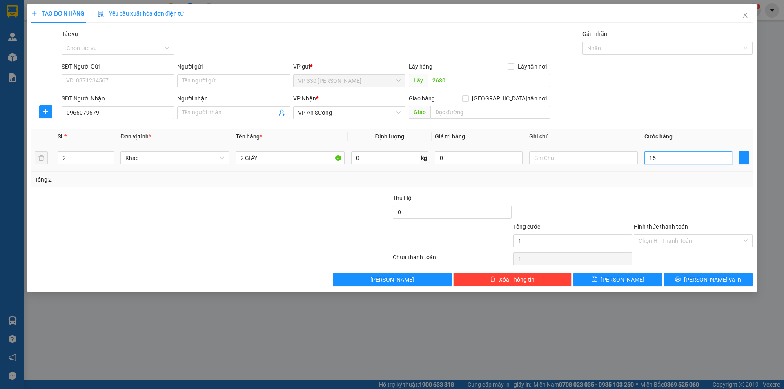
type input "15"
type input "150"
type input "1.500"
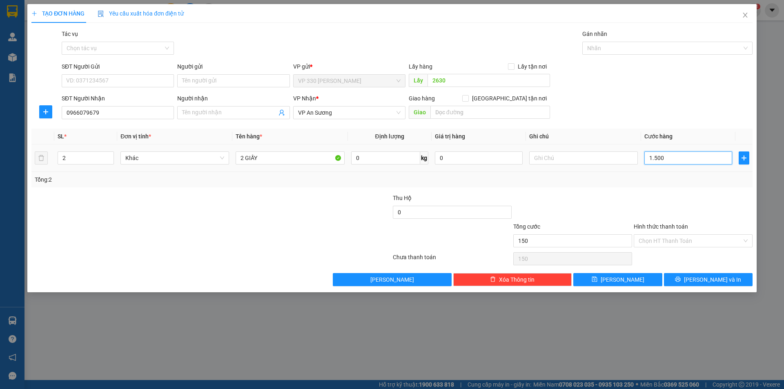
type input "1.500"
type input "15.000"
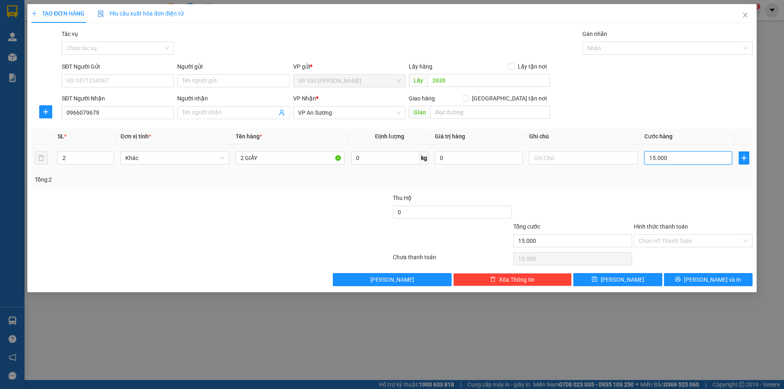
type input "150.000"
click at [663, 226] on label "Hình thức thanh toán" at bounding box center [660, 226] width 54 height 7
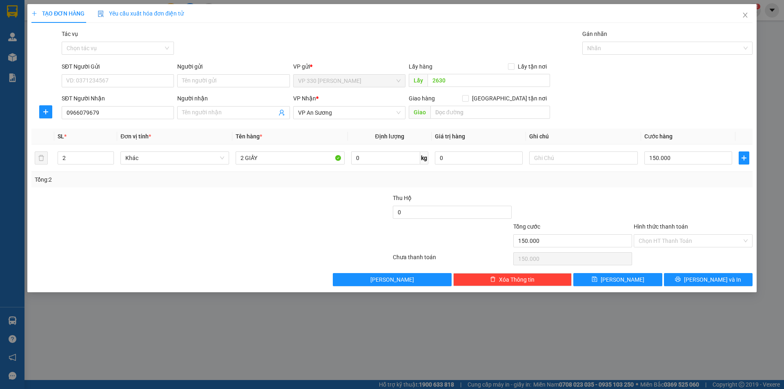
click at [663, 235] on input "Hình thức thanh toán" at bounding box center [689, 241] width 103 height 12
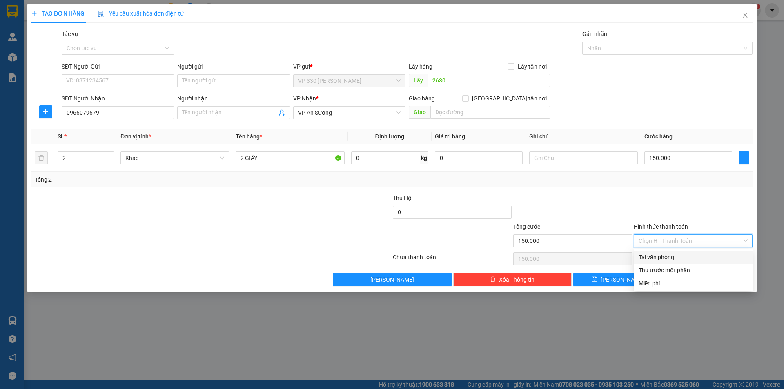
click at [677, 253] on div "Tại văn phòng" at bounding box center [692, 257] width 109 height 9
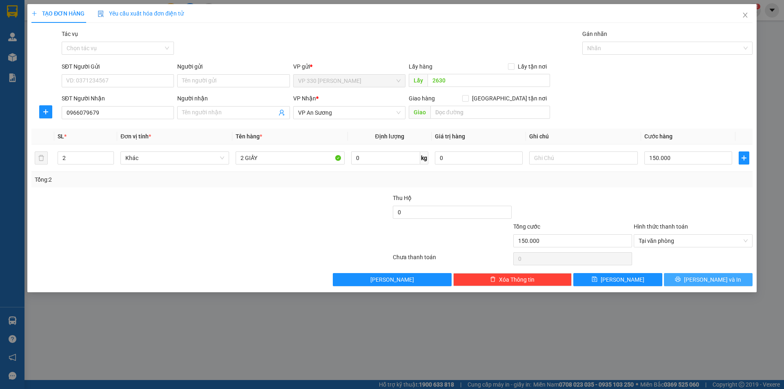
click at [693, 276] on button "[PERSON_NAME] và In" at bounding box center [708, 279] width 89 height 13
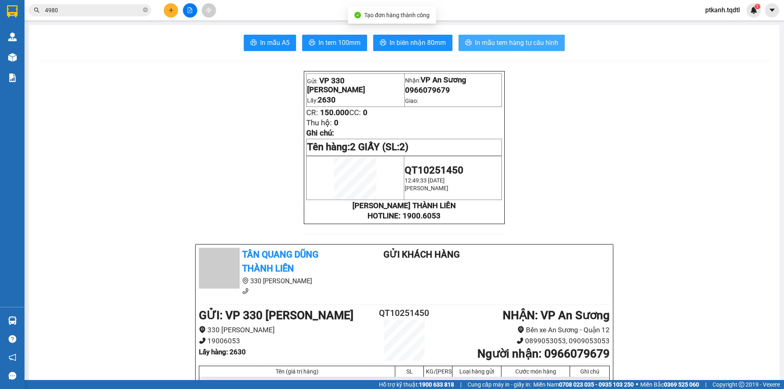
click at [493, 43] on span "In mẫu tem hàng tự cấu hình" at bounding box center [516, 43] width 83 height 10
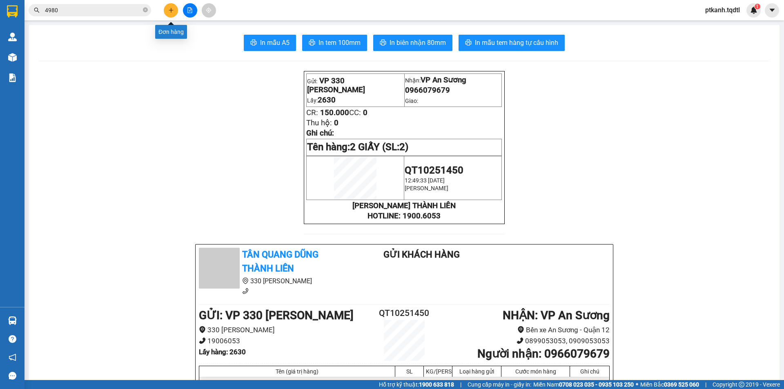
click at [171, 7] on icon "plus" at bounding box center [171, 10] width 6 height 6
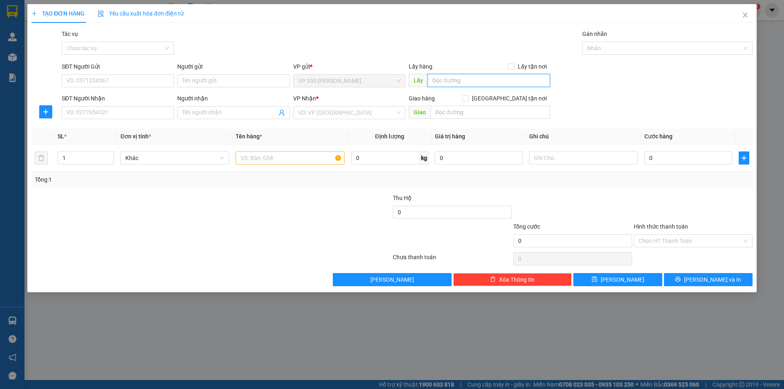
click at [479, 82] on input "text" at bounding box center [488, 80] width 122 height 13
click at [165, 114] on input "SĐT Người Nhận" at bounding box center [118, 112] width 112 height 13
type input "7020409033"
click at [353, 109] on input "search" at bounding box center [346, 113] width 97 height 12
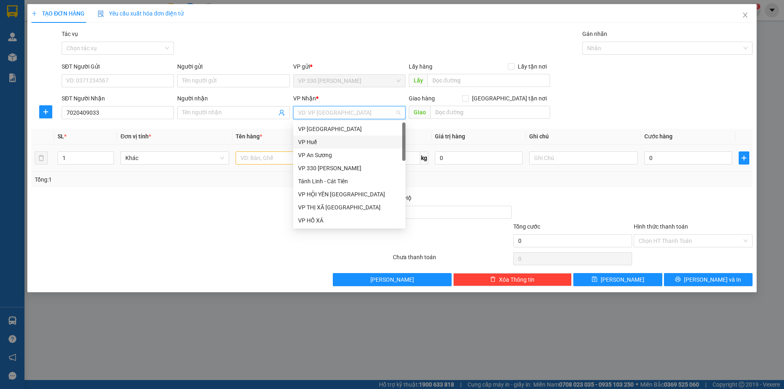
drag, startPoint x: 321, startPoint y: 142, endPoint x: 288, endPoint y: 151, distance: 34.4
click at [321, 142] on div "VP Huế" at bounding box center [349, 142] width 102 height 9
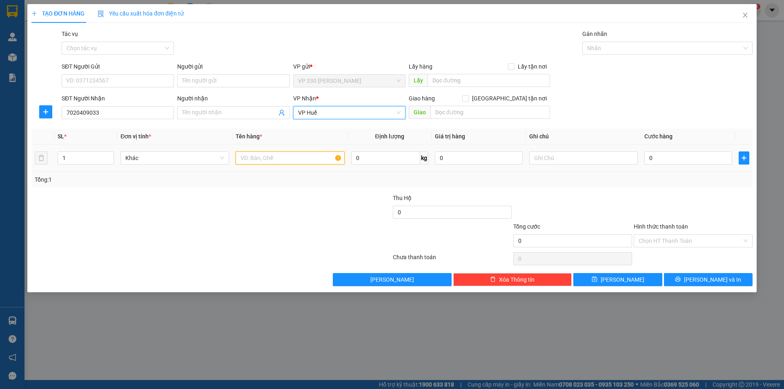
click at [288, 163] on input "text" at bounding box center [290, 157] width 109 height 13
type input "1 BAO ĐEN"
click at [674, 160] on input "0" at bounding box center [688, 157] width 88 height 13
type input "1"
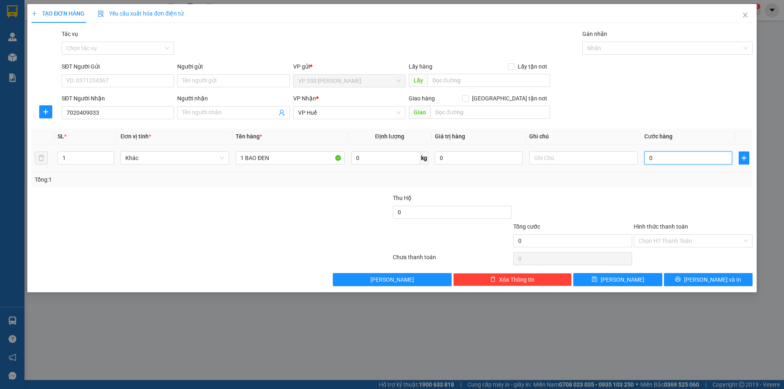
type input "1"
type input "10"
type input "100"
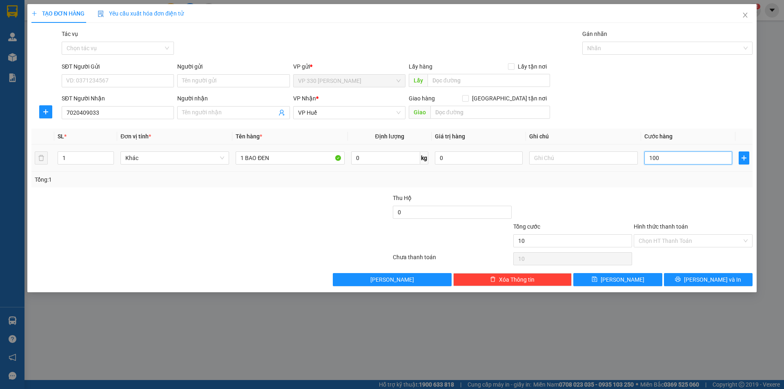
type input "100"
type input "1.000"
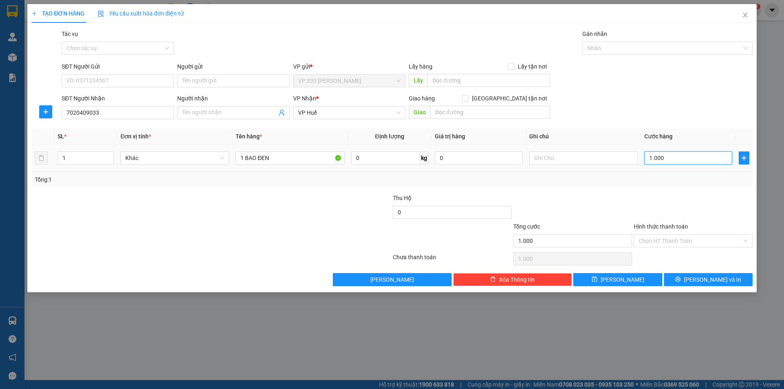
type input "10.000"
type input "100.000"
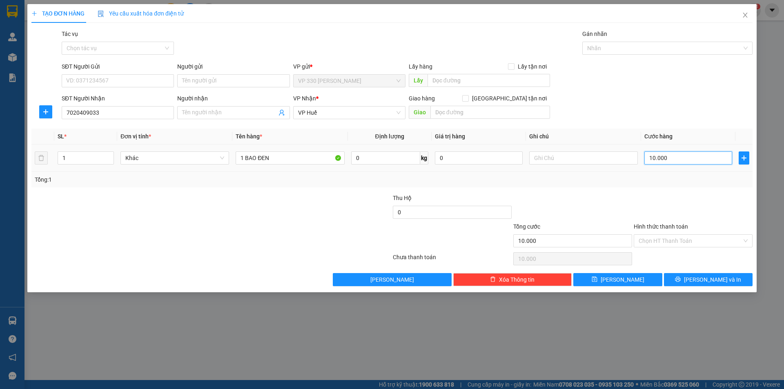
type input "100.000"
click at [709, 279] on span "[PERSON_NAME] và In" at bounding box center [712, 279] width 57 height 9
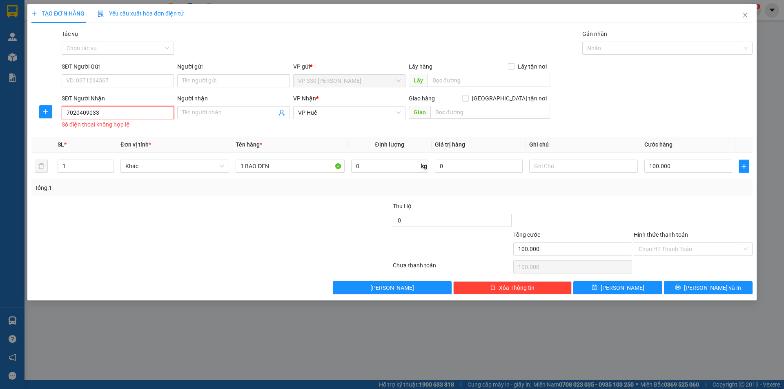
click at [123, 114] on input "7020409033" at bounding box center [118, 112] width 112 height 13
click at [72, 114] on input "7020409033" at bounding box center [118, 112] width 112 height 13
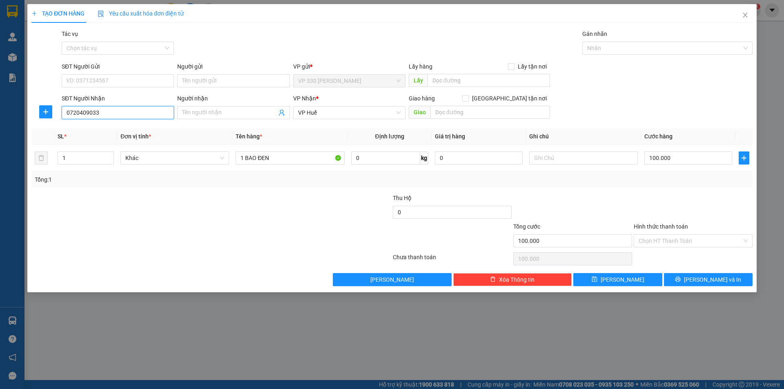
click at [77, 112] on input "0720409033" at bounding box center [118, 112] width 112 height 13
click at [79, 111] on input "0720409033" at bounding box center [118, 112] width 112 height 13
type input "0702409033"
click at [88, 112] on input "0702409033" at bounding box center [118, 112] width 112 height 13
click at [708, 278] on span "[PERSON_NAME] và In" at bounding box center [712, 279] width 57 height 9
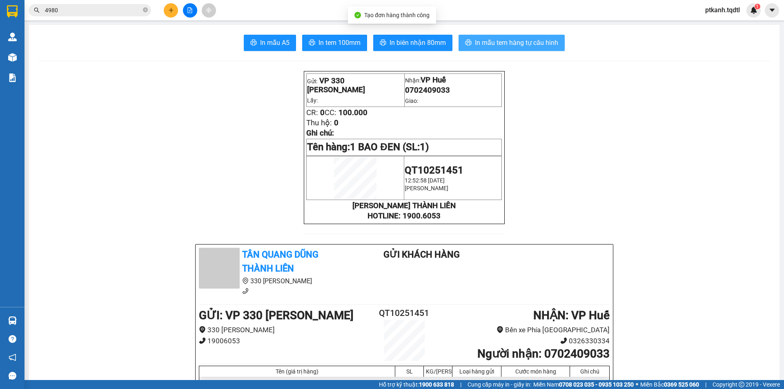
click at [491, 42] on span "In mẫu tem hàng tự cấu hình" at bounding box center [516, 43] width 83 height 10
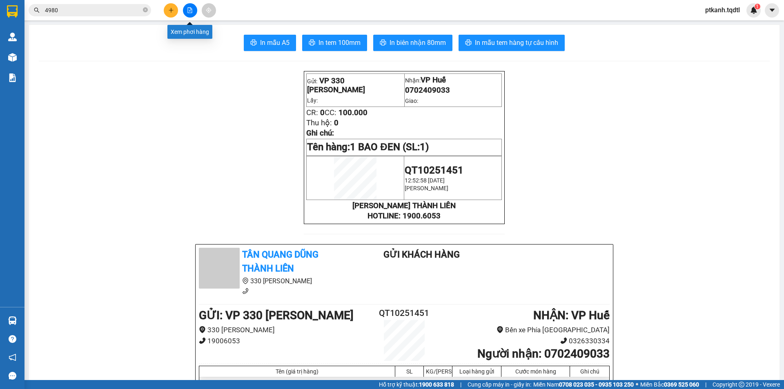
click at [188, 9] on icon "file-add" at bounding box center [190, 10] width 4 height 6
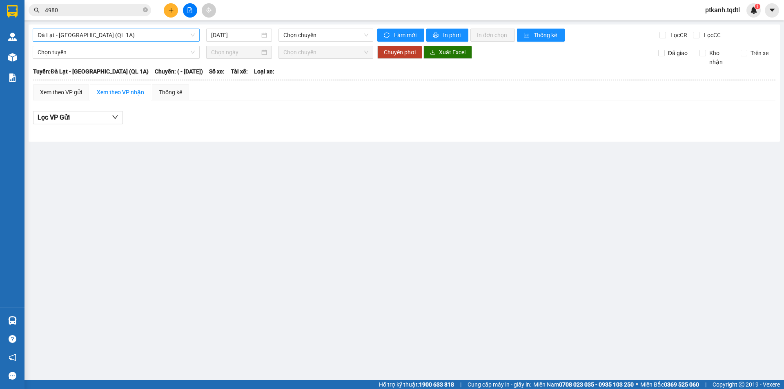
click at [196, 36] on div "Đà Lạt - [GEOGRAPHIC_DATA] (QL 1A)" at bounding box center [116, 35] width 167 height 13
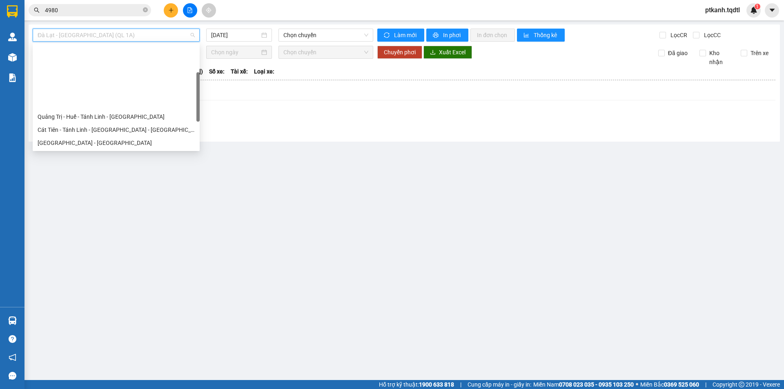
drag, startPoint x: 197, startPoint y: 67, endPoint x: 159, endPoint y: 106, distance: 54.3
click at [195, 96] on div "Quảng Trị - Huế - Tánh Linh - Cát Tiên Cát Tiên - Tánh Linh - Huế - Quảng Trị S…" at bounding box center [116, 97] width 167 height 104
click at [134, 178] on div "Quảng Trị - [GEOGRAPHIC_DATA] - [GEOGRAPHIC_DATA]" at bounding box center [116, 182] width 157 height 9
type input "[DATE]"
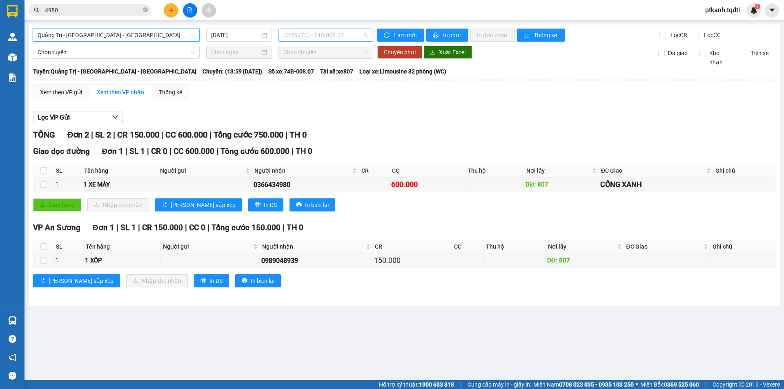
click at [353, 34] on span "13:59 (TC) - 74B-008.07" at bounding box center [325, 35] width 85 height 12
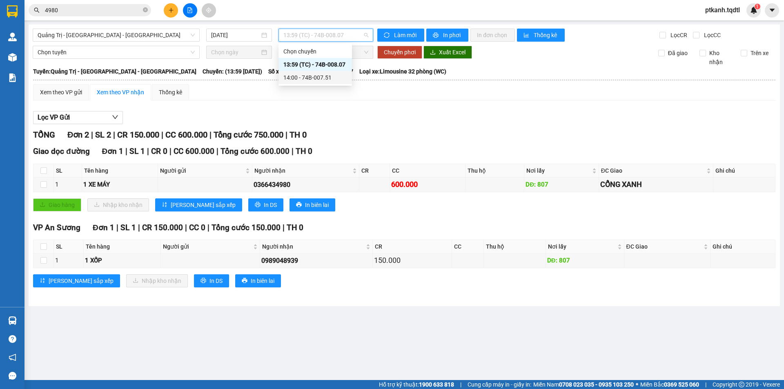
click at [332, 78] on div "14:00 - 74B-007.51" at bounding box center [315, 77] width 64 height 9
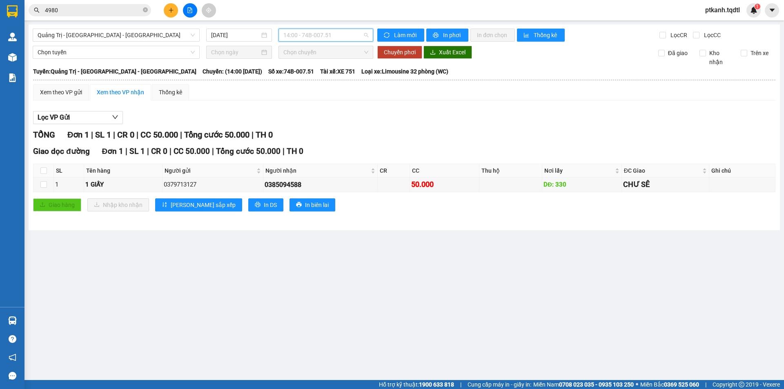
click at [346, 36] on span "14:00 - 74B-007.51" at bounding box center [325, 35] width 85 height 12
click at [338, 64] on div "13:59 (TC) - 74B-008.07" at bounding box center [315, 64] width 64 height 9
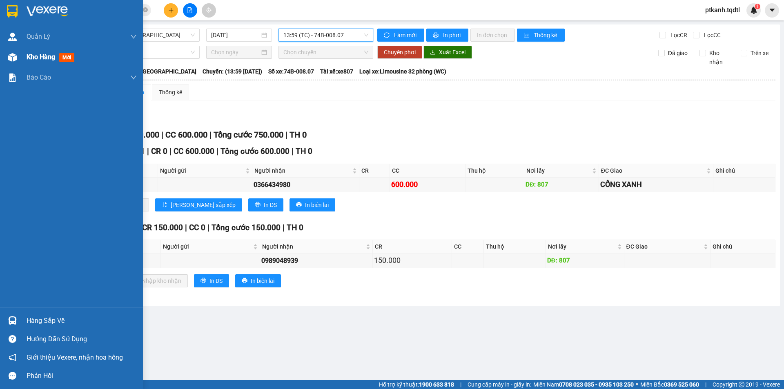
click at [13, 59] on img at bounding box center [12, 57] width 9 height 9
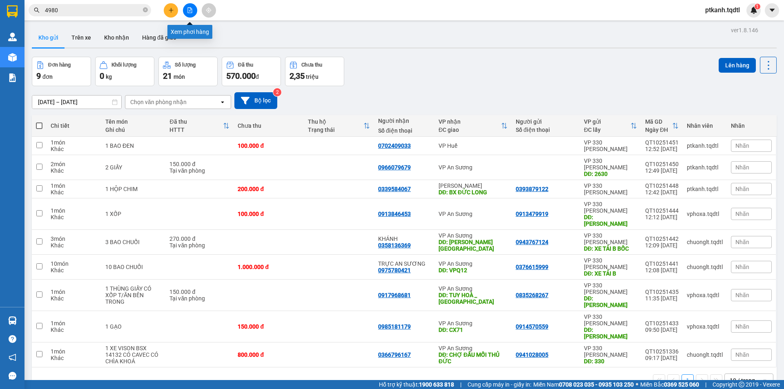
click at [189, 10] on icon "file-add" at bounding box center [190, 10] width 6 height 6
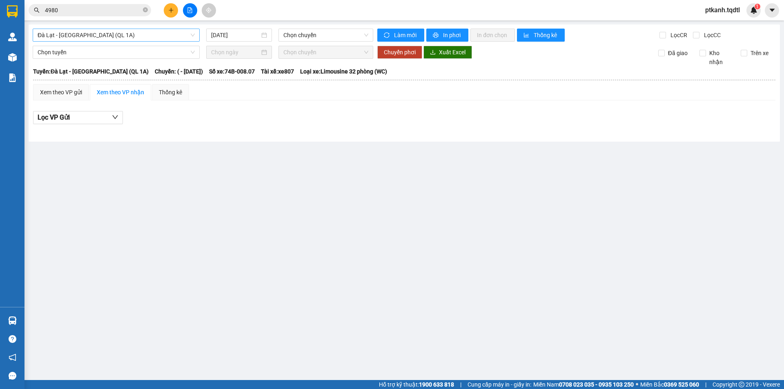
click at [193, 34] on span "Đà Lạt - [GEOGRAPHIC_DATA] (QL 1A)" at bounding box center [116, 35] width 157 height 12
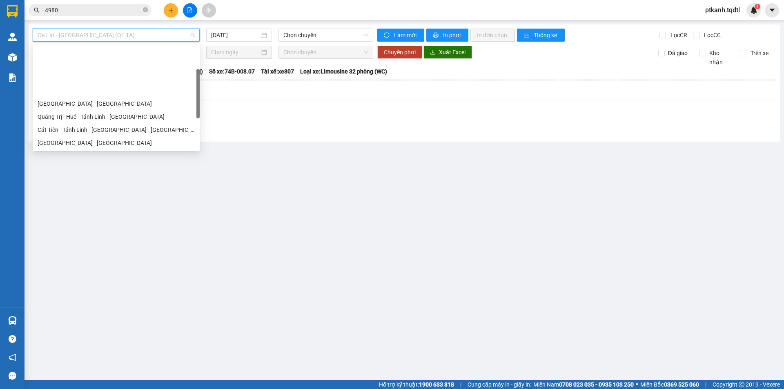
drag, startPoint x: 198, startPoint y: 57, endPoint x: 198, endPoint y: 81, distance: 24.1
click at [198, 81] on div at bounding box center [197, 93] width 3 height 49
click at [135, 164] on div "Quảng Trị - [GEOGRAPHIC_DATA]" at bounding box center [116, 168] width 157 height 9
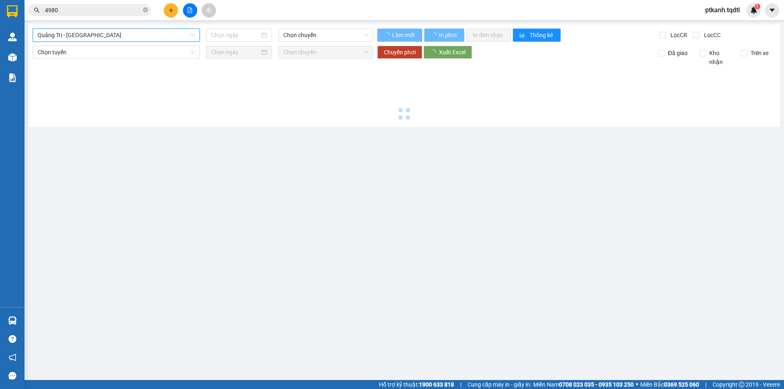
type input "[DATE]"
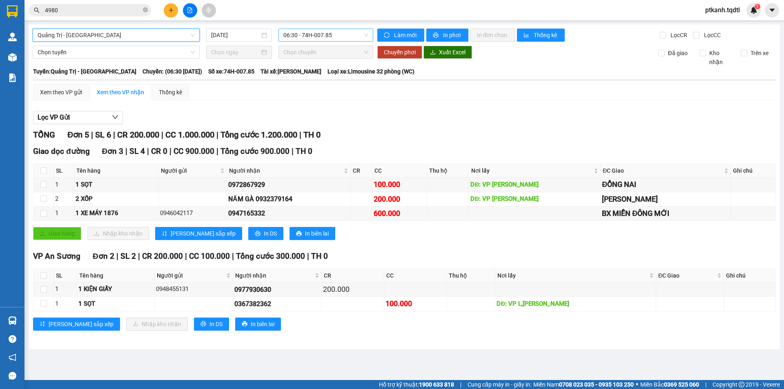
click at [346, 38] on span "06:30 - 74H-007.85" at bounding box center [325, 35] width 85 height 12
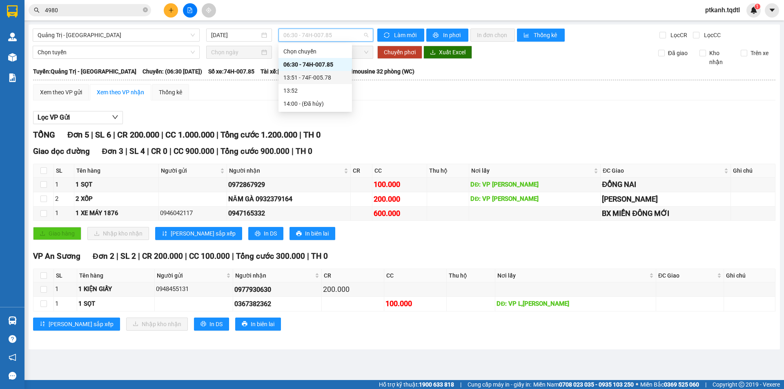
click at [329, 78] on div "13:51 - 74F-005.78" at bounding box center [315, 77] width 64 height 9
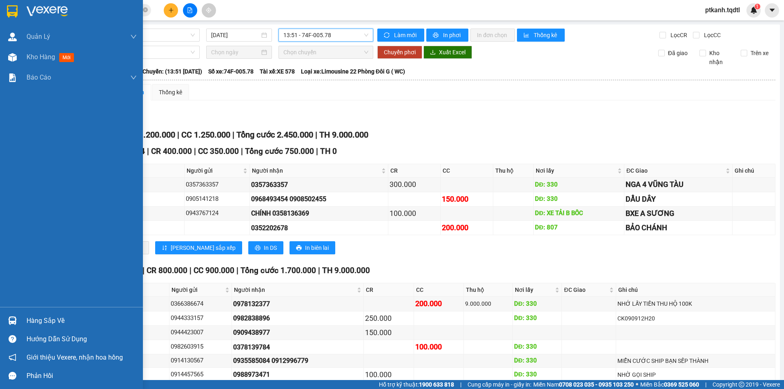
click at [44, 319] on div "Hàng sắp về" at bounding box center [82, 321] width 110 height 12
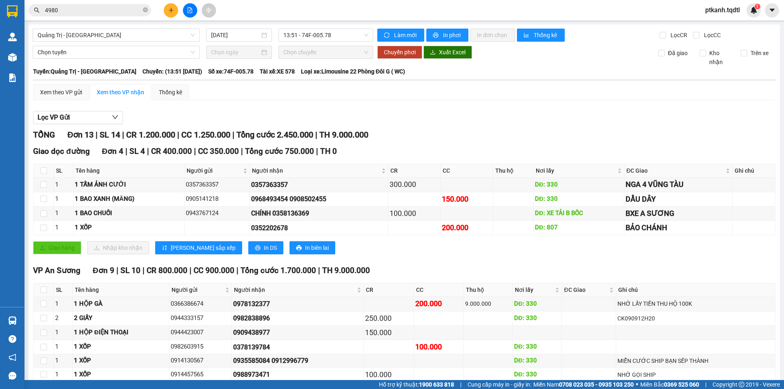
click at [488, 369] on section "Kết quả tìm kiếm ( 4 ) Bộ lọc Mã ĐH Trạng thái Món hàng Thu hộ Tổng cước Chưa c…" at bounding box center [392, 194] width 784 height 389
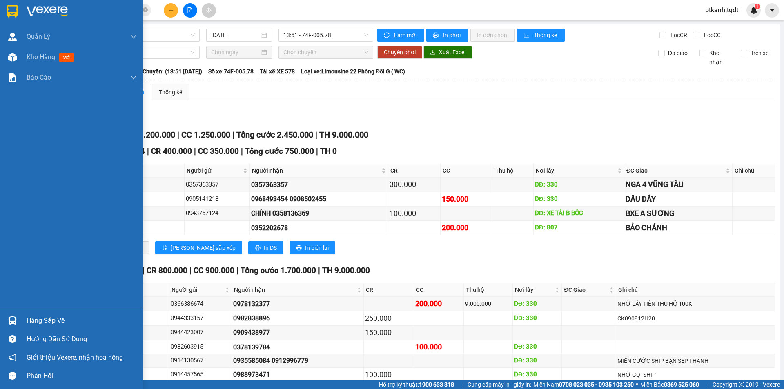
click at [36, 321] on div "Hàng sắp về" at bounding box center [82, 321] width 110 height 12
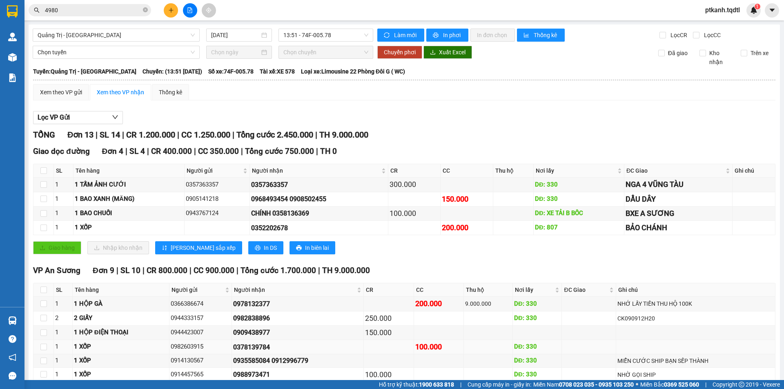
drag, startPoint x: 427, startPoint y: 358, endPoint x: 623, endPoint y: 266, distance: 216.7
click at [427, 358] on section "Kết quả tìm kiếm ( 4 ) Bộ lọc Mã ĐH Trạng thái Món hàng Thu hộ Tổng cước Chưa c…" at bounding box center [392, 194] width 784 height 389
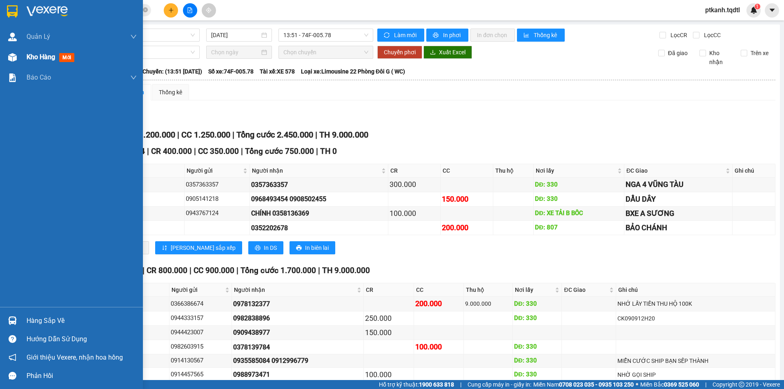
click at [32, 54] on span "Kho hàng" at bounding box center [41, 57] width 29 height 8
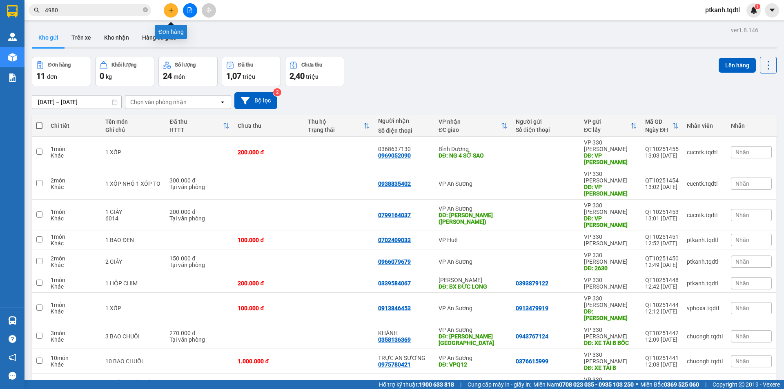
click at [170, 10] on icon "plus" at bounding box center [171, 10] width 6 height 6
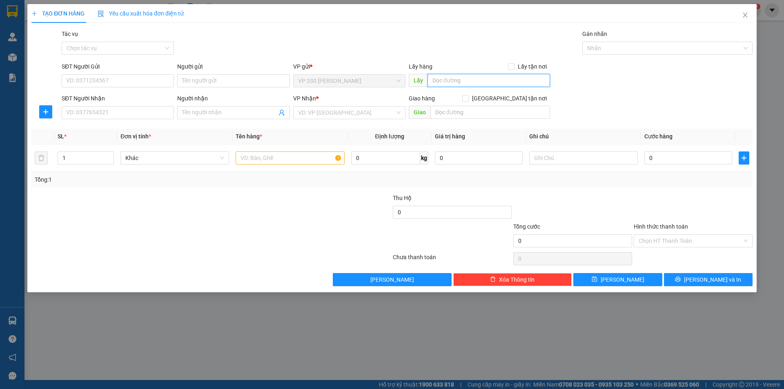
click at [460, 81] on input "text" at bounding box center [488, 80] width 122 height 13
type input "2564"
click at [140, 112] on input "SĐT Người Nhận" at bounding box center [118, 112] width 112 height 13
type input "0876500531"
click at [319, 109] on input "search" at bounding box center [346, 113] width 97 height 12
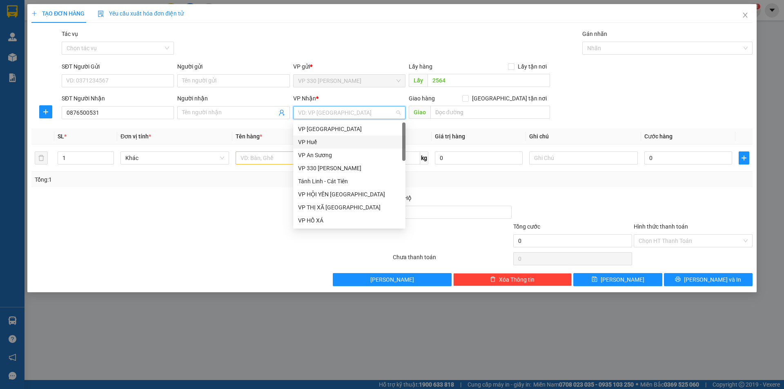
type input "B"
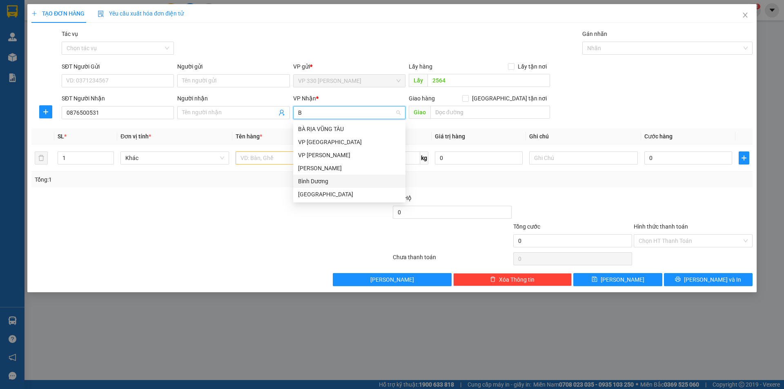
click at [330, 181] on div "Bình Dương" at bounding box center [349, 181] width 102 height 9
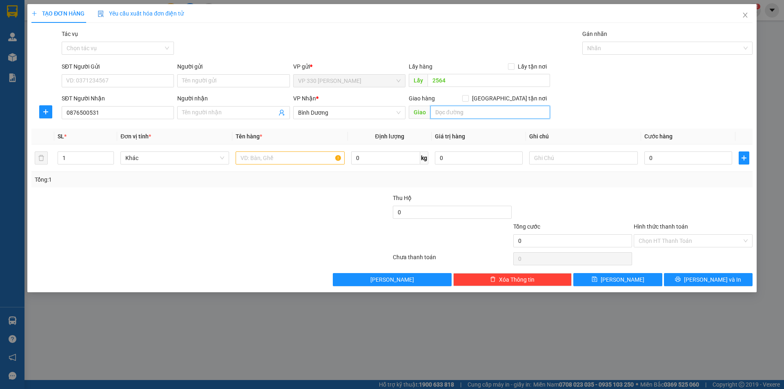
click at [466, 112] on input "text" at bounding box center [490, 112] width 120 height 13
type input "EON"
click at [276, 158] on input "text" at bounding box center [290, 157] width 109 height 13
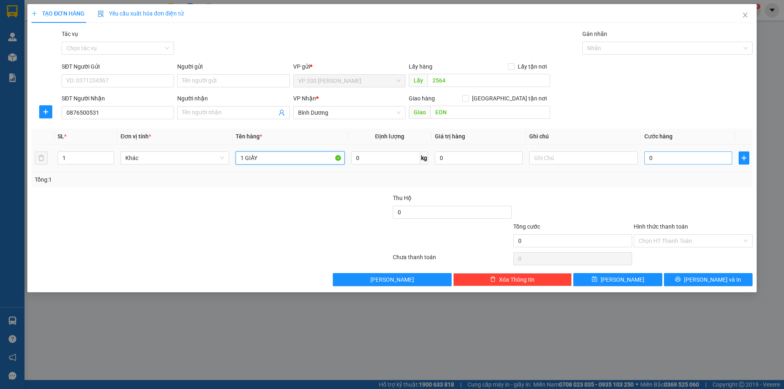
type input "1 GIẤY"
click at [669, 156] on input "0" at bounding box center [688, 157] width 88 height 13
type input "1"
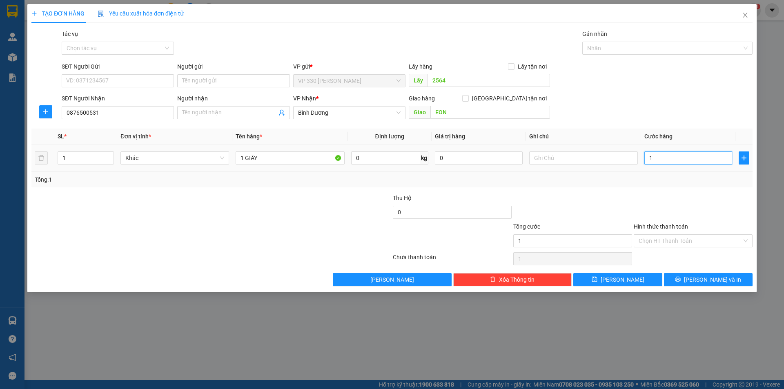
type input "10"
type input "100"
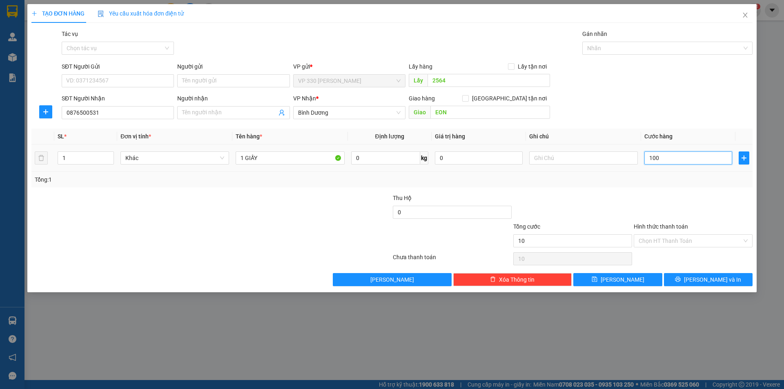
type input "100"
type input "1.000"
type input "10.000"
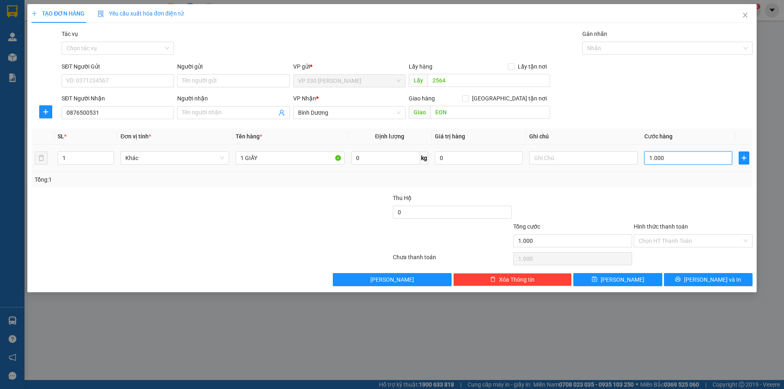
type input "10.000"
type input "100.000"
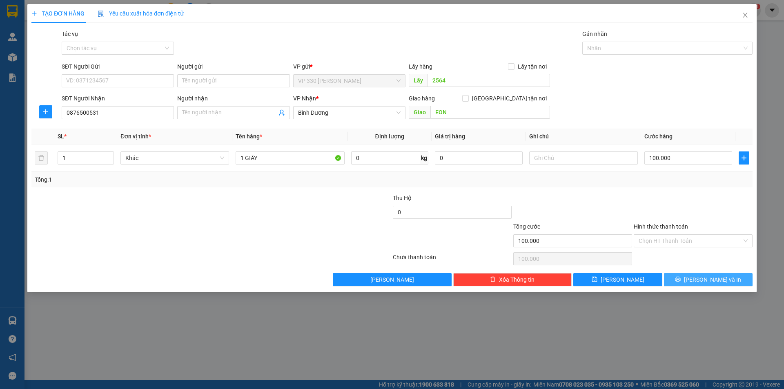
drag, startPoint x: 703, startPoint y: 276, endPoint x: 491, endPoint y: 115, distance: 266.3
click at [702, 276] on span "[PERSON_NAME] và In" at bounding box center [712, 279] width 57 height 9
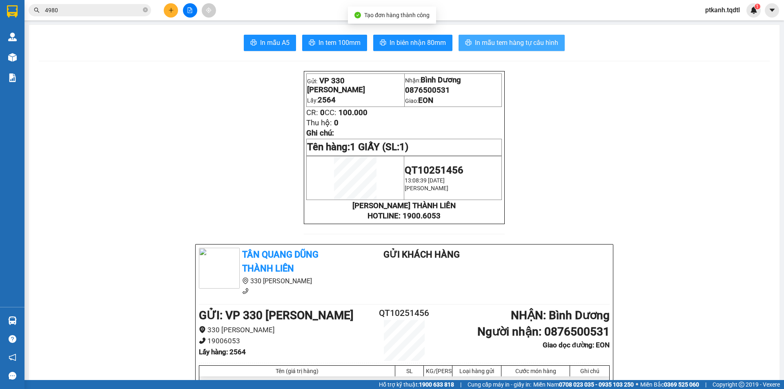
click at [496, 39] on span "In mẫu tem hàng tự cấu hình" at bounding box center [516, 43] width 83 height 10
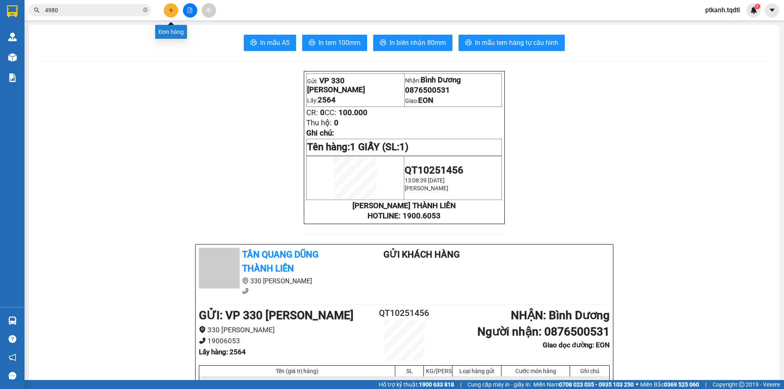
click at [173, 10] on icon "plus" at bounding box center [171, 10] width 6 height 6
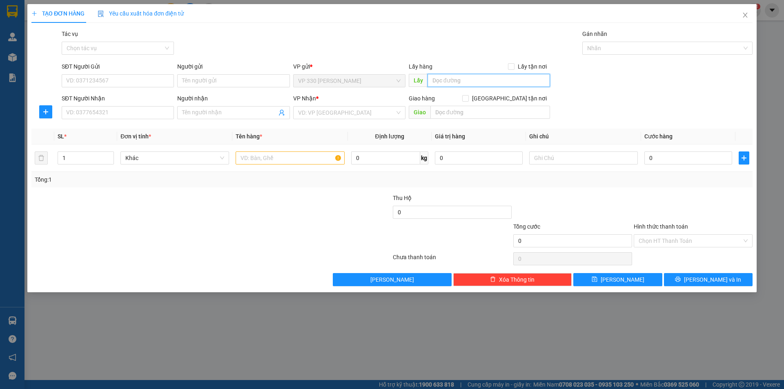
click at [467, 79] on input "text" at bounding box center [488, 80] width 122 height 13
type input "2564"
click at [158, 112] on input "SĐT Người Nhận" at bounding box center [118, 112] width 112 height 13
type input "0349786822"
click at [320, 114] on input "search" at bounding box center [346, 113] width 97 height 12
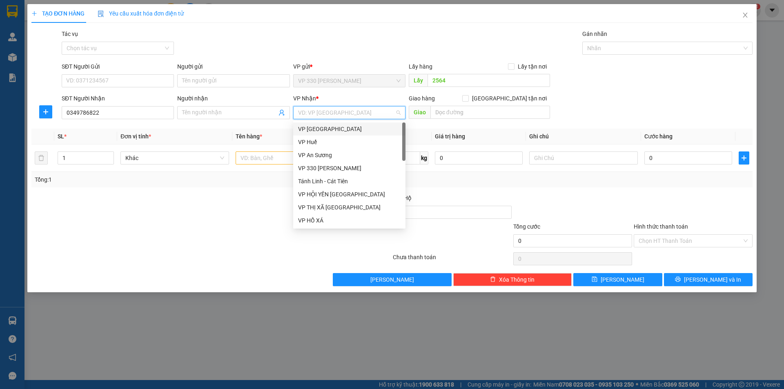
type input "B"
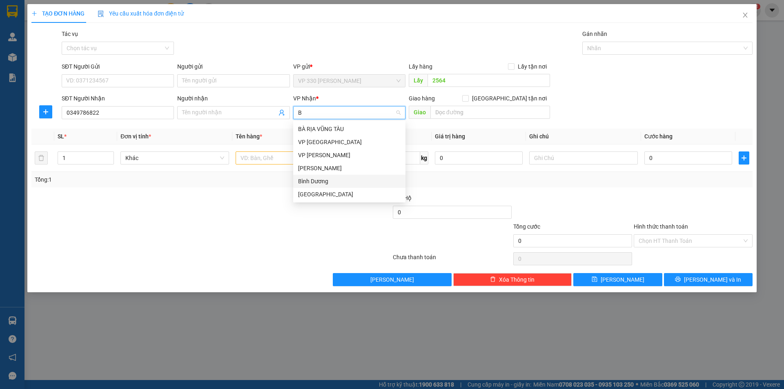
click at [322, 179] on div "Bình Dương" at bounding box center [349, 181] width 102 height 9
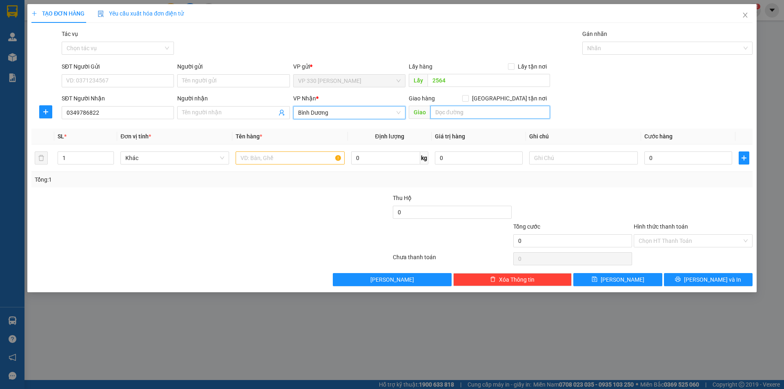
click at [461, 107] on input "text" at bounding box center [490, 112] width 120 height 13
type input "C"
type input "SUỐI GIỮA"
click at [107, 155] on span "up" at bounding box center [109, 155] width 5 height 5
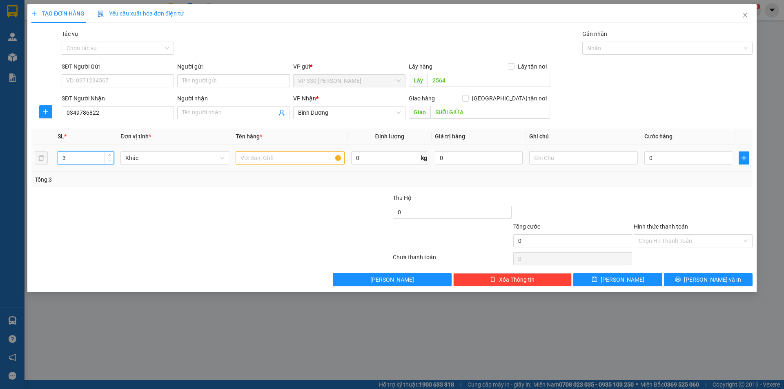
type input "2"
drag, startPoint x: 109, startPoint y: 160, endPoint x: 247, endPoint y: 156, distance: 138.4
click at [110, 160] on icon "down" at bounding box center [109, 161] width 3 height 3
click at [261, 154] on input "text" at bounding box center [290, 157] width 109 height 13
type input "1 XỐP 1 BAO"
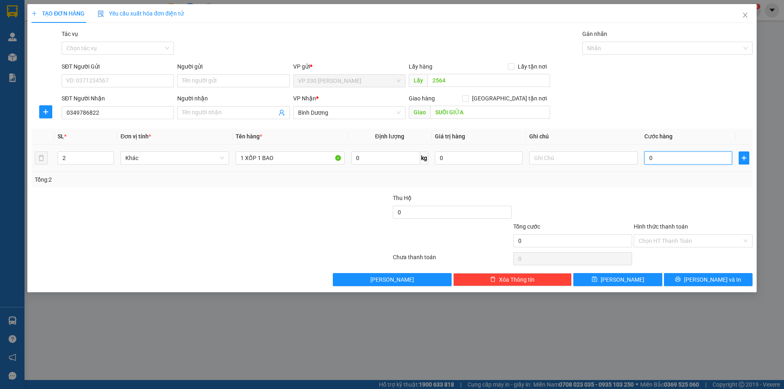
click at [683, 159] on input "0" at bounding box center [688, 157] width 88 height 13
type input "3"
click at [698, 279] on button "[PERSON_NAME] và In" at bounding box center [708, 279] width 89 height 13
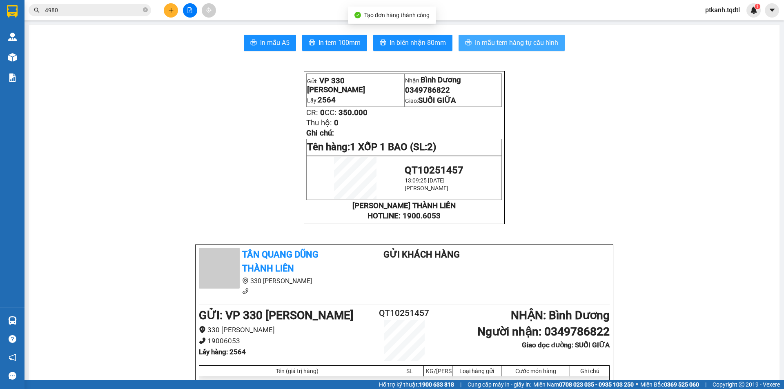
click at [490, 44] on span "In mẫu tem hàng tự cấu hình" at bounding box center [516, 43] width 83 height 10
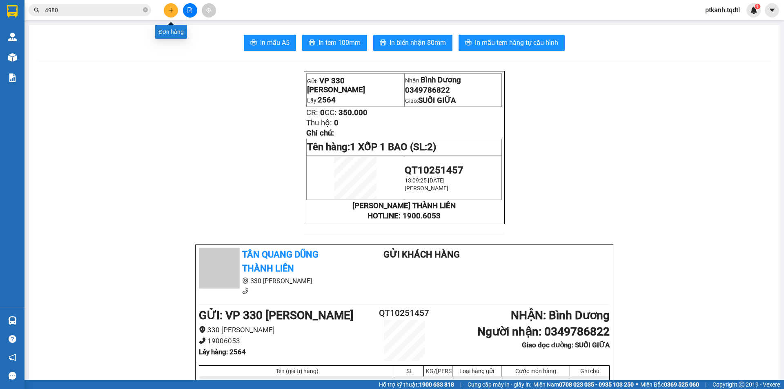
click at [172, 8] on icon "plus" at bounding box center [171, 10] width 6 height 6
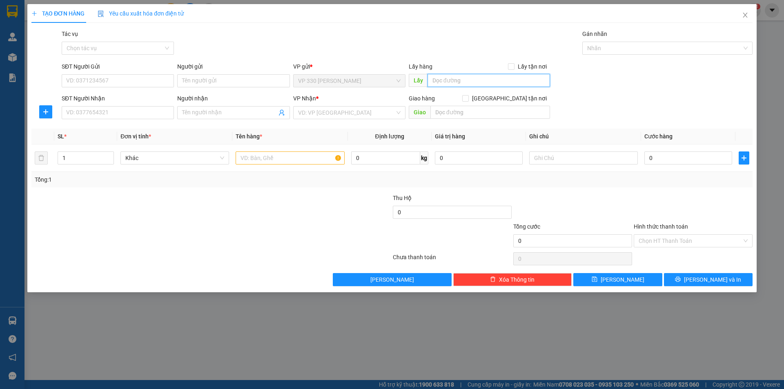
click at [460, 83] on input "text" at bounding box center [488, 80] width 122 height 13
type input "2564"
click at [140, 109] on input "SĐT Người Nhận" at bounding box center [118, 112] width 112 height 13
type input "0909954489"
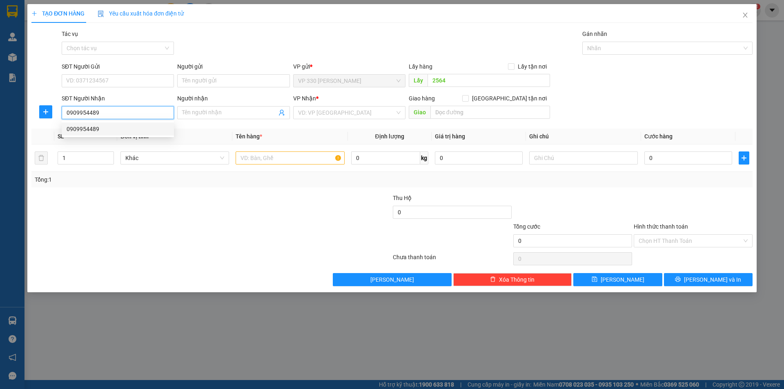
click at [121, 127] on div "0909954489" at bounding box center [118, 128] width 102 height 9
type input "CV SÓNG THẦN"
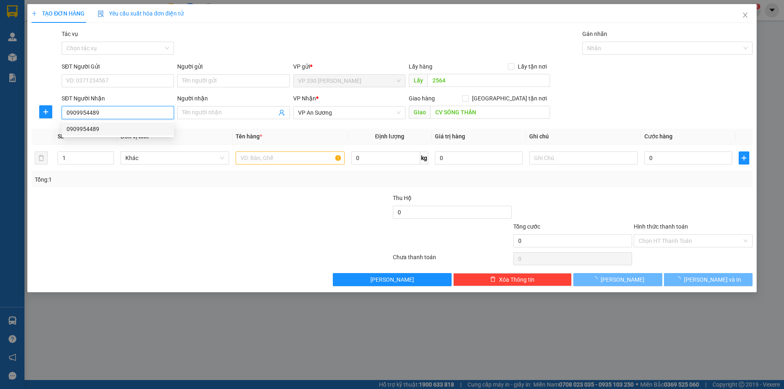
type input "350.000"
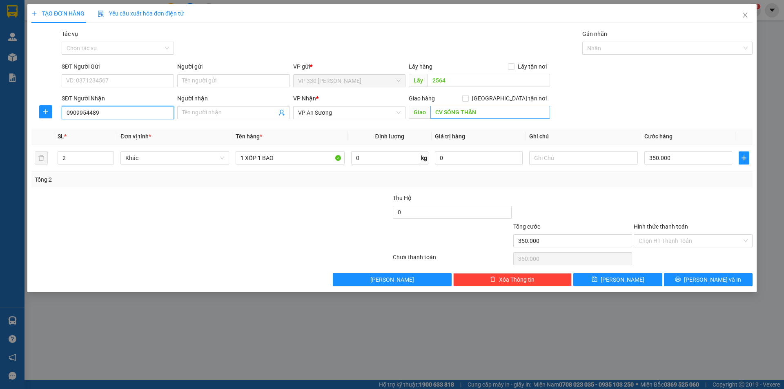
type input "0909954489"
click at [488, 111] on input "CV SÓNG THẦN" at bounding box center [490, 112] width 120 height 13
type input "[PERSON_NAME]"
click at [675, 226] on label "Hình thức thanh toán" at bounding box center [660, 226] width 54 height 7
click at [675, 235] on input "Hình thức thanh toán" at bounding box center [689, 241] width 103 height 12
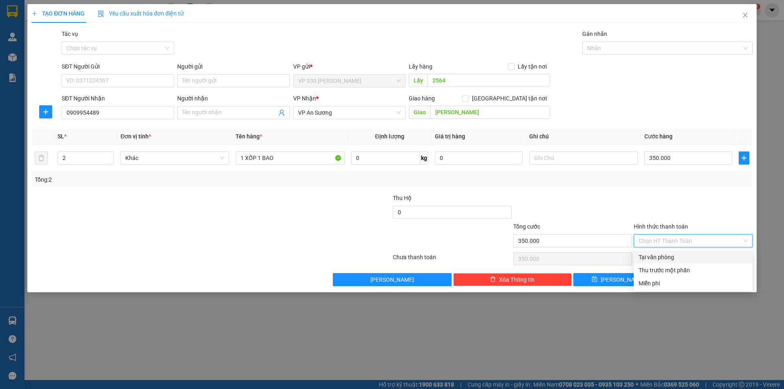
click at [707, 212] on div at bounding box center [693, 207] width 120 height 29
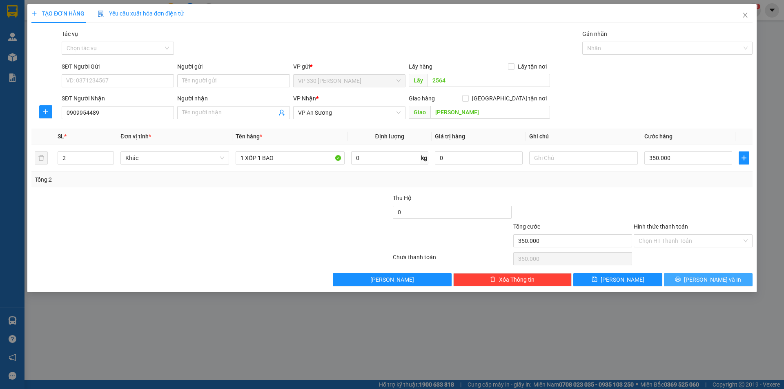
click at [699, 276] on button "[PERSON_NAME] và In" at bounding box center [708, 279] width 89 height 13
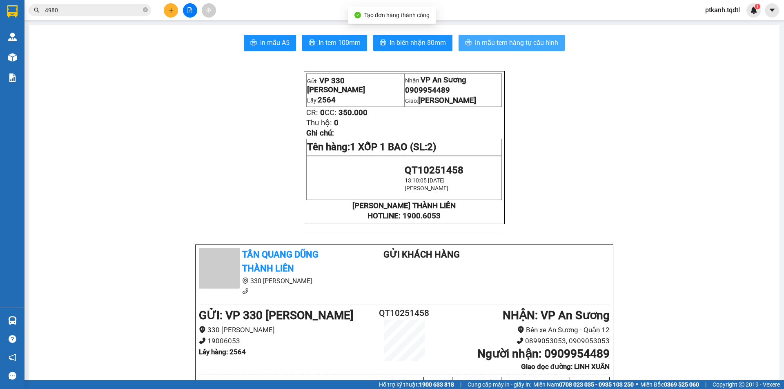
click at [507, 42] on span "In mẫu tem hàng tự cấu hình" at bounding box center [516, 43] width 83 height 10
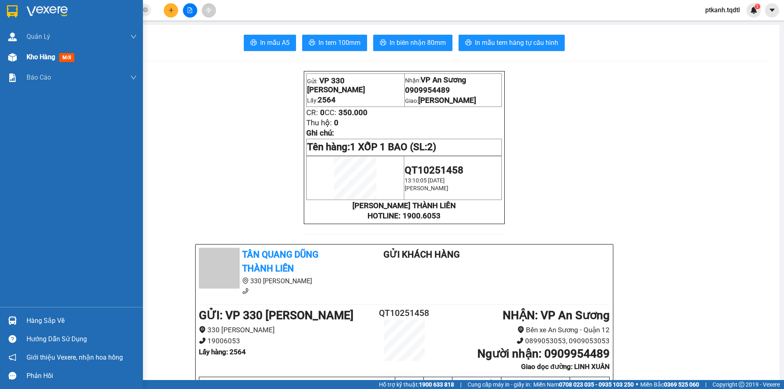
drag, startPoint x: 31, startPoint y: 60, endPoint x: 0, endPoint y: 1, distance: 67.0
click at [31, 60] on span "Kho hàng" at bounding box center [41, 57] width 29 height 8
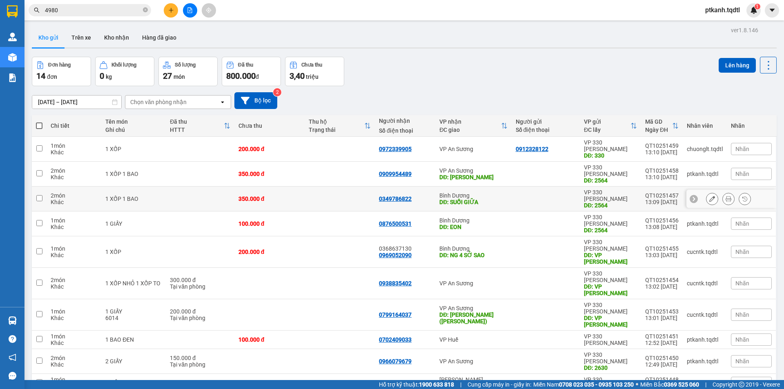
click at [496, 199] on div "DĐ: SUỐI GIỮA" at bounding box center [473, 202] width 68 height 7
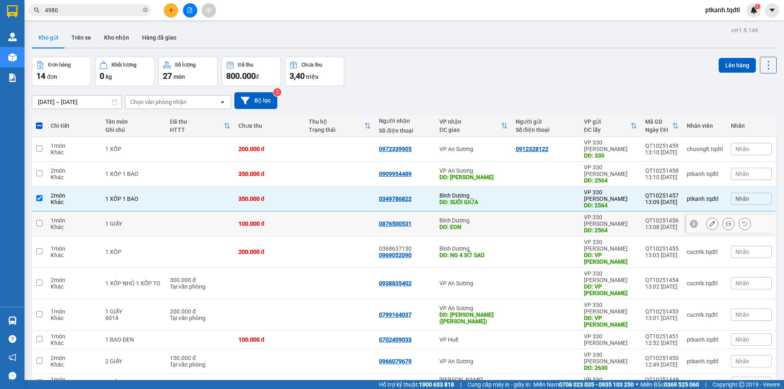
click at [492, 217] on div "Bình Dương" at bounding box center [473, 220] width 68 height 7
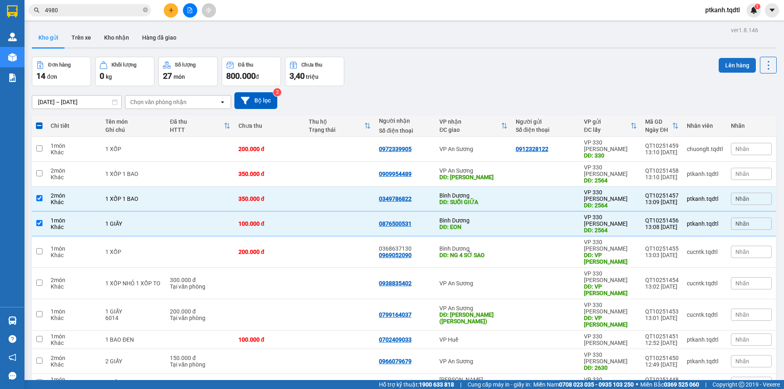
click at [729, 66] on button "Lên hàng" at bounding box center [736, 65] width 37 height 15
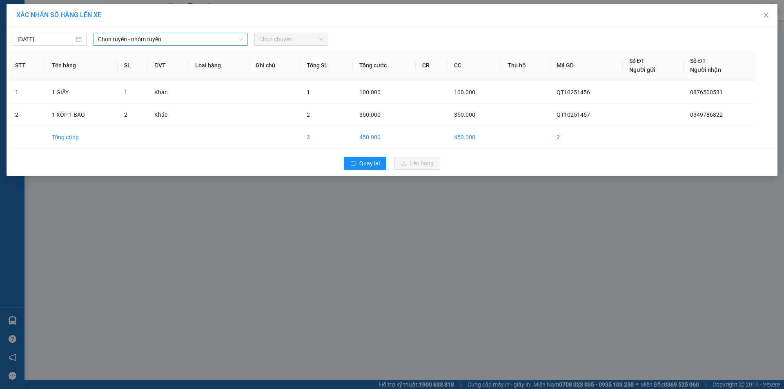
click at [223, 39] on span "Chọn tuyến - nhóm tuyến" at bounding box center [170, 39] width 145 height 12
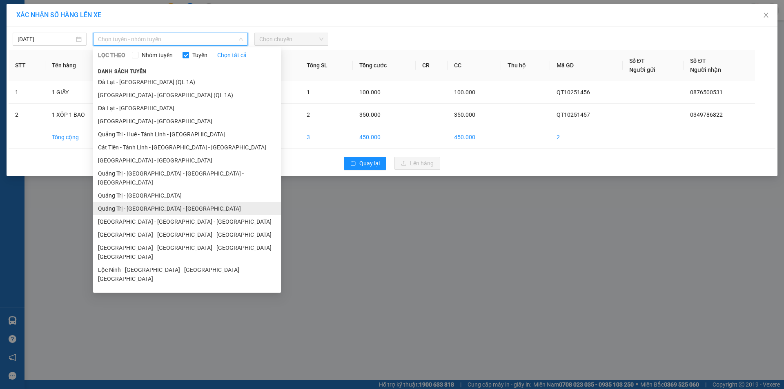
drag, startPoint x: 188, startPoint y: 197, endPoint x: 236, endPoint y: 167, distance: 57.0
click at [188, 202] on li "Quảng Trị - [GEOGRAPHIC_DATA] - [GEOGRAPHIC_DATA]" at bounding box center [187, 208] width 188 height 13
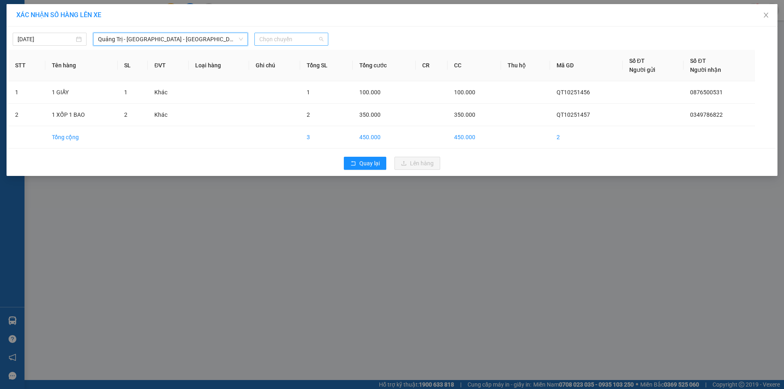
click at [309, 37] on span "Chọn chuyến" at bounding box center [291, 39] width 64 height 12
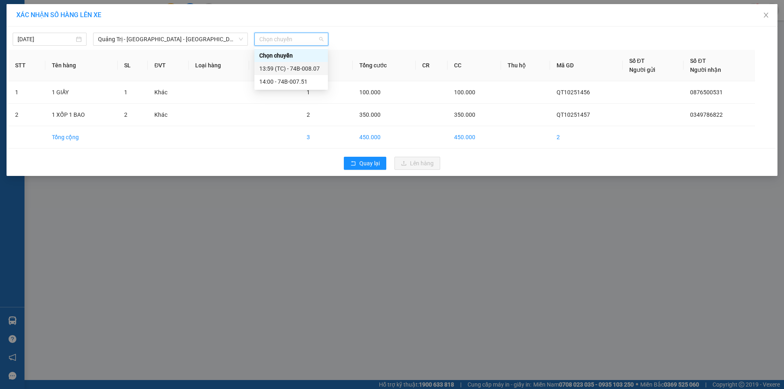
click at [310, 67] on div "13:59 (TC) - 74B-008.07" at bounding box center [291, 68] width 64 height 9
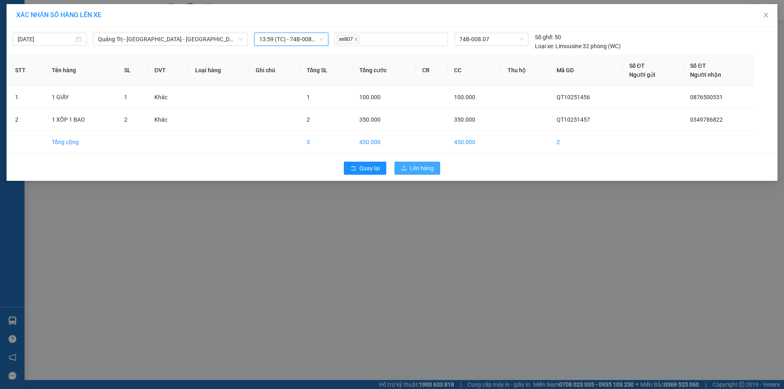
drag, startPoint x: 415, startPoint y: 166, endPoint x: 114, endPoint y: 74, distance: 314.5
click at [414, 166] on span "Lên hàng" at bounding box center [422, 168] width 24 height 9
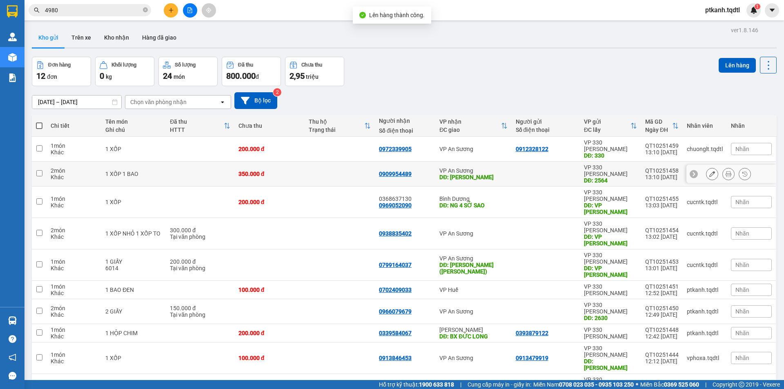
click at [497, 167] on div "VP An Sương" at bounding box center [473, 170] width 68 height 7
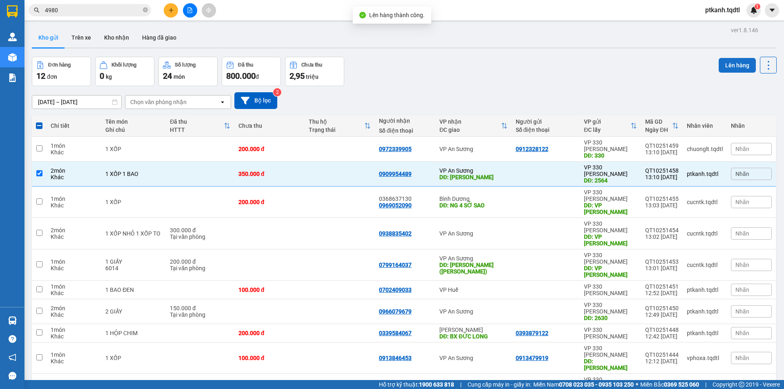
click at [722, 64] on button "Lên hàng" at bounding box center [736, 65] width 37 height 15
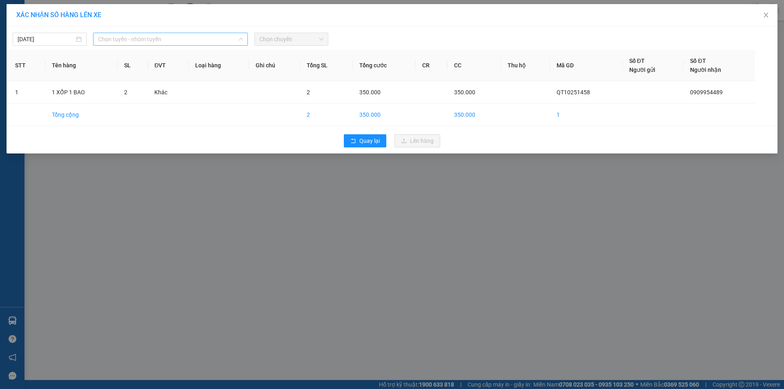
click at [194, 42] on span "Chọn tuyến - nhóm tuyến" at bounding box center [170, 39] width 145 height 12
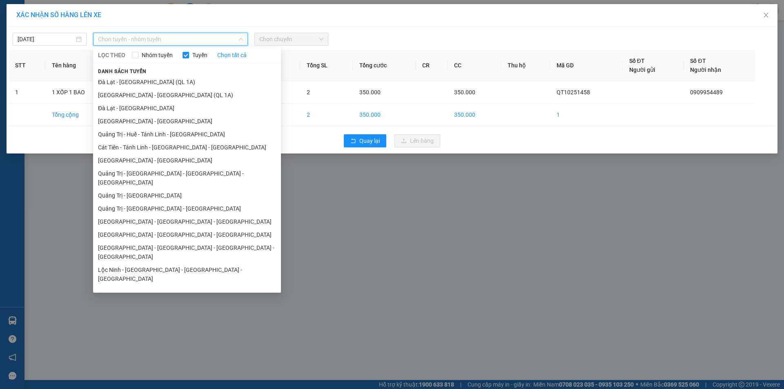
drag, startPoint x: 147, startPoint y: 188, endPoint x: 183, endPoint y: 136, distance: 63.4
click at [149, 189] on li "Quảng Trị - [GEOGRAPHIC_DATA]" at bounding box center [187, 195] width 188 height 13
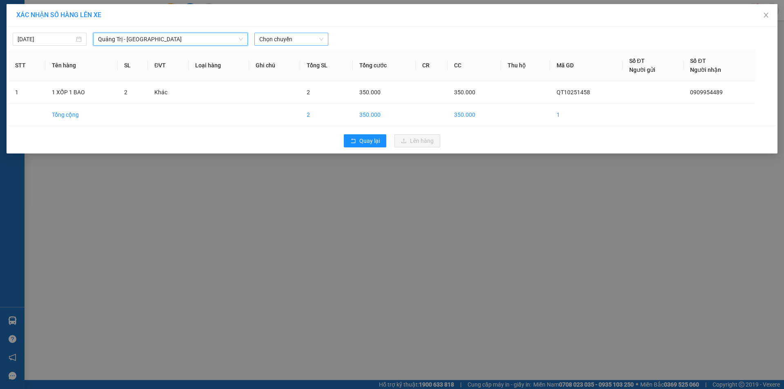
click at [298, 37] on span "Chọn chuyến" at bounding box center [291, 39] width 64 height 12
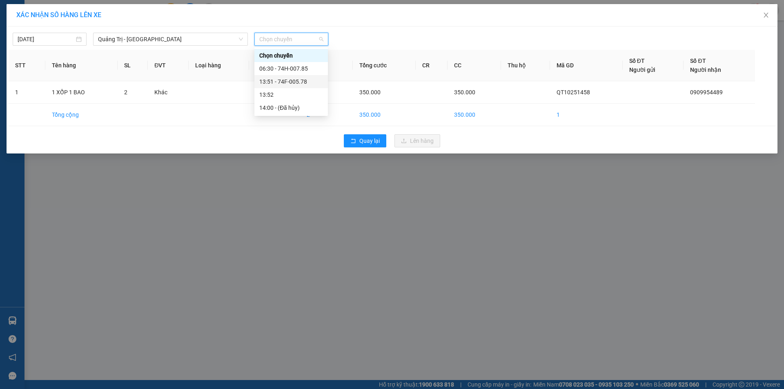
click at [301, 82] on div "13:51 - 74F-005.78" at bounding box center [291, 81] width 64 height 9
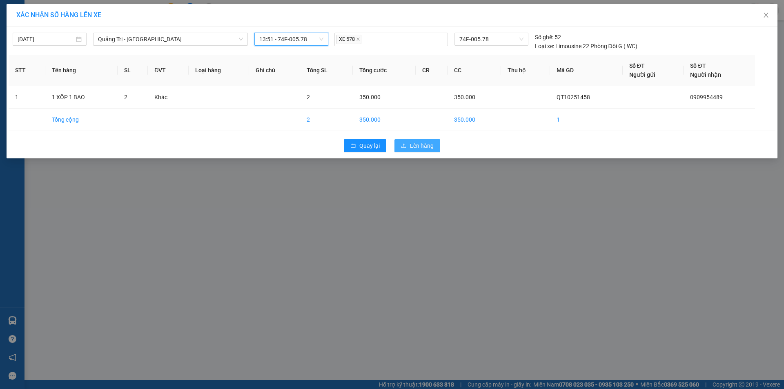
drag, startPoint x: 421, startPoint y: 144, endPoint x: 416, endPoint y: 146, distance: 5.6
click at [420, 144] on span "Lên hàng" at bounding box center [422, 145] width 24 height 9
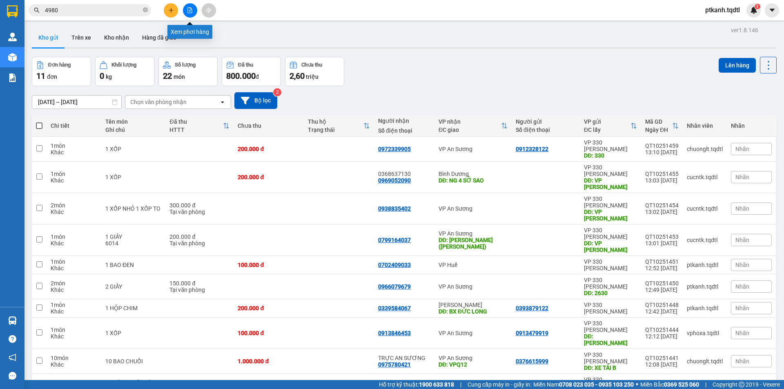
click at [185, 7] on button at bounding box center [190, 10] width 14 height 14
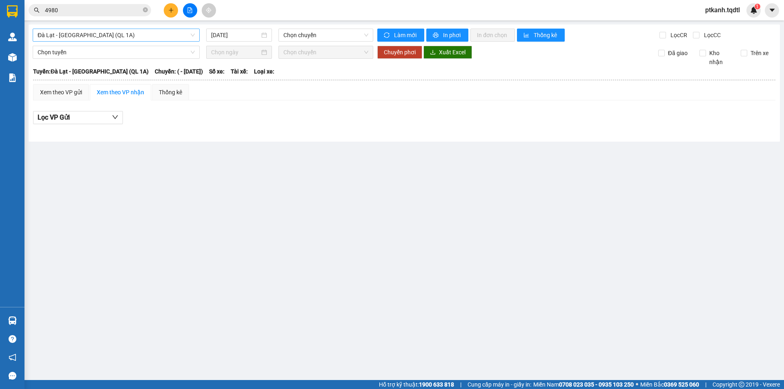
click at [190, 35] on span "Đà Lạt - [GEOGRAPHIC_DATA] (QL 1A)" at bounding box center [116, 35] width 157 height 12
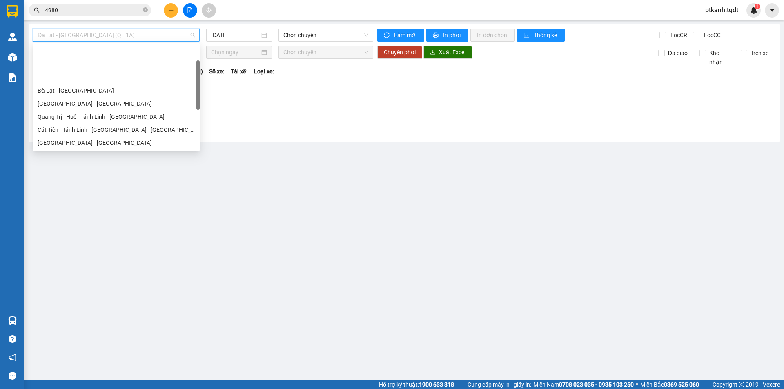
click at [137, 178] on div "Quảng Trị - [GEOGRAPHIC_DATA] - [GEOGRAPHIC_DATA]" at bounding box center [116, 182] width 157 height 9
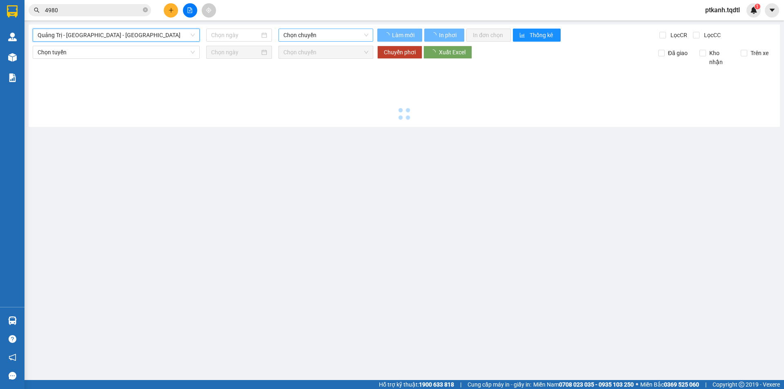
type input "[DATE]"
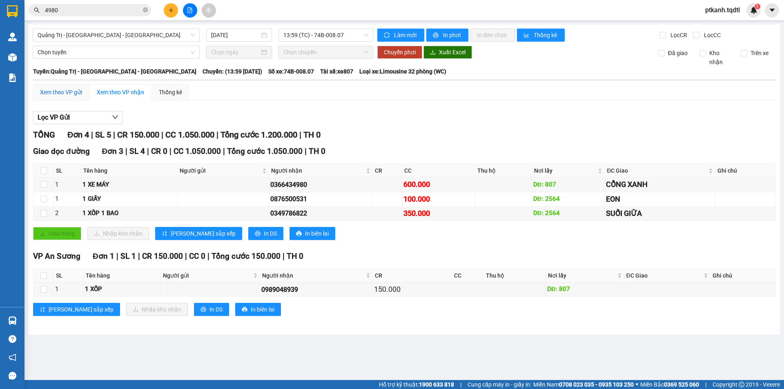
click at [64, 91] on div "Xem theo VP gửi" at bounding box center [61, 92] width 42 height 9
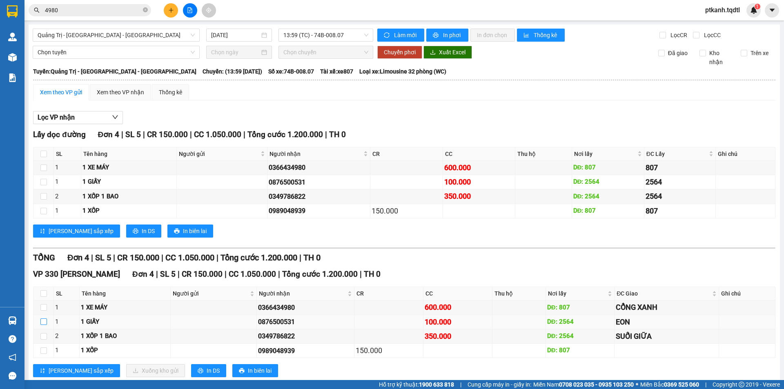
click at [42, 320] on input "checkbox" at bounding box center [43, 321] width 7 height 7
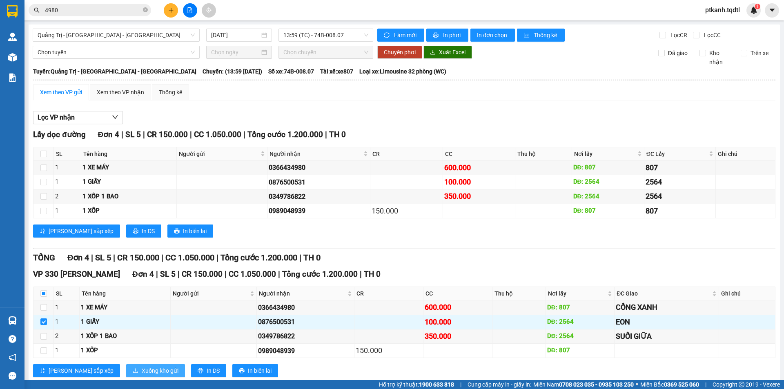
click at [142, 367] on span "Xuống kho gửi" at bounding box center [160, 370] width 37 height 9
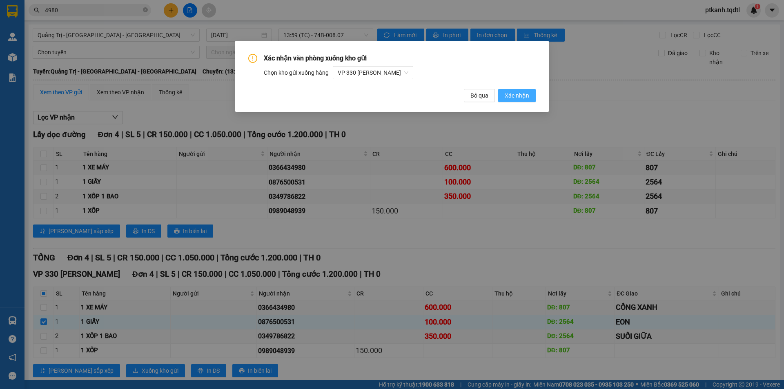
click at [522, 95] on span "Xác nhận" at bounding box center [516, 95] width 24 height 9
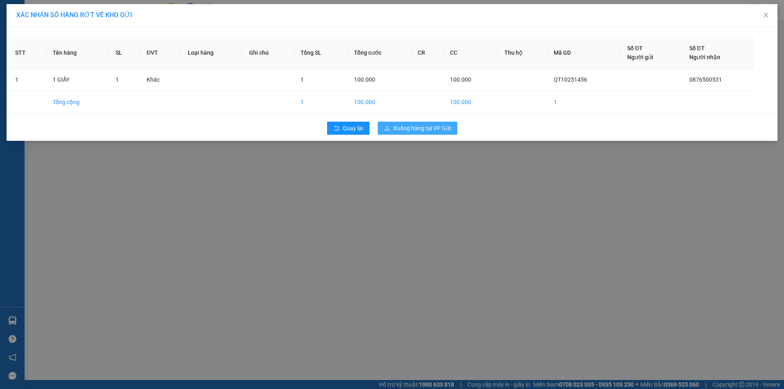
click at [409, 124] on span "Xuống hàng tại VP Gửi" at bounding box center [422, 128] width 58 height 9
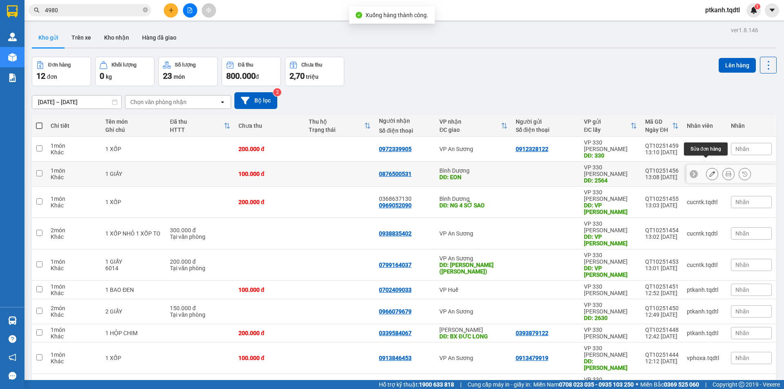
click at [709, 171] on icon at bounding box center [712, 174] width 6 height 6
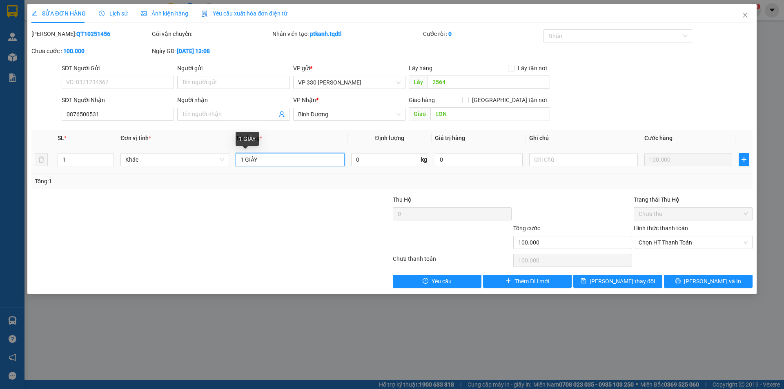
click at [267, 156] on input "1 GIẤY" at bounding box center [290, 159] width 109 height 13
click at [681, 282] on button "[PERSON_NAME] và In" at bounding box center [708, 281] width 89 height 13
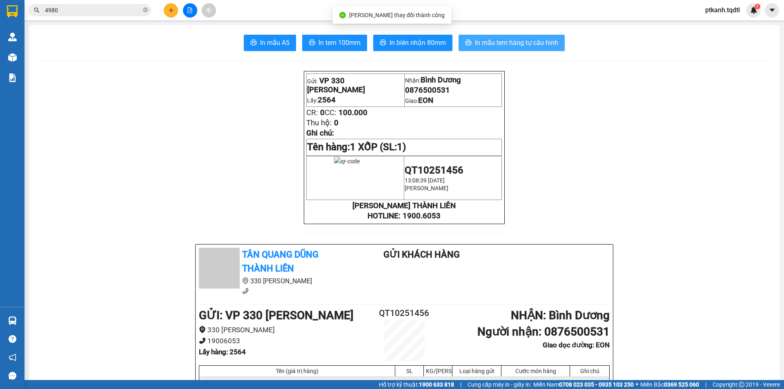
click at [502, 41] on span "In mẫu tem hàng tự cấu hình" at bounding box center [516, 43] width 83 height 10
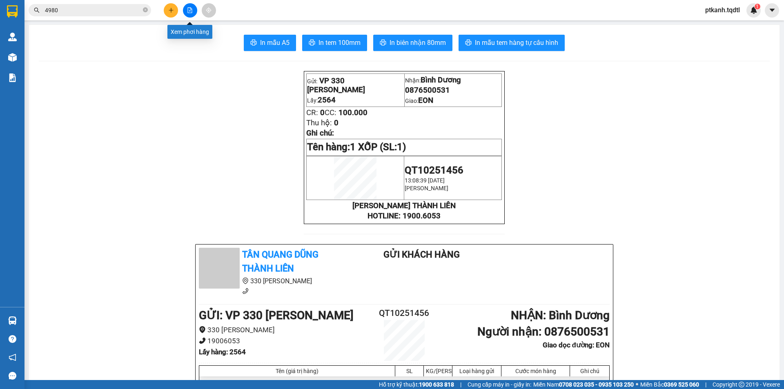
click at [191, 13] on icon "file-add" at bounding box center [190, 10] width 4 height 6
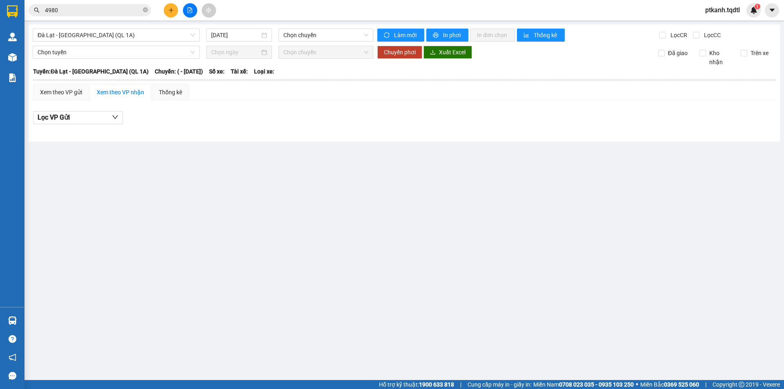
click at [78, 6] on input "4980" at bounding box center [93, 10] width 96 height 9
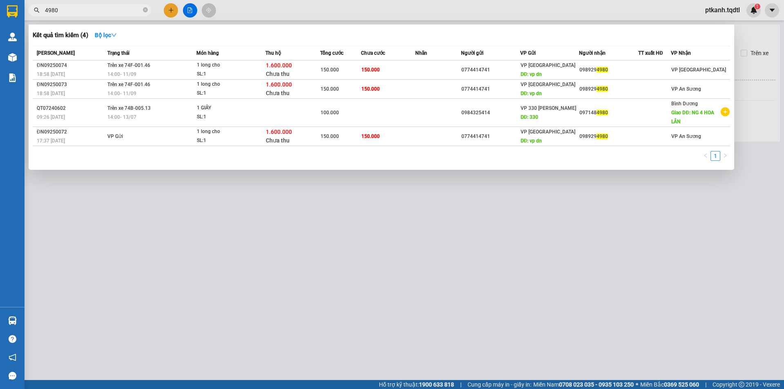
click at [78, 6] on input "4980" at bounding box center [93, 10] width 96 height 9
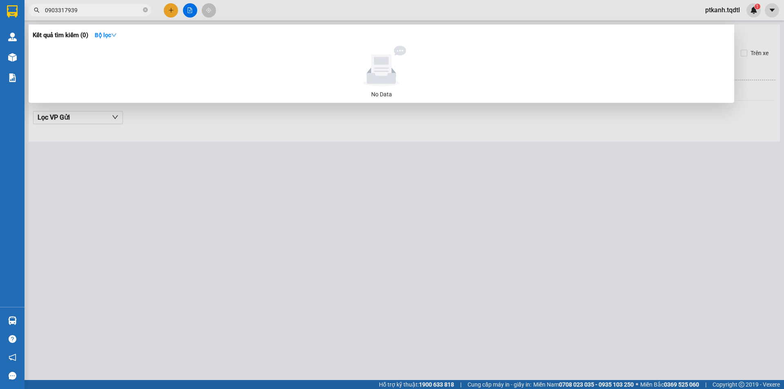
type input "0903317939"
click at [344, 230] on div at bounding box center [392, 194] width 784 height 389
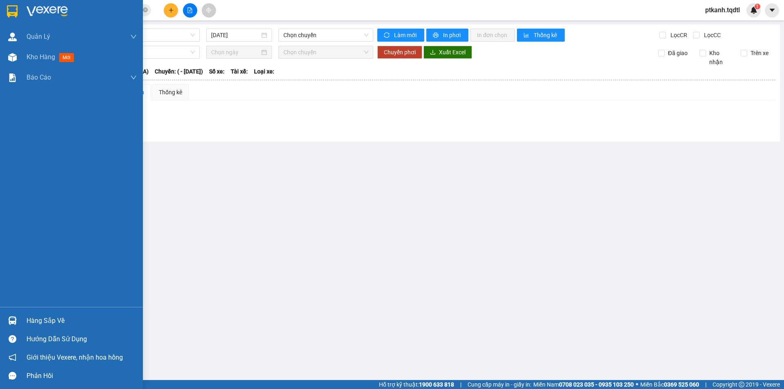
click at [42, 317] on div "Hàng sắp về" at bounding box center [82, 321] width 110 height 12
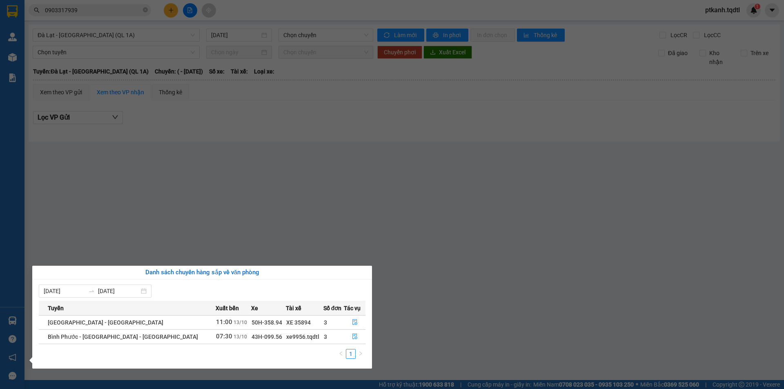
click at [407, 232] on section "Kết quả tìm kiếm ( 0 ) Bộ lọc No Data 0903317939 ptkanh.tqdtl 1 Quản Lý Quản lý…" at bounding box center [392, 194] width 784 height 389
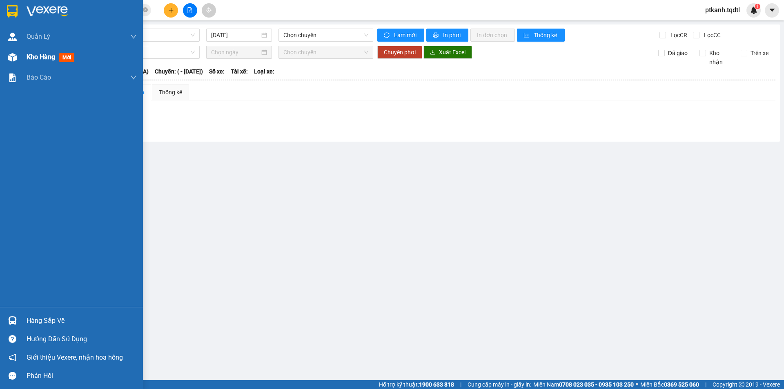
click at [38, 60] on span "Kho hàng" at bounding box center [41, 57] width 29 height 8
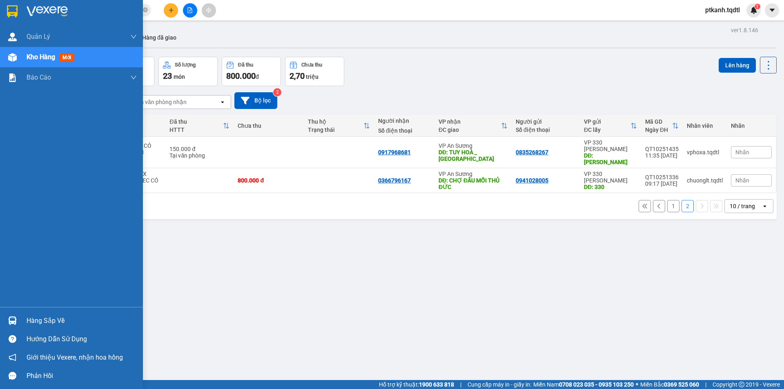
click at [22, 319] on div "Hàng sắp về" at bounding box center [71, 320] width 143 height 18
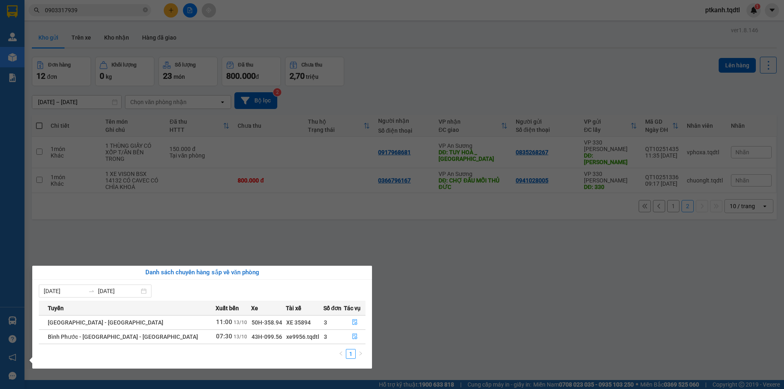
click at [470, 284] on section "Kết quả tìm kiếm ( 0 ) Bộ lọc No Data 0903317939 ptkanh.tqdtl 1 Quản Lý Quản lý…" at bounding box center [392, 194] width 784 height 389
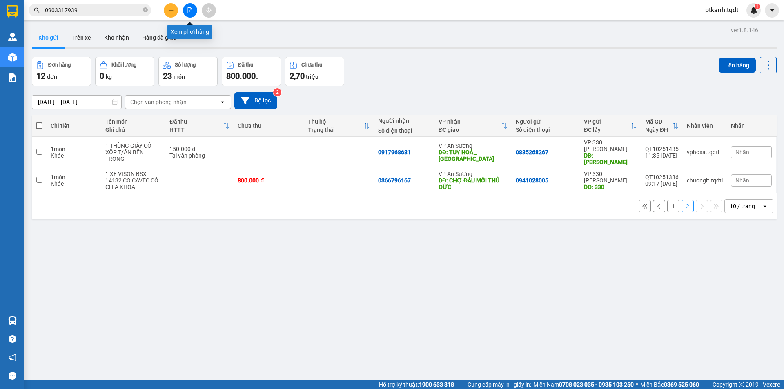
click at [191, 13] on button at bounding box center [190, 10] width 14 height 14
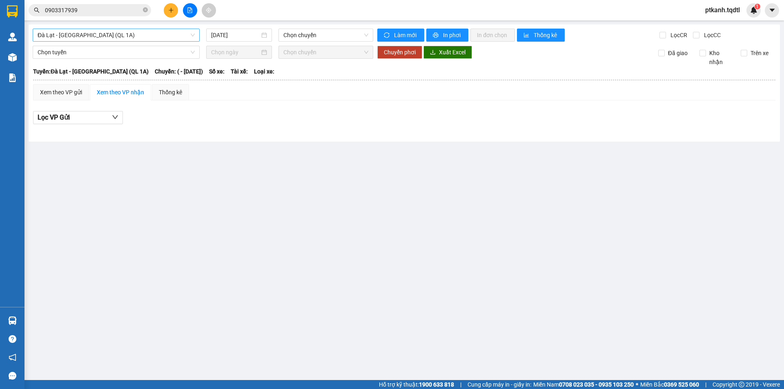
click at [193, 35] on span "Đà Lạt - [GEOGRAPHIC_DATA] (QL 1A)" at bounding box center [116, 35] width 157 height 12
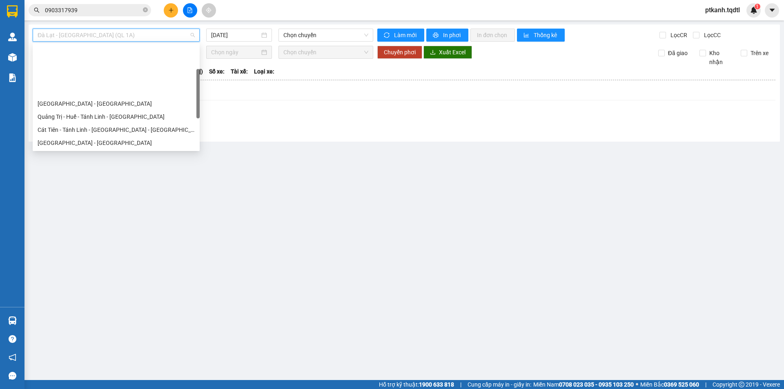
drag, startPoint x: 198, startPoint y: 63, endPoint x: 198, endPoint y: 87, distance: 24.1
click at [198, 87] on div at bounding box center [197, 93] width 3 height 49
click at [124, 164] on div "Quảng Trị - [GEOGRAPHIC_DATA]" at bounding box center [116, 168] width 157 height 9
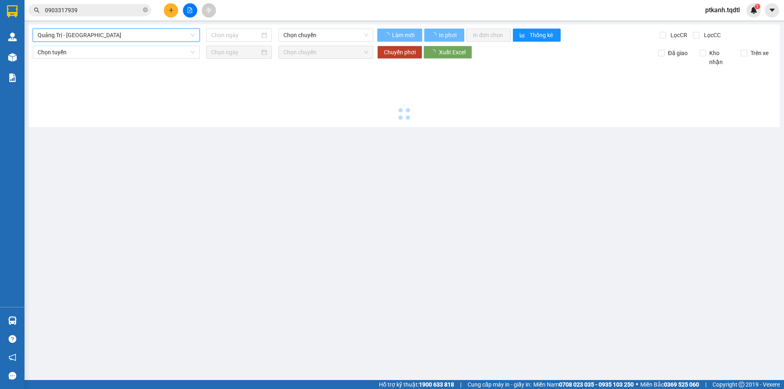
type input "[DATE]"
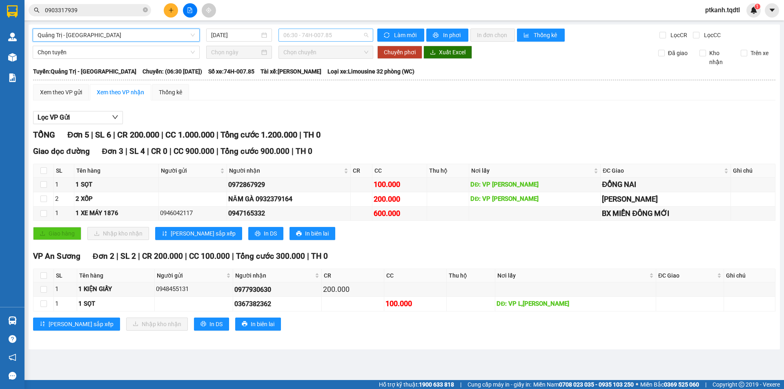
click at [348, 35] on span "06:30 - 74H-007.85" at bounding box center [325, 35] width 85 height 12
click at [413, 236] on div "Giao hàng Nhập kho nhận Lưu sắp xếp In DS In biên lai" at bounding box center [404, 233] width 742 height 13
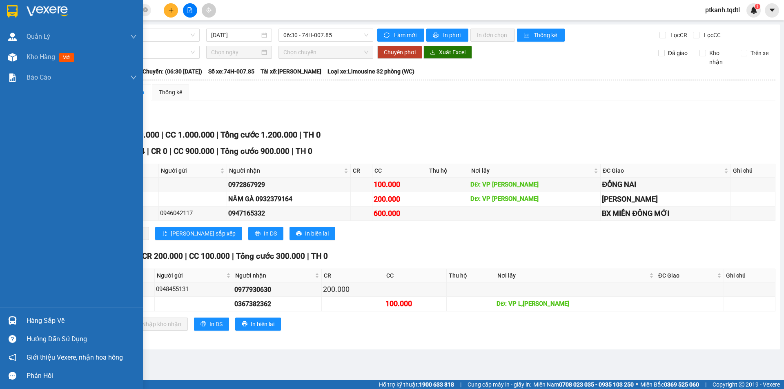
click at [11, 318] on img at bounding box center [12, 320] width 9 height 9
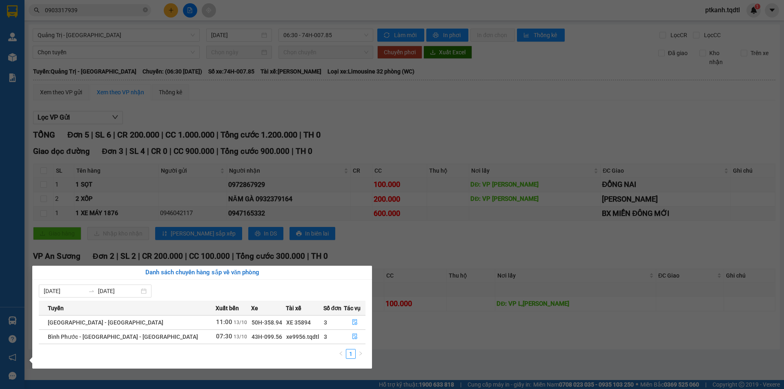
click at [441, 353] on section "Kết quả tìm kiếm ( 0 ) Bộ lọc No Data 0903317939 ptkanh.tqdtl 1 Quản Lý Quản lý…" at bounding box center [392, 194] width 784 height 389
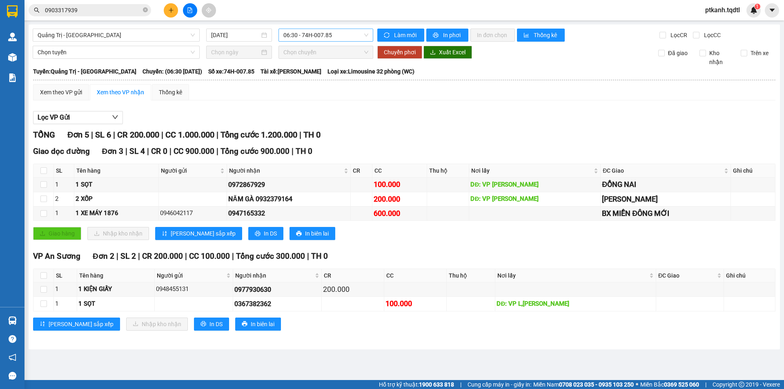
click at [354, 39] on span "06:30 - 74H-007.85" at bounding box center [325, 35] width 85 height 12
drag, startPoint x: 335, startPoint y: 75, endPoint x: 528, endPoint y: 187, distance: 223.3
click at [335, 75] on div "13:51 - 74F-005.78" at bounding box center [315, 77] width 64 height 9
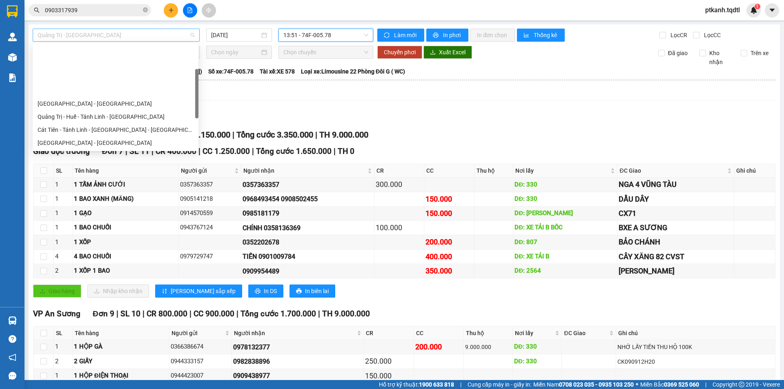
click at [193, 31] on div "Quảng Trị - [GEOGRAPHIC_DATA]" at bounding box center [116, 35] width 167 height 13
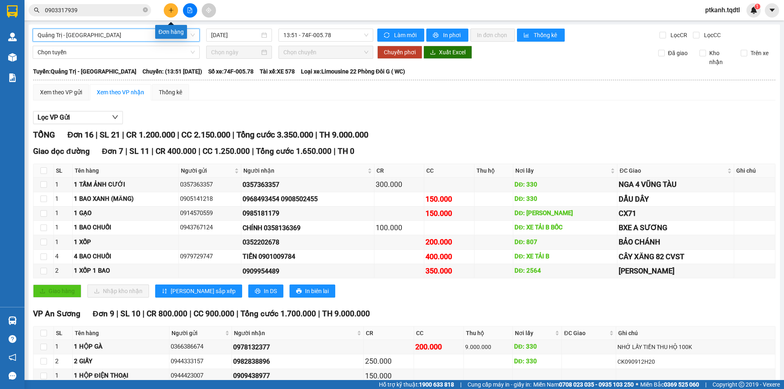
click at [172, 9] on icon "plus" at bounding box center [171, 10] width 6 height 6
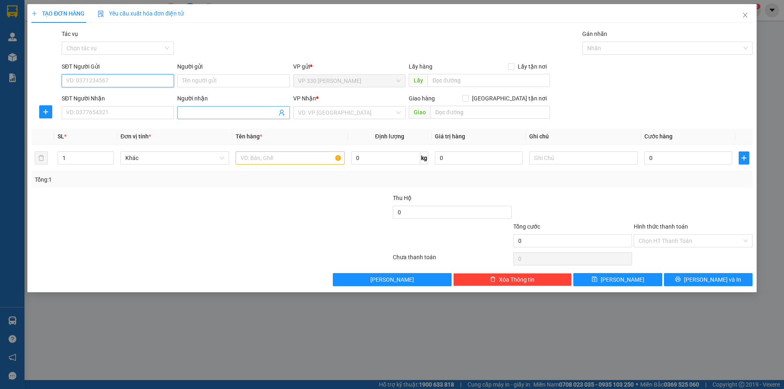
drag, startPoint x: 156, startPoint y: 81, endPoint x: 274, endPoint y: 108, distance: 120.6
click at [158, 81] on input "SĐT Người Gửi" at bounding box center [118, 80] width 112 height 13
click at [151, 97] on div "0329715090" at bounding box center [118, 97] width 102 height 9
type input "0329715090"
type input "0902962764"
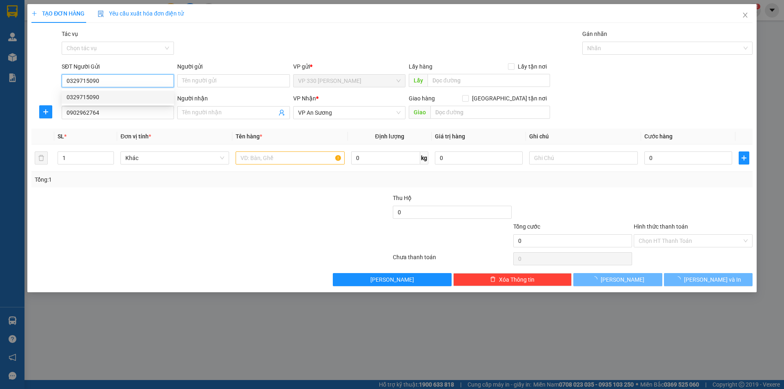
type input "100.000"
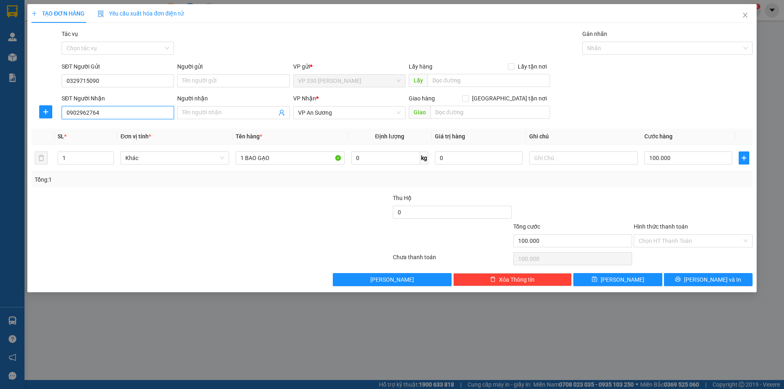
click at [149, 116] on input "0902962764" at bounding box center [118, 112] width 112 height 13
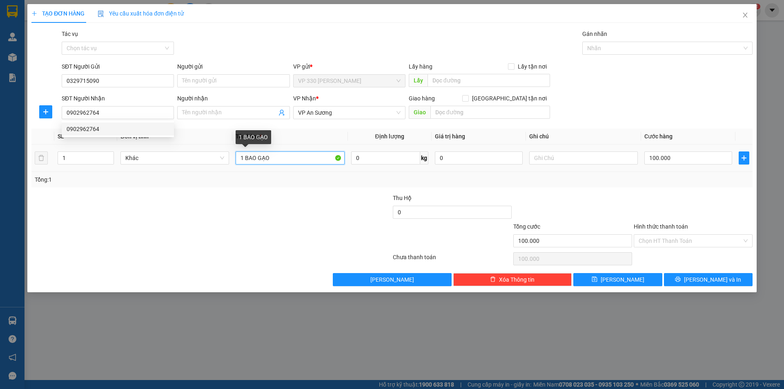
click at [296, 154] on input "1 BAO GẠO" at bounding box center [290, 157] width 109 height 13
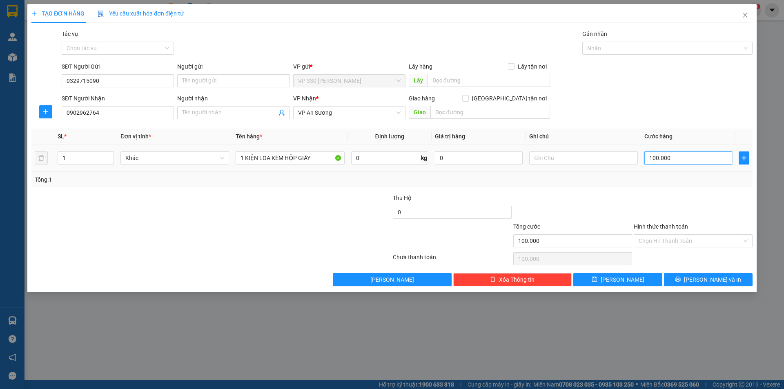
click at [698, 158] on input "100.000" at bounding box center [688, 157] width 88 height 13
click at [703, 278] on span "[PERSON_NAME] và In" at bounding box center [712, 279] width 57 height 9
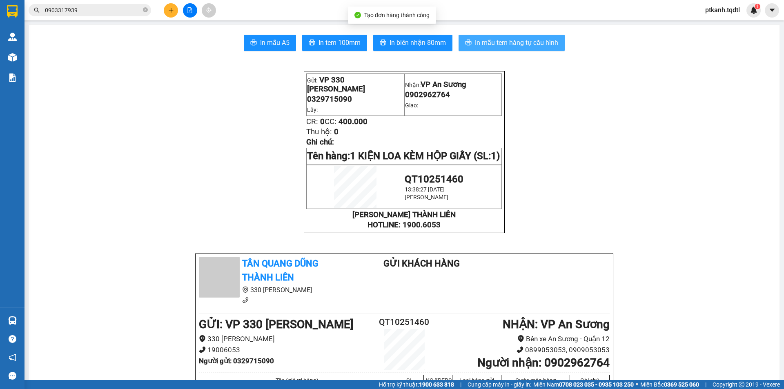
click at [498, 40] on span "In mẫu tem hàng tự cấu hình" at bounding box center [516, 43] width 83 height 10
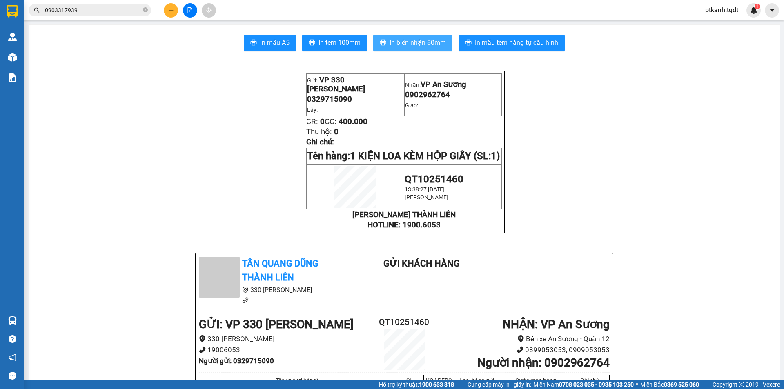
click at [403, 42] on span "In biên nhận 80mm" at bounding box center [417, 43] width 56 height 10
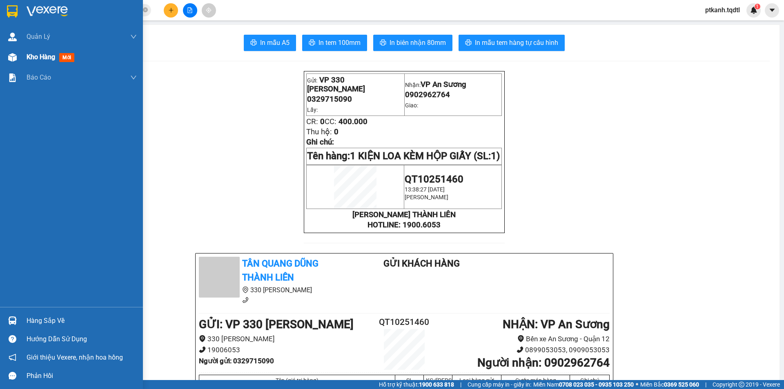
click at [21, 62] on div "Kho hàng mới" at bounding box center [71, 57] width 143 height 20
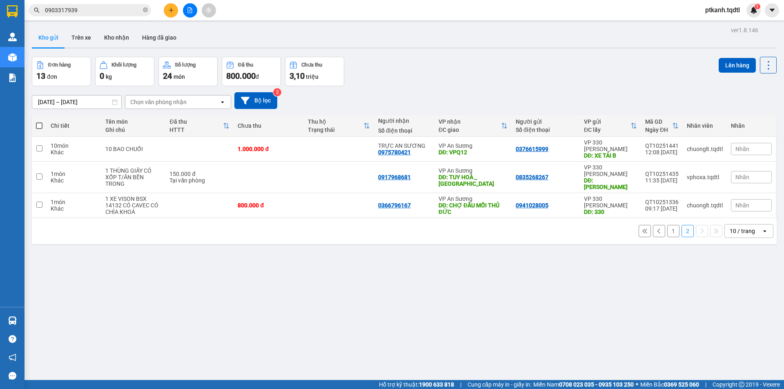
click at [667, 225] on button "1" at bounding box center [673, 231] width 12 height 12
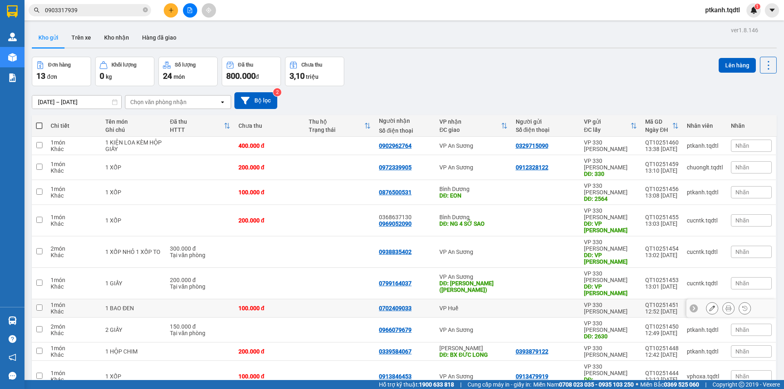
drag, startPoint x: 409, startPoint y: 276, endPoint x: 391, endPoint y: 294, distance: 25.1
click at [366, 299] on tr "1 món Khác 1 BAO ĐEN 100.000 đ 0702409033 VP Huế VP 330 Lê Duẫn QT10251451 12:5…" at bounding box center [404, 308] width 745 height 18
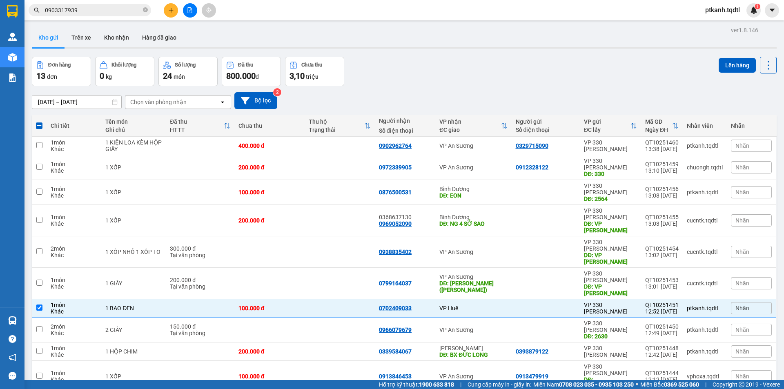
click at [111, 12] on input "0903317939" at bounding box center [93, 10] width 96 height 9
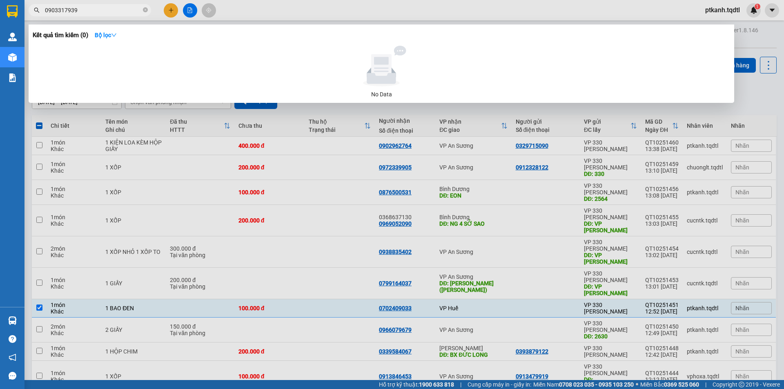
click at [111, 12] on input "0903317939" at bounding box center [93, 10] width 96 height 9
paste input "702409033"
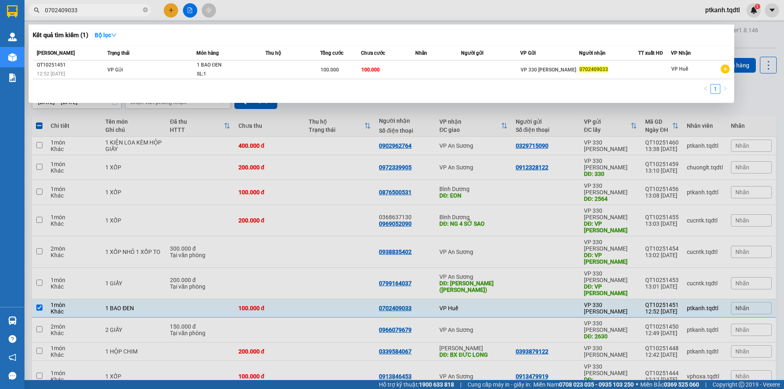
click at [559, 371] on div at bounding box center [392, 194] width 784 height 389
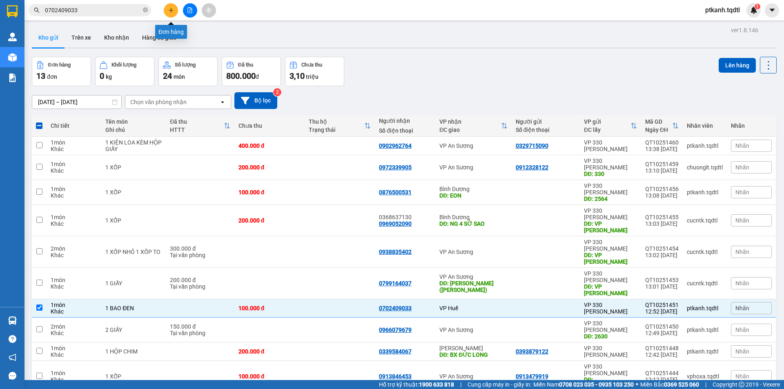
click at [169, 6] on button at bounding box center [171, 10] width 14 height 14
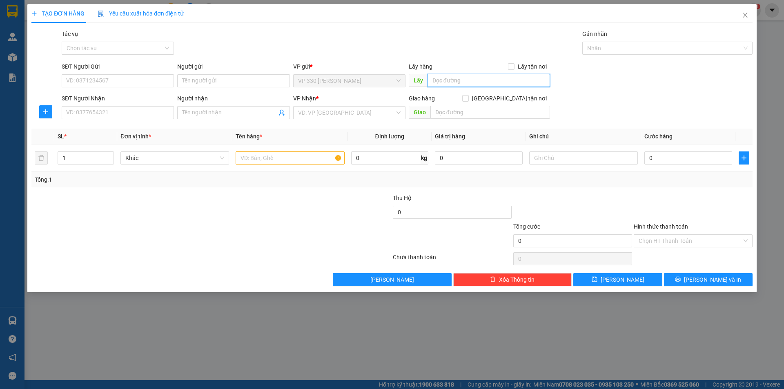
click at [482, 79] on input "text" at bounding box center [488, 80] width 122 height 13
click at [152, 110] on input "SĐT Người Nhận" at bounding box center [118, 112] width 112 height 13
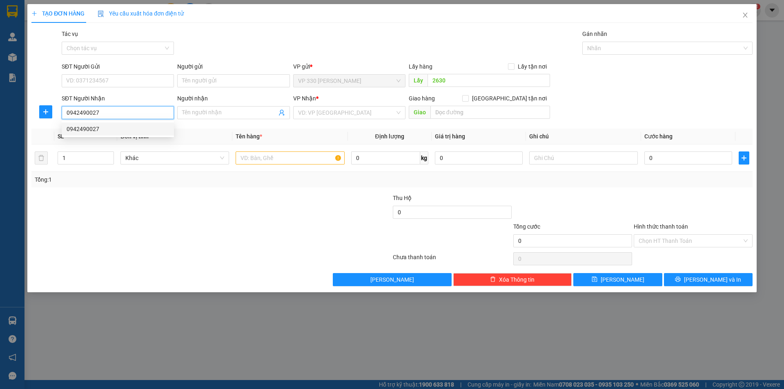
click at [107, 127] on div "0942490027" at bounding box center [118, 128] width 102 height 9
drag, startPoint x: 110, startPoint y: 155, endPoint x: 168, endPoint y: 157, distance: 58.0
click at [111, 155] on icon "up" at bounding box center [109, 156] width 3 height 3
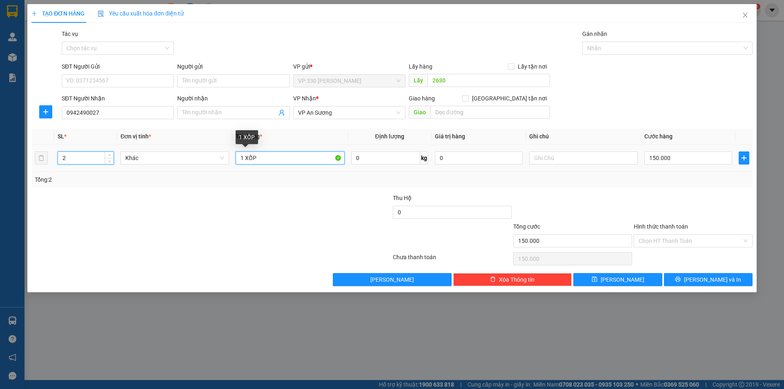
click at [242, 154] on input "1 XỐP" at bounding box center [290, 157] width 109 height 13
click at [689, 162] on input "150.000" at bounding box center [688, 157] width 88 height 13
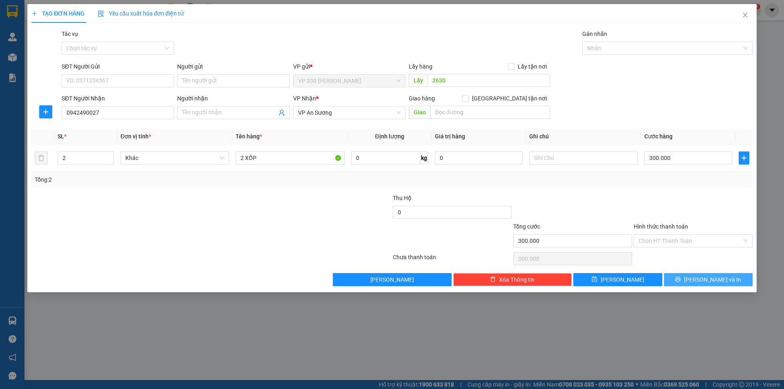
click at [708, 278] on span "[PERSON_NAME] và In" at bounding box center [712, 279] width 57 height 9
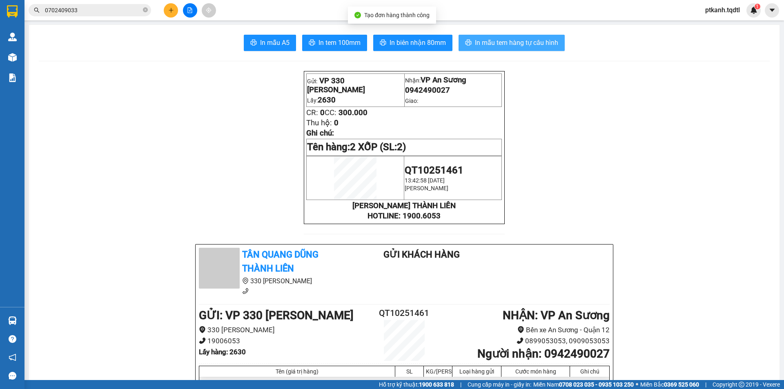
click at [498, 44] on span "In mẫu tem hàng tự cấu hình" at bounding box center [516, 43] width 83 height 10
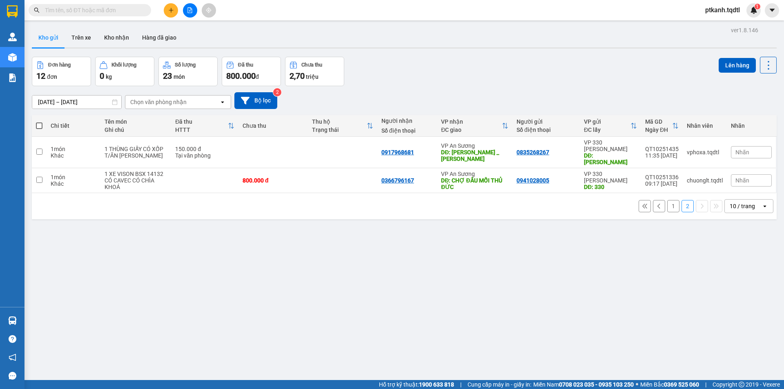
click at [103, 11] on input "text" at bounding box center [93, 10] width 96 height 9
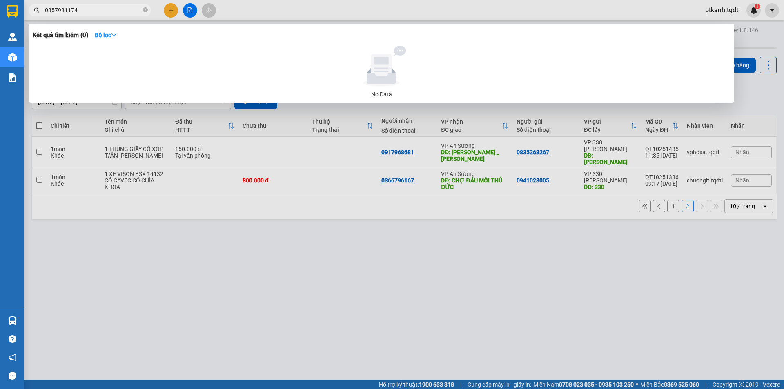
click at [113, 13] on input "0357981174" at bounding box center [93, 10] width 96 height 9
type input "0357981174"
click at [378, 300] on div at bounding box center [392, 194] width 784 height 389
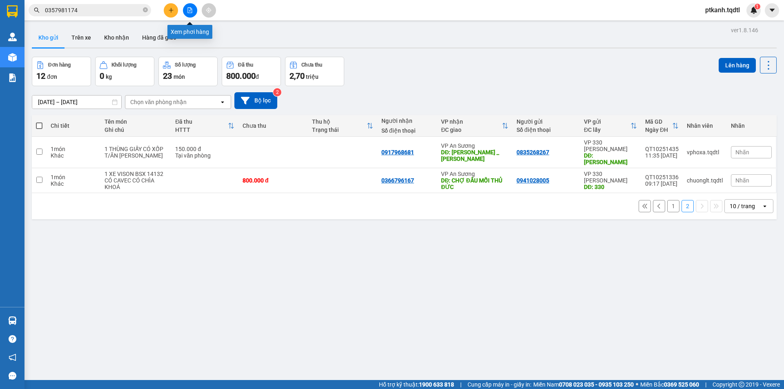
click at [193, 11] on button at bounding box center [190, 10] width 14 height 14
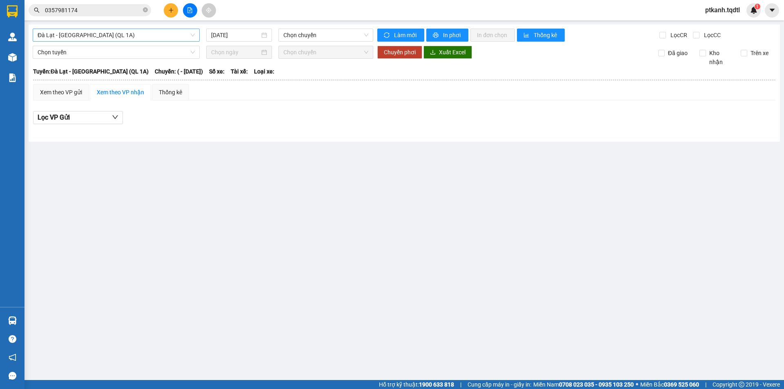
click at [191, 33] on span "Đà Lạt - [GEOGRAPHIC_DATA] (QL 1A)" at bounding box center [116, 35] width 157 height 12
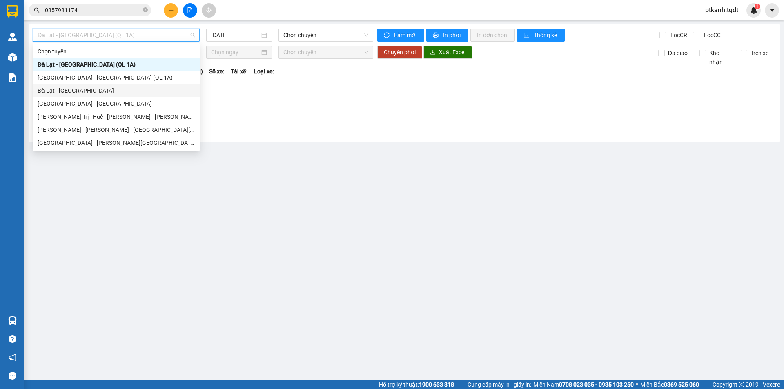
click at [141, 86] on div "Đà Lạt - [GEOGRAPHIC_DATA]" at bounding box center [116, 90] width 157 height 9
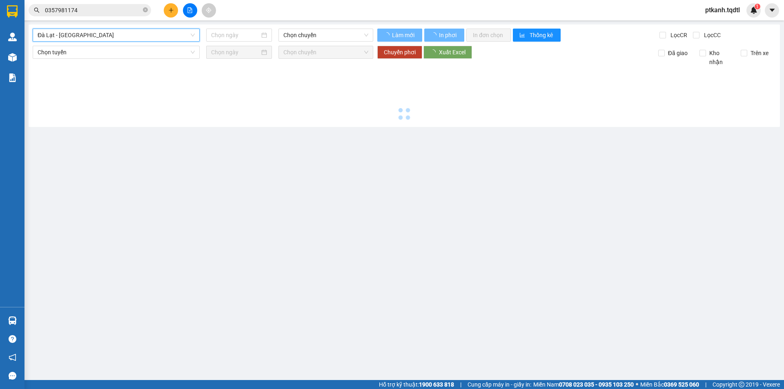
type input "[DATE]"
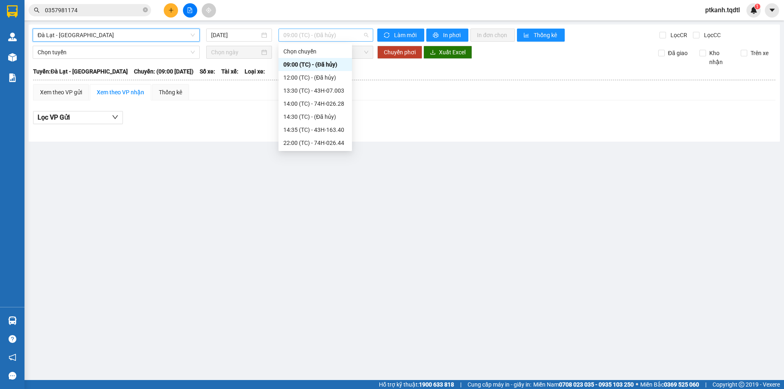
drag, startPoint x: 343, startPoint y: 31, endPoint x: 347, endPoint y: 37, distance: 7.0
click at [344, 34] on span "09:00 (TC) - (Đã hủy)" at bounding box center [325, 35] width 85 height 12
click at [329, 89] on div "13:30 (TC) - 43H-07.003" at bounding box center [315, 90] width 64 height 9
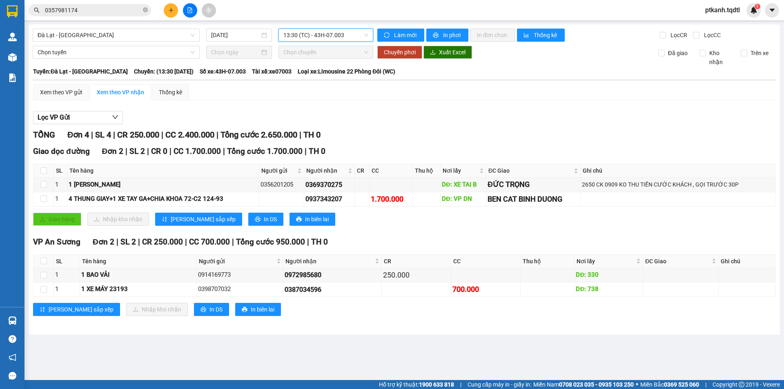
click at [352, 37] on span "13:30 (TC) - 43H-07.003" at bounding box center [325, 35] width 85 height 12
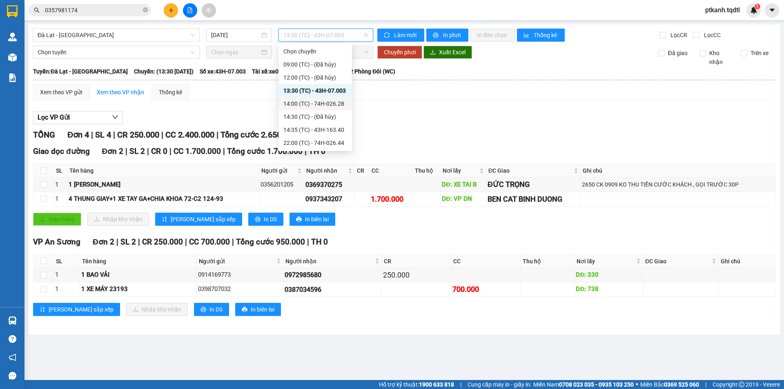
click at [337, 102] on div "14:00 (TC) - 74H-026.28" at bounding box center [315, 103] width 64 height 9
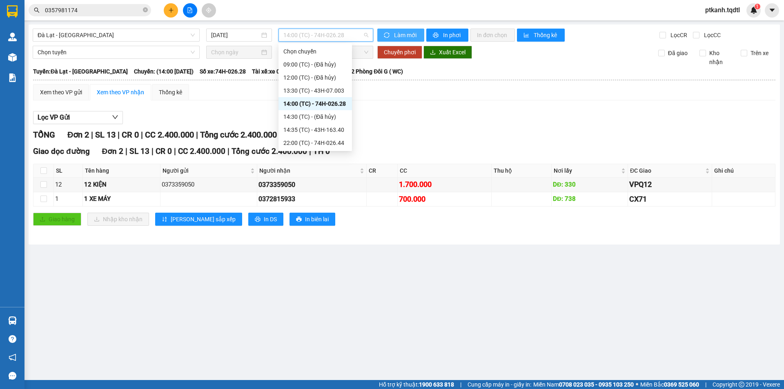
drag, startPoint x: 329, startPoint y: 34, endPoint x: 379, endPoint y: 35, distance: 50.6
click at [379, 35] on div "Đà Lạt - Sài Gòn 13/10/2025 14:00 (TC) - 74H-026.28 Làm mới In phơi In đơn chọn…" at bounding box center [404, 35] width 743 height 13
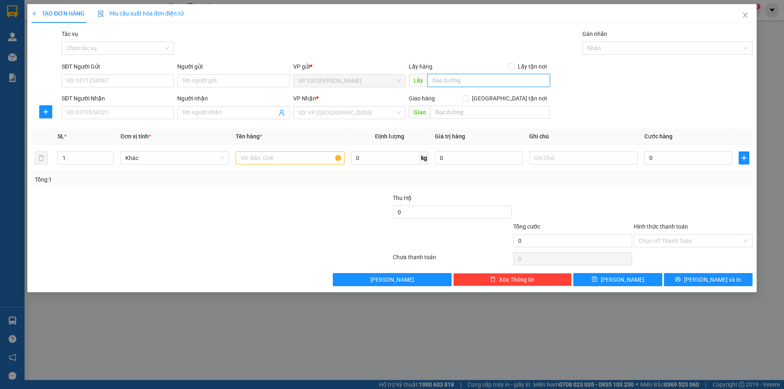
drag, startPoint x: 449, startPoint y: 80, endPoint x: 453, endPoint y: 77, distance: 4.4
click at [452, 78] on input "text" at bounding box center [488, 80] width 122 height 13
type input "2630"
click at [154, 116] on input "SĐT Người Nhận" at bounding box center [118, 112] width 112 height 13
type input "0975612061"
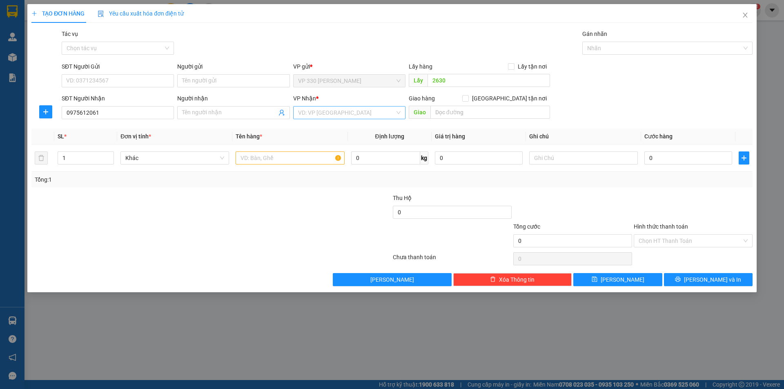
click at [317, 116] on input "search" at bounding box center [346, 113] width 97 height 12
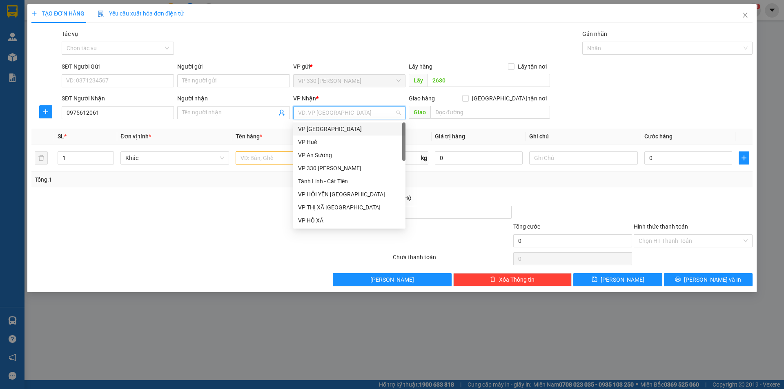
type input "B"
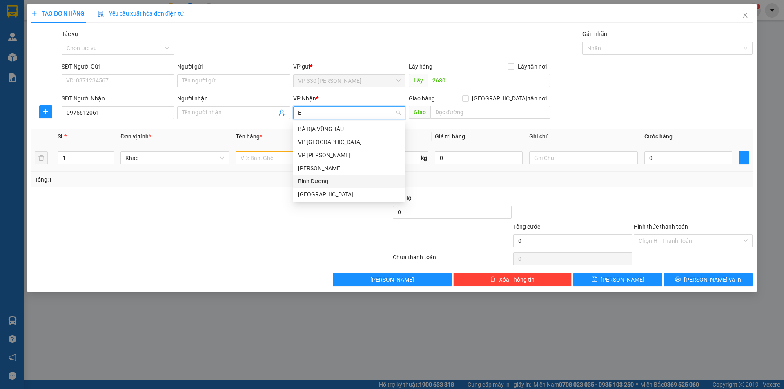
drag, startPoint x: 320, startPoint y: 180, endPoint x: 398, endPoint y: 150, distance: 83.5
click at [328, 177] on div "Bình Dương" at bounding box center [349, 181] width 102 height 9
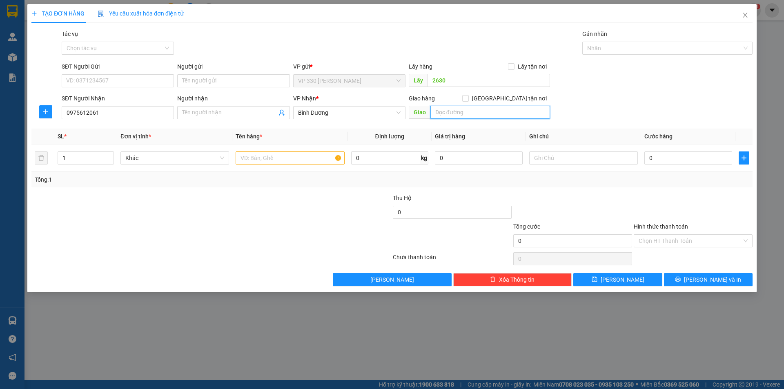
click at [462, 108] on input "text" at bounding box center [490, 112] width 120 height 13
type input "B"
type input "[PERSON_NAME]"
click at [277, 155] on input "text" at bounding box center [290, 157] width 109 height 13
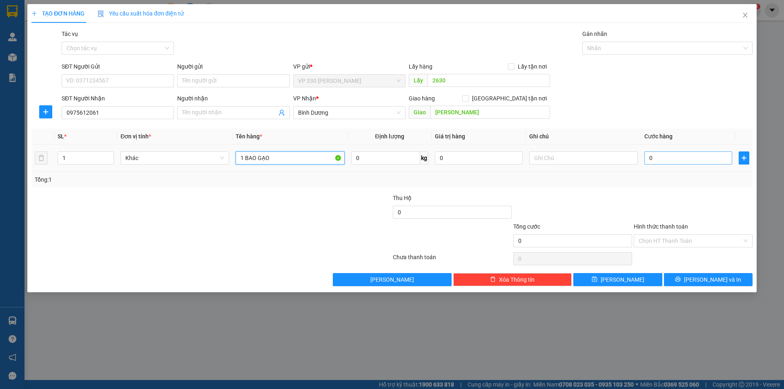
type input "1 BAO GẠO"
click at [660, 156] on input "0" at bounding box center [688, 157] width 88 height 13
type input "1"
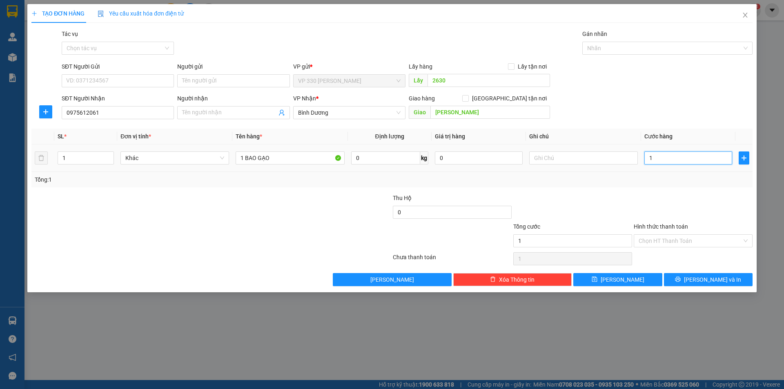
type input "15"
type input "150"
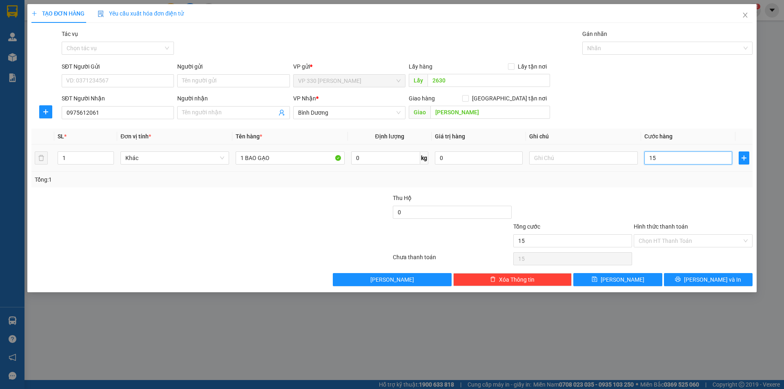
type input "150"
type input "1.500"
type input "15.000"
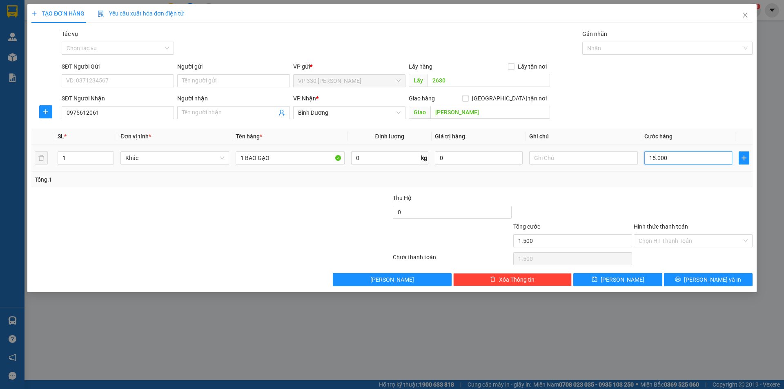
type input "15.000"
type input "150.000"
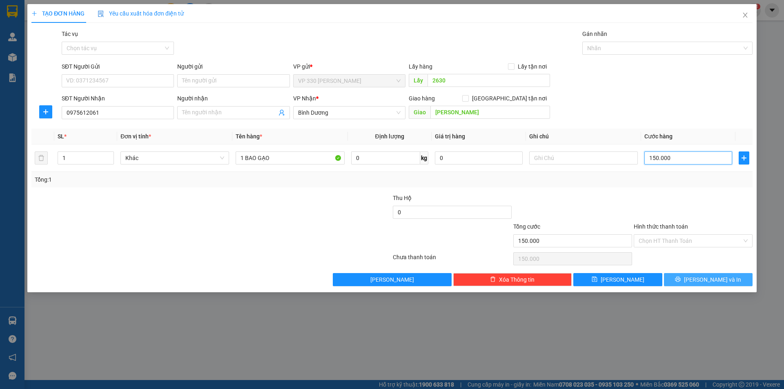
type input "150.000"
click at [686, 275] on button "[PERSON_NAME] và In" at bounding box center [708, 279] width 89 height 13
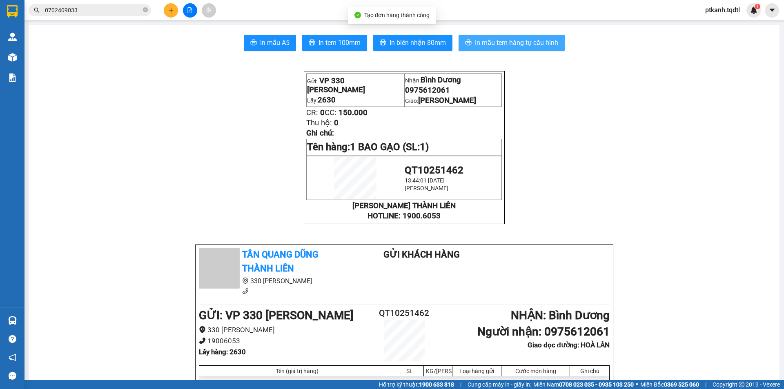
drag, startPoint x: 511, startPoint y: 41, endPoint x: 402, endPoint y: 7, distance: 114.6
click at [507, 41] on span "In mẫu tem hàng tự cấu hình" at bounding box center [516, 43] width 83 height 10
click at [187, 12] on button at bounding box center [190, 10] width 14 height 14
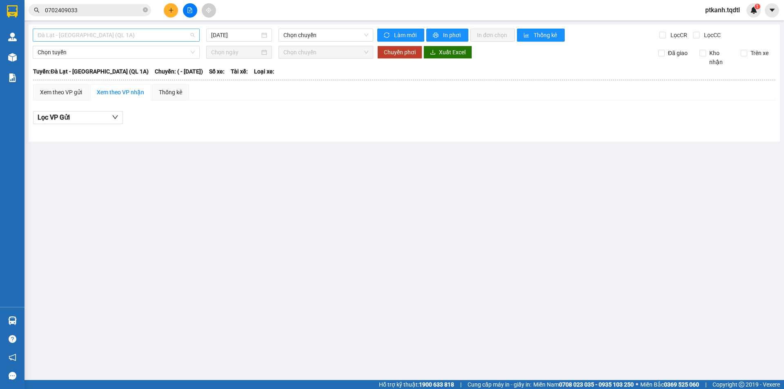
click at [196, 34] on div "Đà Lạt - [GEOGRAPHIC_DATA] (QL 1A)" at bounding box center [116, 35] width 167 height 13
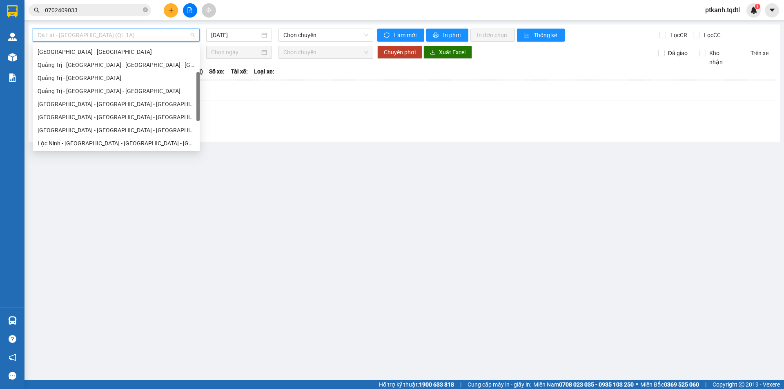
scroll to position [95, 0]
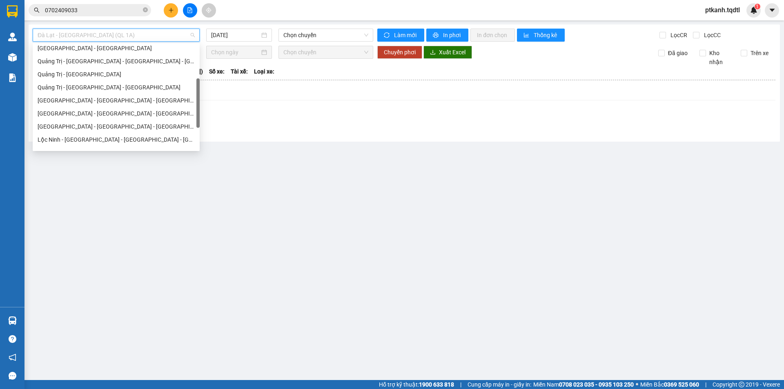
drag, startPoint x: 198, startPoint y: 61, endPoint x: 193, endPoint y: 95, distance: 34.6
click at [193, 95] on div "[GEOGRAPHIC_DATA] - [GEOGRAPHIC_DATA] [GEOGRAPHIC_DATA] - [GEOGRAPHIC_DATA] - […" at bounding box center [116, 97] width 167 height 104
drag, startPoint x: 118, startPoint y: 87, endPoint x: 324, endPoint y: 24, distance: 215.4
click at [119, 86] on div "Quảng Trị - [GEOGRAPHIC_DATA] - [GEOGRAPHIC_DATA]" at bounding box center [116, 87] width 157 height 9
type input "[DATE]"
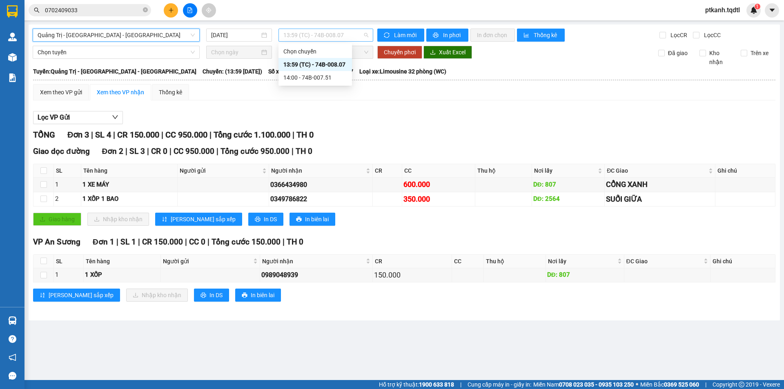
click at [349, 36] on span "13:59 (TC) - 74B-008.07" at bounding box center [325, 35] width 85 height 12
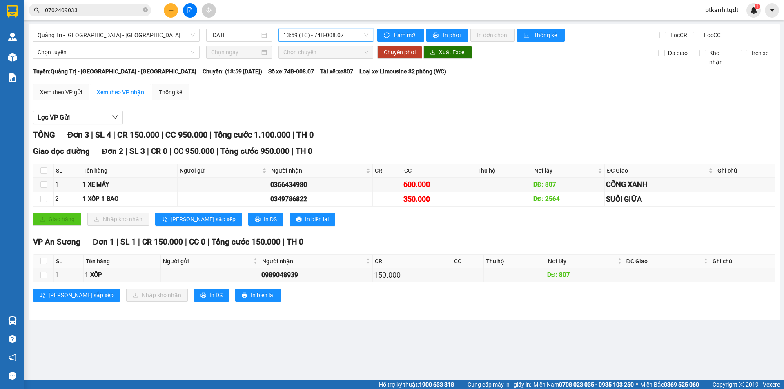
click at [349, 36] on span "13:59 (TC) - 74B-008.07" at bounding box center [325, 35] width 85 height 12
click at [335, 79] on div "14:00 - 74B-007.51" at bounding box center [315, 77] width 64 height 9
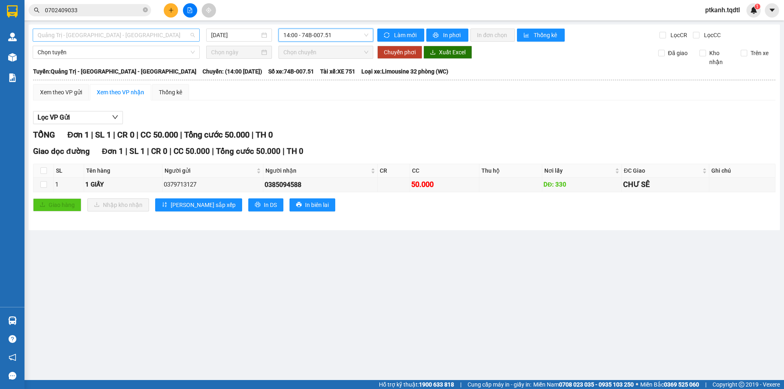
click at [191, 35] on span "Quảng Trị - [GEOGRAPHIC_DATA] - [GEOGRAPHIC_DATA]" at bounding box center [116, 35] width 157 height 12
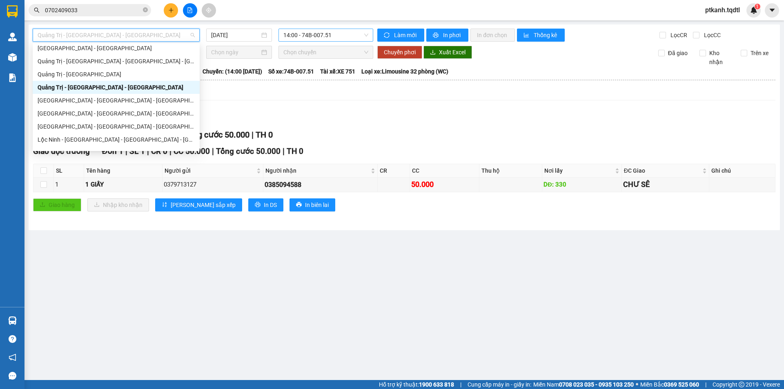
click at [350, 33] on span "14:00 - 74B-007.51" at bounding box center [325, 35] width 85 height 12
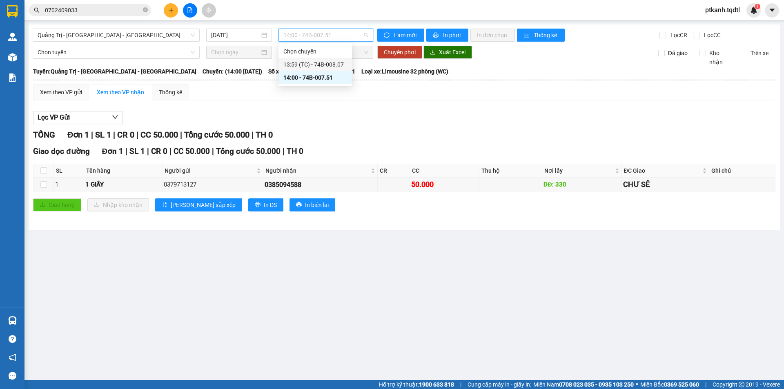
click at [338, 62] on div "13:59 (TC) - 74B-008.07" at bounding box center [315, 64] width 64 height 9
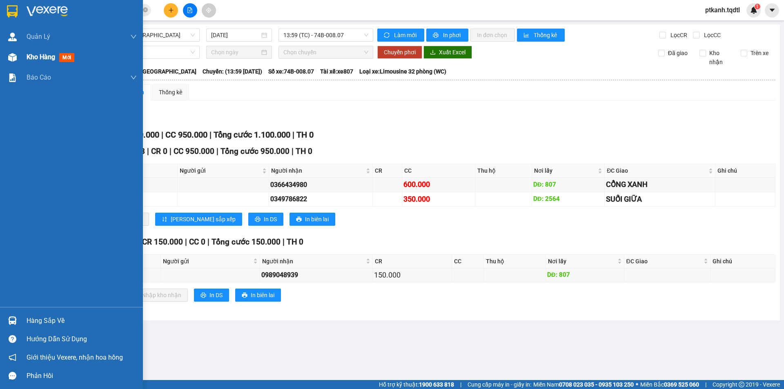
click at [39, 57] on span "Kho hàng" at bounding box center [41, 57] width 29 height 8
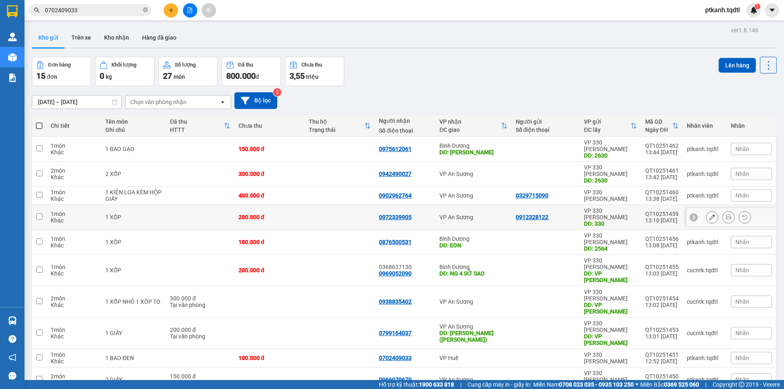
click at [483, 214] on div "VP An Sương" at bounding box center [473, 217] width 68 height 7
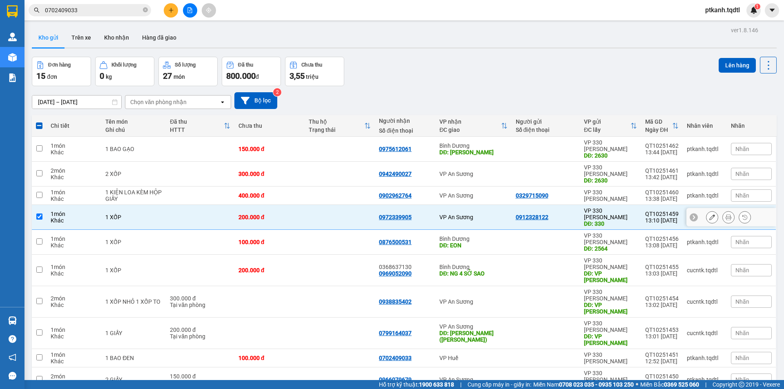
click at [483, 214] on div "VP An Sương" at bounding box center [473, 217] width 68 height 7
checkbox input "false"
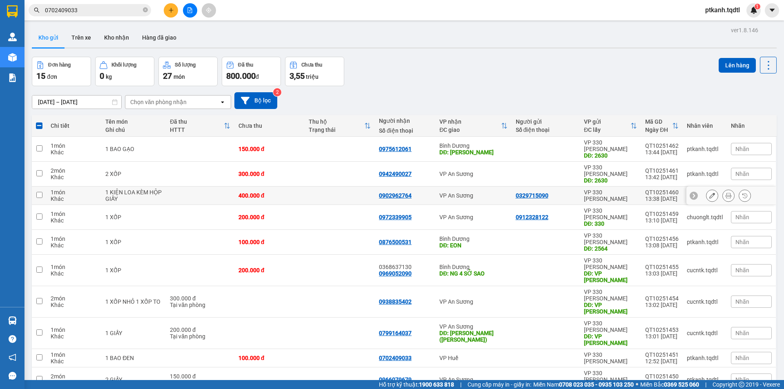
click at [482, 187] on td "VP An Sương" at bounding box center [473, 196] width 76 height 18
checkbox input "true"
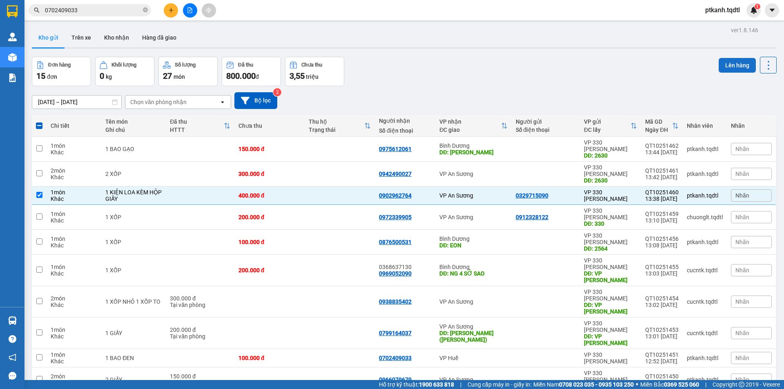
drag, startPoint x: 732, startPoint y: 62, endPoint x: 721, endPoint y: 62, distance: 10.6
click at [728, 62] on button "Lên hàng" at bounding box center [736, 65] width 37 height 15
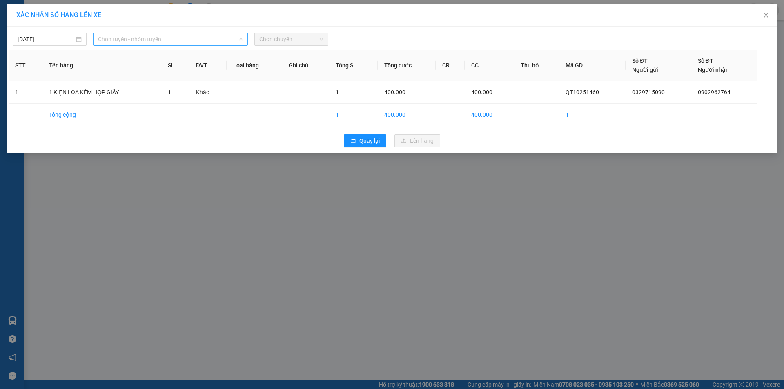
click at [210, 38] on span "Chọn tuyến - nhóm tuyến" at bounding box center [170, 39] width 145 height 12
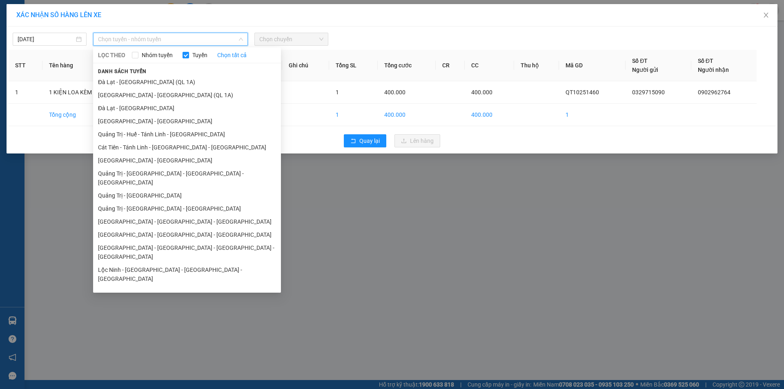
scroll to position [47, 0]
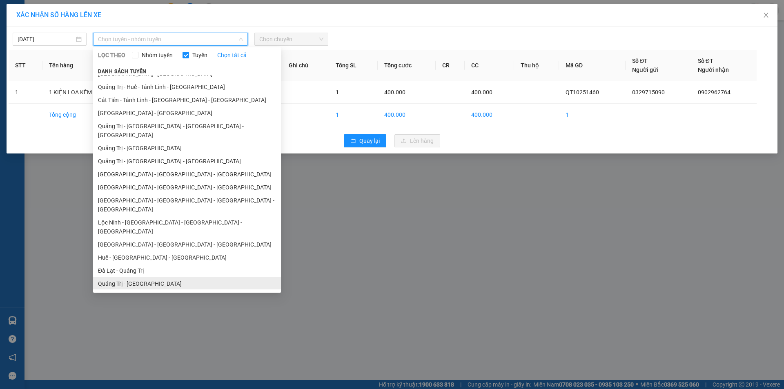
click at [164, 277] on li "Quảng Trị - [GEOGRAPHIC_DATA]" at bounding box center [187, 283] width 188 height 13
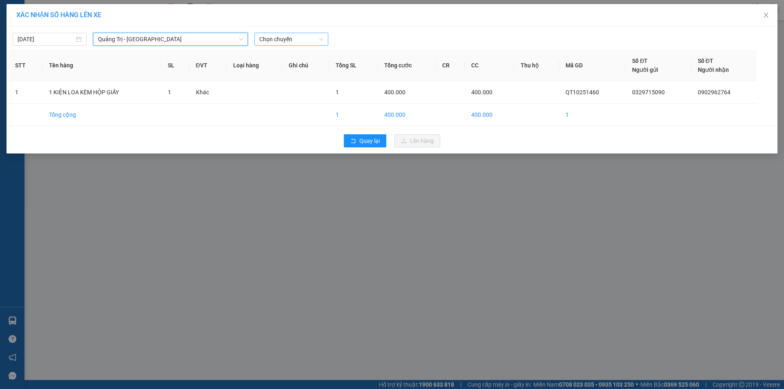
click at [319, 39] on span "Chọn chuyến" at bounding box center [291, 39] width 64 height 12
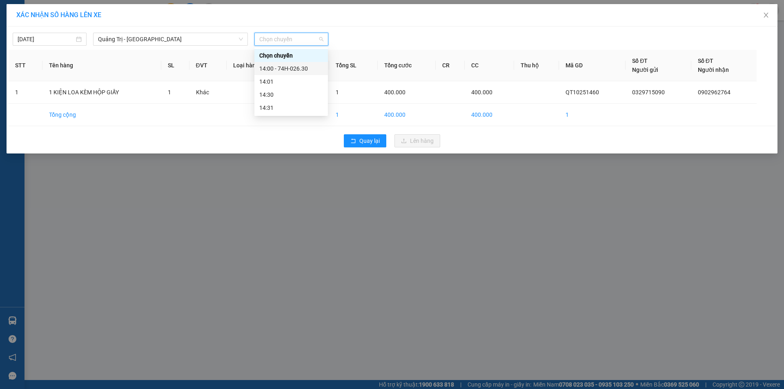
click at [305, 69] on div "14:00 - 74H-026.30" at bounding box center [291, 68] width 64 height 9
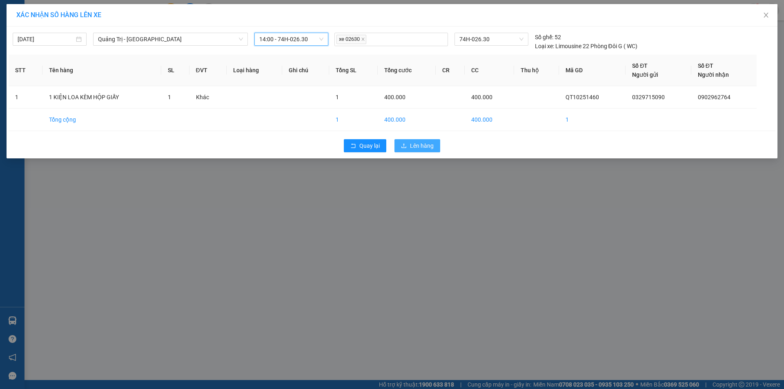
click at [428, 146] on span "Lên hàng" at bounding box center [422, 145] width 24 height 9
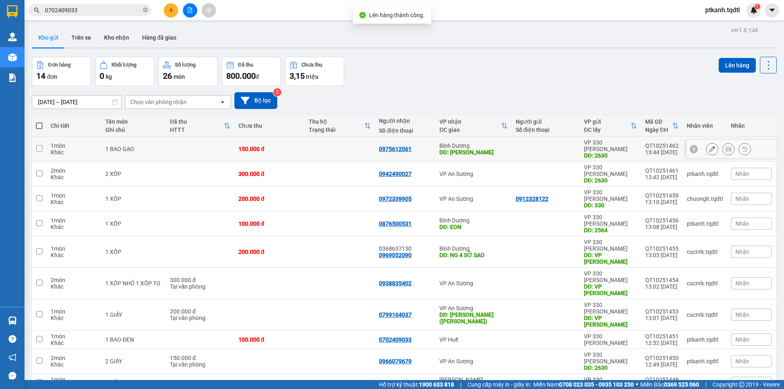
click at [491, 152] on div "DĐ: [PERSON_NAME]" at bounding box center [473, 152] width 68 height 7
checkbox input "true"
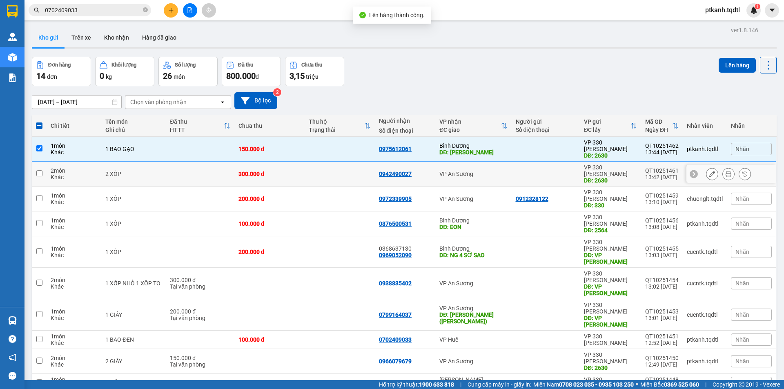
click at [488, 171] on div "VP An Sương" at bounding box center [473, 174] width 68 height 7
checkbox input "true"
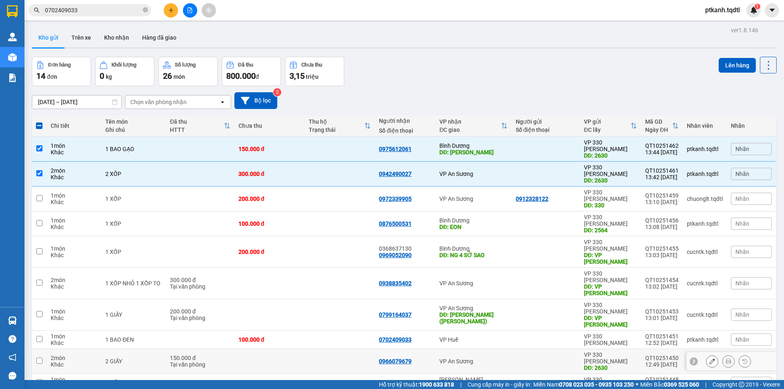
click at [482, 358] on div "VP An Sương" at bounding box center [473, 361] width 68 height 7
checkbox input "true"
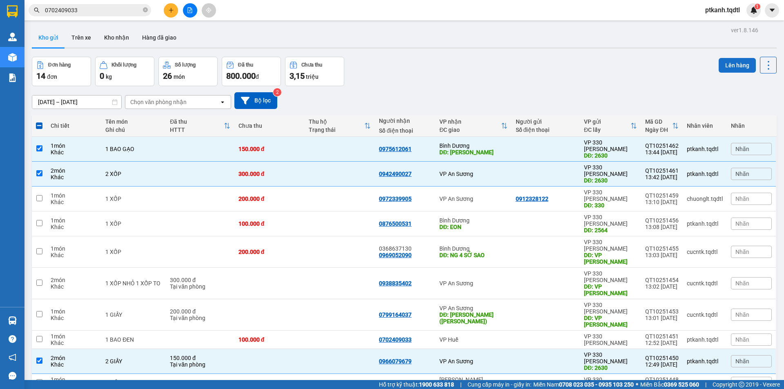
click at [727, 67] on button "Lên hàng" at bounding box center [736, 65] width 37 height 15
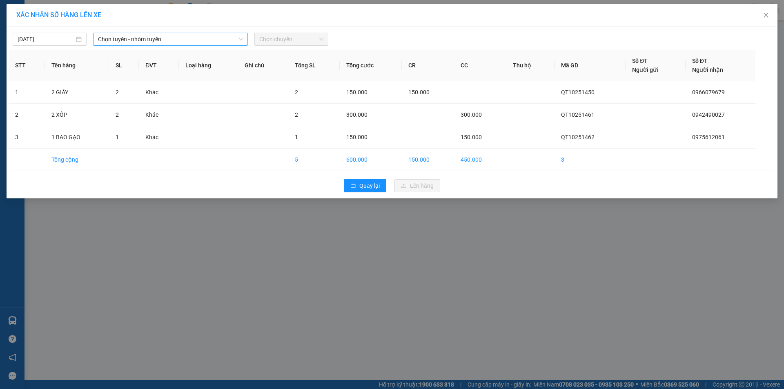
click at [217, 42] on span "Chọn tuyến - nhóm tuyến" at bounding box center [170, 39] width 145 height 12
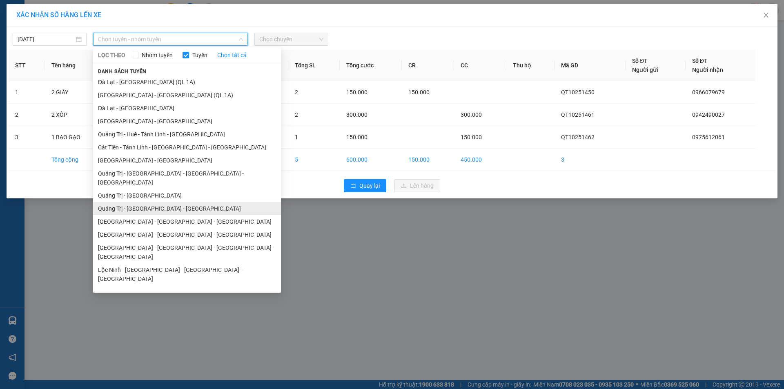
click at [173, 202] on li "Quảng Trị - [GEOGRAPHIC_DATA] - [GEOGRAPHIC_DATA]" at bounding box center [187, 208] width 188 height 13
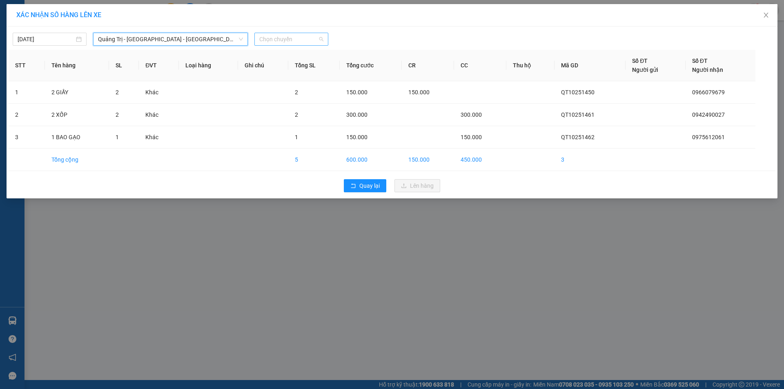
click at [293, 42] on span "Chọn chuyến" at bounding box center [291, 39] width 64 height 12
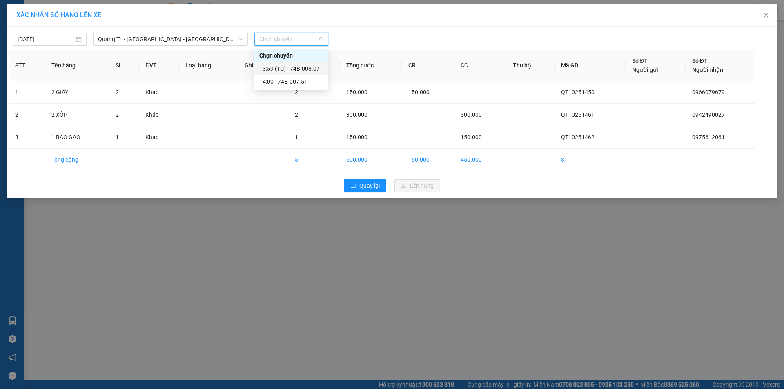
click at [303, 68] on div "13:59 (TC) - 74B-008.07" at bounding box center [291, 68] width 64 height 9
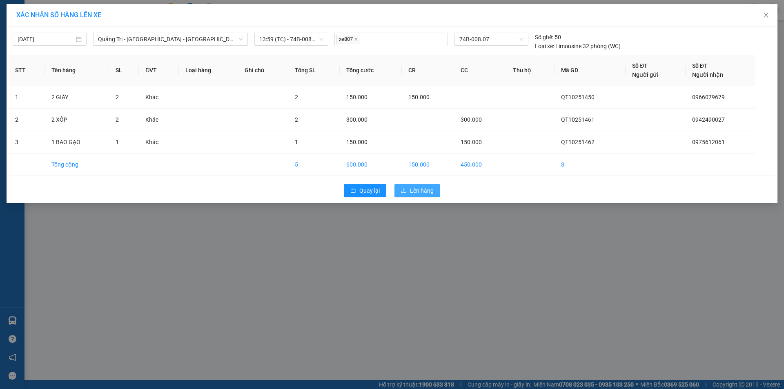
drag, startPoint x: 426, startPoint y: 193, endPoint x: 191, endPoint y: 68, distance: 266.4
click at [425, 192] on span "Lên hàng" at bounding box center [422, 190] width 24 height 9
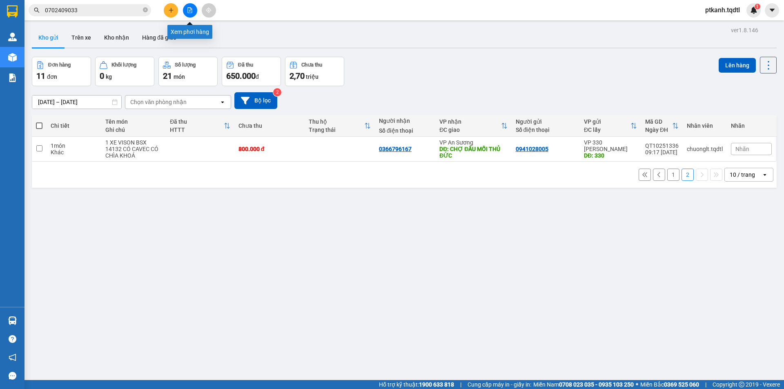
click at [187, 11] on icon "file-add" at bounding box center [190, 10] width 6 height 6
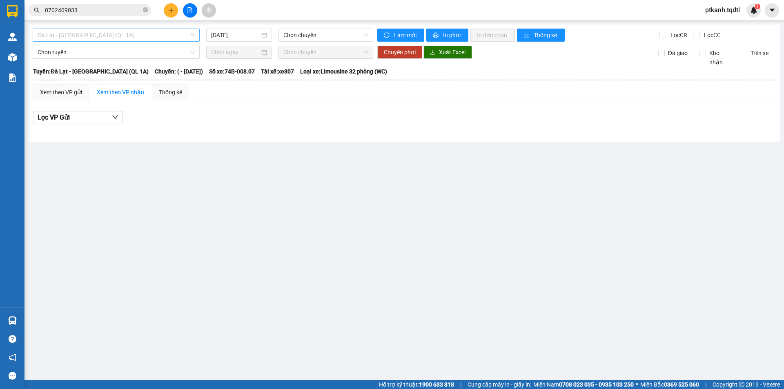
click at [191, 34] on span "Đà Lạt - [GEOGRAPHIC_DATA] (QL 1A)" at bounding box center [116, 35] width 157 height 12
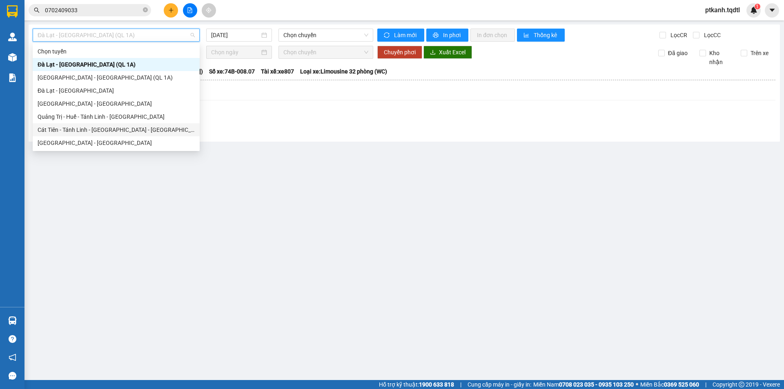
scroll to position [41, 0]
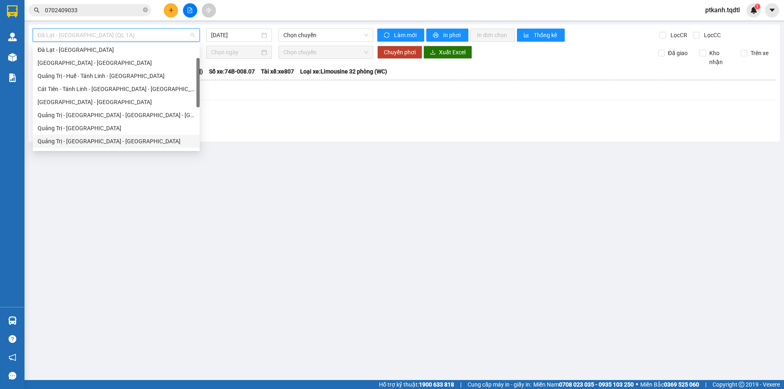
click at [131, 139] on div "Quảng Trị - [GEOGRAPHIC_DATA] - [GEOGRAPHIC_DATA]" at bounding box center [116, 141] width 157 height 9
type input "[DATE]"
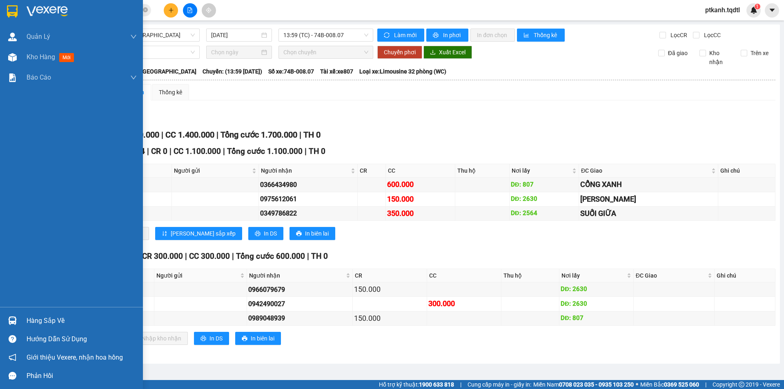
click at [12, 324] on img at bounding box center [12, 320] width 9 height 9
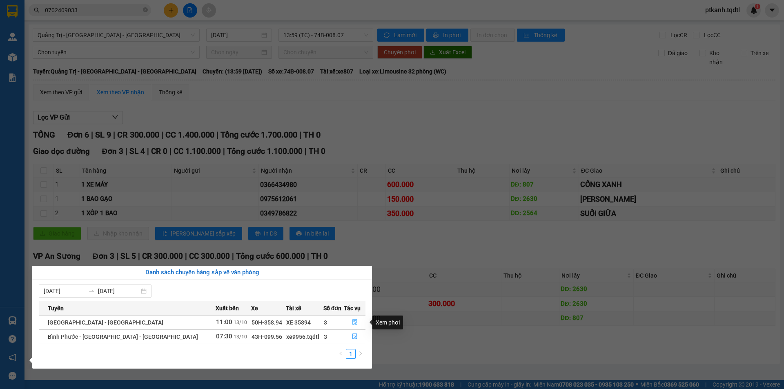
click at [353, 321] on icon "file-done" at bounding box center [354, 323] width 5 height 6
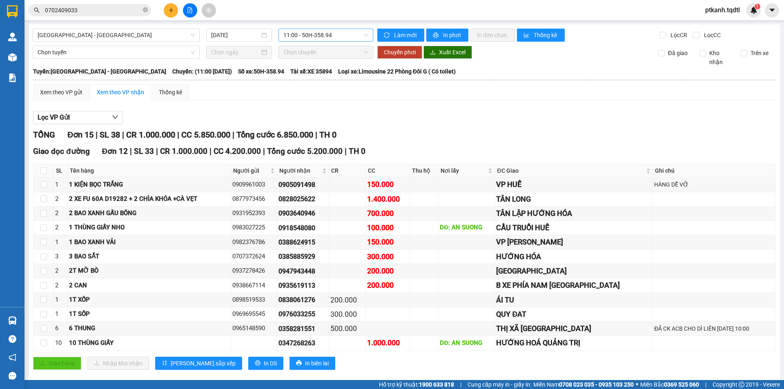
click at [356, 36] on span "11:00 - 50H-358.94" at bounding box center [325, 35] width 85 height 12
click at [321, 62] on div "05:00 - 74G-002.24" at bounding box center [313, 64] width 64 height 9
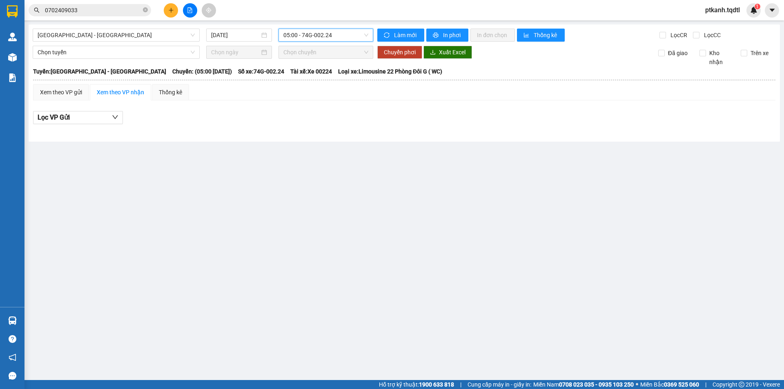
click at [115, 12] on input "0702409033" at bounding box center [93, 10] width 96 height 9
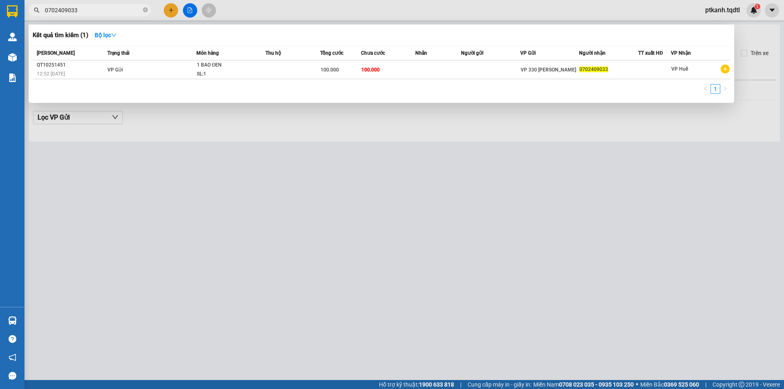
click at [115, 12] on input "0702409033" at bounding box center [93, 10] width 96 height 9
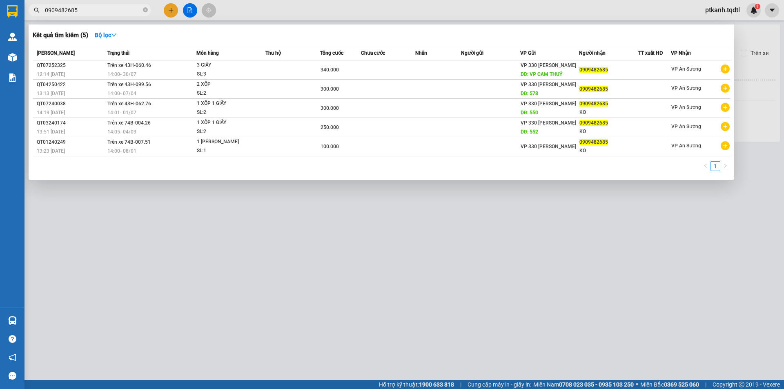
type input "0909482685"
click at [169, 10] on div at bounding box center [392, 194] width 784 height 389
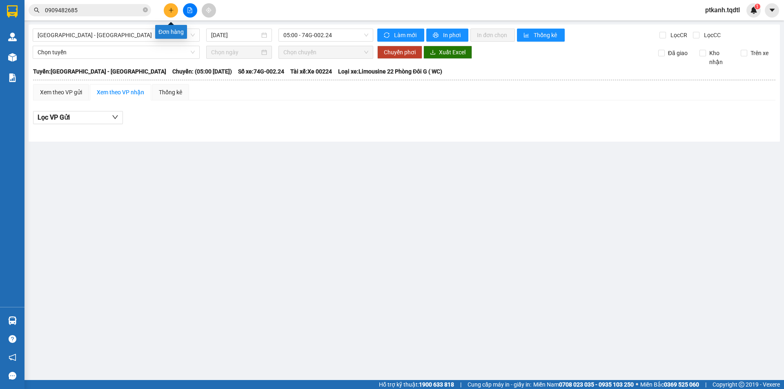
click at [175, 9] on button at bounding box center [171, 10] width 14 height 14
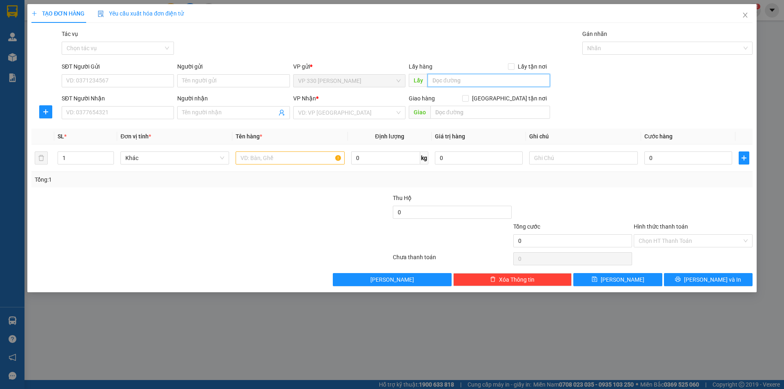
click at [491, 80] on input "text" at bounding box center [488, 80] width 122 height 13
type input "CAM THUỶ"
click at [160, 110] on input "SĐT Người Nhận" at bounding box center [118, 112] width 112 height 13
type input "0909482685"
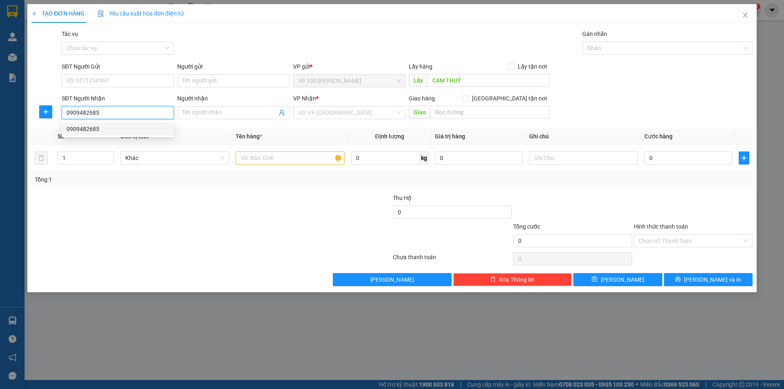
click at [112, 129] on div "0909482685" at bounding box center [118, 128] width 102 height 9
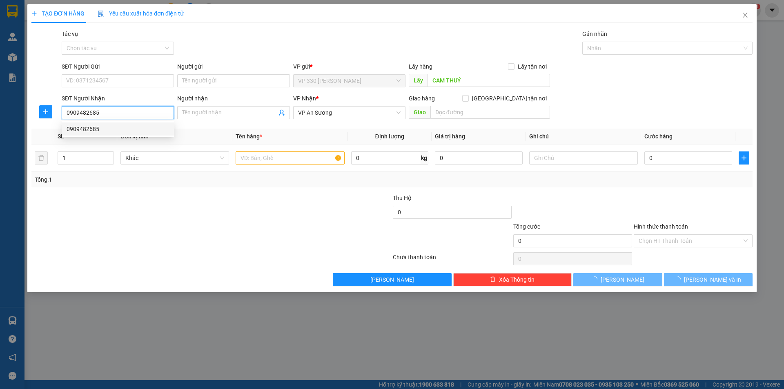
type input "340.000"
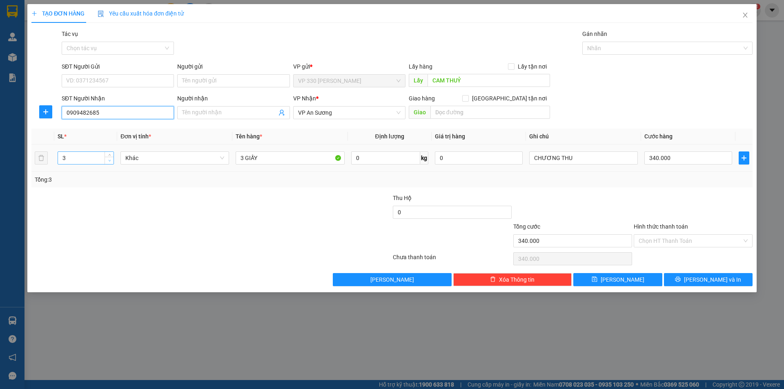
type input "0909482685"
click at [109, 160] on icon "down" at bounding box center [109, 160] width 3 height 3
type input "1"
click at [109, 160] on icon "down" at bounding box center [109, 160] width 3 height 3
drag, startPoint x: 238, startPoint y: 158, endPoint x: 184, endPoint y: 153, distance: 54.5
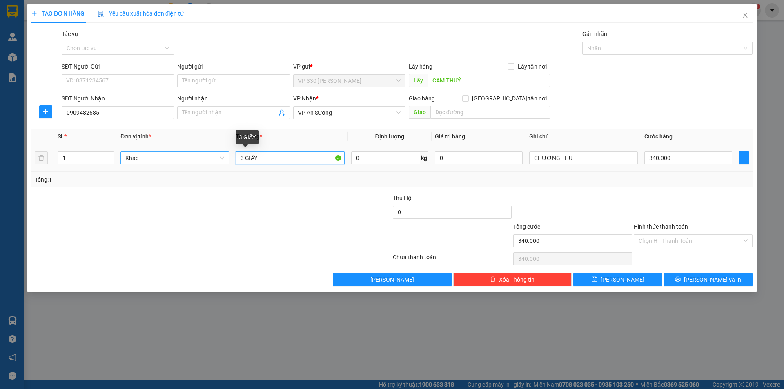
click at [184, 153] on tr "1 Khác 3 GIẤY 0 kg 0 CHƯƠNG THU 340.000" at bounding box center [391, 157] width 721 height 27
type input "1 XỐP"
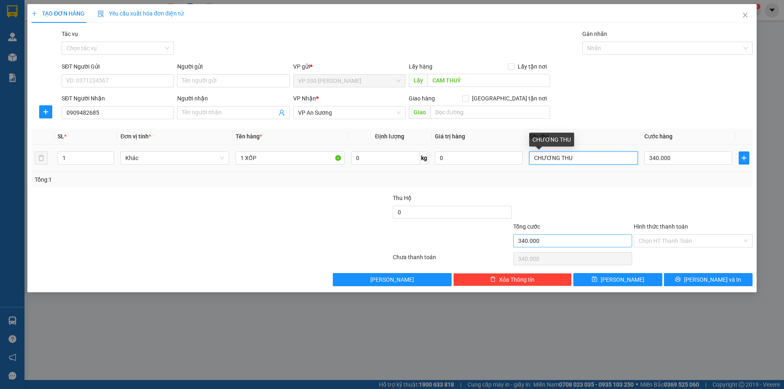
drag, startPoint x: 579, startPoint y: 159, endPoint x: 536, endPoint y: 240, distance: 91.5
click at [485, 182] on div "SL * Đơn vị tính * Tên hàng * Định lượng Giá trị hàng Ghi chú Cước hàng 1 Khác …" at bounding box center [391, 158] width 721 height 59
click at [679, 158] on input "340.000" at bounding box center [688, 157] width 88 height 13
type input "2"
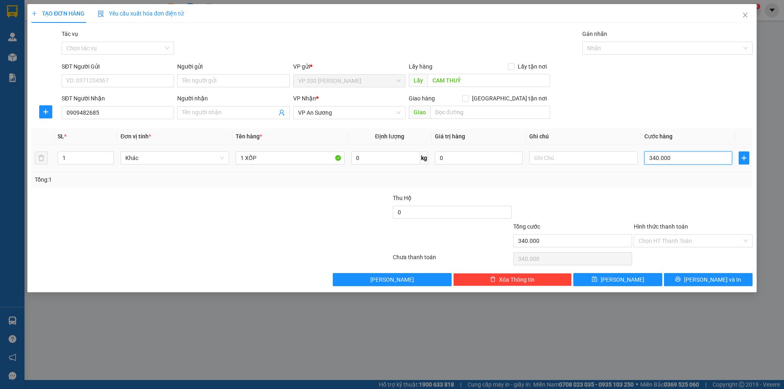
type input "2"
type input "20"
type input "200"
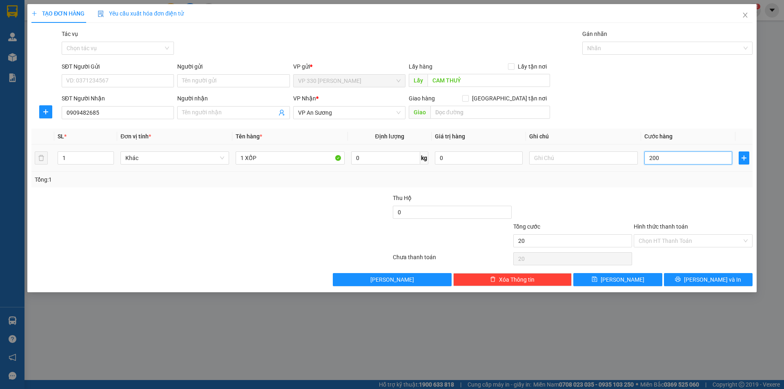
type input "200"
type input "2.000"
type input "20.000"
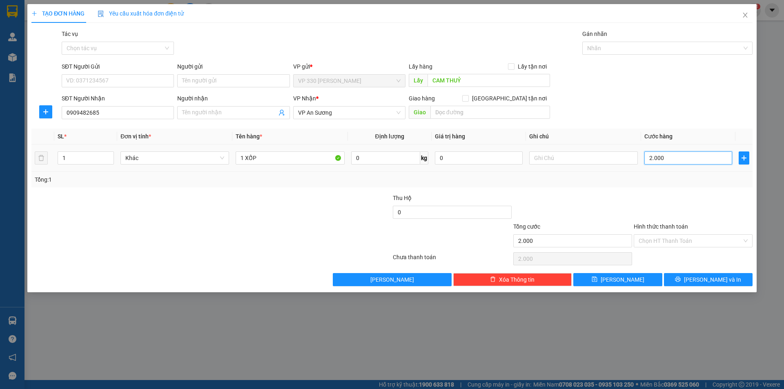
type input "20.000"
type input "200.000"
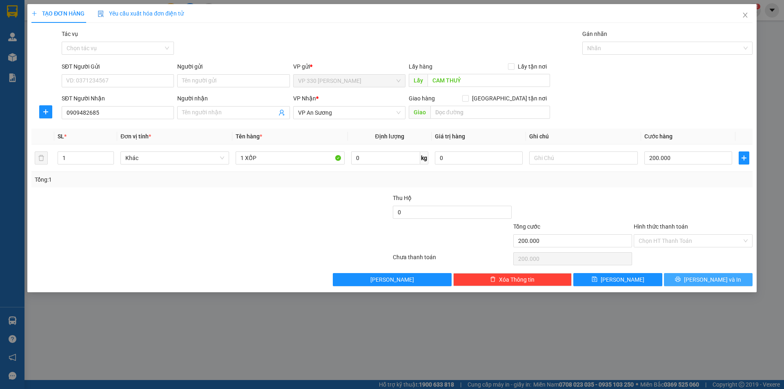
drag, startPoint x: 711, startPoint y: 278, endPoint x: 722, endPoint y: 265, distance: 16.8
click at [722, 265] on div "Transit Pickup Surcharge Ids Transit Deliver Surcharge Ids Transit Deliver Surc…" at bounding box center [391, 157] width 721 height 257
click at [111, 155] on icon "up" at bounding box center [109, 156] width 3 height 3
type input "2"
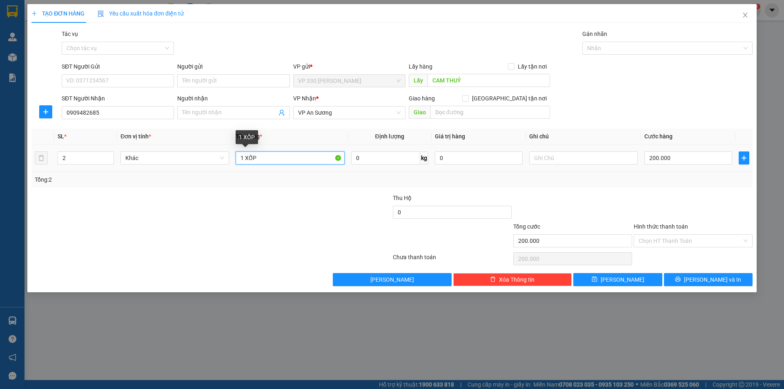
click at [280, 159] on input "1 XỐP" at bounding box center [290, 157] width 109 height 13
type input "1 XỐP 1 GIẤY"
click at [691, 156] on input "200.000" at bounding box center [688, 157] width 88 height 13
type input "2"
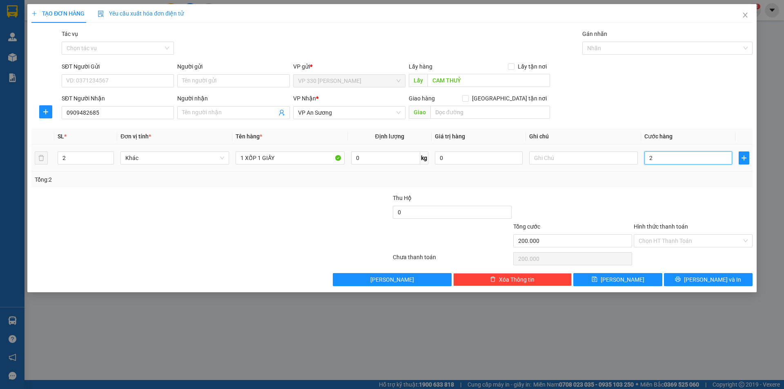
type input "2"
type input "25"
type input "250"
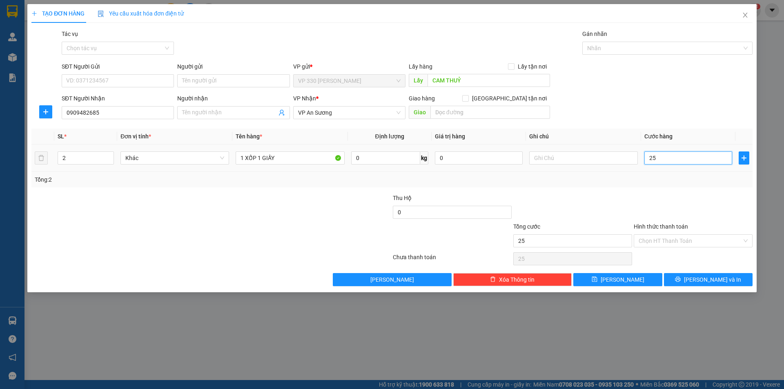
type input "250"
type input "2.500"
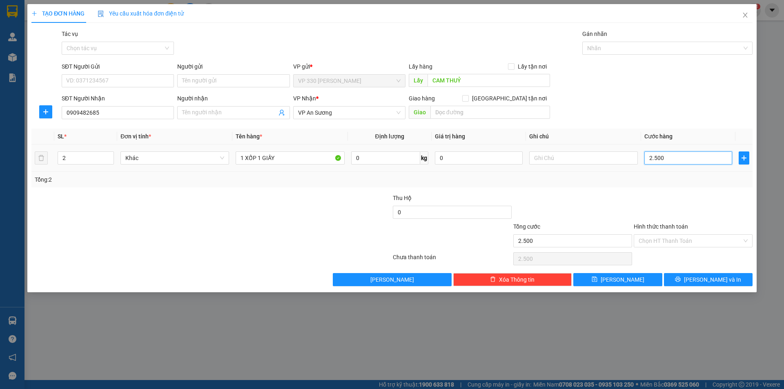
type input "25.000"
type input "250.000"
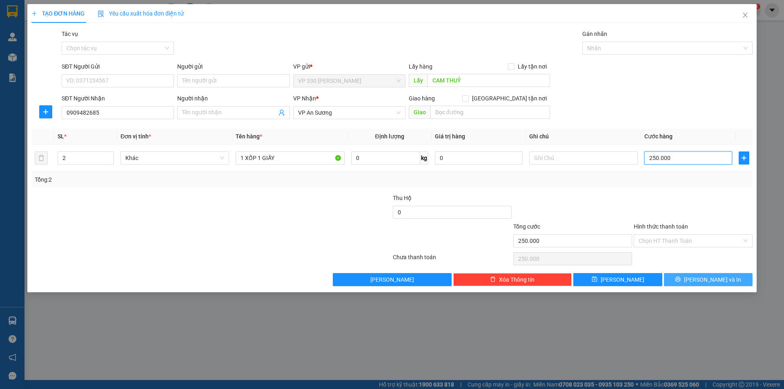
type input "250.000"
drag, startPoint x: 703, startPoint y: 282, endPoint x: 546, endPoint y: 238, distance: 163.0
click at [702, 281] on span "[PERSON_NAME] và In" at bounding box center [712, 279] width 57 height 9
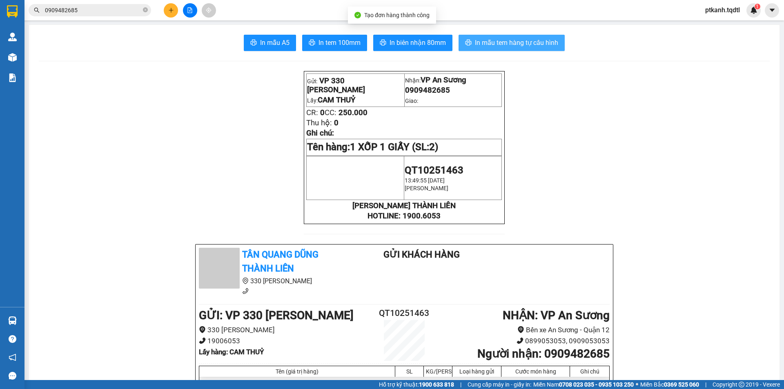
click at [500, 40] on span "In mẫu tem hàng tự cấu hình" at bounding box center [516, 43] width 83 height 10
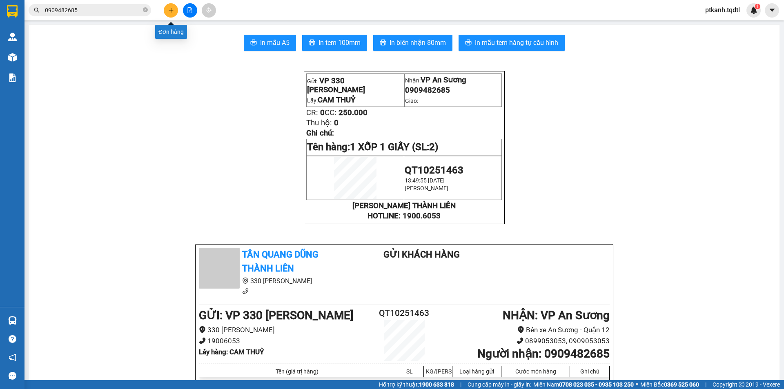
click at [169, 13] on icon "plus" at bounding box center [171, 10] width 6 height 6
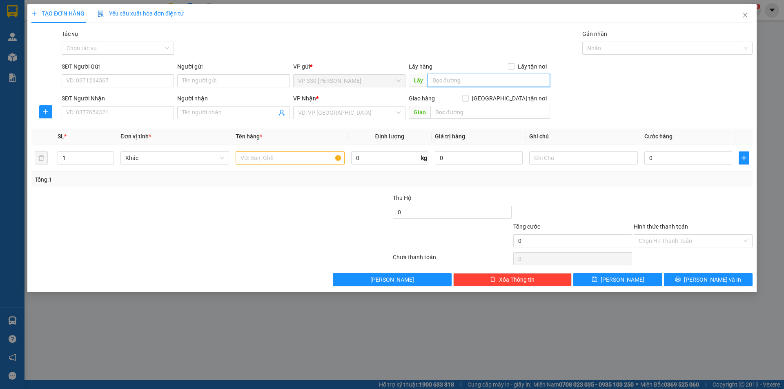
click at [486, 82] on input "text" at bounding box center [488, 80] width 122 height 13
type input "CAM THUỶ"
click at [140, 113] on input "SĐT Người Nhận" at bounding box center [118, 112] width 112 height 13
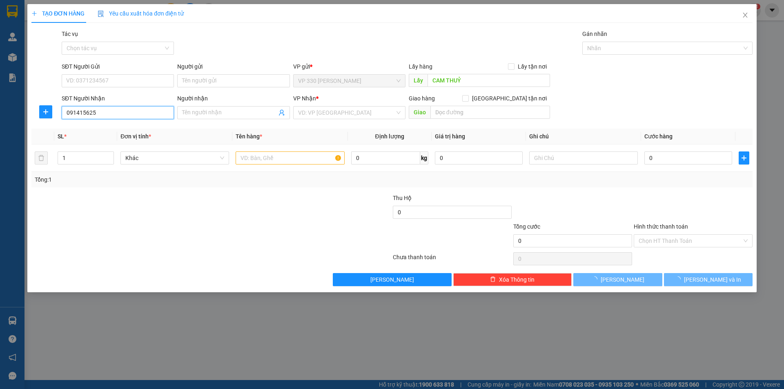
type input "0914156253"
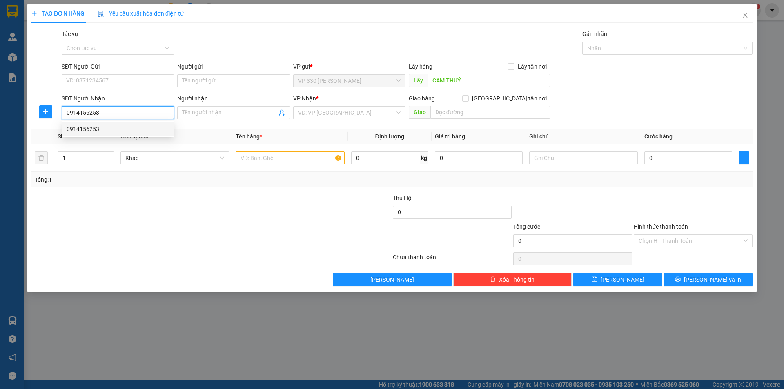
click at [143, 128] on div "0914156253" at bounding box center [118, 128] width 102 height 9
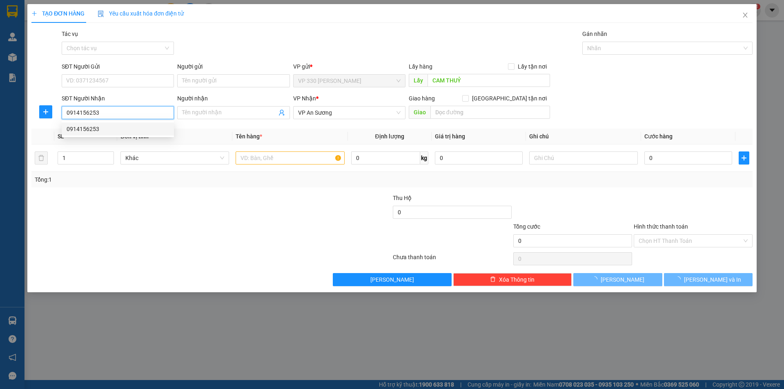
type input "400.000"
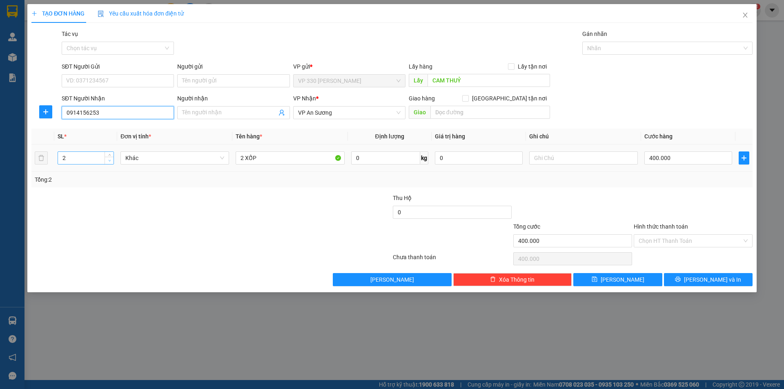
type input "0914156253"
type input "1"
click at [111, 161] on span "down" at bounding box center [109, 160] width 5 height 5
drag, startPoint x: 282, startPoint y: 158, endPoint x: 193, endPoint y: 158, distance: 89.0
click at [193, 158] on tr "1 Khác 2 XỐP 0 kg 0 400.000" at bounding box center [391, 157] width 721 height 27
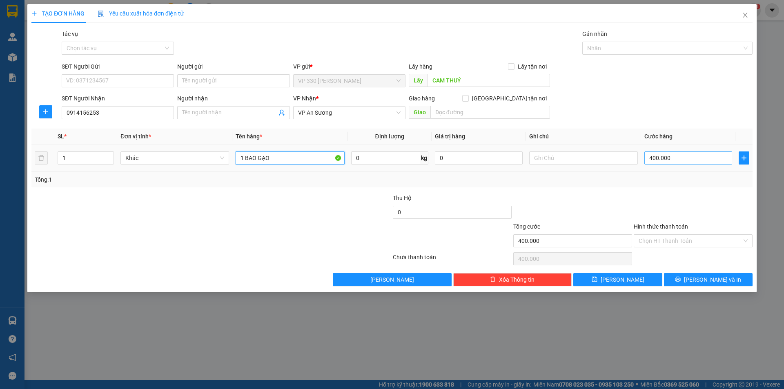
type input "1 BAO GẠO"
click at [681, 158] on input "400.000" at bounding box center [688, 157] width 88 height 13
type input "1"
type input "15"
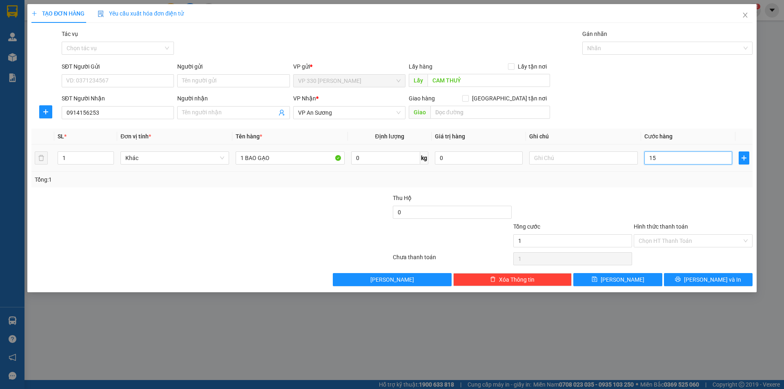
type input "15"
type input "150"
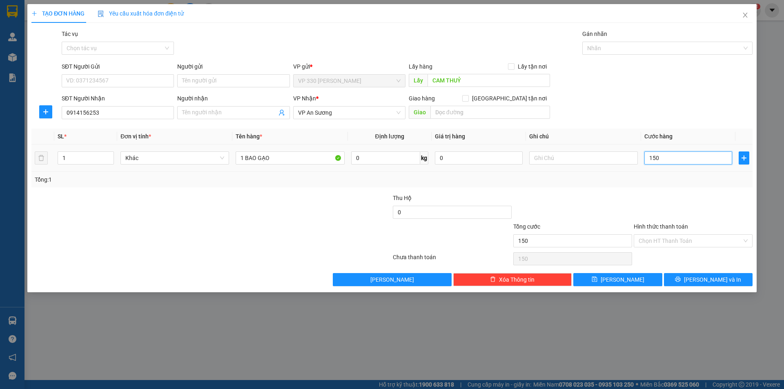
type input "1.500"
type input "15.000"
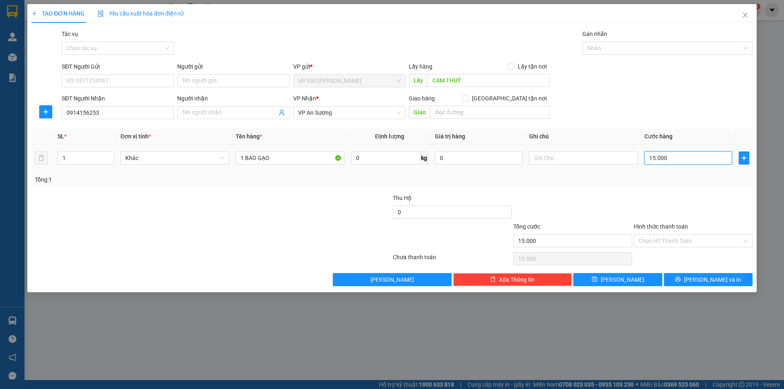
type input "150.000"
click at [665, 227] on label "Hình thức thanh toán" at bounding box center [660, 226] width 54 height 7
click at [665, 235] on input "Hình thức thanh toán" at bounding box center [689, 241] width 103 height 12
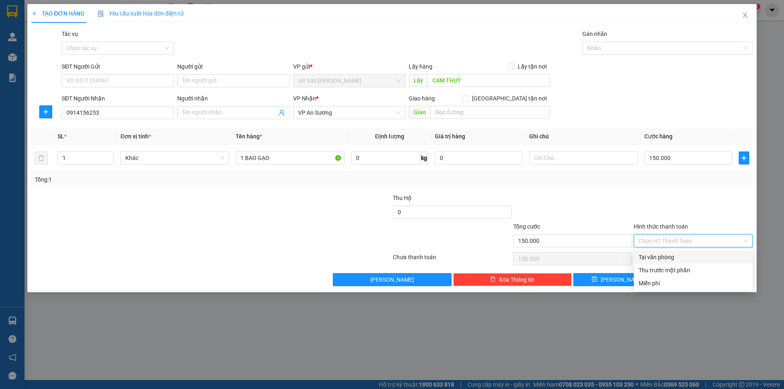
click at [673, 254] on div "Tại văn phòng" at bounding box center [692, 257] width 109 height 9
type input "0"
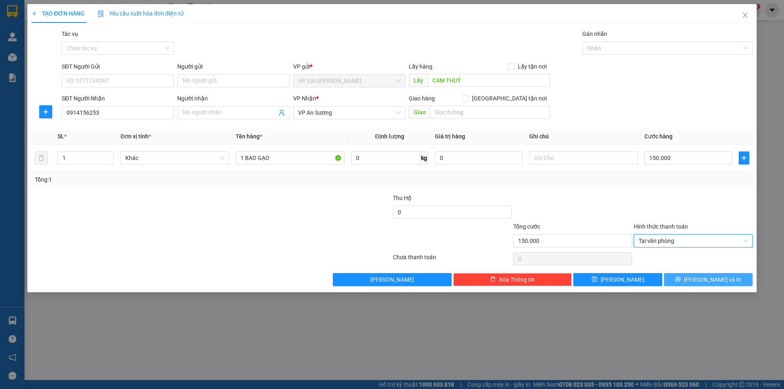
drag, startPoint x: 705, startPoint y: 276, endPoint x: 636, endPoint y: 247, distance: 74.6
click at [705, 276] on span "[PERSON_NAME] và In" at bounding box center [712, 279] width 57 height 9
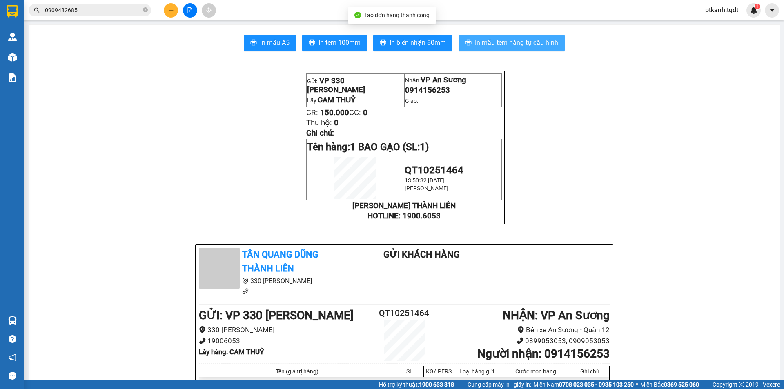
click at [501, 44] on span "In mẫu tem hàng tự cấu hình" at bounding box center [516, 43] width 83 height 10
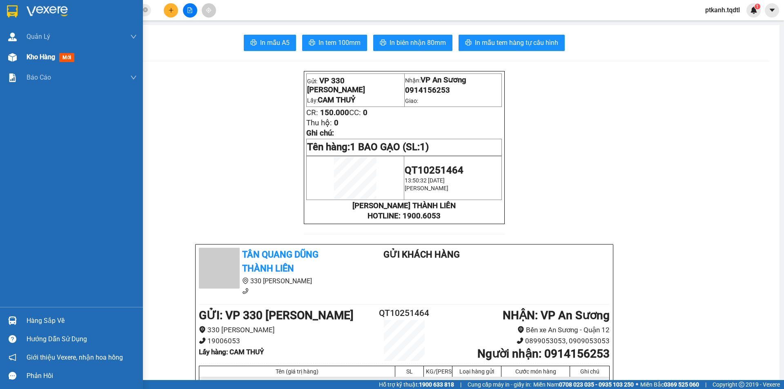
click at [24, 57] on div "Kho hàng mới" at bounding box center [71, 57] width 143 height 20
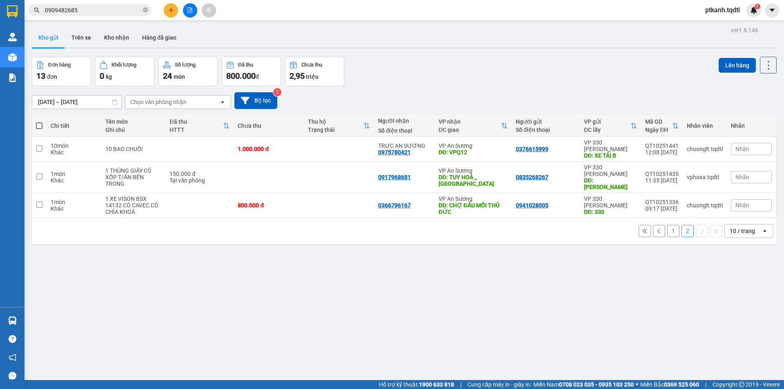
click at [667, 225] on button "1" at bounding box center [673, 231] width 12 height 12
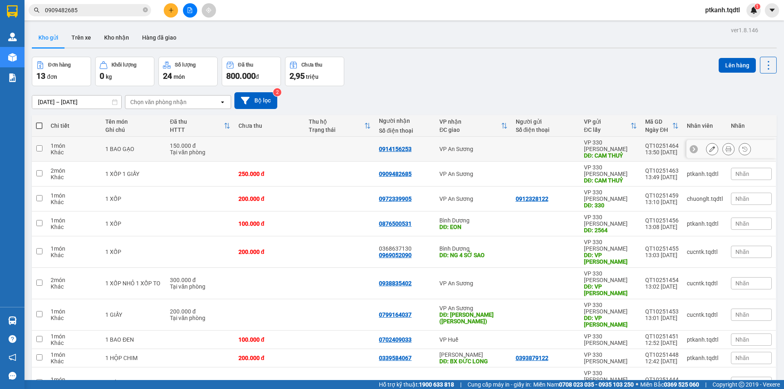
drag, startPoint x: 491, startPoint y: 145, endPoint x: 497, endPoint y: 161, distance: 17.4
click at [491, 146] on div "VP An Sương" at bounding box center [473, 149] width 68 height 7
checkbox input "true"
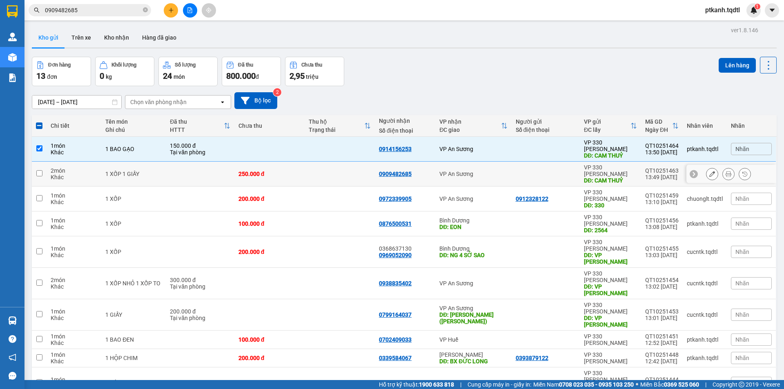
click at [497, 171] on div "VP An Sương" at bounding box center [473, 174] width 68 height 7
checkbox input "true"
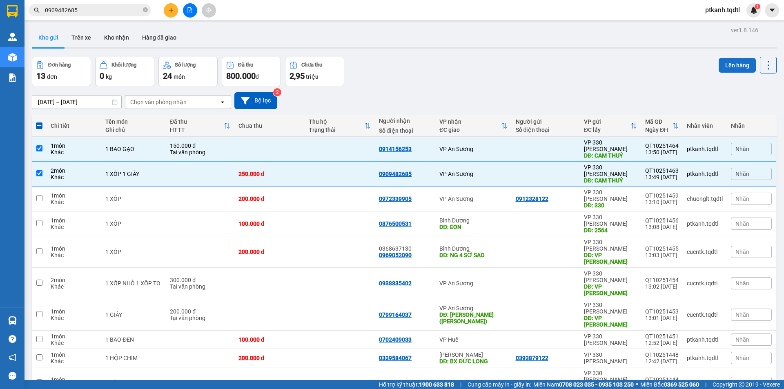
click at [736, 68] on button "Lên hàng" at bounding box center [736, 65] width 37 height 15
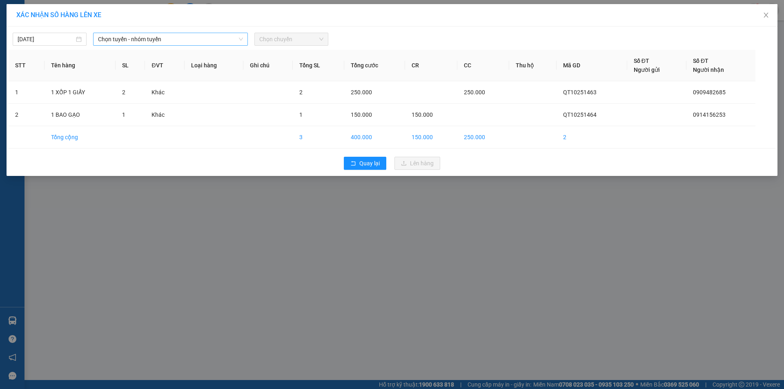
click at [240, 41] on icon "down" at bounding box center [240, 39] width 5 height 5
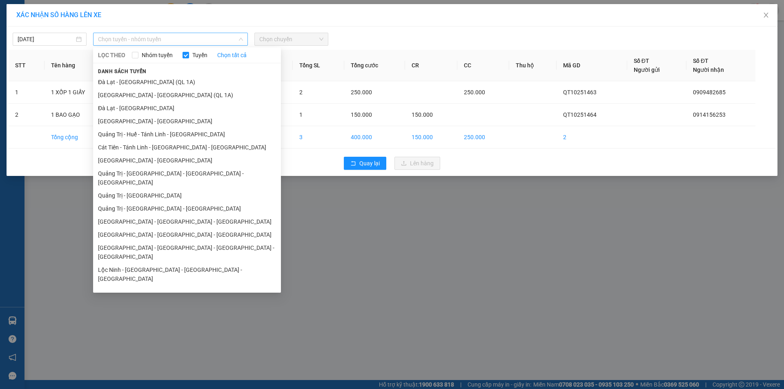
click at [233, 38] on span "Chọn tuyến - nhóm tuyến" at bounding box center [170, 39] width 145 height 12
drag, startPoint x: 193, startPoint y: 198, endPoint x: 268, endPoint y: 80, distance: 139.4
click at [193, 202] on li "Quảng Trị - [GEOGRAPHIC_DATA] - [GEOGRAPHIC_DATA]" at bounding box center [187, 208] width 188 height 13
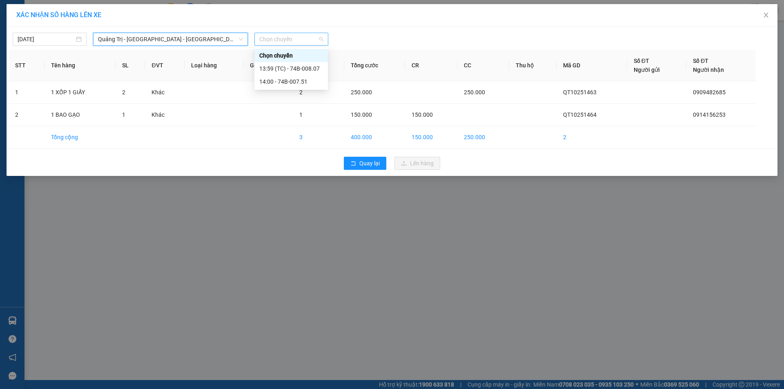
click at [302, 36] on span "Chọn chuyến" at bounding box center [291, 39] width 64 height 12
click at [311, 66] on div "13:59 (TC) - 74B-008.07" at bounding box center [291, 68] width 64 height 9
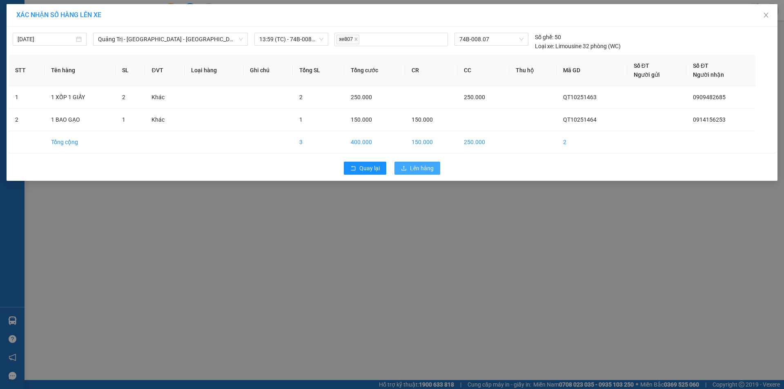
click at [424, 164] on span "Lên hàng" at bounding box center [422, 168] width 24 height 9
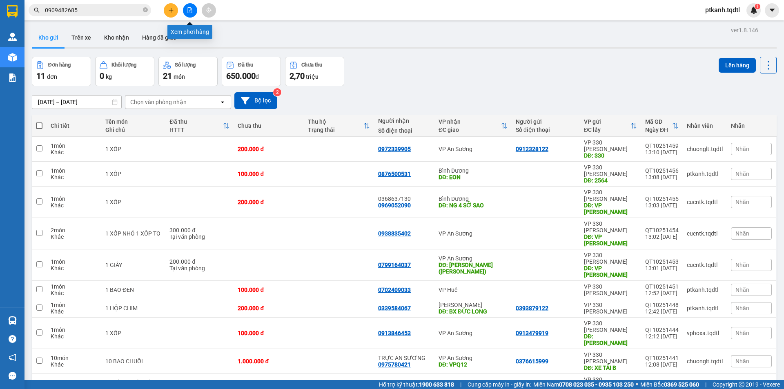
click at [189, 9] on icon "file-add" at bounding box center [190, 10] width 6 height 6
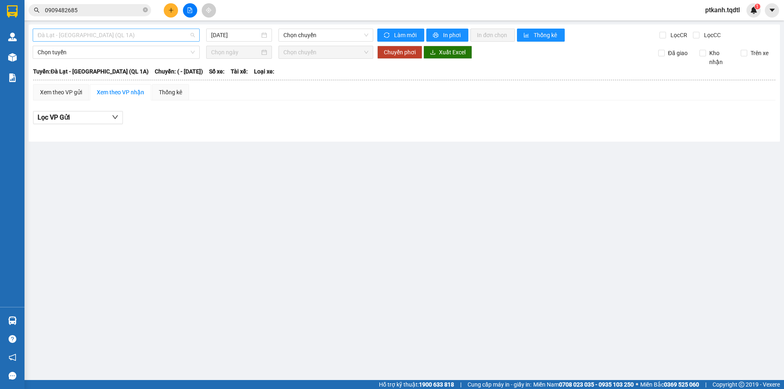
click at [193, 36] on span "Đà Lạt - [GEOGRAPHIC_DATA] (QL 1A)" at bounding box center [116, 35] width 157 height 12
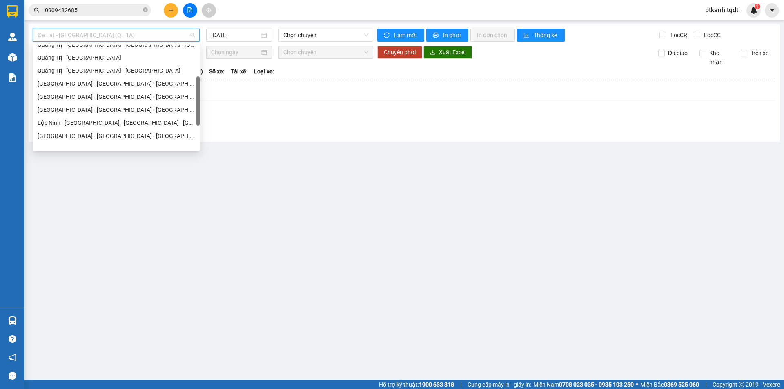
scroll to position [114, 0]
drag, startPoint x: 197, startPoint y: 54, endPoint x: 199, endPoint y: 93, distance: 39.2
click at [199, 93] on div at bounding box center [197, 108] width 3 height 49
click at [110, 96] on div "[GEOGRAPHIC_DATA] - [GEOGRAPHIC_DATA] - [GEOGRAPHIC_DATA]" at bounding box center [116, 94] width 157 height 9
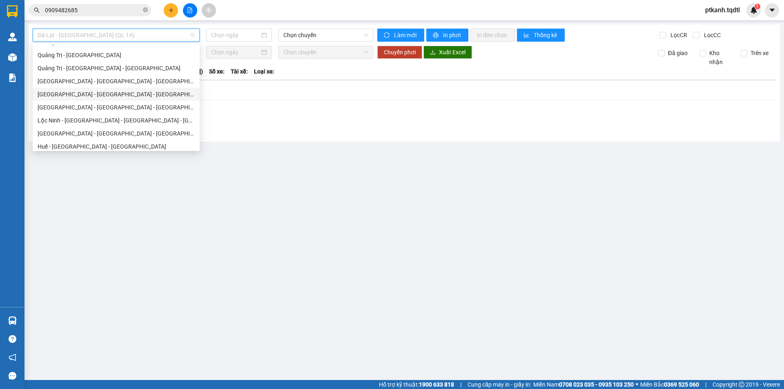
type input "[DATE]"
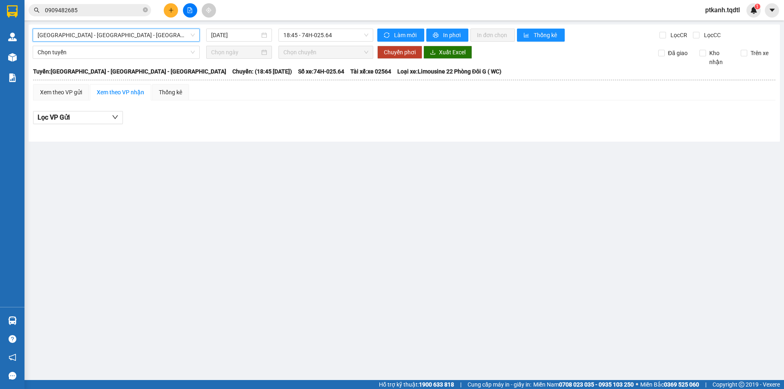
click at [195, 36] on div "[GEOGRAPHIC_DATA] - [GEOGRAPHIC_DATA] - [GEOGRAPHIC_DATA]" at bounding box center [116, 35] width 167 height 13
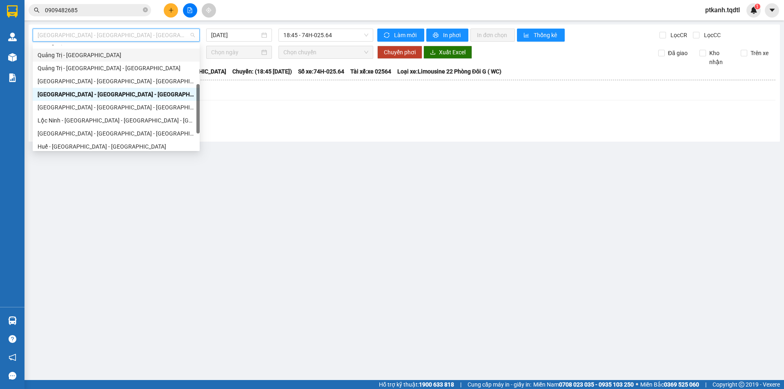
scroll to position [170, 0]
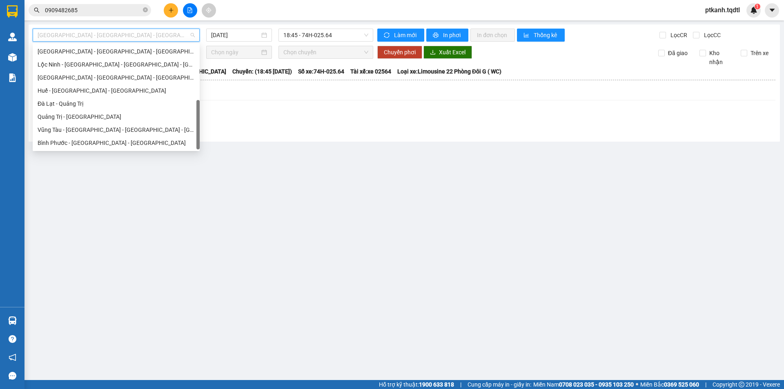
drag, startPoint x: 197, startPoint y: 90, endPoint x: 196, endPoint y: 117, distance: 27.0
click at [196, 117] on div at bounding box center [197, 124] width 3 height 49
click at [111, 119] on div "Quảng Trị - [GEOGRAPHIC_DATA]" at bounding box center [116, 116] width 157 height 9
type input "[DATE]"
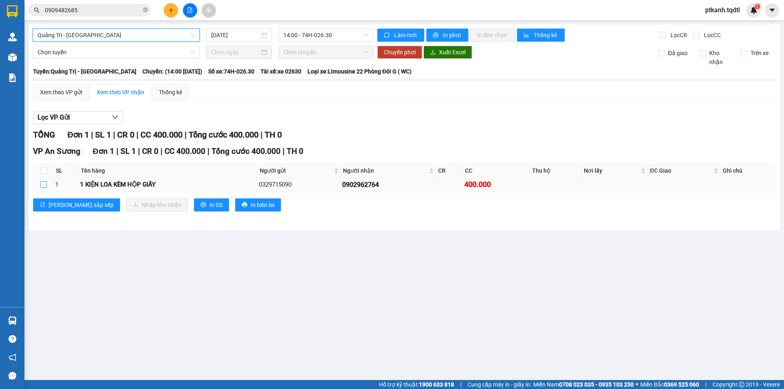
click at [42, 184] on input "checkbox" at bounding box center [43, 184] width 7 height 7
checkbox input "true"
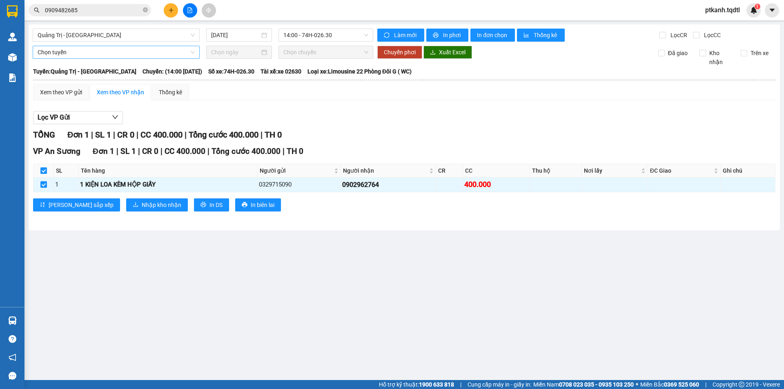
click at [193, 49] on span "Chọn tuyến" at bounding box center [116, 52] width 157 height 12
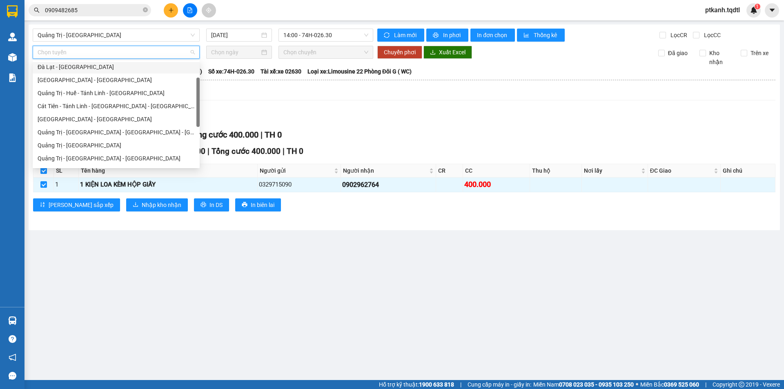
scroll to position [122, 0]
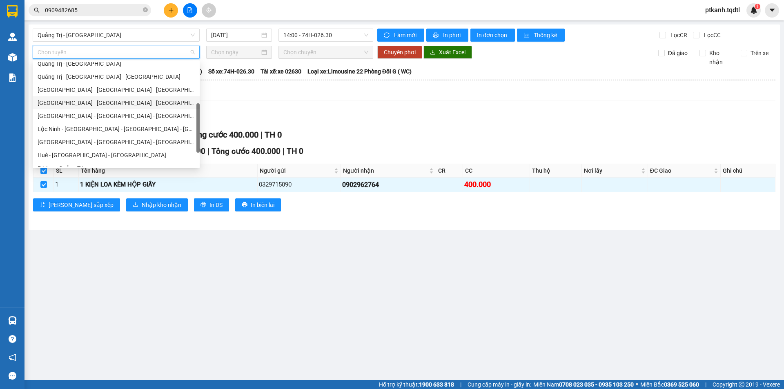
drag, startPoint x: 106, startPoint y: 104, endPoint x: 188, endPoint y: 85, distance: 84.5
click at [107, 102] on div "[GEOGRAPHIC_DATA] - [GEOGRAPHIC_DATA] - [GEOGRAPHIC_DATA]" at bounding box center [116, 102] width 157 height 9
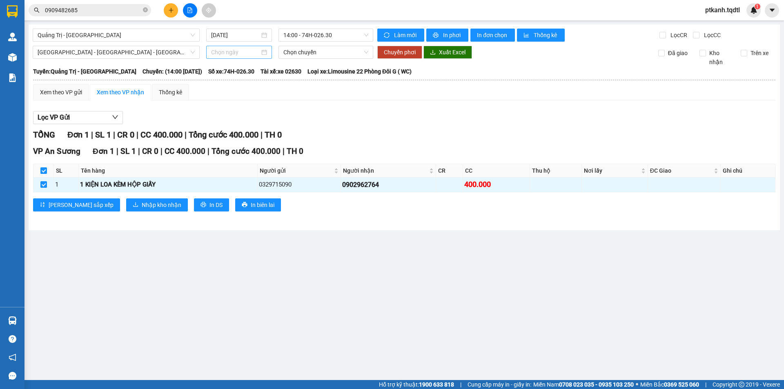
click at [264, 51] on div at bounding box center [239, 52] width 56 height 9
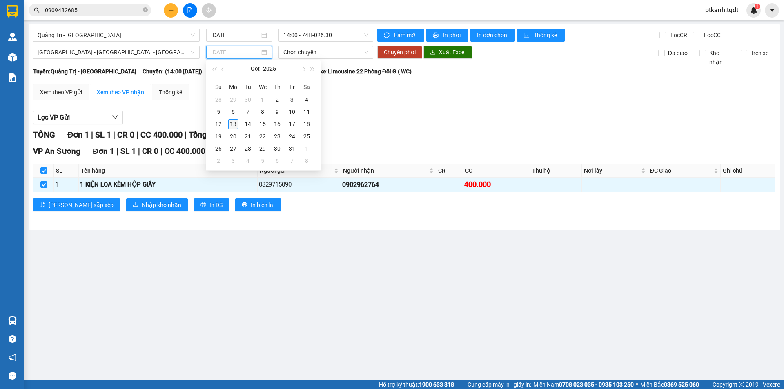
type input "[DATE]"
click at [233, 124] on div "13" at bounding box center [233, 124] width 10 height 10
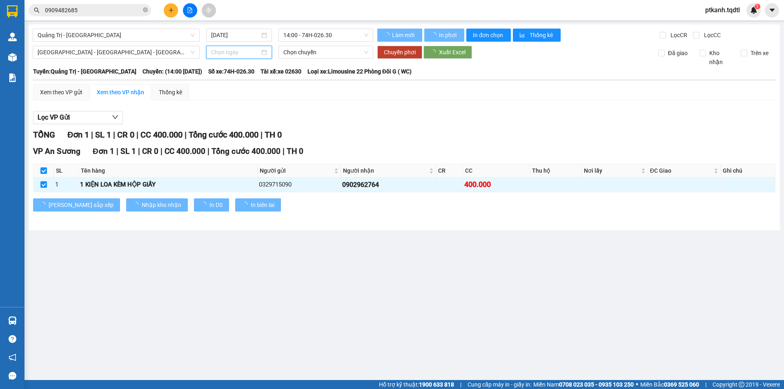
type input "[DATE]"
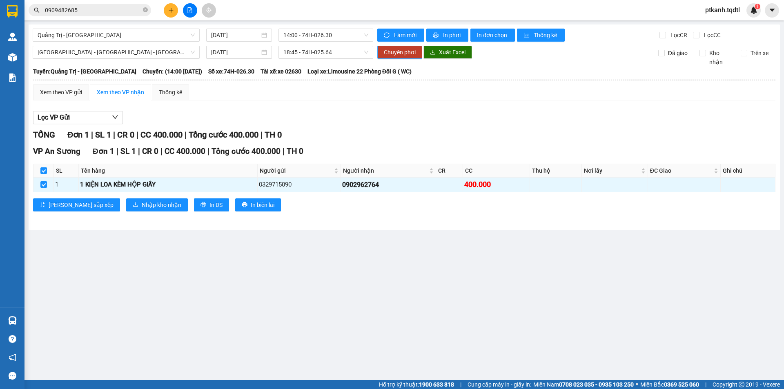
click at [401, 51] on span "Chuyển phơi" at bounding box center [400, 52] width 32 height 9
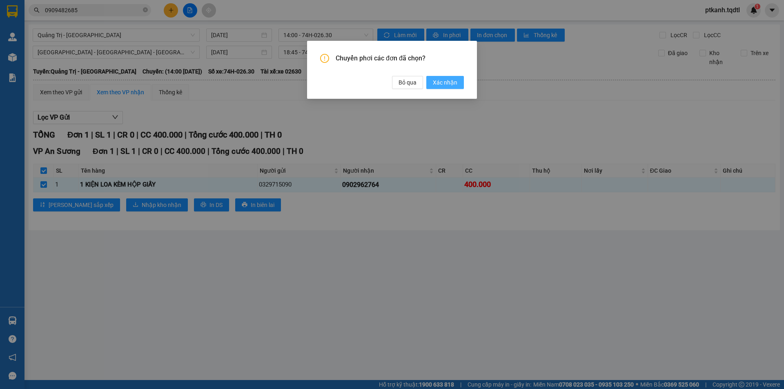
click at [448, 79] on span "Xác nhận" at bounding box center [445, 82] width 24 height 9
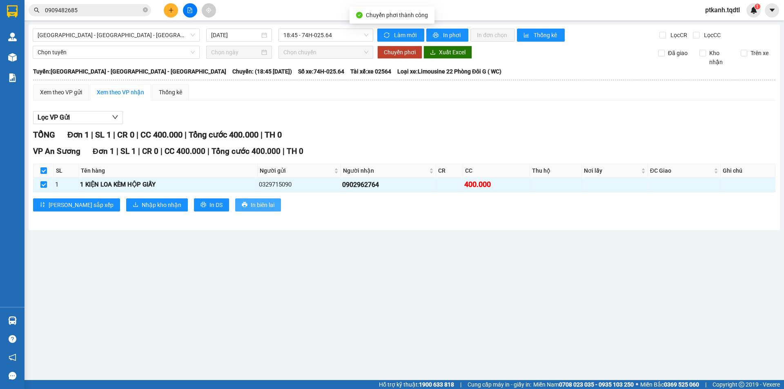
checkbox input "false"
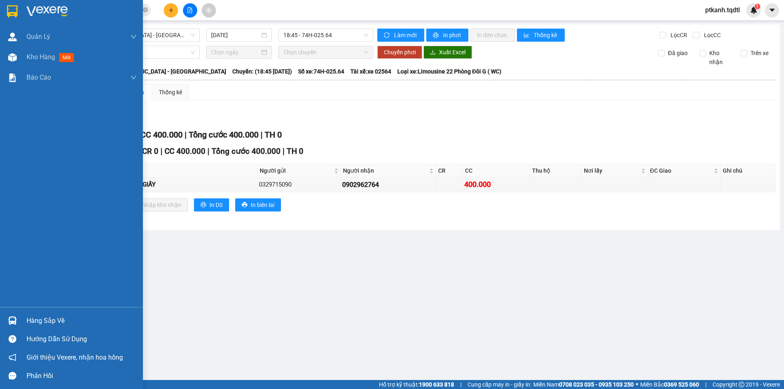
click at [12, 318] on img at bounding box center [12, 320] width 9 height 9
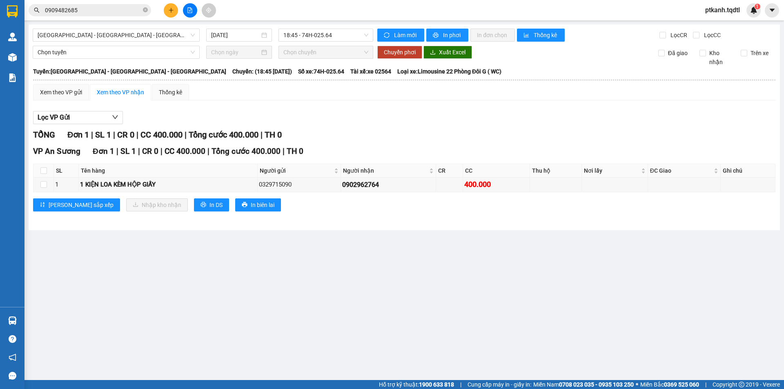
click at [464, 309] on section "Kết quả tìm kiếm ( 5 ) Bộ lọc Mã ĐH Trạng thái Món hàng Thu hộ Tổng cước Chưa c…" at bounding box center [392, 194] width 784 height 389
click at [369, 36] on div "18:45 - 74H-025.64" at bounding box center [325, 35] width 95 height 13
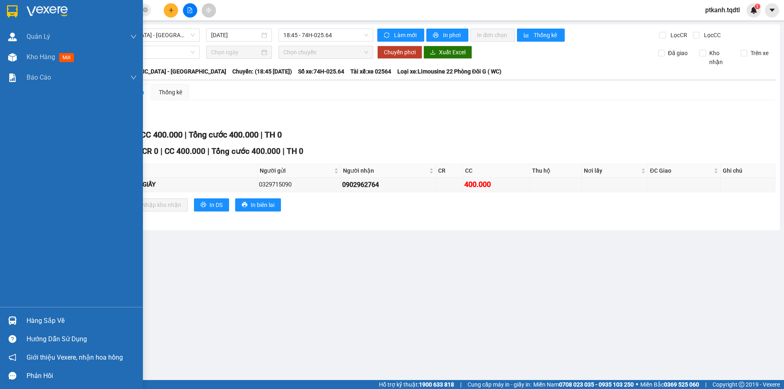
click at [12, 322] on img at bounding box center [12, 320] width 9 height 9
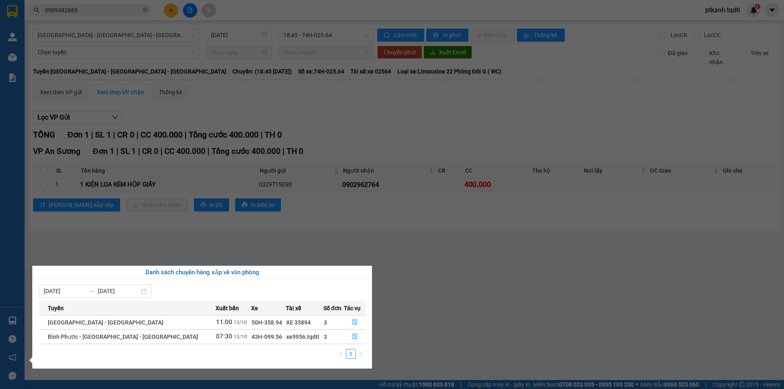
click at [516, 276] on section "Kết quả tìm kiếm ( 5 ) Bộ lọc Mã ĐH Trạng thái Món hàng Thu hộ Tổng cước Chưa c…" at bounding box center [392, 194] width 784 height 389
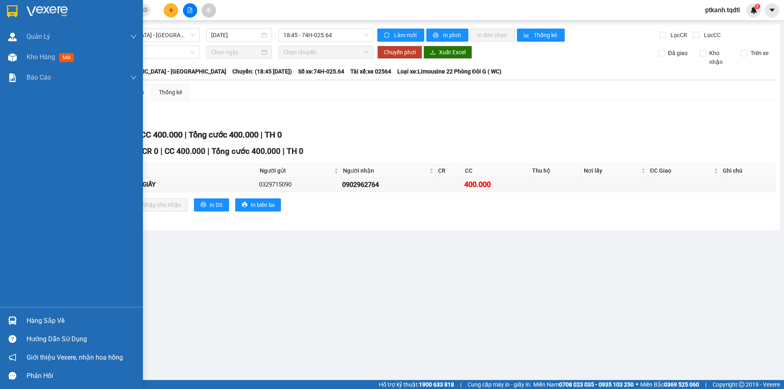
click at [9, 318] on img at bounding box center [12, 320] width 9 height 9
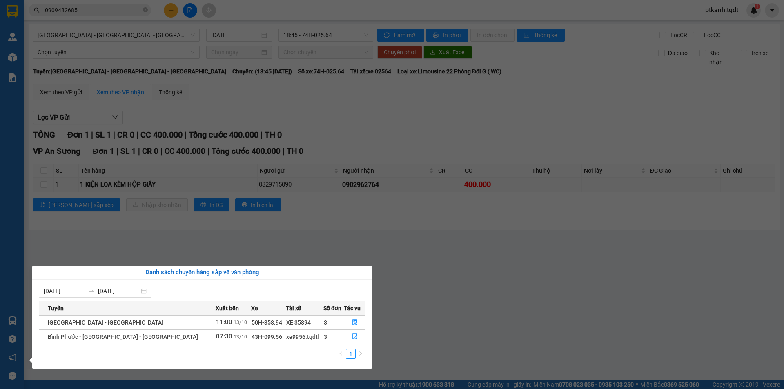
click at [481, 303] on section "Kết quả tìm kiếm ( 5 ) Bộ lọc Mã ĐH Trạng thái Món hàng Thu hộ Tổng cước Chưa c…" at bounding box center [392, 194] width 784 height 389
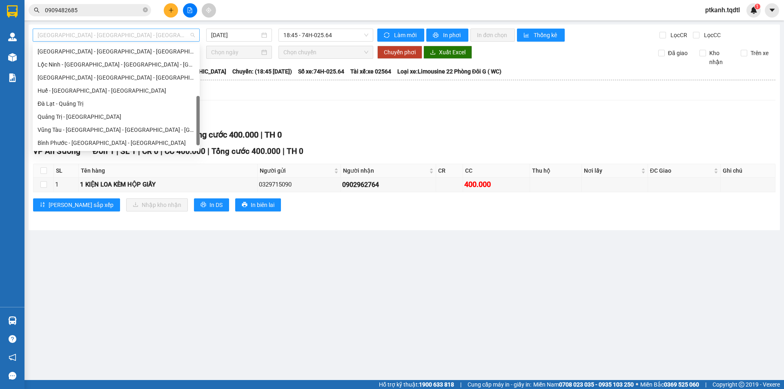
scroll to position [157, 0]
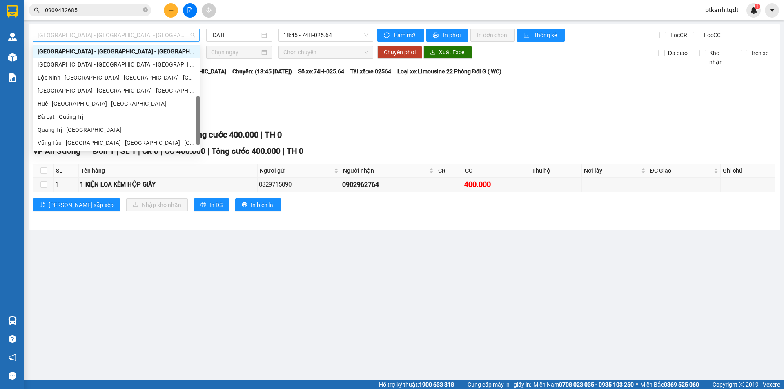
click at [192, 33] on span "[GEOGRAPHIC_DATA] - [GEOGRAPHIC_DATA] - [GEOGRAPHIC_DATA]" at bounding box center [116, 35] width 157 height 12
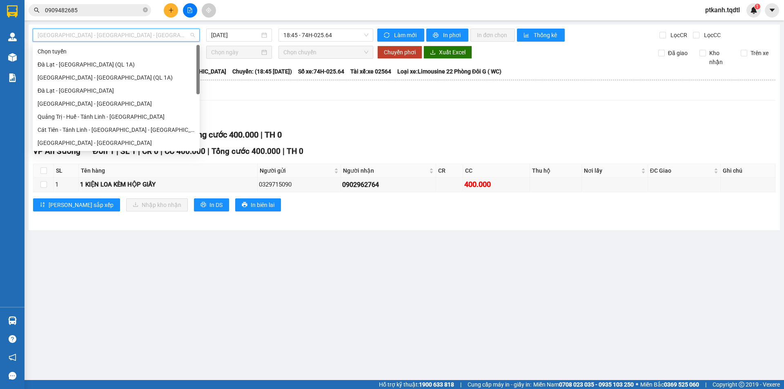
scroll to position [41, 0]
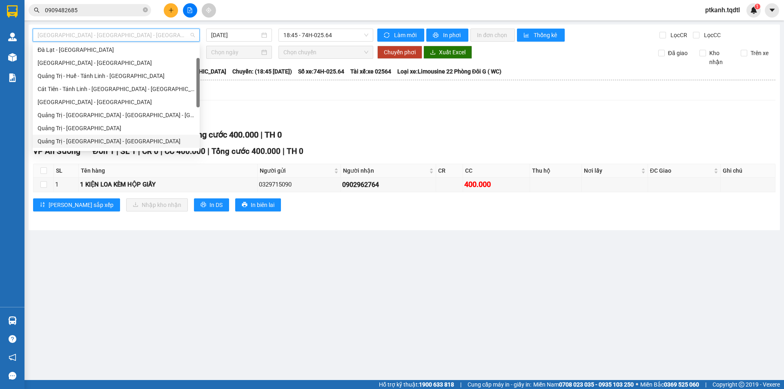
click at [144, 139] on div "Quảng Trị - [GEOGRAPHIC_DATA] - [GEOGRAPHIC_DATA]" at bounding box center [116, 141] width 157 height 9
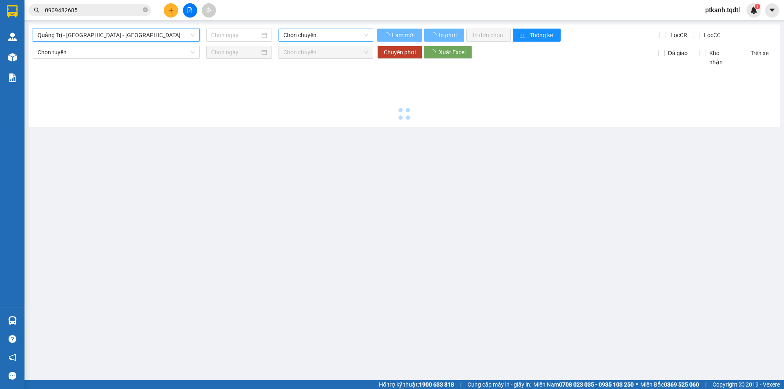
type input "[DATE]"
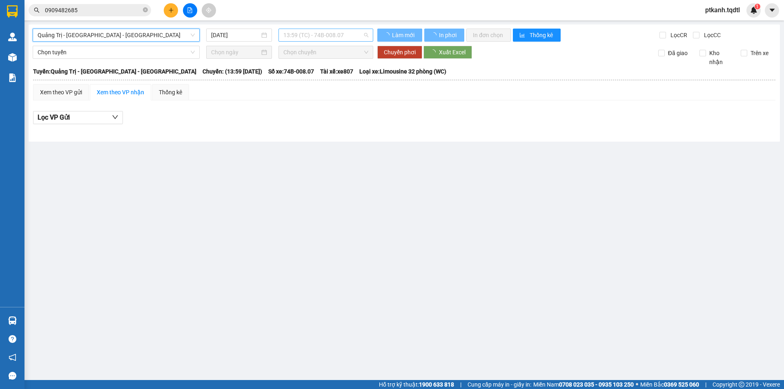
click at [342, 35] on span "13:59 (TC) - 74B-008.07" at bounding box center [325, 35] width 85 height 12
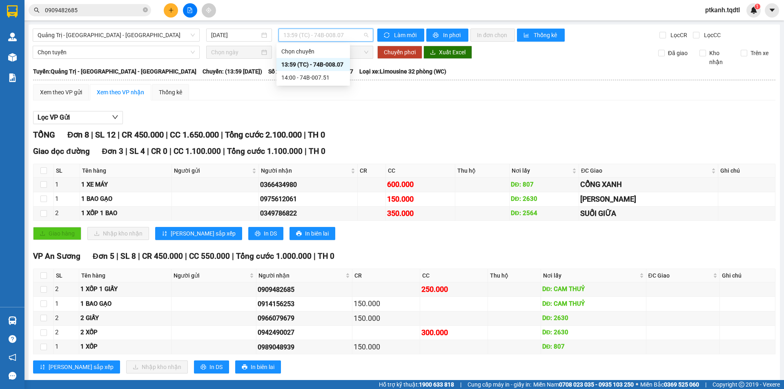
click at [333, 65] on div "13:59 (TC) - 74B-008.07" at bounding box center [313, 64] width 64 height 9
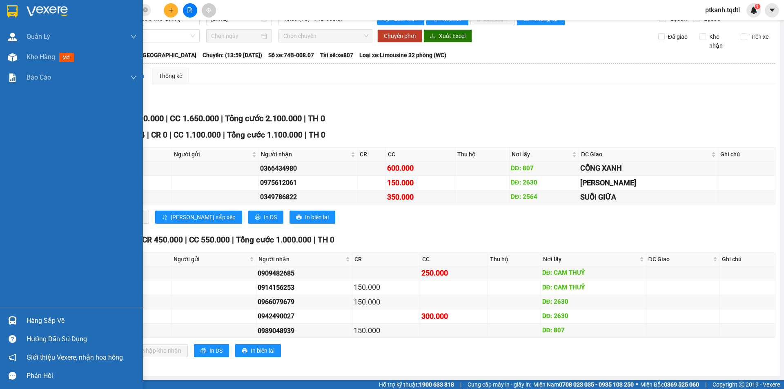
drag, startPoint x: 9, startPoint y: 321, endPoint x: 336, endPoint y: 380, distance: 332.3
click at [9, 320] on img at bounding box center [12, 320] width 9 height 9
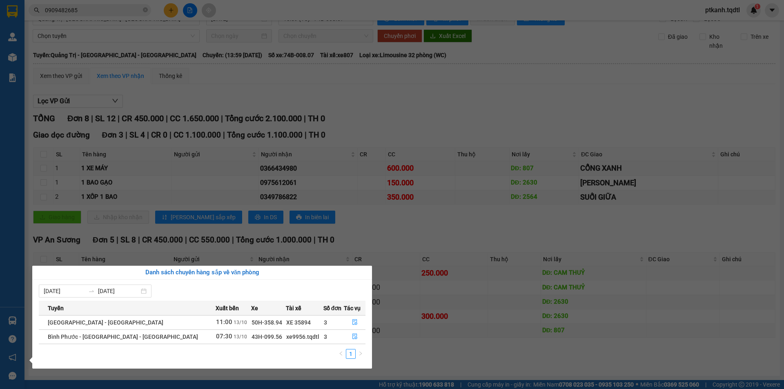
click at [471, 348] on section "Kết quả tìm kiếm ( 5 ) Bộ lọc Mã ĐH Trạng thái Món hàng Thu hộ Tổng cước Chưa c…" at bounding box center [392, 194] width 784 height 389
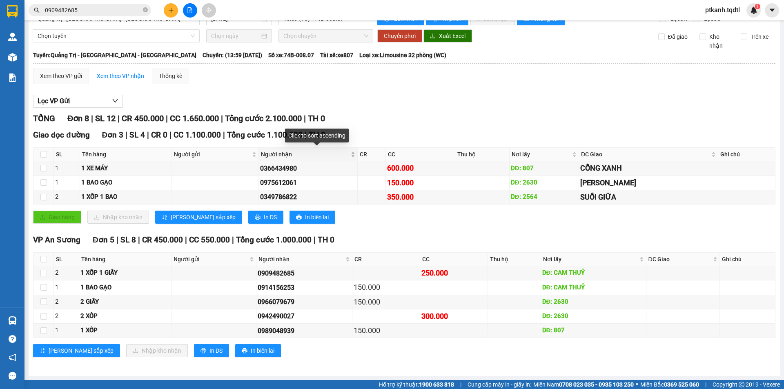
scroll to position [0, 0]
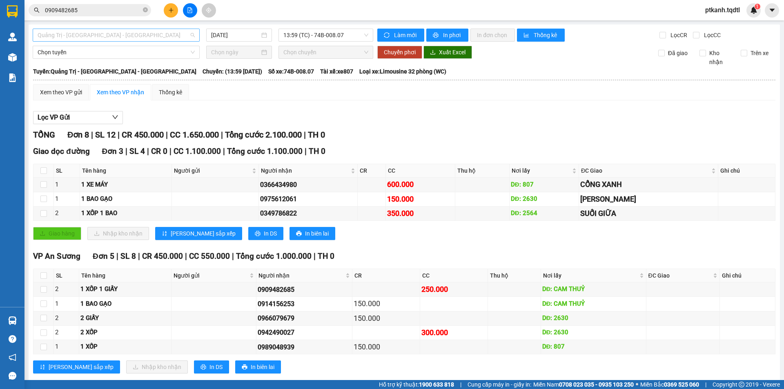
click at [192, 34] on span "Quảng Trị - [GEOGRAPHIC_DATA] - [GEOGRAPHIC_DATA]" at bounding box center [116, 35] width 157 height 12
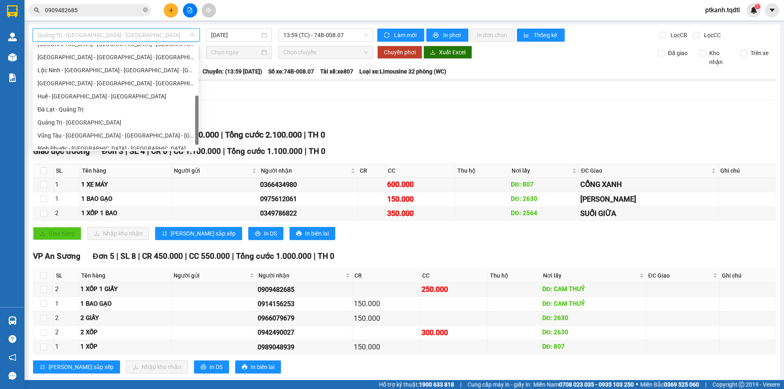
scroll to position [164, 0]
drag, startPoint x: 196, startPoint y: 64, endPoint x: 195, endPoint y: 104, distance: 40.0
click at [195, 104] on div "[GEOGRAPHIC_DATA] - [GEOGRAPHIC_DATA] - [GEOGRAPHIC_DATA] [GEOGRAPHIC_DATA] - […" at bounding box center [116, 97] width 166 height 104
drag, startPoint x: 105, startPoint y: 106, endPoint x: 342, endPoint y: 32, distance: 248.8
click at [105, 106] on div "Đà Lạt - Quảng Trị" at bounding box center [116, 109] width 156 height 9
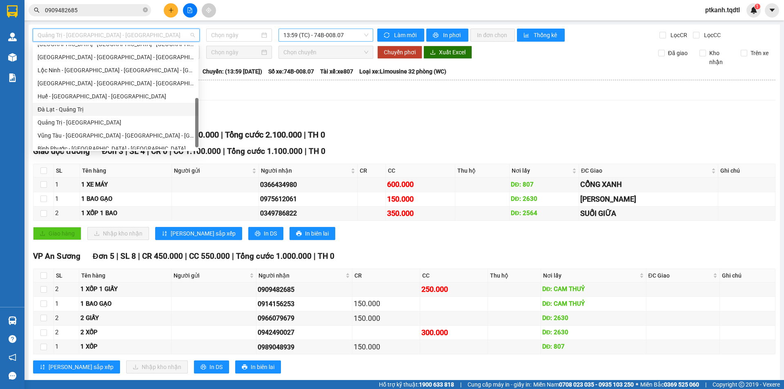
type input "[DATE]"
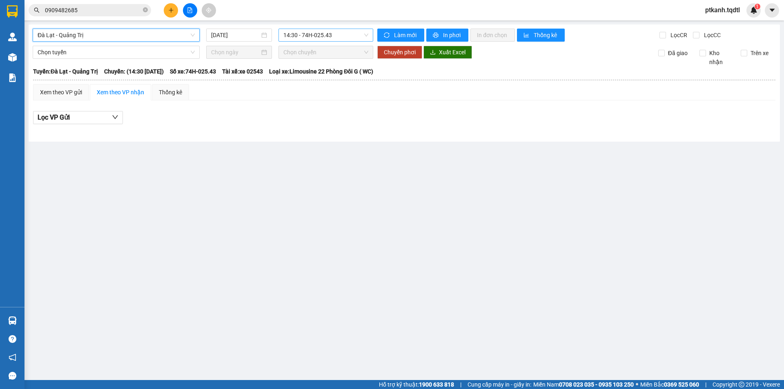
click at [356, 35] on span "14:30 - 74H-025.43" at bounding box center [325, 35] width 85 height 12
click at [193, 39] on span "Đà Lạt - Quảng Trị" at bounding box center [116, 35] width 157 height 12
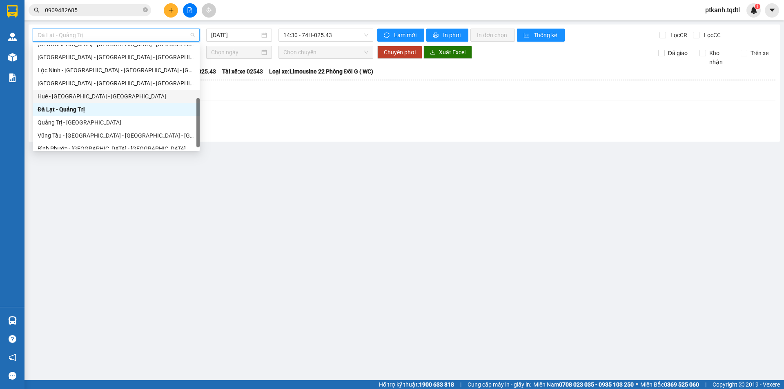
scroll to position [82, 0]
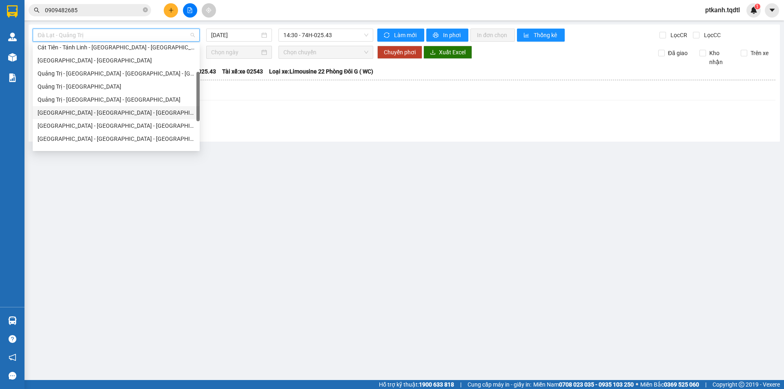
click at [112, 111] on div "[GEOGRAPHIC_DATA] - [GEOGRAPHIC_DATA] - [GEOGRAPHIC_DATA]" at bounding box center [116, 112] width 157 height 9
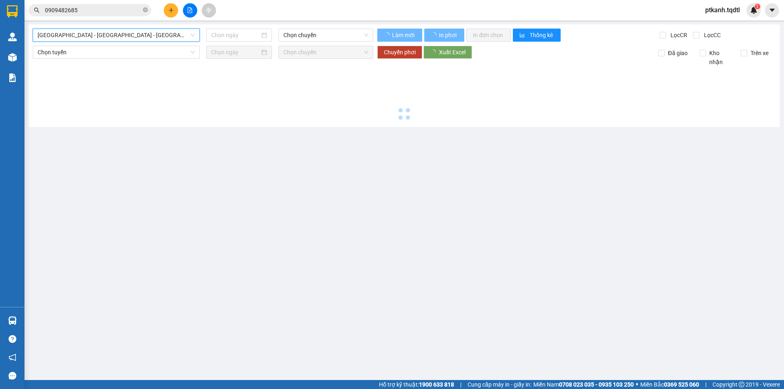
type input "[DATE]"
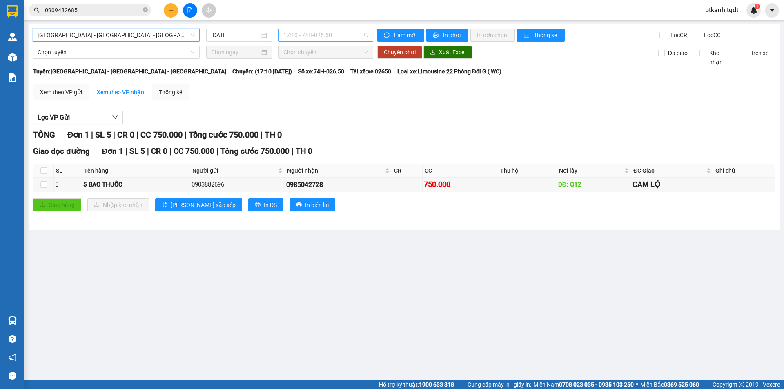
click at [345, 36] on span "17:10 - 74H-026.50" at bounding box center [325, 35] width 85 height 12
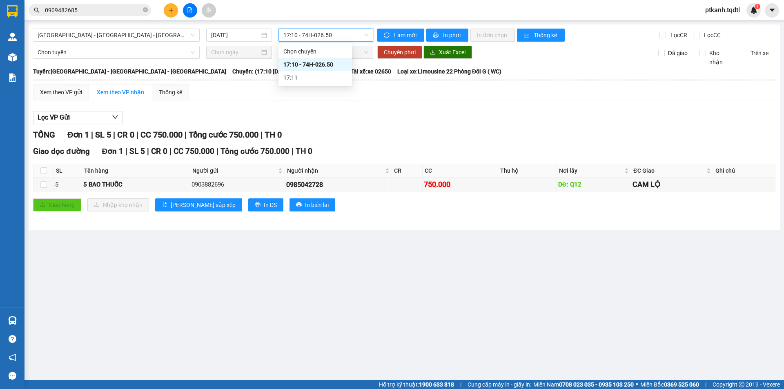
click at [345, 36] on span "17:10 - 74H-026.50" at bounding box center [325, 35] width 85 height 12
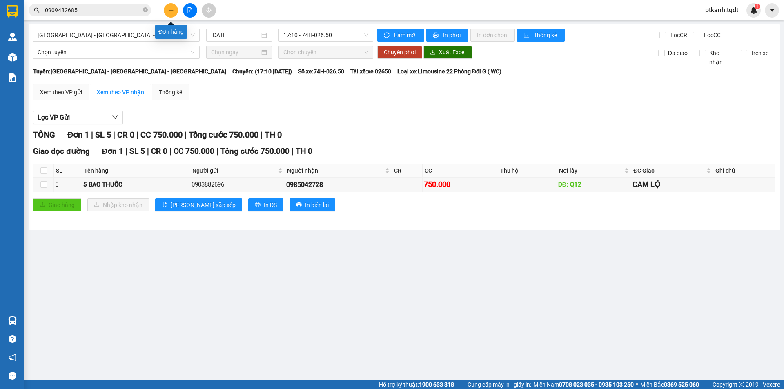
click at [165, 12] on button at bounding box center [171, 10] width 14 height 14
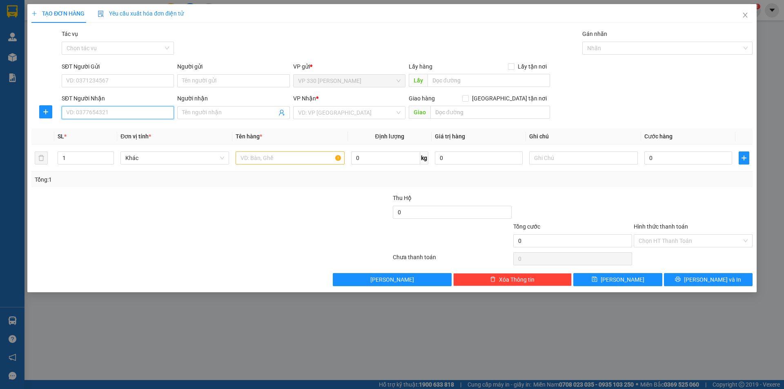
click at [145, 116] on input "SĐT Người Nhận" at bounding box center [118, 112] width 112 height 13
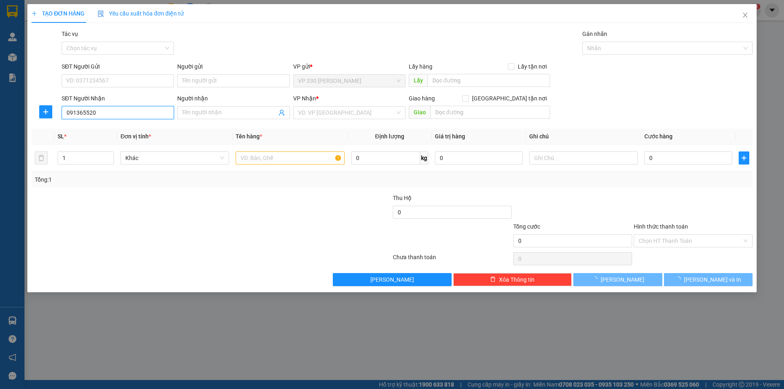
type input "0913655201"
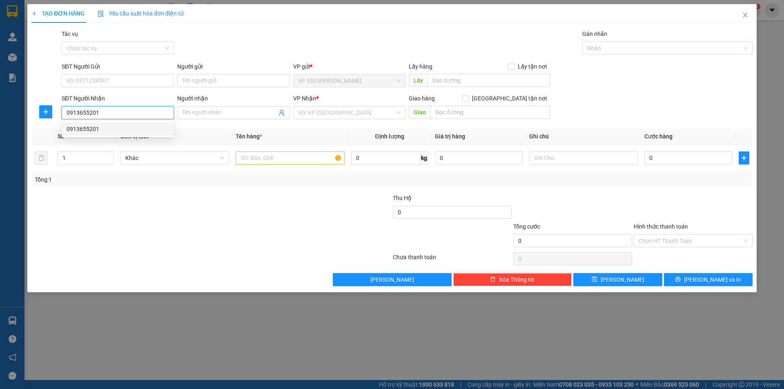
click at [138, 127] on div "0913655201" at bounding box center [118, 128] width 102 height 9
type input "TAM HIỆP"
type input "200.000"
type input "0913655201"
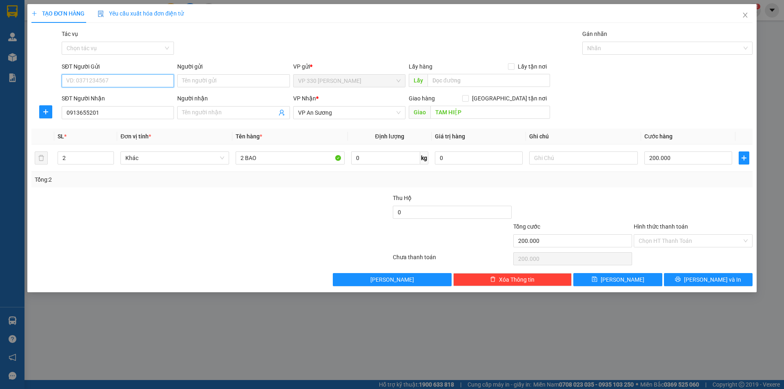
click at [129, 80] on input "SĐT Người Gửi" at bounding box center [118, 80] width 112 height 13
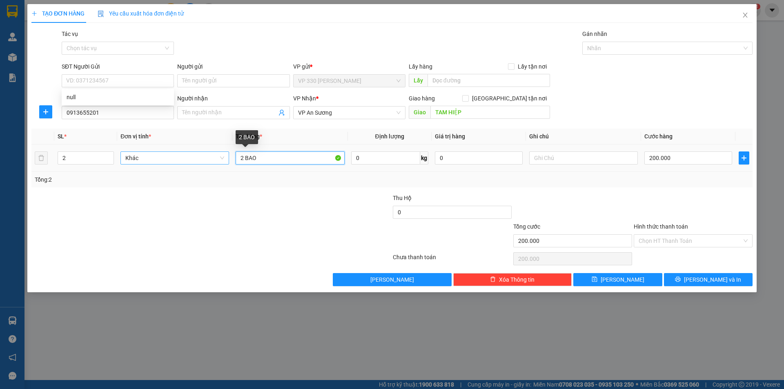
drag, startPoint x: 231, startPoint y: 158, endPoint x: 209, endPoint y: 158, distance: 22.0
click at [209, 158] on tr "2 Khác 2 BAO 0 kg 0 200.000" at bounding box center [391, 157] width 721 height 27
type input "1 XỐP 1 BAO"
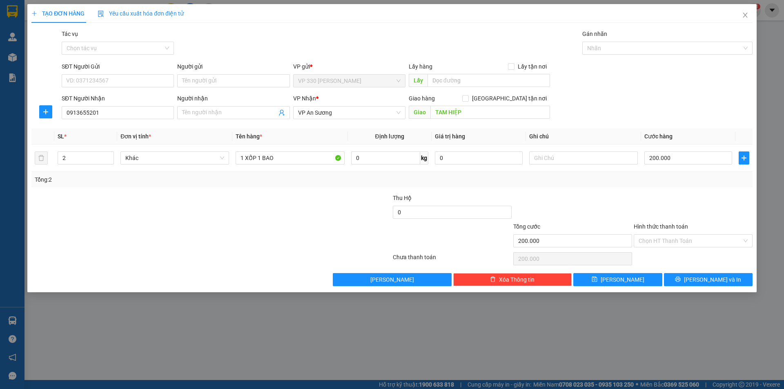
click at [667, 226] on label "Hình thức thanh toán" at bounding box center [660, 226] width 54 height 7
click at [667, 235] on input "Hình thức thanh toán" at bounding box center [689, 241] width 103 height 12
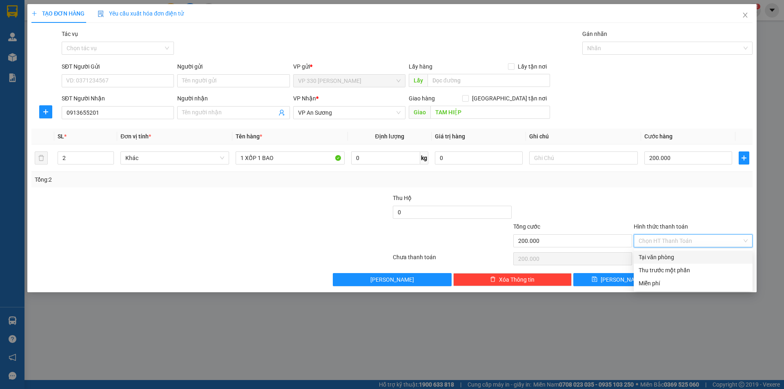
click at [682, 258] on div "Tại văn phòng" at bounding box center [692, 257] width 109 height 9
type input "0"
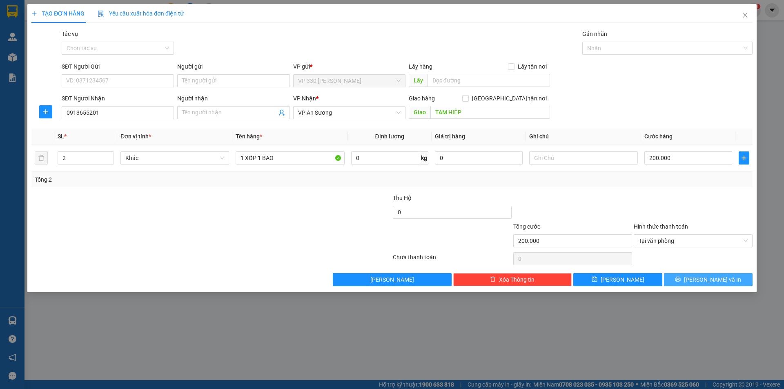
click at [701, 283] on span "[PERSON_NAME] và In" at bounding box center [712, 279] width 57 height 9
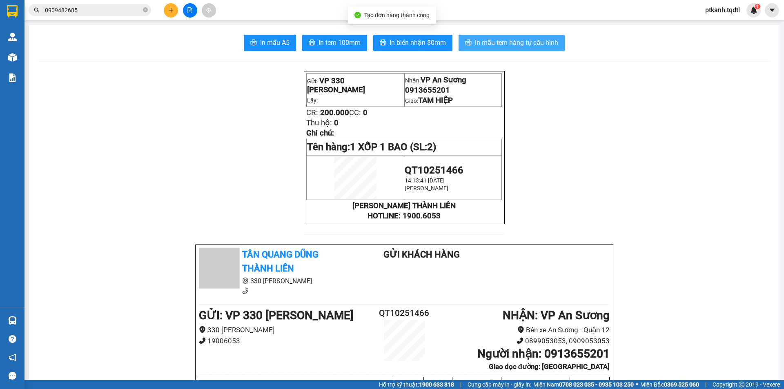
click at [494, 43] on span "In mẫu tem hàng tự cấu hình" at bounding box center [516, 43] width 83 height 10
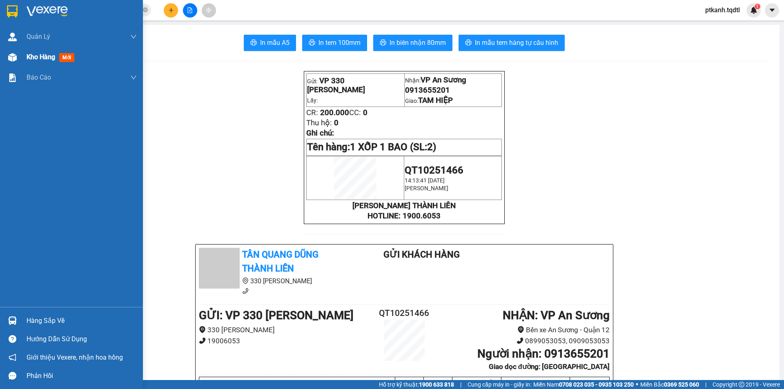
click at [40, 58] on span "Kho hàng" at bounding box center [41, 57] width 29 height 8
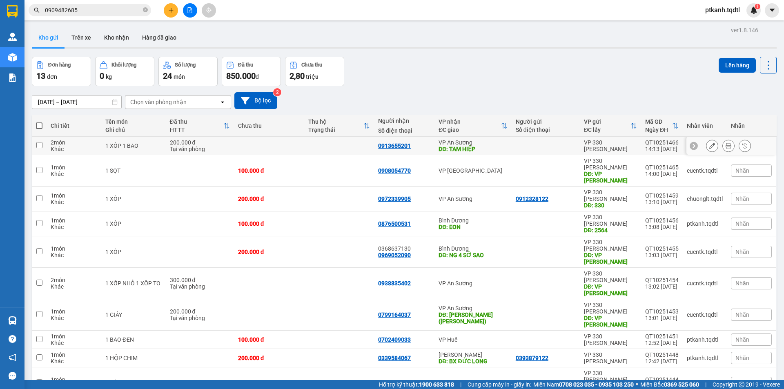
click at [495, 146] on div "DĐ: TAM HIỆP" at bounding box center [472, 149] width 69 height 7
checkbox input "true"
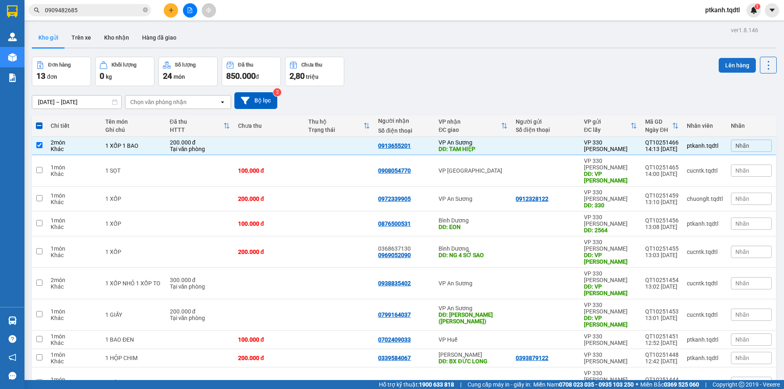
drag, startPoint x: 721, startPoint y: 64, endPoint x: 716, endPoint y: 61, distance: 6.2
click at [720, 63] on button "Lên hàng" at bounding box center [736, 65] width 37 height 15
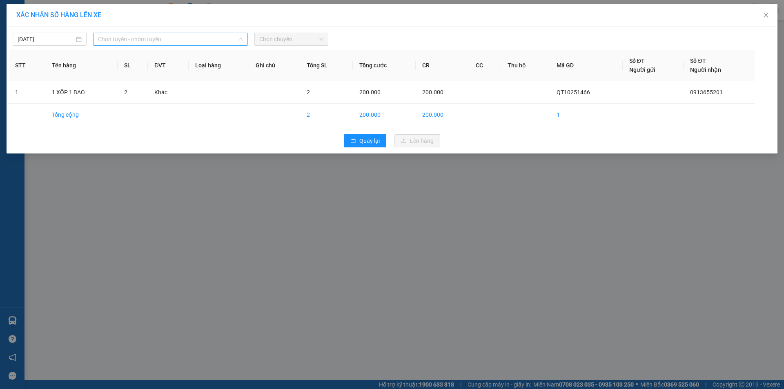
click at [217, 41] on span "Chọn tuyến - nhóm tuyến" at bounding box center [170, 39] width 145 height 12
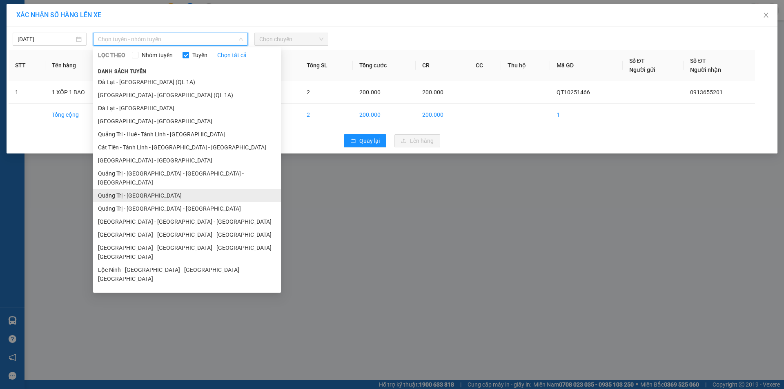
drag, startPoint x: 177, startPoint y: 189, endPoint x: 260, endPoint y: 66, distance: 149.1
click at [178, 189] on li "Quảng Trị - [GEOGRAPHIC_DATA]" at bounding box center [187, 195] width 188 height 13
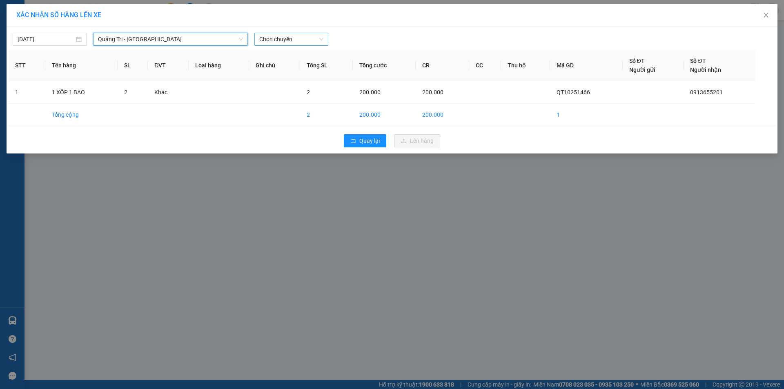
drag, startPoint x: 309, startPoint y: 36, endPoint x: 328, endPoint y: 60, distance: 30.8
click at [309, 36] on span "Chọn chuyến" at bounding box center [291, 39] width 64 height 12
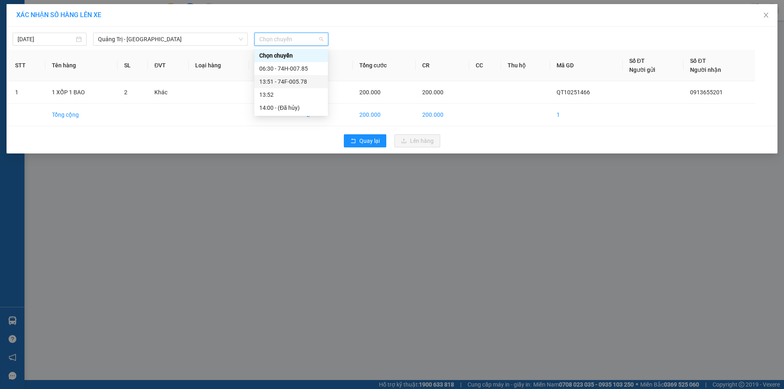
click at [306, 82] on div "13:51 - 74F-005.78" at bounding box center [291, 81] width 64 height 9
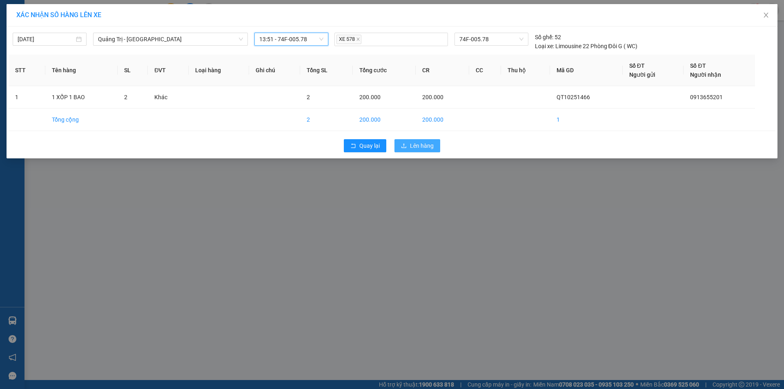
drag, startPoint x: 422, startPoint y: 145, endPoint x: 308, endPoint y: 145, distance: 114.3
click at [420, 145] on span "Lên hàng" at bounding box center [422, 145] width 24 height 9
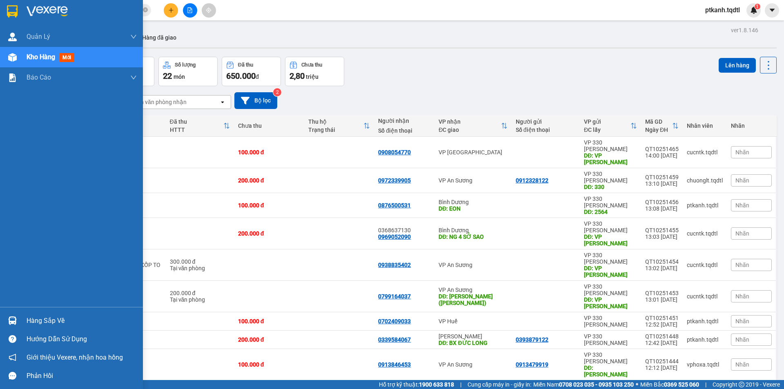
click at [17, 318] on div at bounding box center [12, 320] width 14 height 14
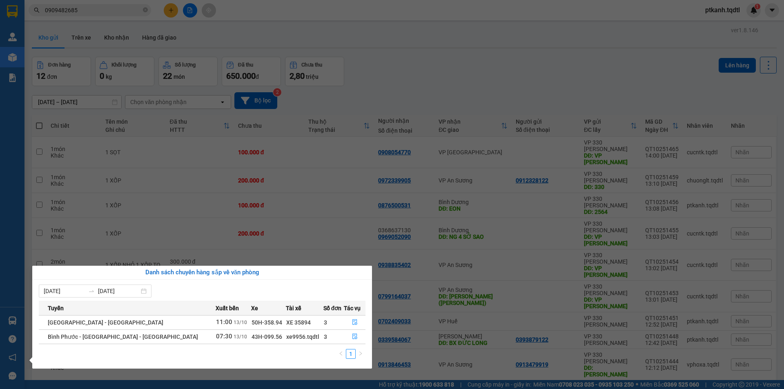
click at [486, 69] on section "Kết quả tìm kiếm ( 5 ) Bộ lọc Mã ĐH Trạng thái Món hàng Thu hộ Tổng cước Chưa c…" at bounding box center [392, 194] width 784 height 389
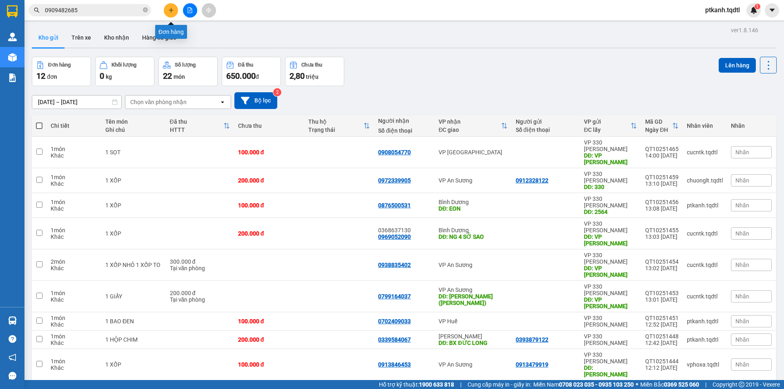
click at [170, 10] on icon "plus" at bounding box center [171, 10] width 6 height 6
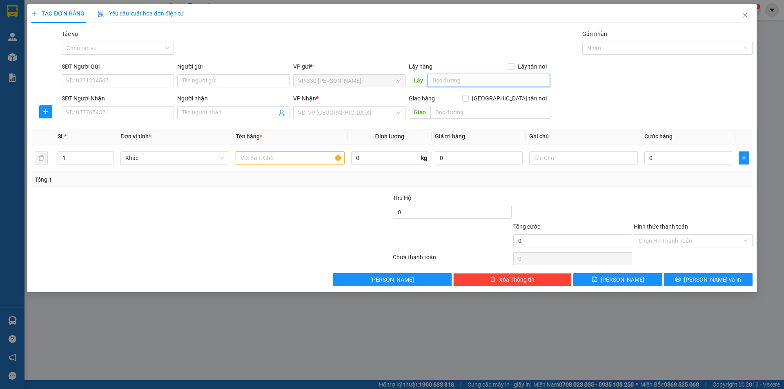
click at [471, 79] on input "text" at bounding box center [488, 80] width 122 height 13
type input "2630"
click at [150, 114] on input "SĐT Người Nhận" at bounding box center [118, 112] width 112 height 13
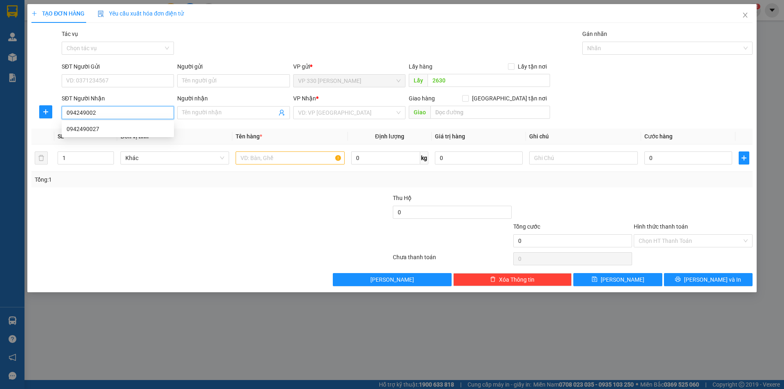
type input "0942490027"
click at [115, 127] on div "0942490027" at bounding box center [118, 128] width 102 height 9
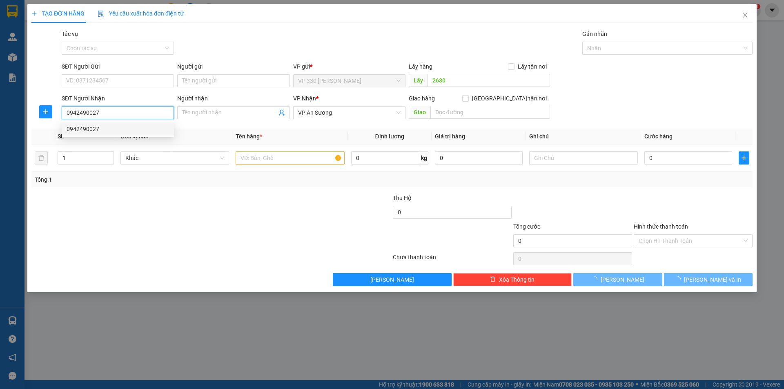
type input "300.000"
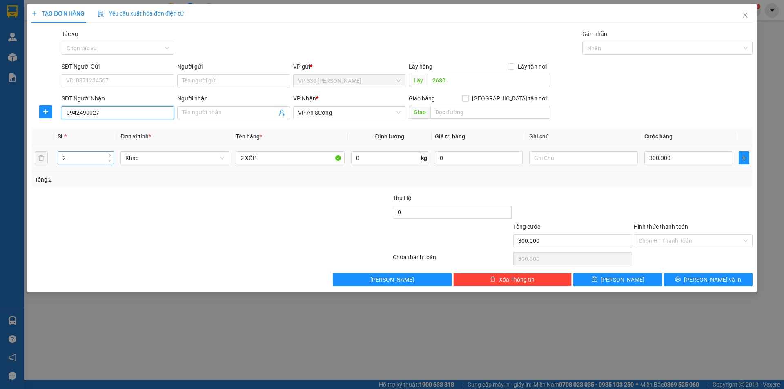
type input "0942490027"
type input "1"
drag, startPoint x: 107, startPoint y: 160, endPoint x: 223, endPoint y: 173, distance: 116.7
click at [107, 161] on span "down" at bounding box center [109, 160] width 5 height 5
click at [244, 157] on input "2 XỐP" at bounding box center [290, 157] width 109 height 13
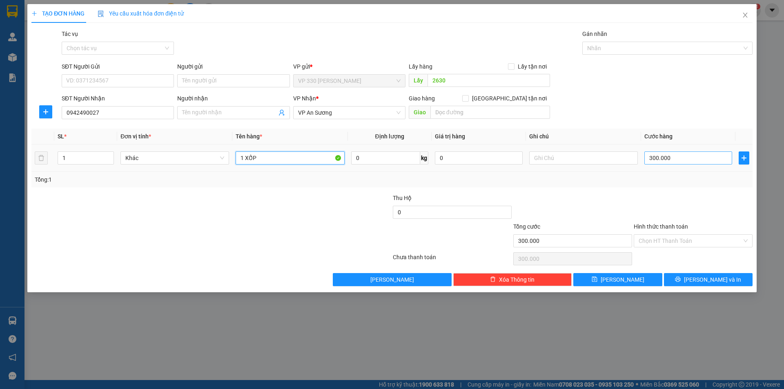
type input "1 XỐP"
click at [700, 162] on input "300.000" at bounding box center [688, 157] width 88 height 13
type input "1"
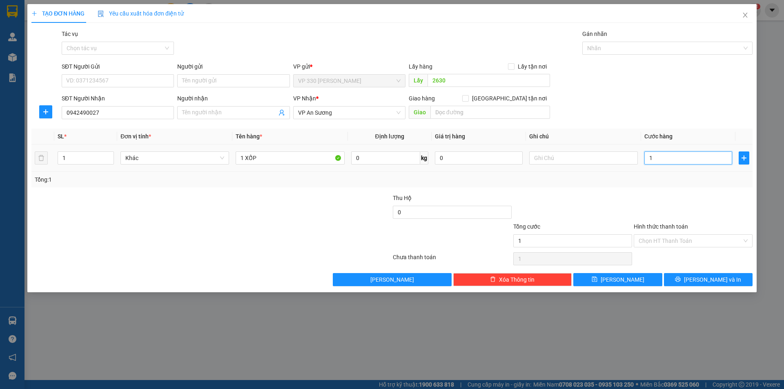
type input "15"
type input "150"
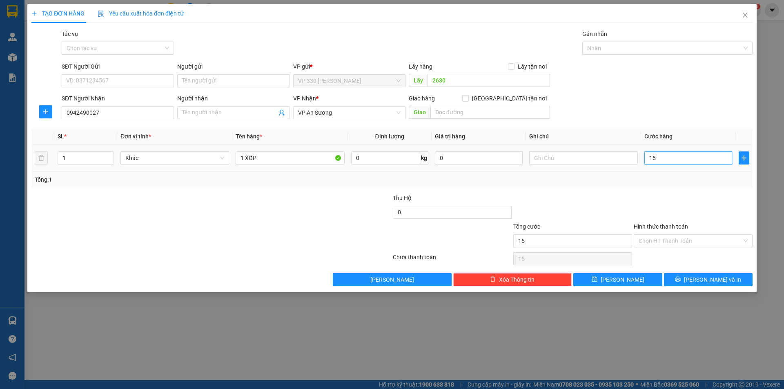
type input "150"
type input "1.500"
type input "15.000"
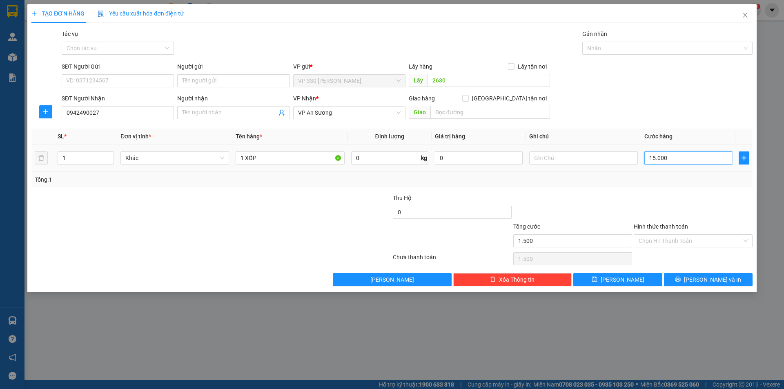
type input "15.000"
type input "150.000"
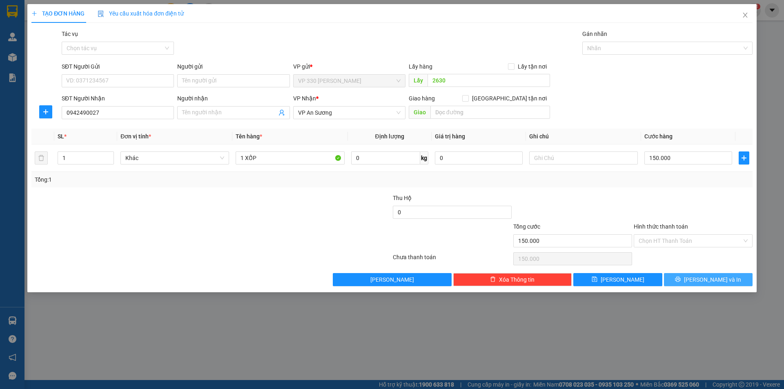
click at [709, 278] on span "[PERSON_NAME] và In" at bounding box center [712, 279] width 57 height 9
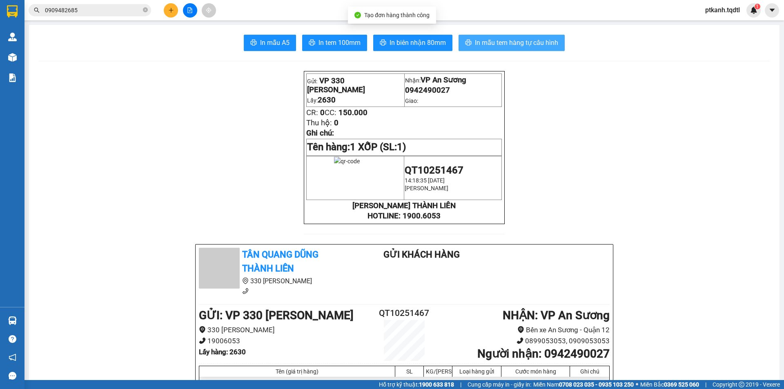
click at [496, 40] on span "In mẫu tem hàng tự cấu hình" at bounding box center [516, 43] width 83 height 10
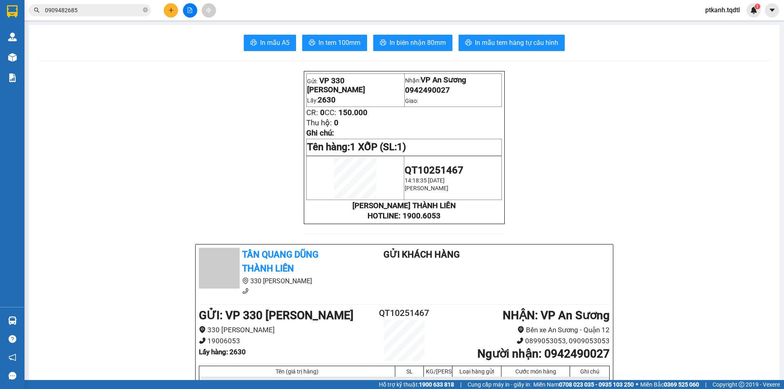
click at [170, 9] on icon "plus" at bounding box center [171, 10] width 6 height 6
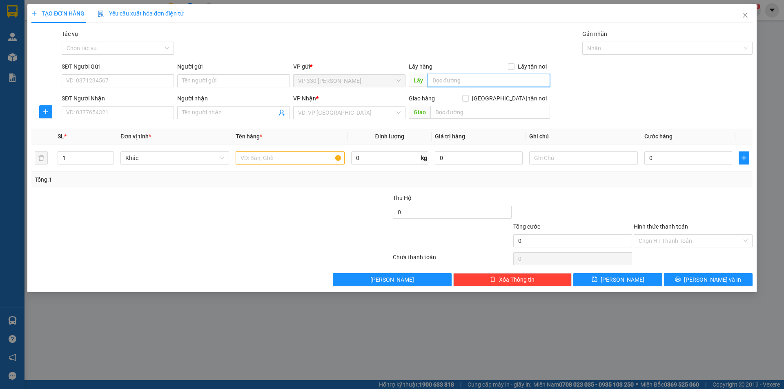
click at [476, 82] on input "text" at bounding box center [488, 80] width 122 height 13
type input "2630"
click at [118, 111] on input "SĐT Người Nhận" at bounding box center [118, 112] width 112 height 13
type input "0905580696"
click at [337, 113] on input "search" at bounding box center [346, 113] width 97 height 12
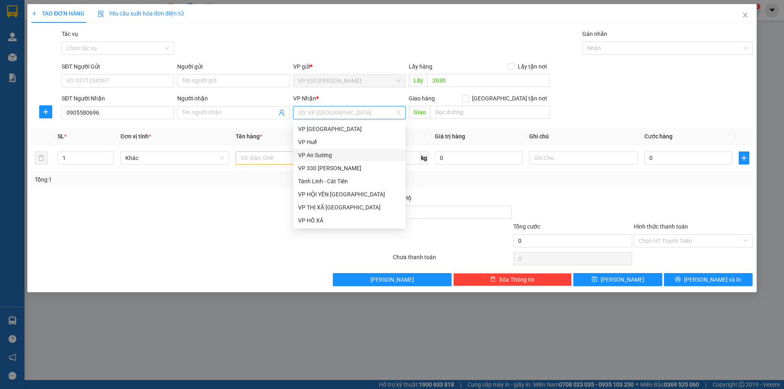
click at [331, 153] on div "VP An Sương" at bounding box center [349, 155] width 102 height 9
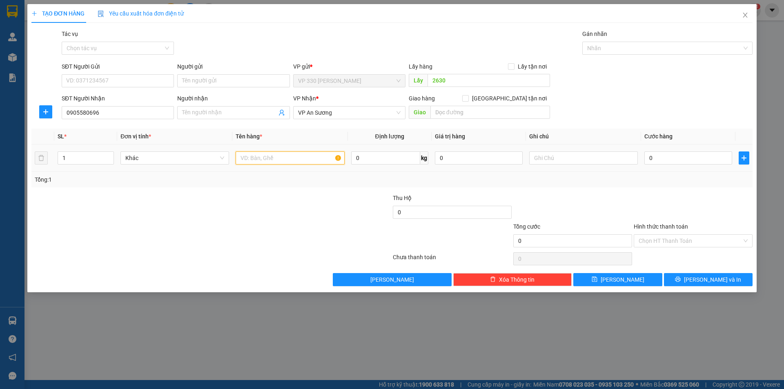
click at [273, 159] on input "text" at bounding box center [290, 157] width 109 height 13
type input "1 XỐP"
click at [687, 159] on input "0" at bounding box center [688, 157] width 88 height 13
type input "1"
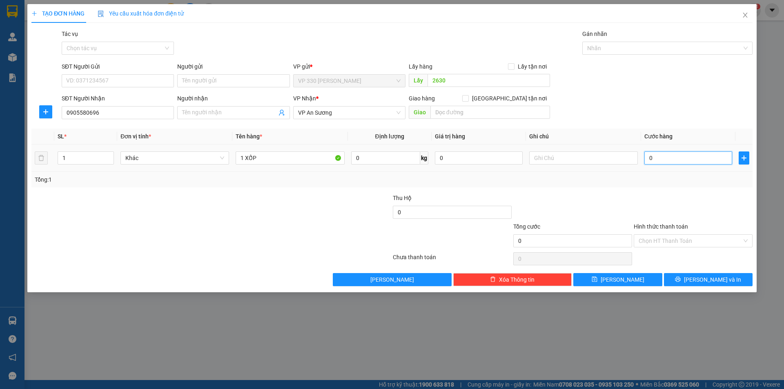
type input "1"
type input "15"
type input "150"
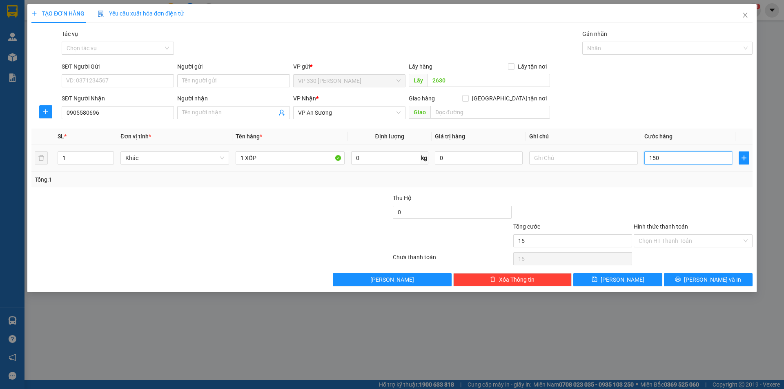
type input "150"
type input "1.500"
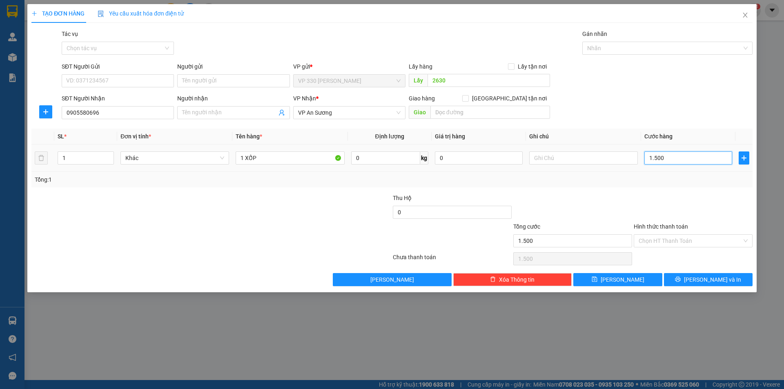
type input "15.000"
type input "150.000"
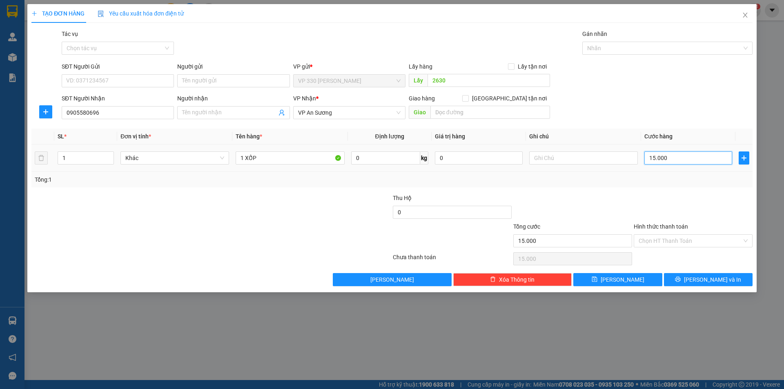
type input "150.000"
click at [708, 276] on span "[PERSON_NAME] và In" at bounding box center [712, 279] width 57 height 9
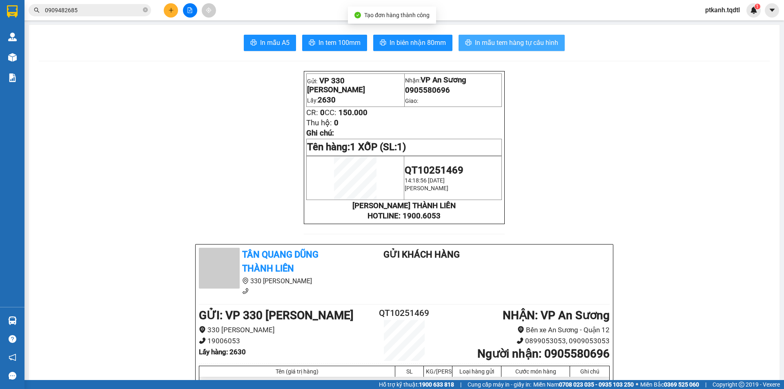
click at [500, 44] on span "In mẫu tem hàng tự cấu hình" at bounding box center [516, 43] width 83 height 10
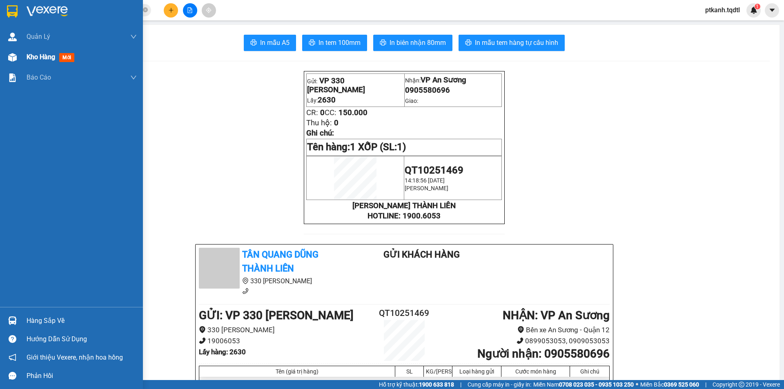
click at [34, 56] on span "Kho hàng" at bounding box center [41, 57] width 29 height 8
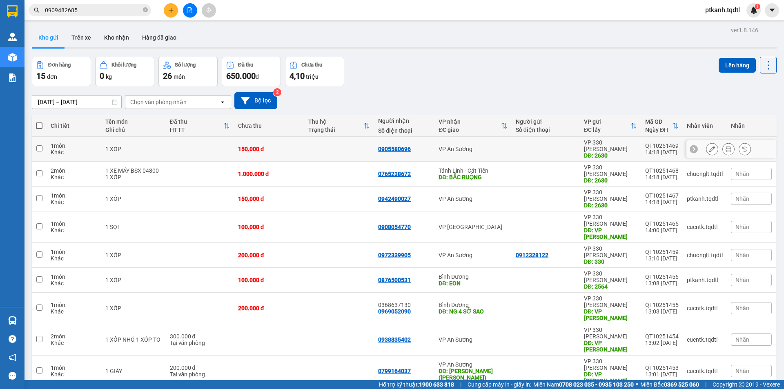
click at [511, 145] on td at bounding box center [545, 149] width 68 height 25
checkbox input "true"
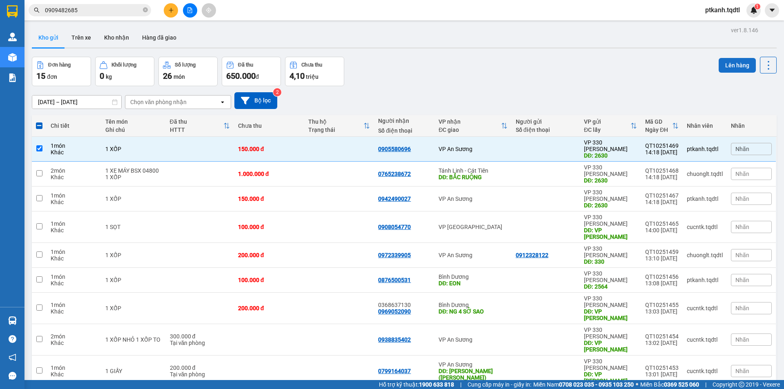
click at [730, 65] on button "Lên hàng" at bounding box center [736, 65] width 37 height 15
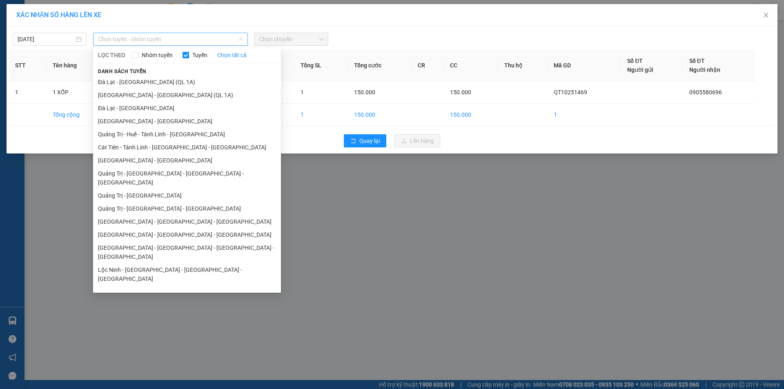
click at [219, 37] on span "Chọn tuyến - nhóm tuyến" at bounding box center [170, 39] width 145 height 12
drag, startPoint x: 182, startPoint y: 198, endPoint x: 279, endPoint y: 139, distance: 114.0
click at [183, 202] on li "Quảng Trị - [GEOGRAPHIC_DATA] - [GEOGRAPHIC_DATA]" at bounding box center [187, 208] width 188 height 13
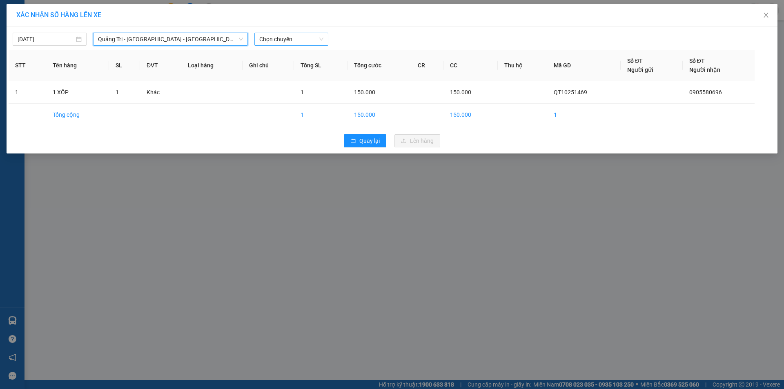
click at [314, 39] on span "Chọn chuyến" at bounding box center [291, 39] width 64 height 12
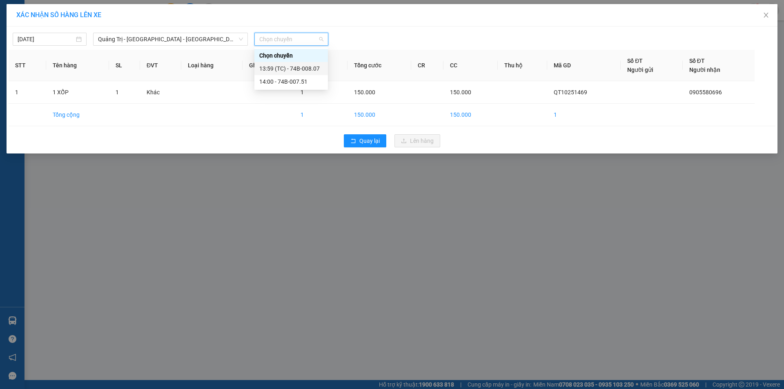
click at [308, 67] on div "13:59 (TC) - 74B-008.07" at bounding box center [291, 68] width 64 height 9
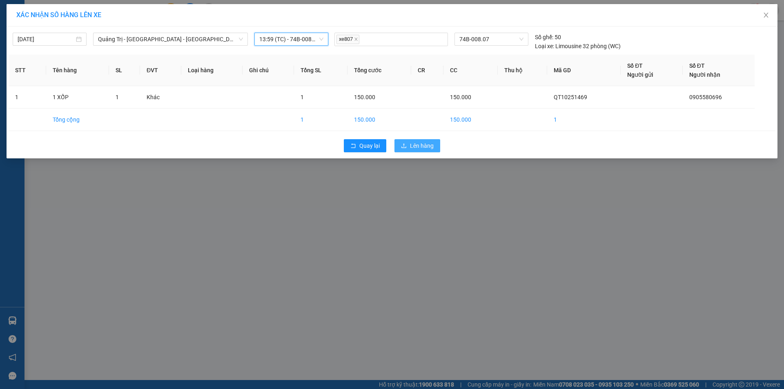
drag, startPoint x: 422, startPoint y: 145, endPoint x: 413, endPoint y: 144, distance: 9.0
click at [419, 144] on span "Lên hàng" at bounding box center [422, 145] width 24 height 9
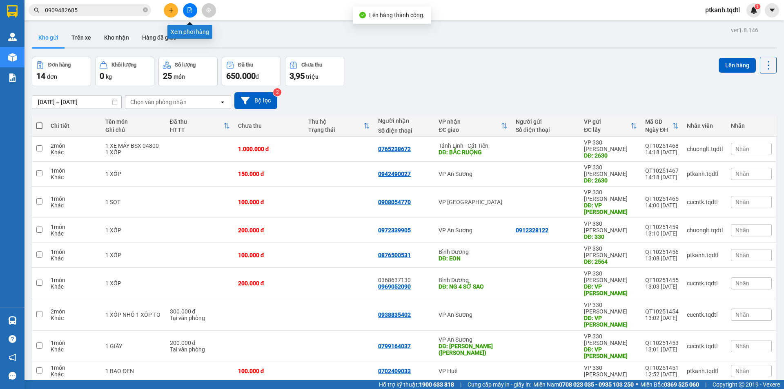
click at [190, 11] on icon "file-add" at bounding box center [190, 10] width 6 height 6
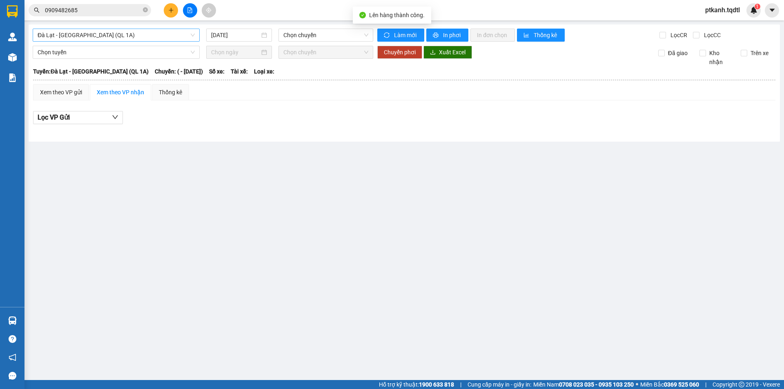
click at [190, 34] on span "Đà Lạt - [GEOGRAPHIC_DATA] (QL 1A)" at bounding box center [116, 35] width 157 height 12
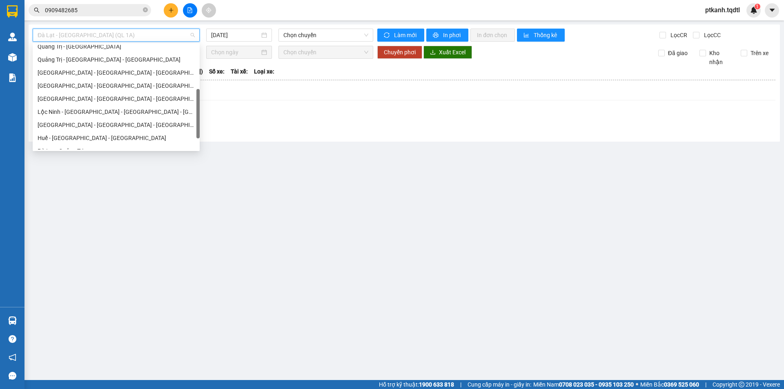
scroll to position [122, 0]
drag, startPoint x: 132, startPoint y: 61, endPoint x: 274, endPoint y: 36, distance: 144.1
click at [132, 60] on div "Quảng Trị - [GEOGRAPHIC_DATA] - [GEOGRAPHIC_DATA]" at bounding box center [116, 59] width 157 height 9
type input "[DATE]"
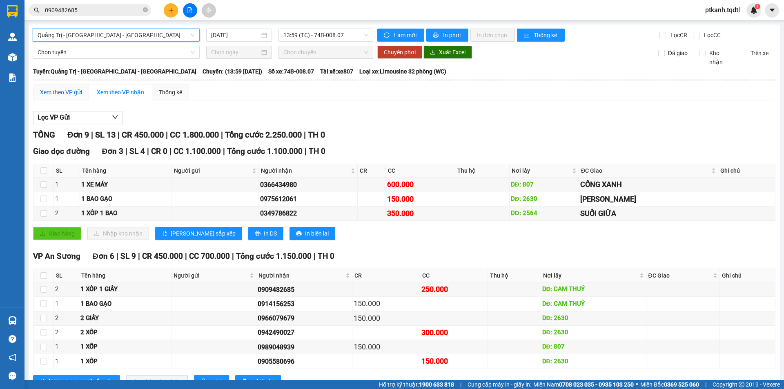
click at [67, 93] on div "Xem theo VP gửi" at bounding box center [61, 92] width 42 height 9
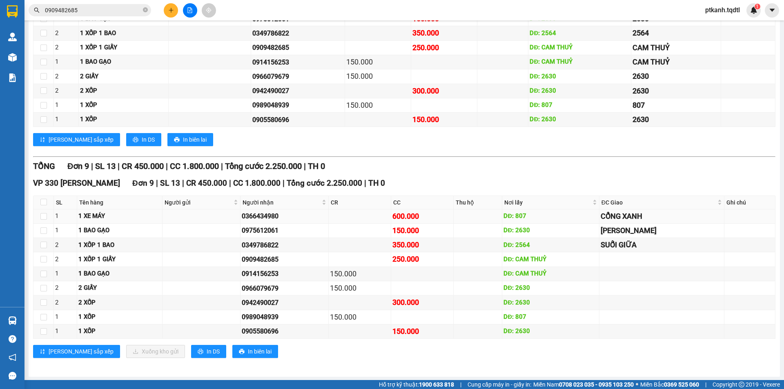
scroll to position [164, 0]
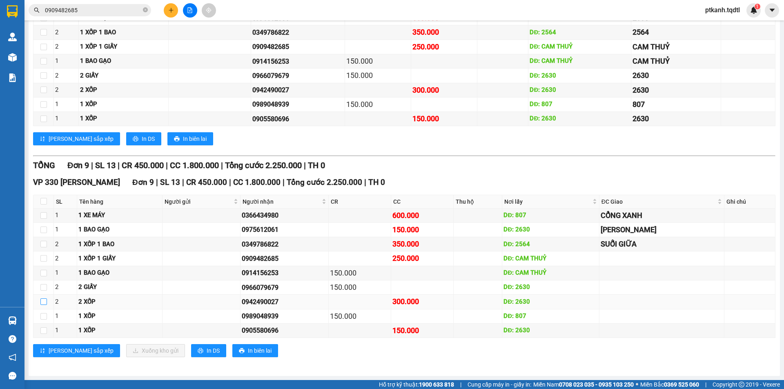
click at [45, 303] on input "checkbox" at bounding box center [43, 301] width 7 height 7
checkbox input "true"
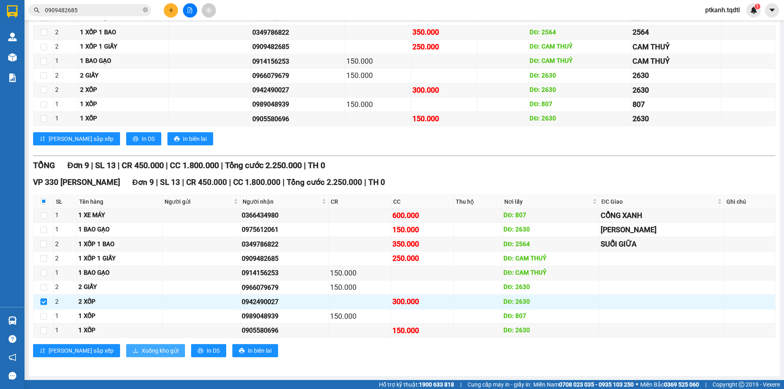
click at [142, 350] on span "Xuống kho gửi" at bounding box center [160, 350] width 37 height 9
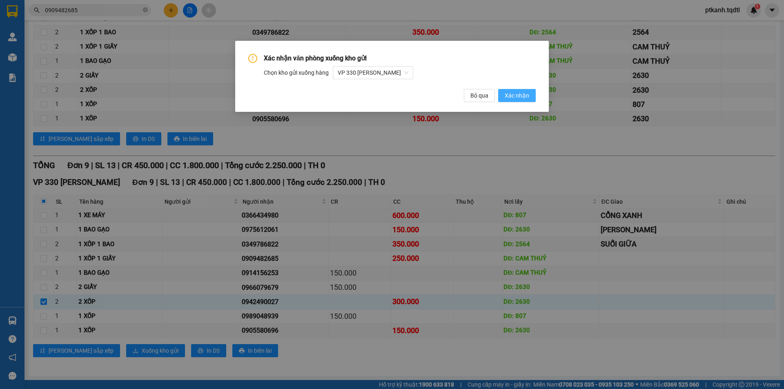
click at [513, 91] on span "Xác nhận" at bounding box center [516, 95] width 24 height 9
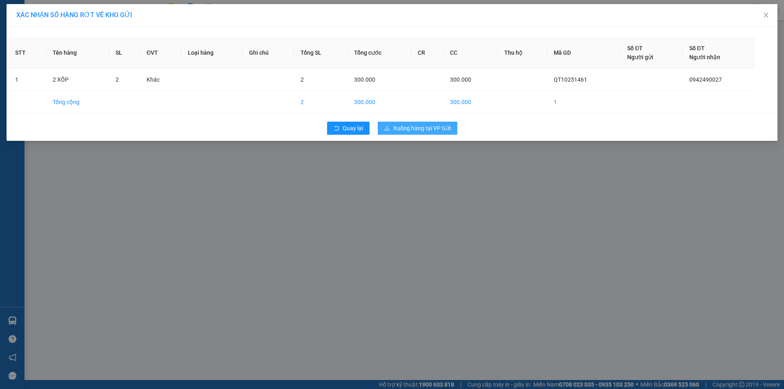
click at [424, 123] on button "Xuống hàng tại VP Gửi" at bounding box center [418, 128] width 80 height 13
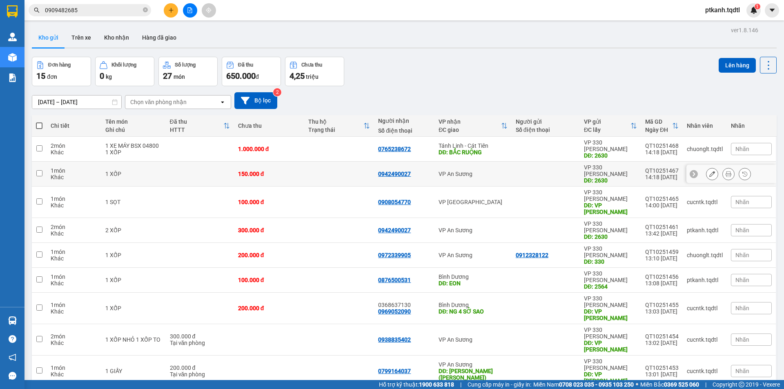
click at [494, 171] on div "VP An Sương" at bounding box center [472, 174] width 69 height 7
checkbox input "true"
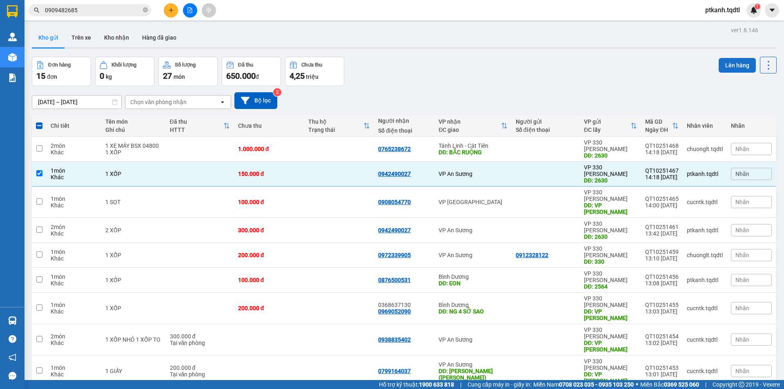
click at [731, 65] on button "Lên hàng" at bounding box center [736, 65] width 37 height 15
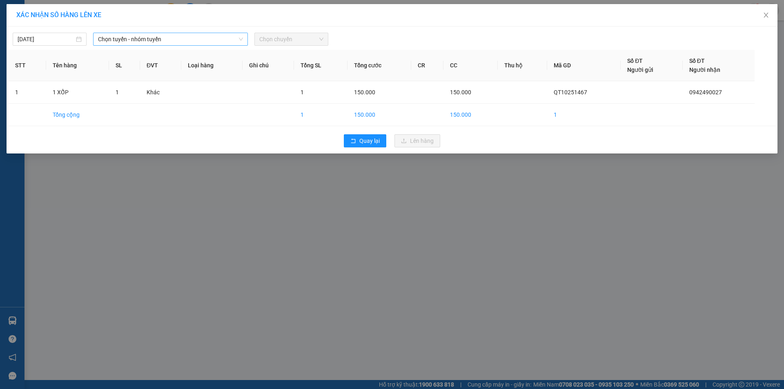
click at [202, 37] on span "Chọn tuyến - nhóm tuyến" at bounding box center [170, 39] width 145 height 12
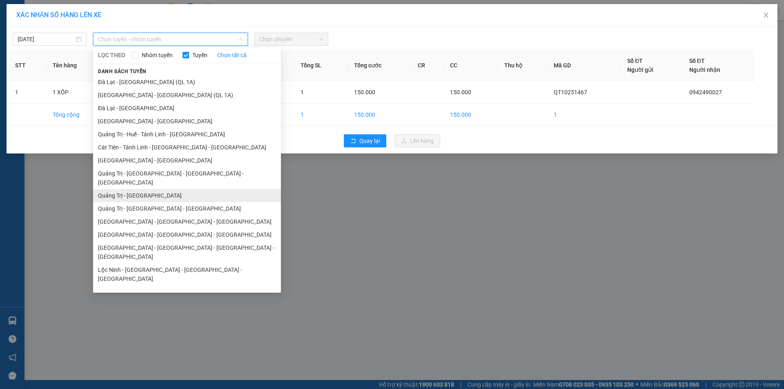
drag, startPoint x: 169, startPoint y: 184, endPoint x: 234, endPoint y: 133, distance: 83.4
click at [169, 189] on li "Quảng Trị - [GEOGRAPHIC_DATA]" at bounding box center [187, 195] width 188 height 13
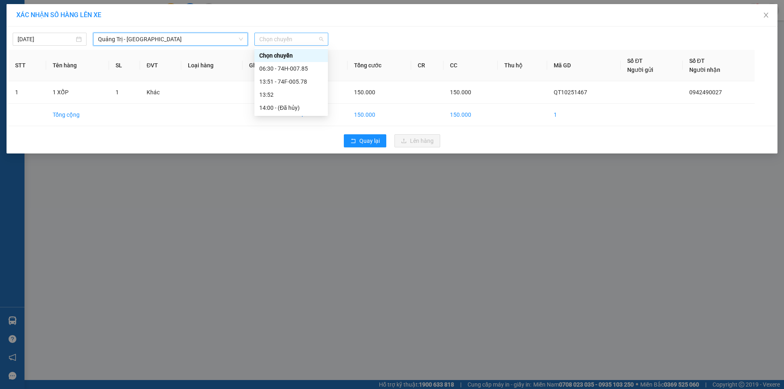
click at [305, 40] on span "Chọn chuyến" at bounding box center [291, 39] width 64 height 12
click at [182, 38] on span "Quảng Trị - [GEOGRAPHIC_DATA]" at bounding box center [170, 39] width 145 height 12
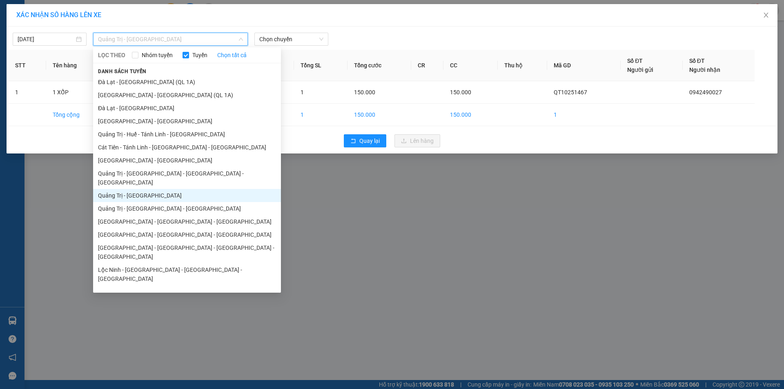
drag, startPoint x: 188, startPoint y: 198, endPoint x: 231, endPoint y: 143, distance: 70.6
click at [187, 202] on li "Quảng Trị - [GEOGRAPHIC_DATA] - [GEOGRAPHIC_DATA]" at bounding box center [187, 208] width 188 height 13
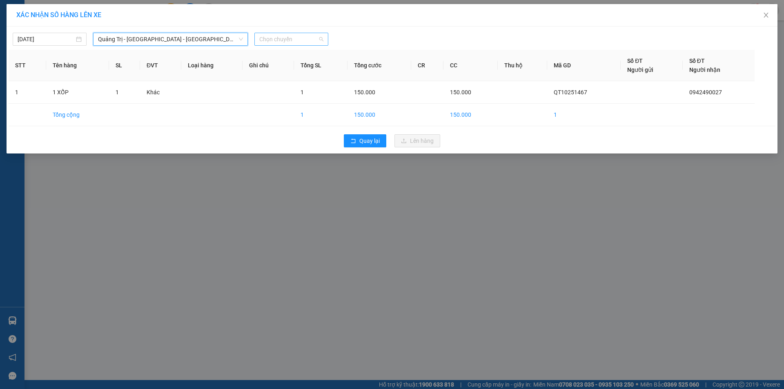
drag, startPoint x: 305, startPoint y: 40, endPoint x: 316, endPoint y: 53, distance: 17.1
click at [306, 40] on span "Chọn chuyến" at bounding box center [291, 39] width 64 height 12
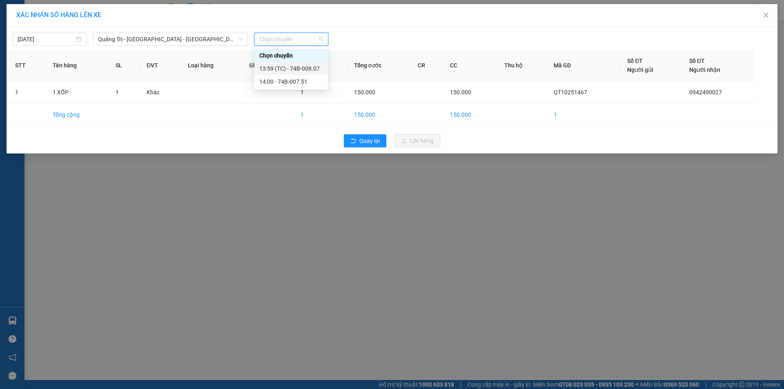
click at [305, 65] on div "13:59 (TC) - 74B-008.07" at bounding box center [291, 68] width 64 height 9
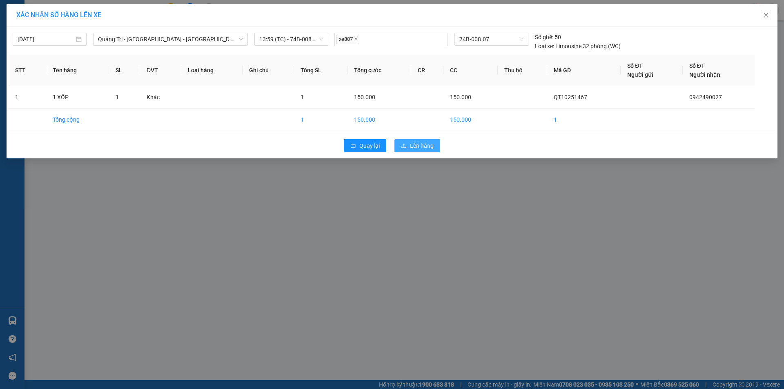
click at [426, 145] on span "Lên hàng" at bounding box center [422, 145] width 24 height 9
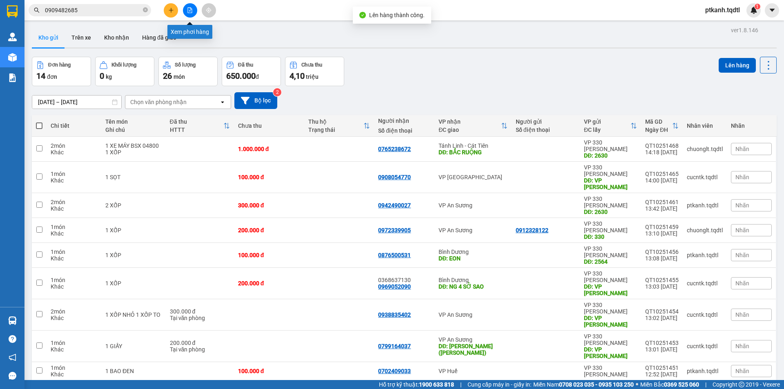
click at [190, 8] on icon "file-add" at bounding box center [190, 10] width 4 height 6
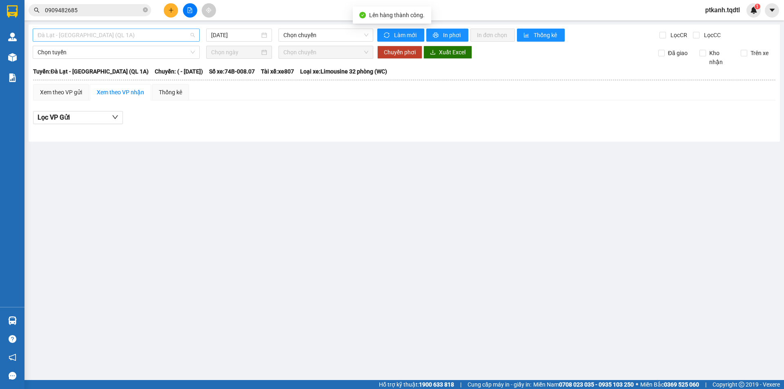
click at [193, 37] on span "Đà Lạt - [GEOGRAPHIC_DATA] (QL 1A)" at bounding box center [116, 35] width 157 height 12
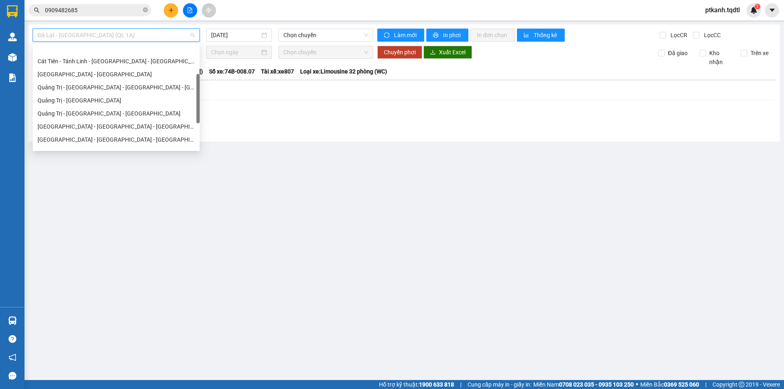
scroll to position [80, 0]
drag, startPoint x: 198, startPoint y: 57, endPoint x: 197, endPoint y: 87, distance: 29.8
click at [198, 87] on div at bounding box center [197, 98] width 3 height 49
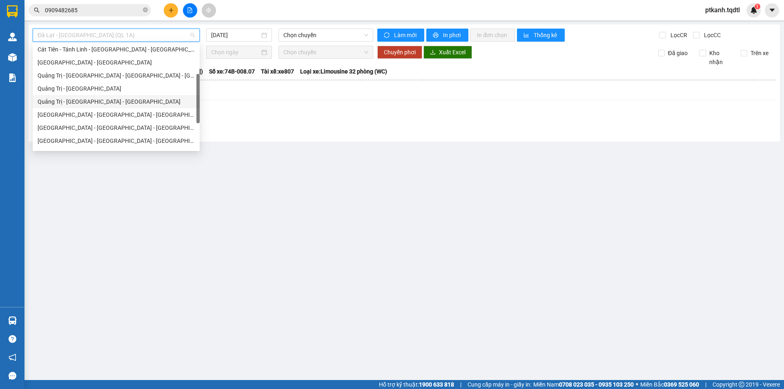
click at [147, 98] on div "Quảng Trị - [GEOGRAPHIC_DATA] - [GEOGRAPHIC_DATA]" at bounding box center [116, 101] width 157 height 9
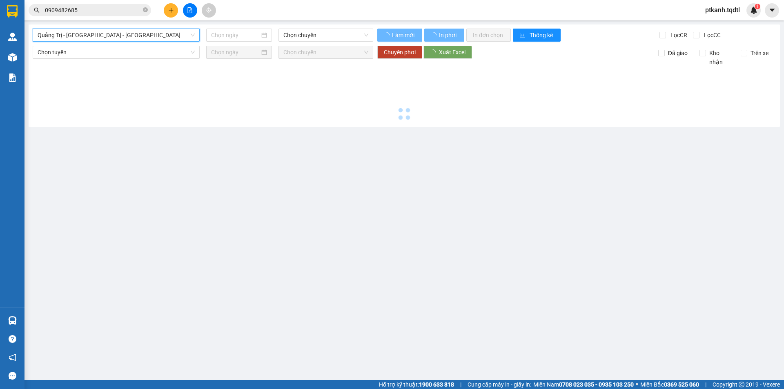
type input "[DATE]"
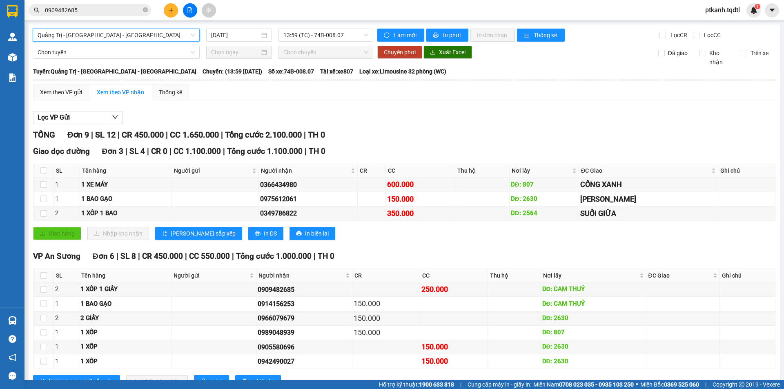
scroll to position [31, 0]
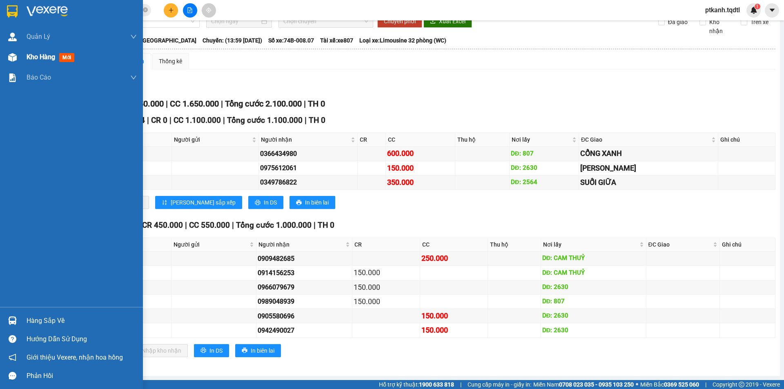
click at [32, 57] on span "Kho hàng" at bounding box center [41, 57] width 29 height 8
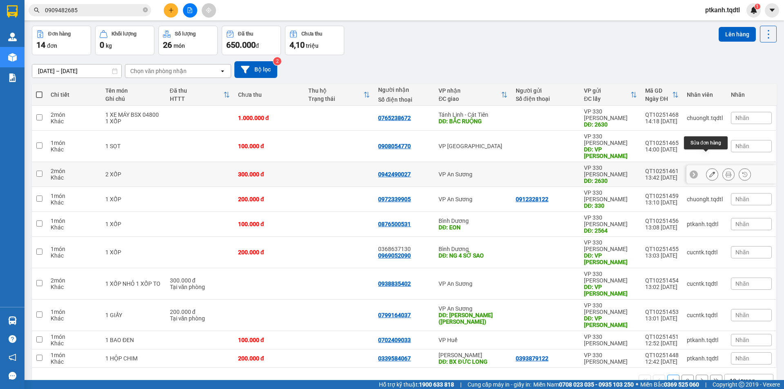
click at [709, 171] on icon at bounding box center [712, 174] width 6 height 6
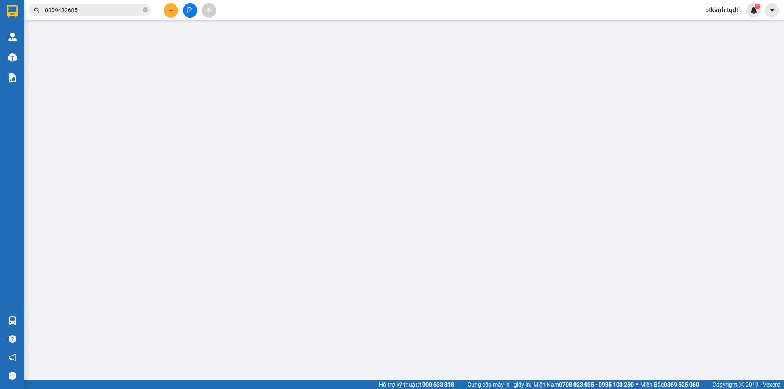
type input "2630"
type input "0942490027"
type input "300.000"
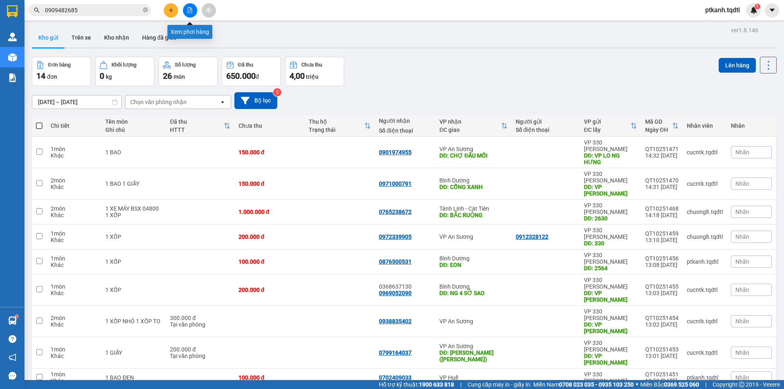
click at [189, 9] on icon "file-add" at bounding box center [190, 10] width 6 height 6
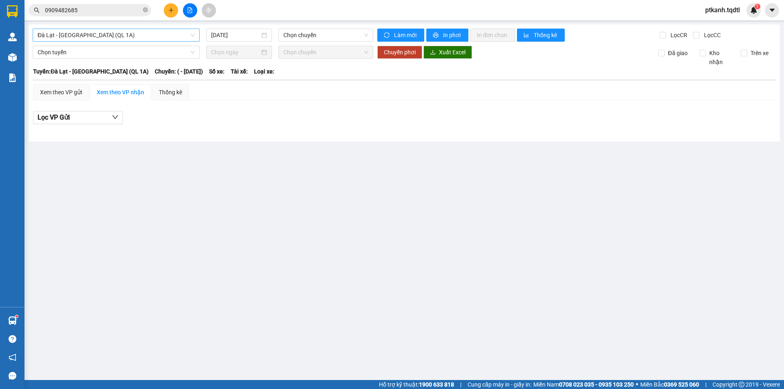
click at [192, 36] on span "Đà Lạt - [GEOGRAPHIC_DATA] (QL 1A)" at bounding box center [116, 35] width 157 height 12
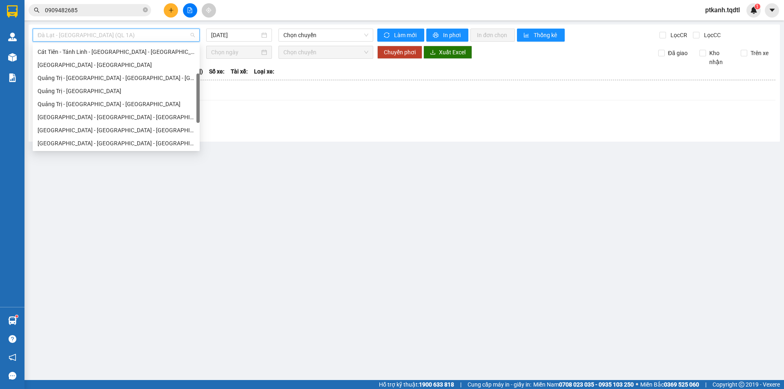
scroll to position [79, 0]
drag, startPoint x: 198, startPoint y: 69, endPoint x: 144, endPoint y: 77, distance: 54.0
click at [197, 98] on div at bounding box center [197, 97] width 3 height 49
click at [138, 75] on div "Quảng Trị - [GEOGRAPHIC_DATA] - [GEOGRAPHIC_DATA] - [GEOGRAPHIC_DATA]" at bounding box center [116, 76] width 157 height 9
type input "[DATE]"
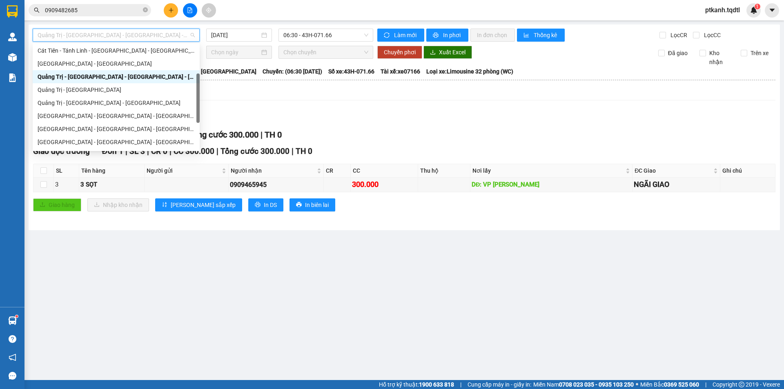
click at [191, 33] on span "Quảng Trị - [GEOGRAPHIC_DATA] - [GEOGRAPHIC_DATA] - [GEOGRAPHIC_DATA]" at bounding box center [116, 35] width 157 height 12
drag, startPoint x: 197, startPoint y: 80, endPoint x: 202, endPoint y: 76, distance: 6.1
click at [200, 78] on body "Kết quả tìm kiếm ( 5 ) Bộ lọc Mã ĐH Trạng thái Món hàng Thu hộ Tổng cước Chưa c…" at bounding box center [392, 194] width 784 height 389
